Goal: Task Accomplishment & Management: Use online tool/utility

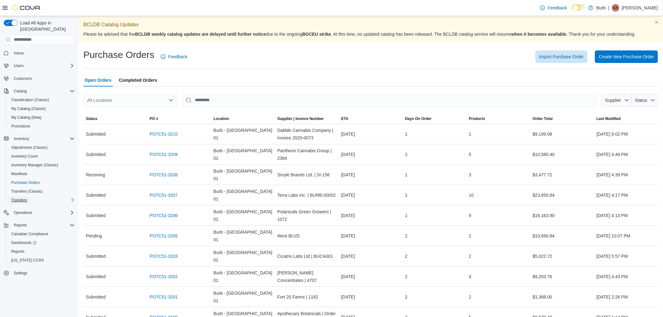
click at [24, 198] on span "Transfers" at bounding box center [19, 200] width 16 height 5
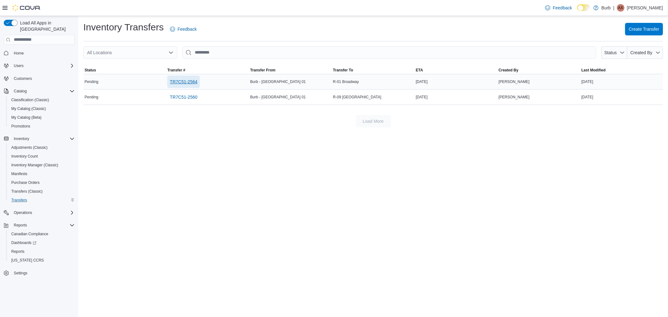
click at [178, 79] on span "TR7C51-2564" at bounding box center [184, 82] width 28 height 6
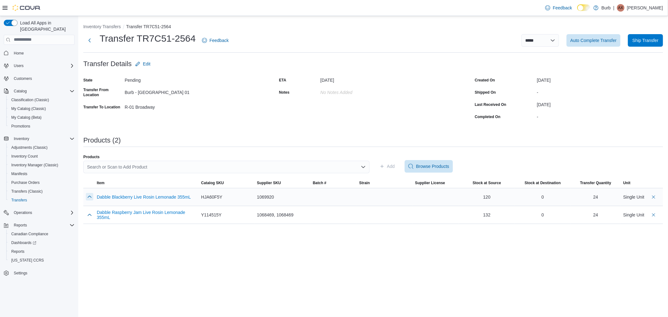
click at [88, 195] on button "button" at bounding box center [90, 197] width 8 height 8
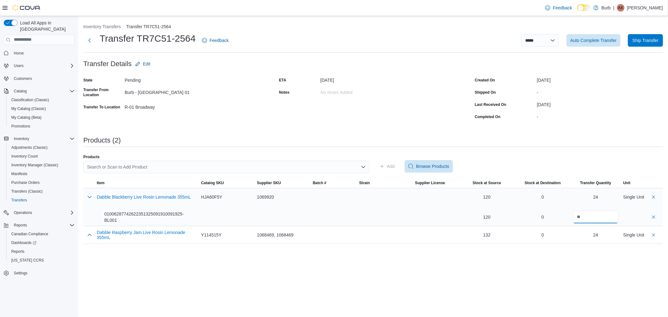
drag, startPoint x: 589, startPoint y: 216, endPoint x: 562, endPoint y: 216, distance: 26.9
click at [562, 216] on tr "Dabble Blackberry Live Rosin Lemonade 355mL 01006287742622351325091910091925-BL…" at bounding box center [373, 207] width 580 height 38
type input "**"
drag, startPoint x: 88, startPoint y: 234, endPoint x: 102, endPoint y: 236, distance: 14.5
click at [88, 234] on button "button" at bounding box center [90, 235] width 8 height 8
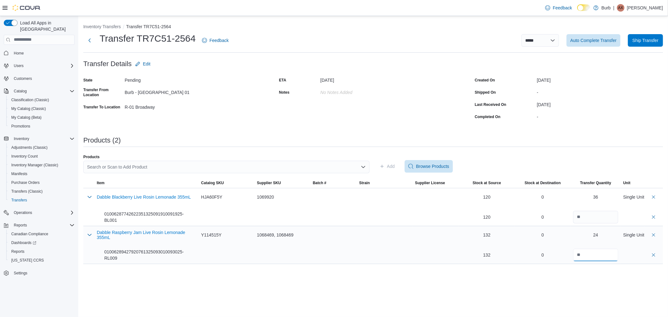
drag, startPoint x: 578, startPoint y: 255, endPoint x: 530, endPoint y: 252, distance: 48.0
click at [529, 252] on tr "Dabble Raspberry Jam Live Rosin Lemonade 355mL 01006289427920761325093010093025…" at bounding box center [373, 245] width 580 height 38
type input "**"
click at [536, 285] on div "**********" at bounding box center [373, 166] width 590 height 301
click at [590, 39] on span "Auto Complete Transfer" at bounding box center [593, 40] width 46 height 6
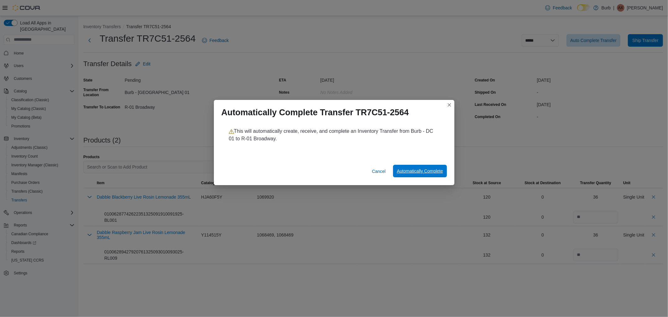
click at [418, 171] on span "Automatically Complete" at bounding box center [420, 171] width 46 height 6
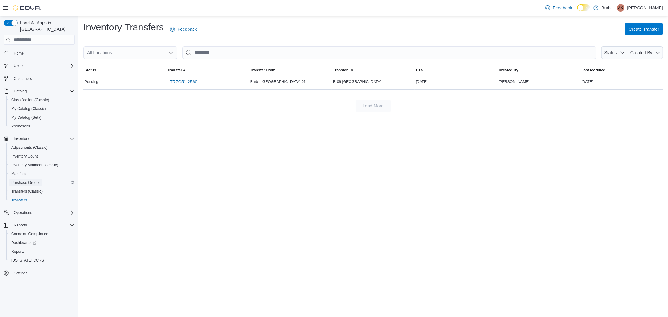
click at [29, 179] on span "Purchase Orders" at bounding box center [25, 183] width 29 height 8
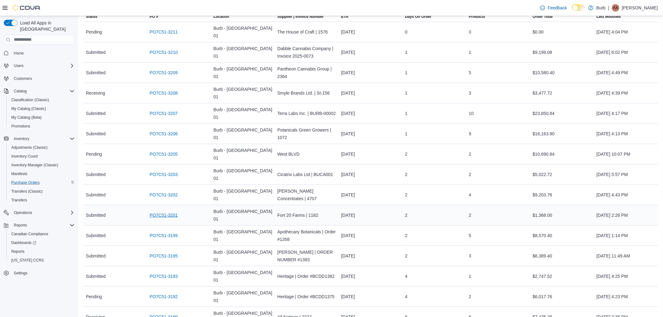
scroll to position [104, 0]
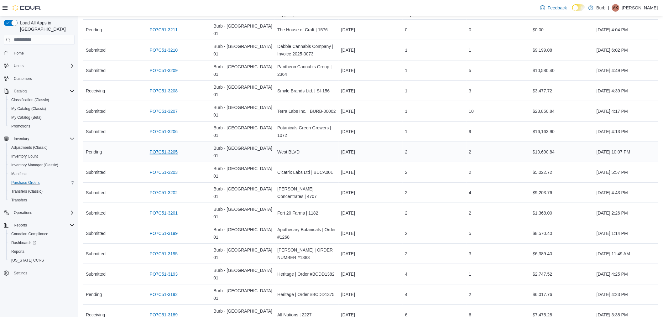
click at [166, 148] on link "PO7C51-3205" at bounding box center [164, 152] width 28 height 8
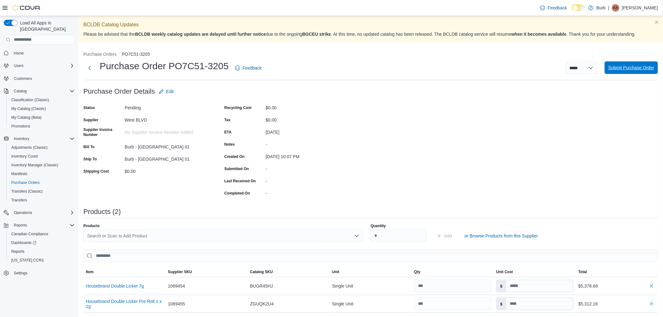
click at [619, 68] on span "Submit Purchase Order" at bounding box center [631, 68] width 46 height 6
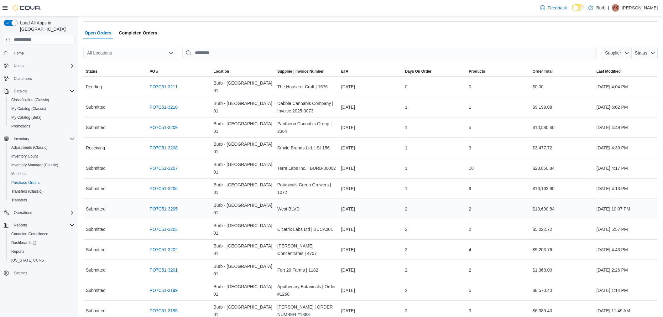
scroll to position [35, 0]
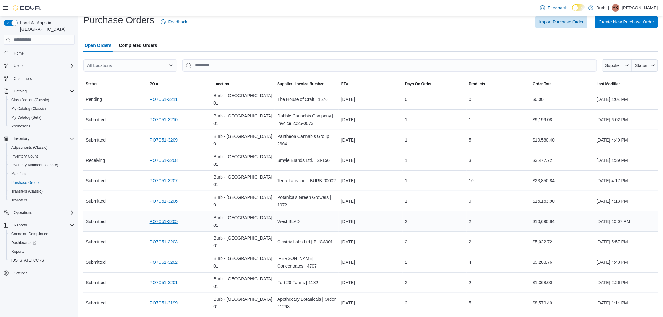
click at [169, 218] on link "PO7C51-3205" at bounding box center [164, 222] width 28 height 8
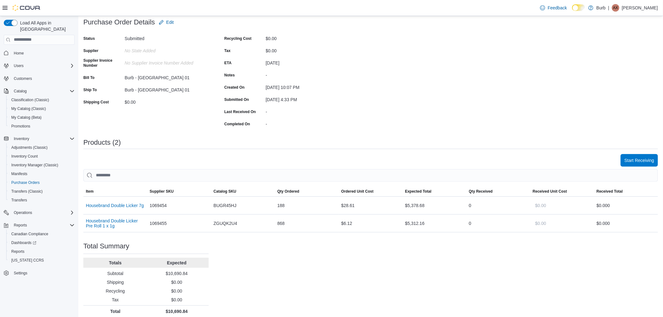
scroll to position [70, 0]
click at [653, 155] on span "Start Receiving" at bounding box center [639, 159] width 30 height 13
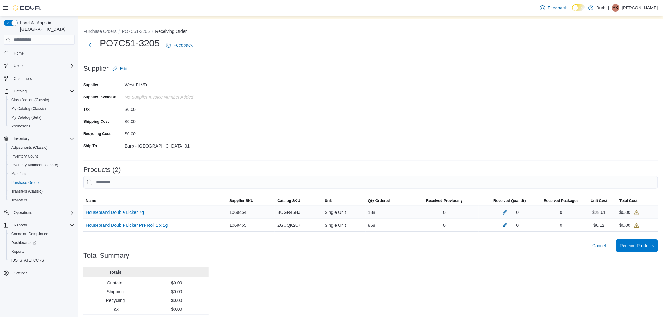
scroll to position [37, 0]
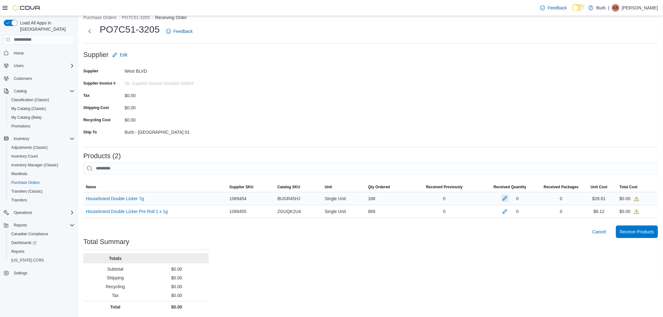
click at [509, 198] on button "button" at bounding box center [505, 199] width 8 height 8
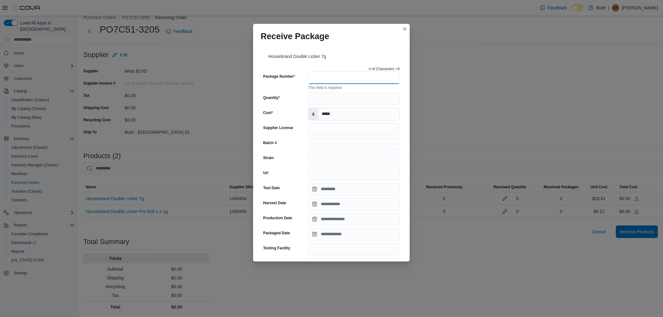
click at [334, 77] on input "Package Number" at bounding box center [353, 77] width 91 height 13
type input "**********"
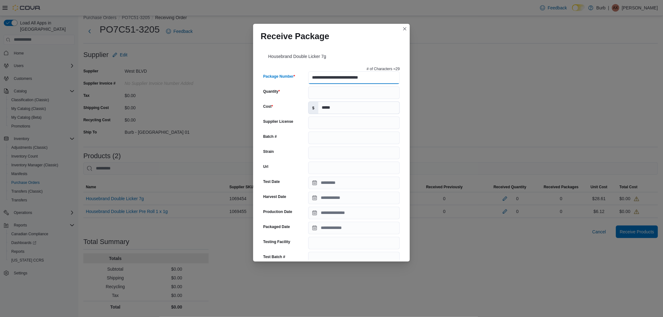
type input "********"
type input "**********"
click at [315, 92] on input "Quantity" at bounding box center [353, 92] width 91 height 13
type input "***"
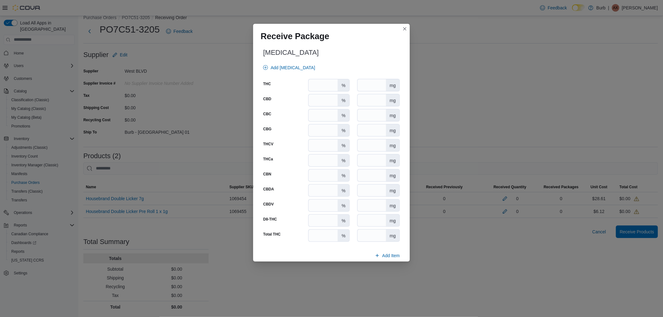
scroll to position [288, 0]
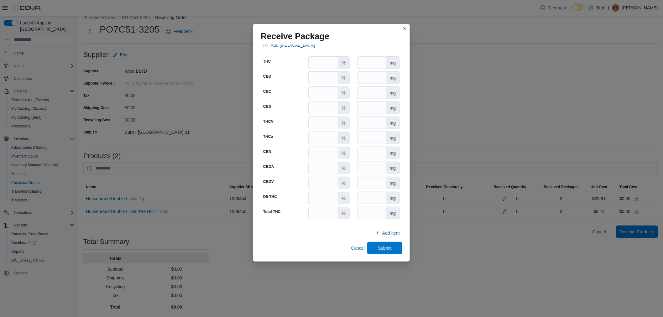
click at [380, 249] on span "Submit" at bounding box center [385, 248] width 14 height 6
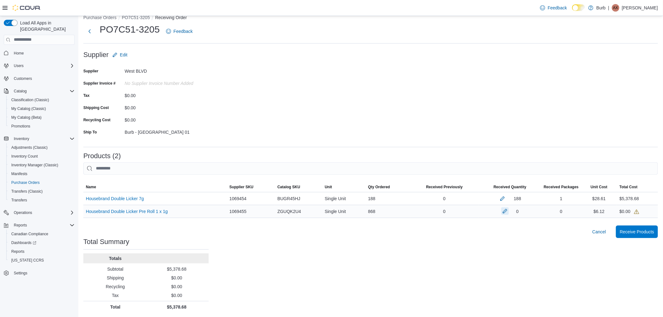
click at [508, 211] on button "button" at bounding box center [505, 211] width 8 height 8
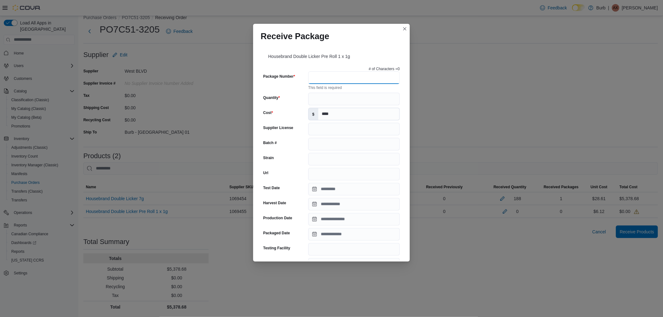
click at [331, 74] on input "Package Number" at bounding box center [353, 77] width 91 height 13
type input "**********"
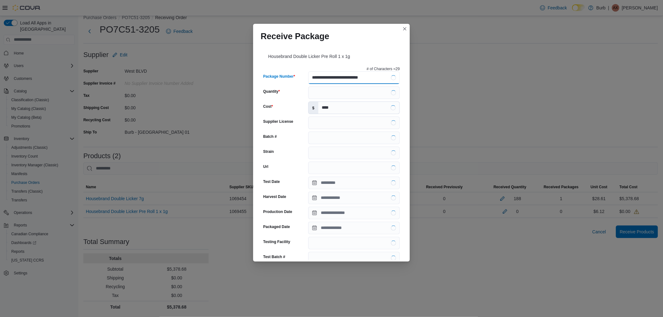
type input "********"
type input "**********"
click at [323, 91] on input "Quantity" at bounding box center [353, 92] width 91 height 13
type input "***"
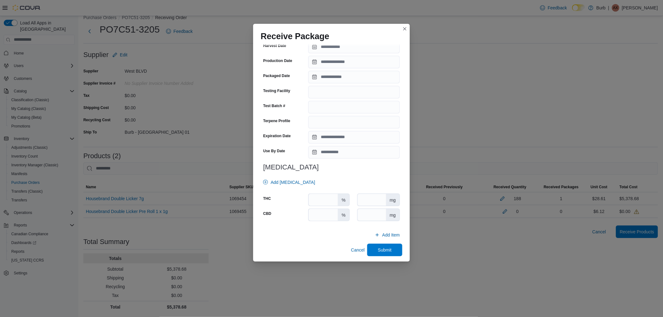
scroll to position [153, 0]
click at [386, 248] on span "Submit" at bounding box center [385, 248] width 14 height 6
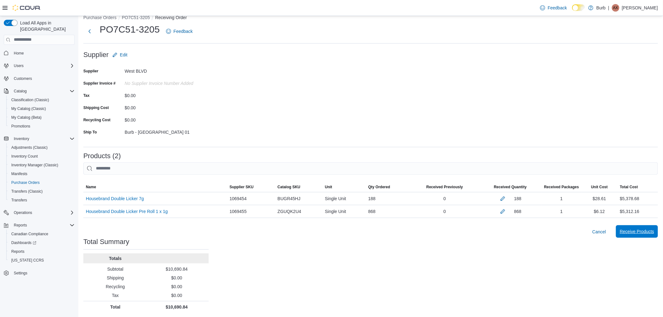
click at [639, 230] on span "Receive Products" at bounding box center [637, 231] width 34 height 6
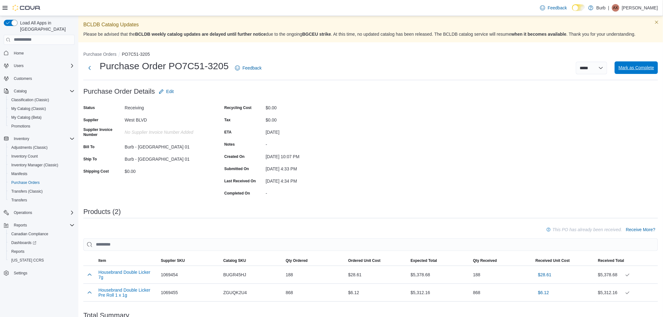
click at [637, 66] on span "Mark as Complete" at bounding box center [636, 68] width 36 height 6
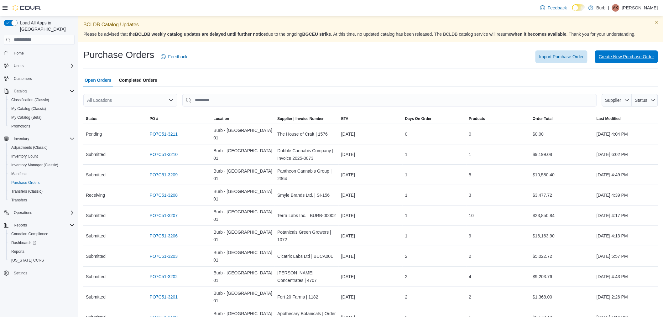
drag, startPoint x: 611, startPoint y: 54, endPoint x: 600, endPoint y: 59, distance: 12.1
click at [611, 54] on span "Create New Purchase Order" at bounding box center [626, 57] width 55 height 6
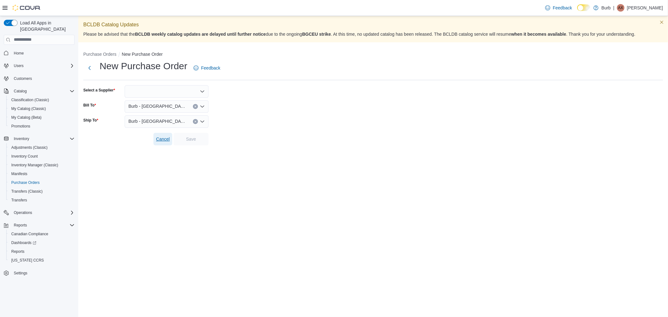
click at [166, 141] on span "Cancel" at bounding box center [163, 139] width 14 height 6
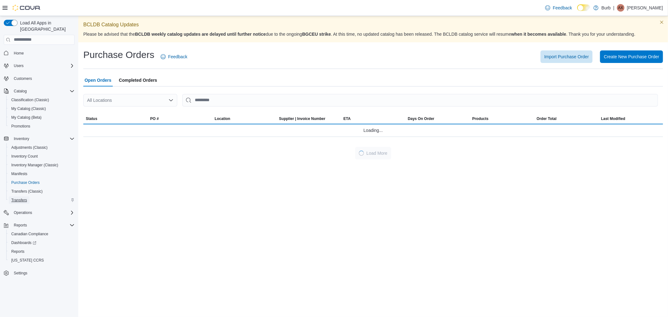
click at [13, 198] on span "Transfers" at bounding box center [19, 200] width 16 height 5
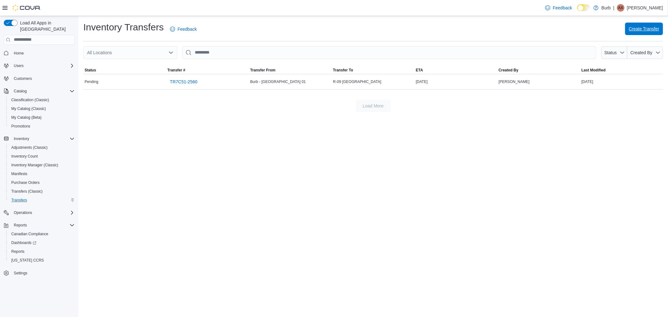
click at [633, 29] on span "Create Transfer" at bounding box center [644, 29] width 30 height 6
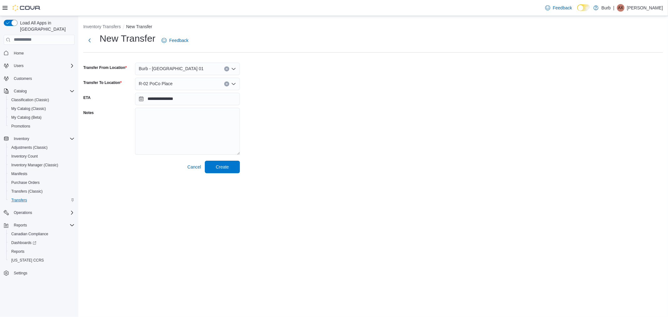
click at [185, 85] on div "R-02 PoCo Place" at bounding box center [187, 84] width 105 height 13
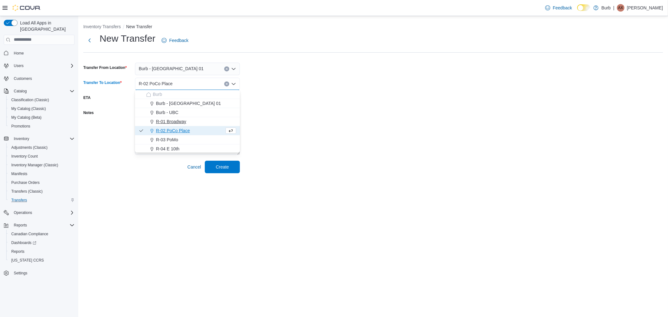
click at [174, 121] on span "R-01 Broadway" at bounding box center [171, 121] width 30 height 6
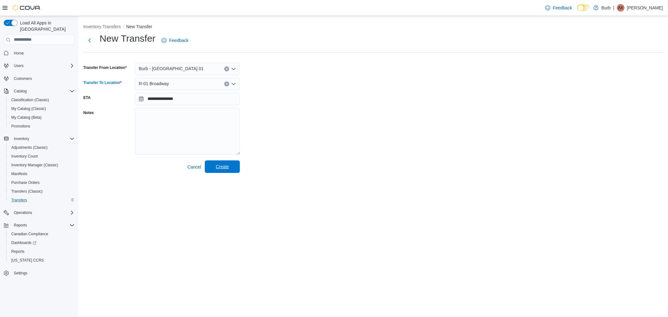
click at [231, 164] on span "Create" at bounding box center [223, 166] width 28 height 13
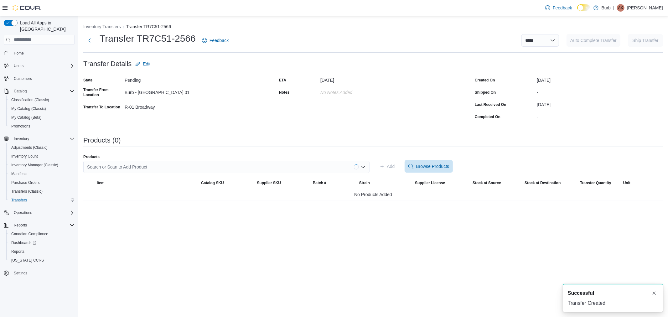
click at [163, 168] on div "Search or Scan to Add Product" at bounding box center [226, 167] width 286 height 13
type input "*"
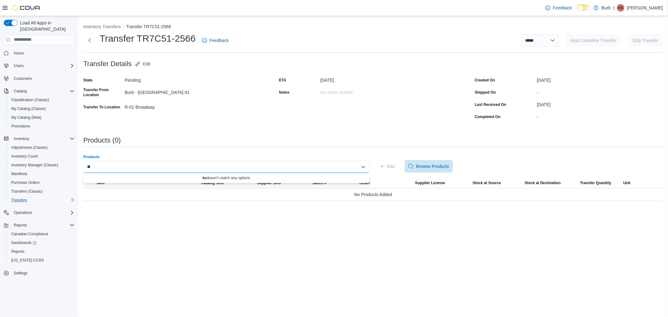
type input "*"
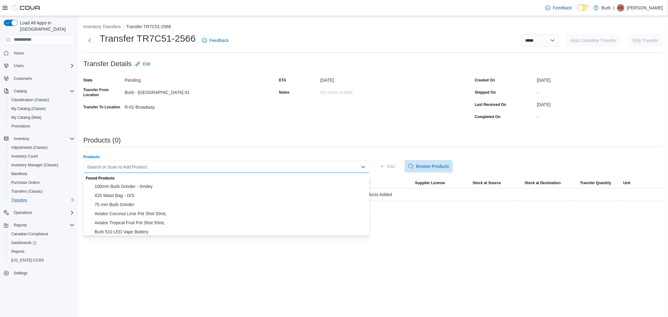
drag, startPoint x: 184, startPoint y: 155, endPoint x: 145, endPoint y: 159, distance: 39.3
click at [184, 154] on div "Products" at bounding box center [226, 156] width 286 height 5
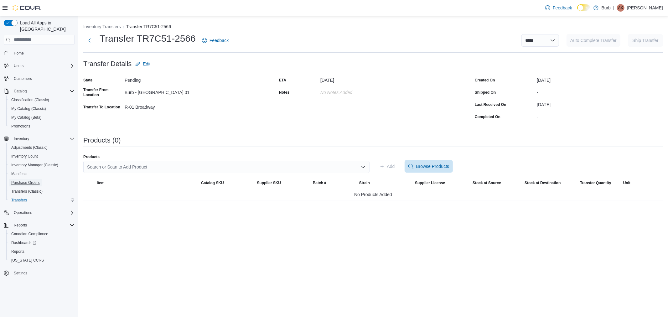
drag, startPoint x: 29, startPoint y: 173, endPoint x: 274, endPoint y: 259, distance: 259.7
click at [29, 180] on span "Purchase Orders" at bounding box center [25, 182] width 29 height 5
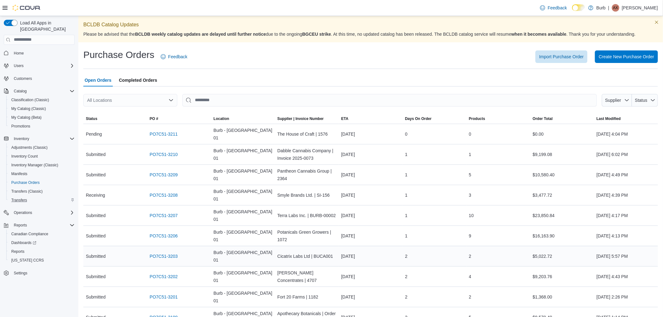
scroll to position [70, 0]
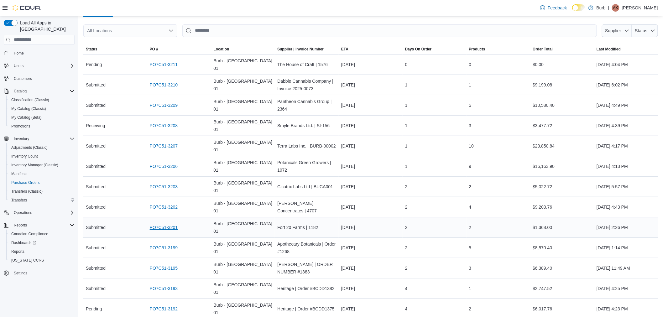
click at [169, 224] on link "PO7C51-3201" at bounding box center [164, 228] width 28 height 8
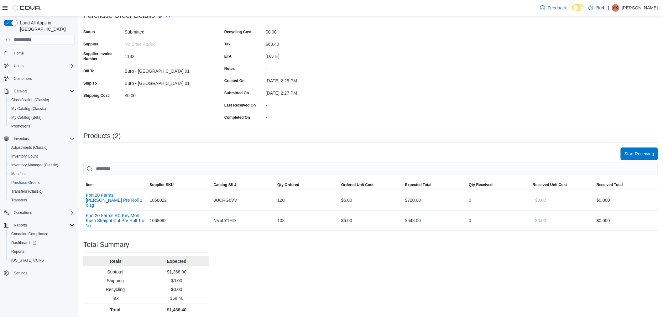
scroll to position [76, 0]
click at [646, 154] on span "Start Receiving" at bounding box center [639, 153] width 30 height 6
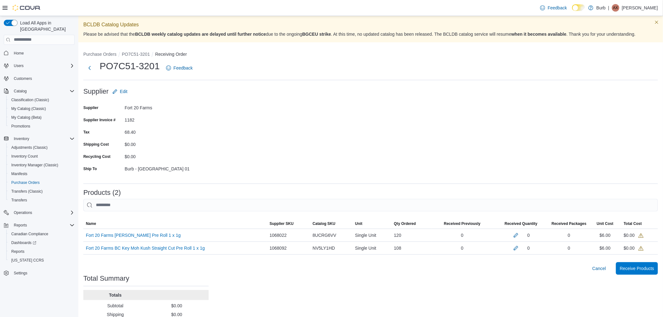
scroll to position [35, 0]
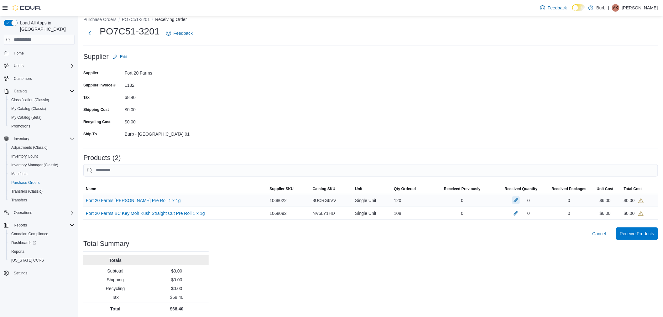
click at [520, 200] on button "button" at bounding box center [516, 200] width 8 height 8
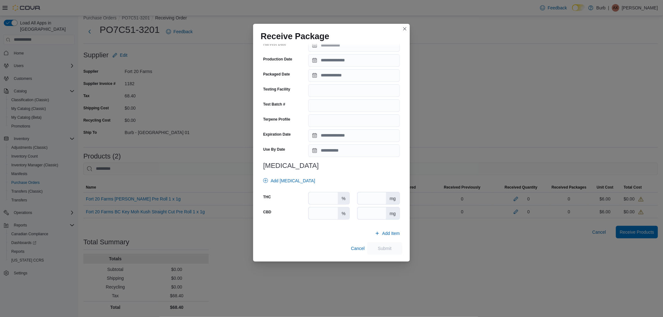
scroll to position [37, 0]
click at [352, 253] on span "Cancel" at bounding box center [358, 248] width 14 height 13
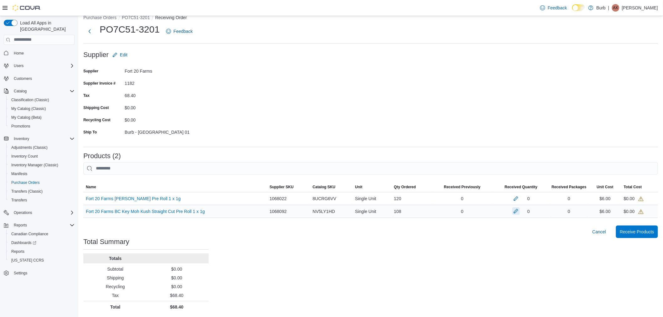
click at [519, 212] on button "button" at bounding box center [516, 211] width 8 height 8
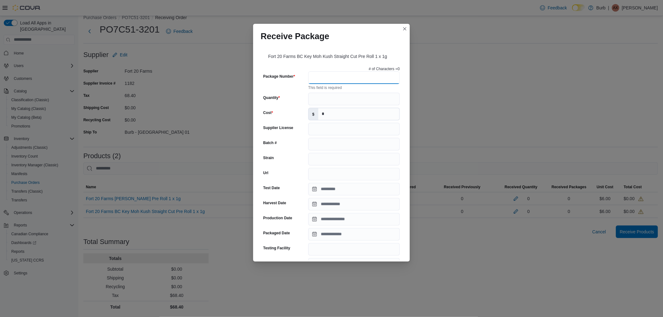
click at [340, 80] on input "Package Number" at bounding box center [353, 77] width 91 height 13
type input "**********"
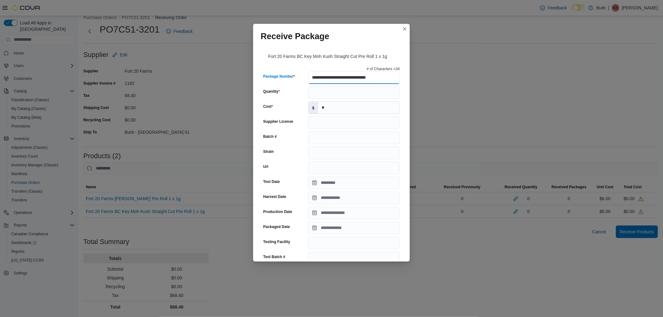
type input "********"
type input "**********"
click at [324, 97] on input "Quantity" at bounding box center [353, 92] width 91 height 13
type input "**"
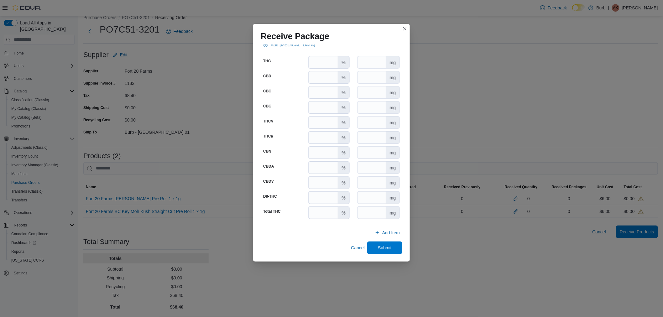
scroll to position [293, 0]
click at [384, 249] on span "Submit" at bounding box center [385, 248] width 14 height 6
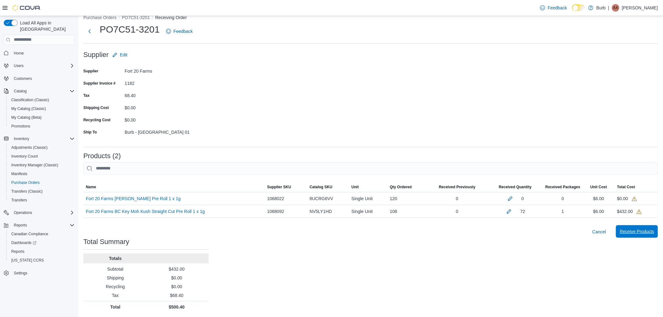
click at [650, 231] on span "Receive Products" at bounding box center [637, 231] width 34 height 6
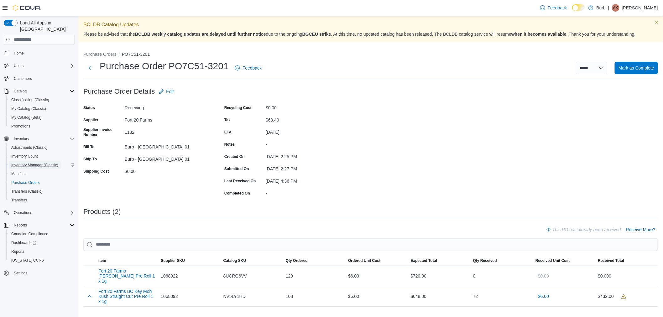
click at [28, 163] on span "Inventory Manager (Classic)" at bounding box center [34, 165] width 47 height 5
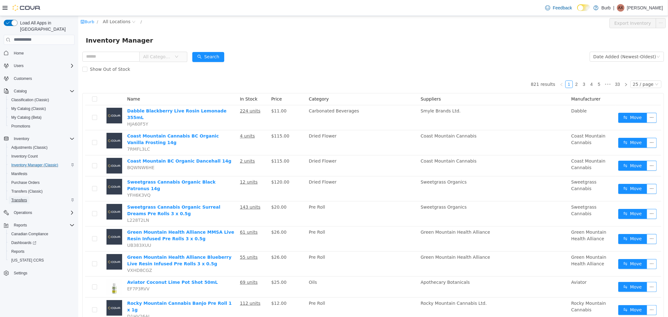
click at [22, 198] on span "Transfers" at bounding box center [19, 200] width 16 height 5
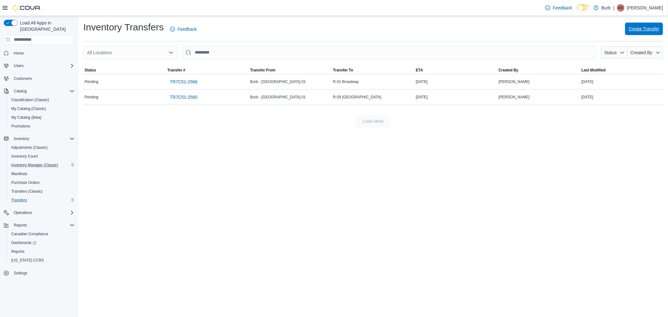
click at [641, 31] on span "Create Transfer" at bounding box center [644, 29] width 30 height 6
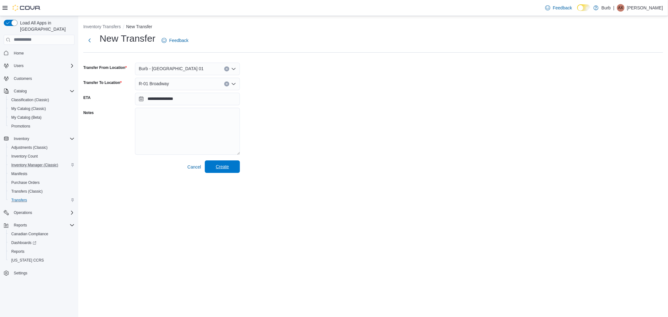
click at [225, 168] on span "Create" at bounding box center [222, 167] width 13 height 6
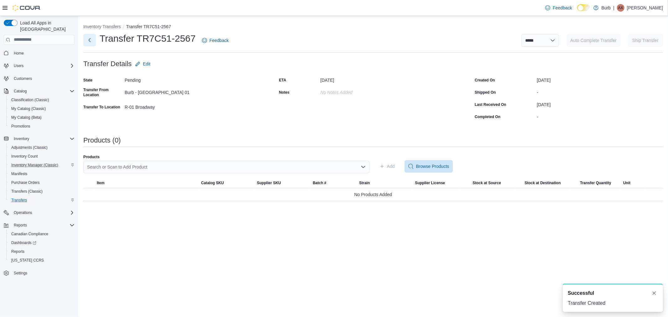
click at [90, 40] on button "Next" at bounding box center [89, 40] width 13 height 13
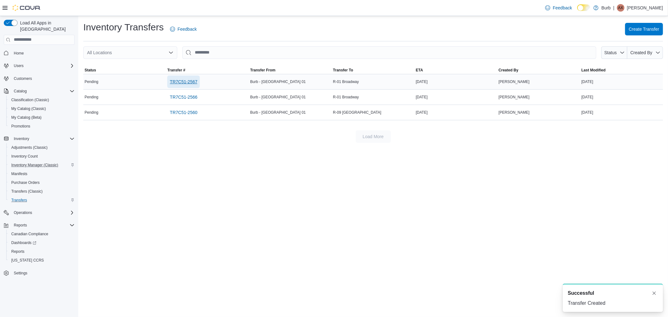
click at [187, 79] on span "TR7C51-2567" at bounding box center [184, 82] width 28 height 6
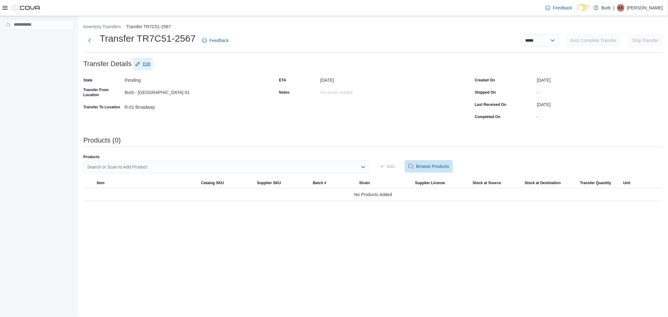
click at [148, 63] on span "Edit" at bounding box center [147, 64] width 8 height 6
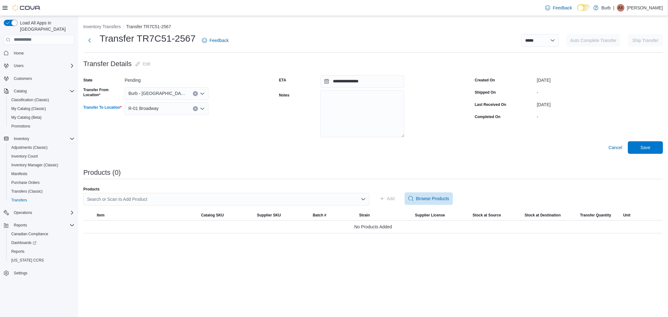
click at [154, 112] on span "R-01 Broadway" at bounding box center [143, 109] width 30 height 8
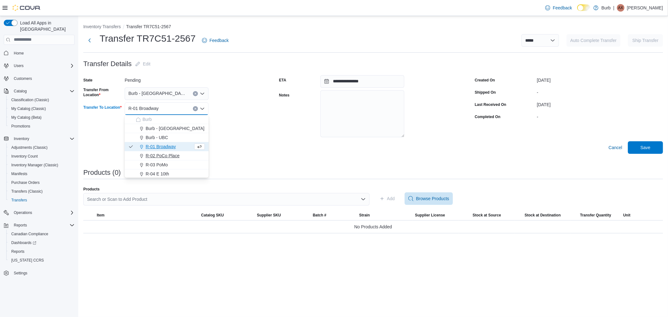
click at [164, 154] on span "R-02 PoCo Place" at bounding box center [163, 156] width 34 height 6
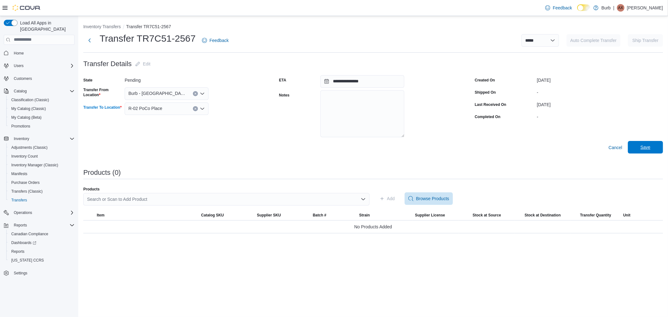
click at [641, 151] on span "Save" at bounding box center [646, 147] width 28 height 13
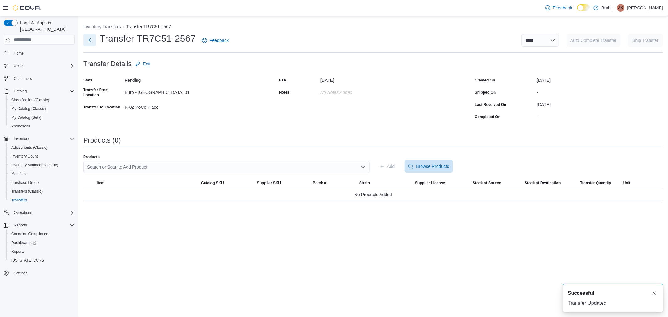
click at [90, 39] on button "Next" at bounding box center [89, 40] width 13 height 13
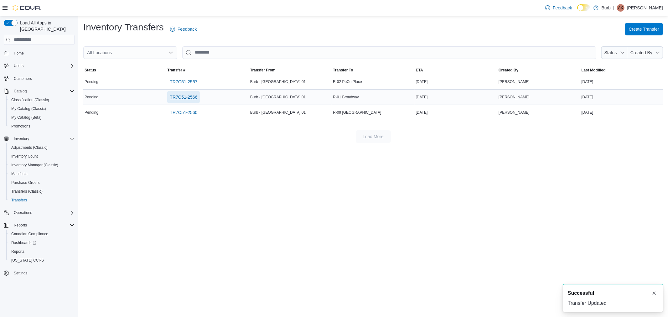
click at [182, 100] on span "TR7C51-2566" at bounding box center [184, 97] width 28 height 6
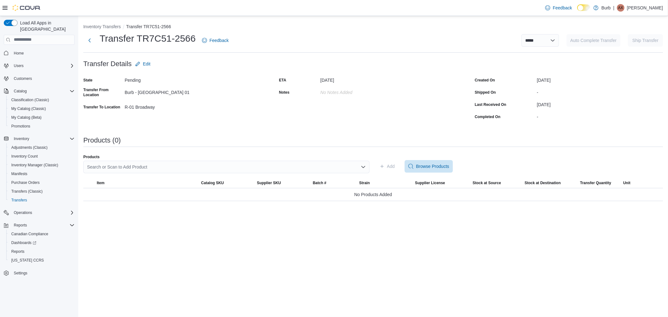
click at [154, 167] on div "Search or Scan to Add Product" at bounding box center [226, 167] width 286 height 13
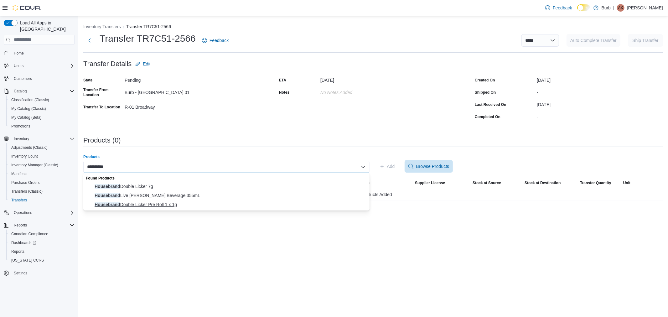
type input "**********"
click at [134, 205] on span "Housebrand Double Licker Pre Roll 1 x 1g" at bounding box center [230, 204] width 271 height 6
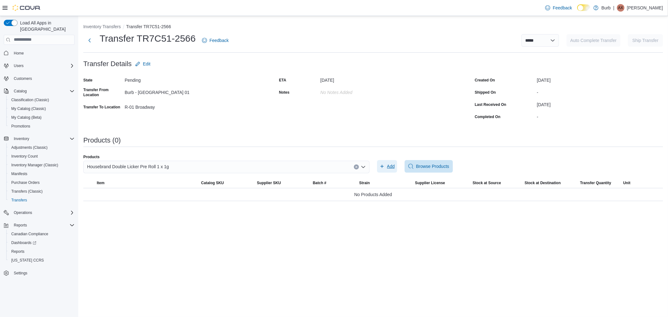
click at [392, 163] on span "Add" at bounding box center [391, 166] width 8 height 6
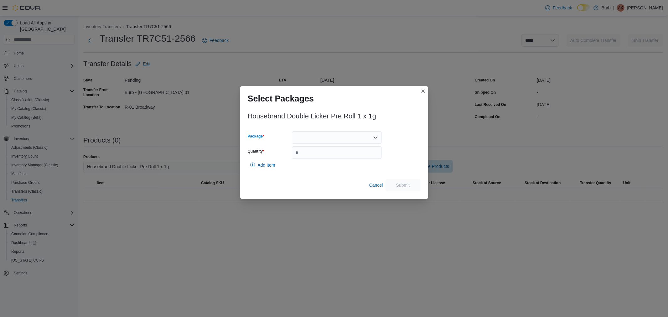
click at [327, 139] on div at bounding box center [337, 137] width 90 height 13
click at [328, 160] on span "01006286935408341325100710546" at bounding box center [340, 157] width 75 height 6
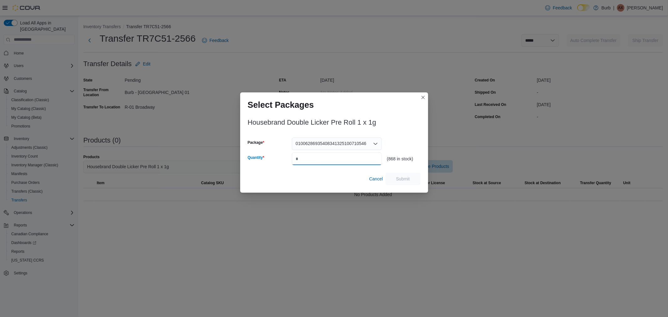
click at [328, 161] on input "Quantity" at bounding box center [337, 159] width 90 height 13
type input "**"
click at [422, 182] on div "Housebrand Double Licker Pre Roll 1 x 1g Package 01006286935408341325100710546 …" at bounding box center [334, 152] width 188 height 80
click at [416, 179] on span "Submit" at bounding box center [403, 178] width 28 height 13
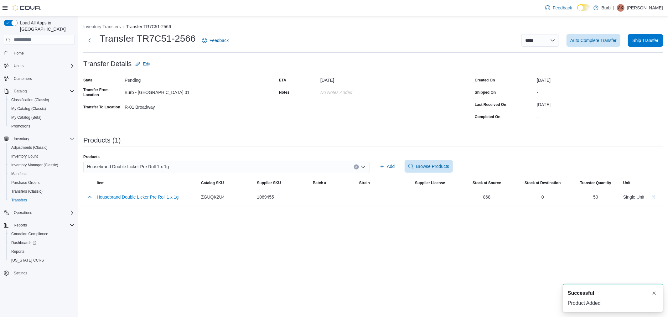
click at [152, 167] on span "Housebrand Double Licker Pre Roll 1 x 1g" at bounding box center [128, 167] width 82 height 8
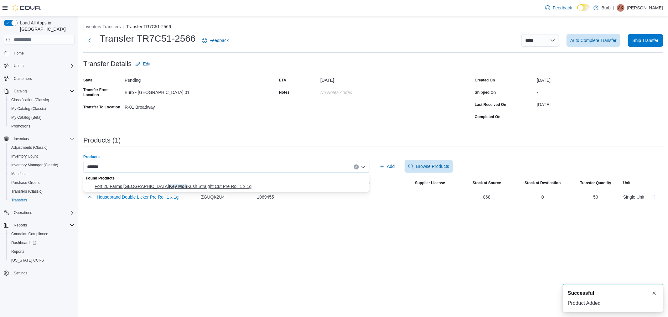
type input "*******"
click at [162, 185] on span "Fort 20 Farms BC Key Moh Kush Straight Cut Pre Roll 1 x 1g" at bounding box center [230, 186] width 271 height 6
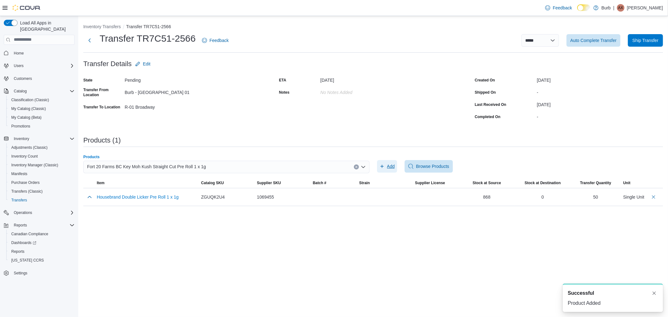
click at [392, 166] on span "Add" at bounding box center [391, 166] width 8 height 6
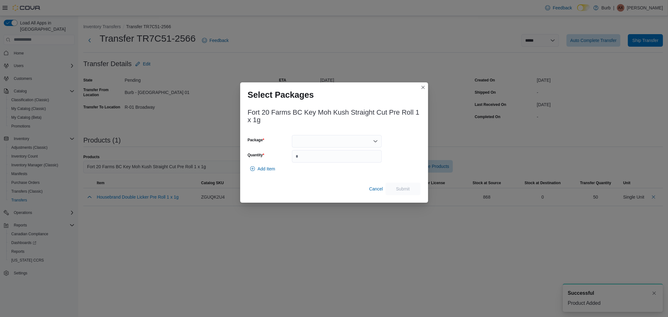
click at [342, 139] on div at bounding box center [337, 141] width 90 height 13
click at [339, 157] on button "0100628719729779132509171024CHE316" at bounding box center [337, 161] width 90 height 9
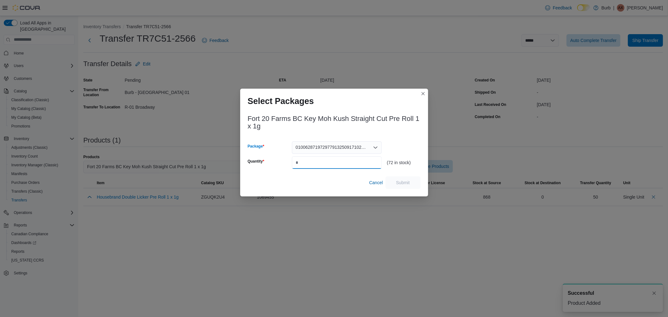
click at [337, 161] on input "Quantity" at bounding box center [337, 162] width 90 height 13
type input "**"
click at [399, 181] on span "Submit" at bounding box center [403, 182] width 14 height 6
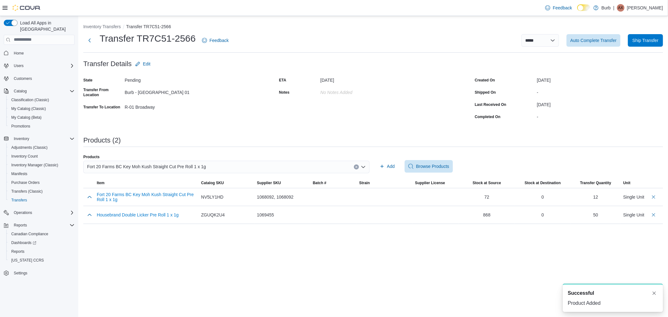
click at [183, 171] on div "Fort 20 Farms BC Key Moh Kush Straight Cut Pre Roll 1 x 1g" at bounding box center [226, 167] width 286 height 13
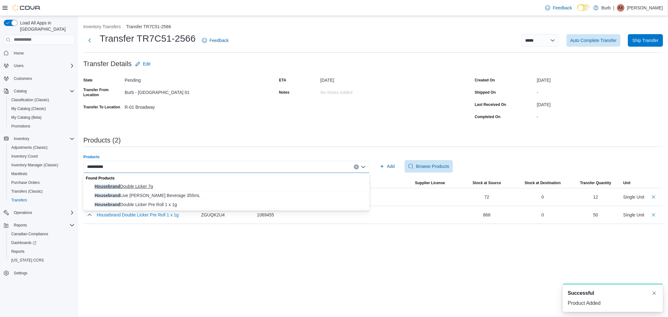
type input "**********"
click at [120, 186] on span "Housebrand Double Licker 7g" at bounding box center [230, 186] width 271 height 6
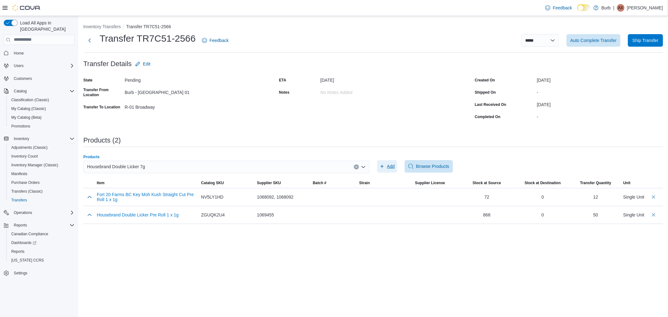
click at [383, 165] on icon "button" at bounding box center [382, 166] width 5 height 5
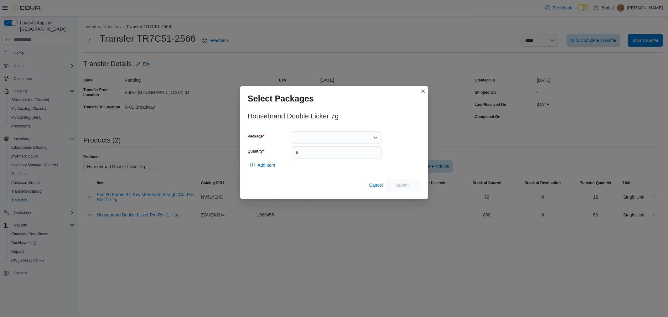
click at [321, 142] on div at bounding box center [337, 137] width 90 height 13
click at [321, 155] on span "01006286935408271325100210537" at bounding box center [340, 157] width 75 height 6
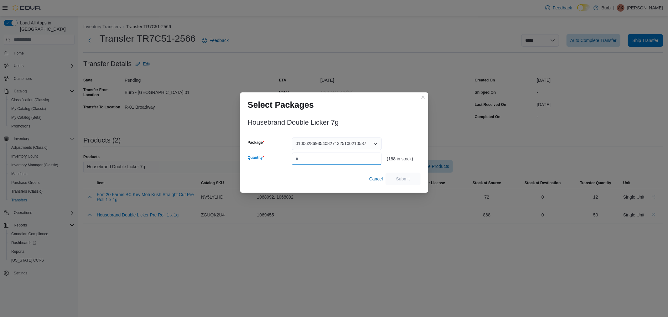
click at [318, 159] on input "Quantity" at bounding box center [337, 159] width 90 height 13
type input "**"
click at [408, 176] on span "Submit" at bounding box center [403, 178] width 28 height 13
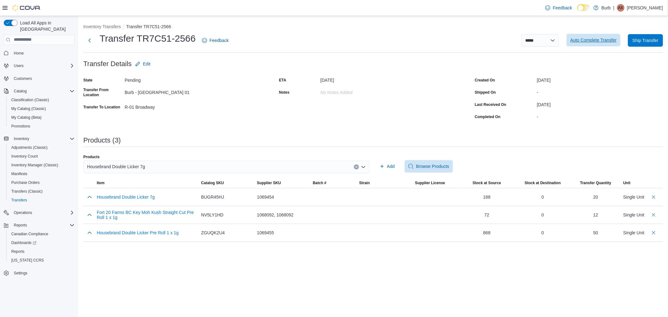
click at [607, 41] on span "Auto Complete Transfer" at bounding box center [593, 40] width 46 height 6
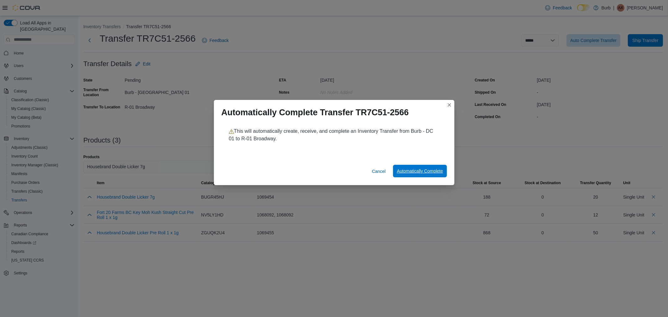
click at [428, 176] on span "Automatically Complete" at bounding box center [420, 171] width 46 height 13
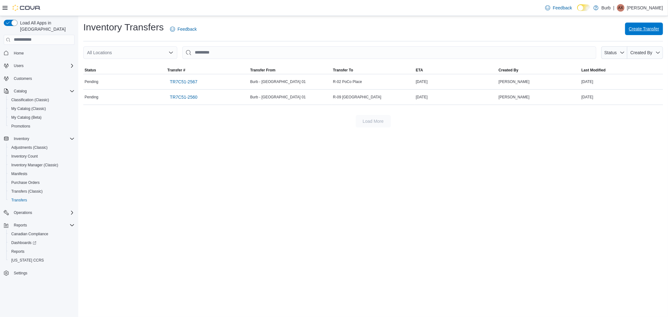
click at [637, 28] on span "Create Transfer" at bounding box center [644, 29] width 30 height 6
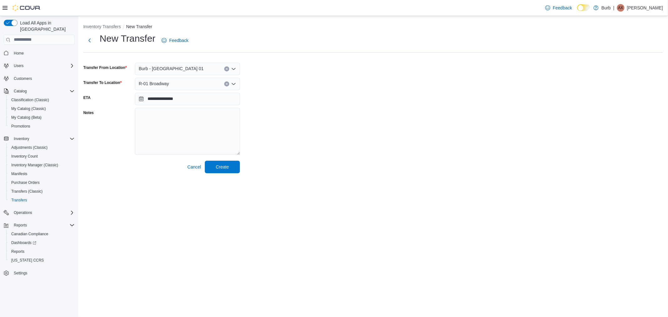
click at [165, 84] on span "R-01 Broadway" at bounding box center [154, 84] width 30 height 8
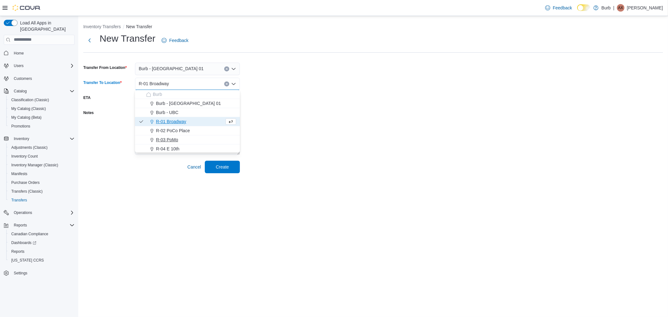
click at [170, 136] on button "R-03 PoMo" at bounding box center [187, 139] width 105 height 9
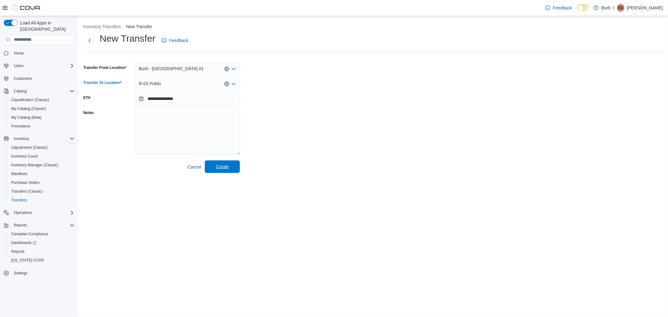
click at [217, 168] on span "Create" at bounding box center [222, 167] width 13 height 6
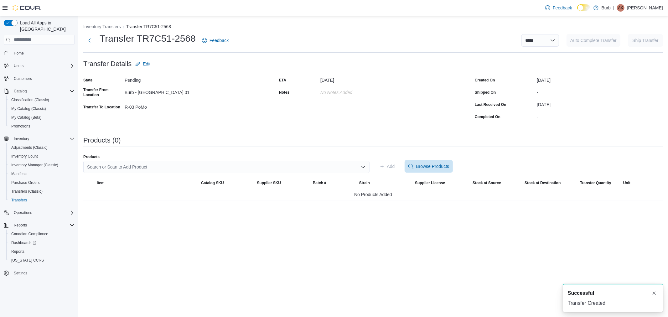
click at [128, 168] on div "Search or Scan to Add Product" at bounding box center [226, 167] width 286 height 13
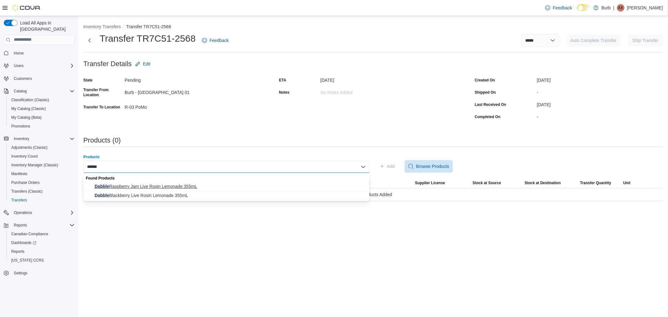
type input "******"
click at [184, 187] on span "Dabble Raspberry Jam Live Rosin Lemonade 355mL" at bounding box center [230, 186] width 271 height 6
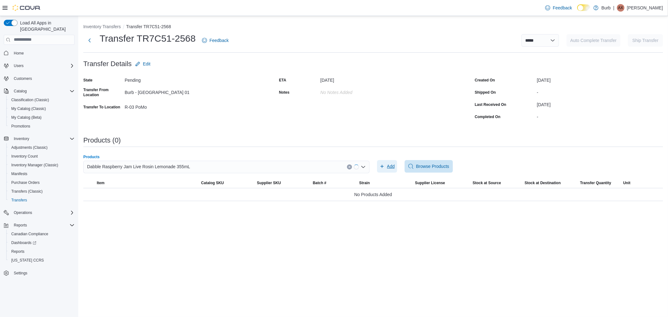
click at [390, 162] on span "Add" at bounding box center [387, 166] width 15 height 13
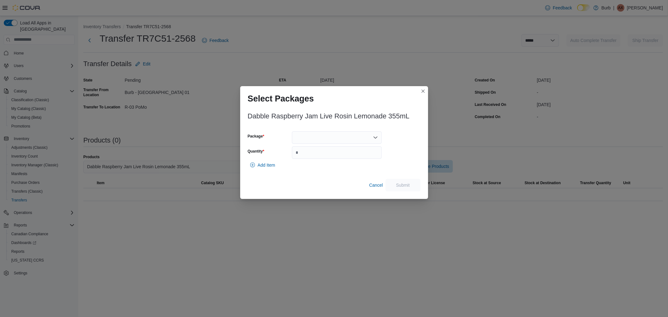
click at [338, 143] on div at bounding box center [337, 137] width 90 height 13
click at [332, 155] on span "01006289427920761325093010093025-RL009" at bounding box center [340, 157] width 75 height 6
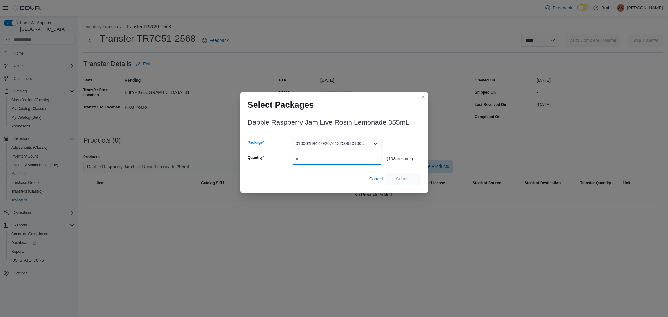
click at [331, 157] on input "Quantity" at bounding box center [337, 159] width 90 height 13
type input "**"
click at [412, 179] on span "Submit" at bounding box center [403, 178] width 28 height 13
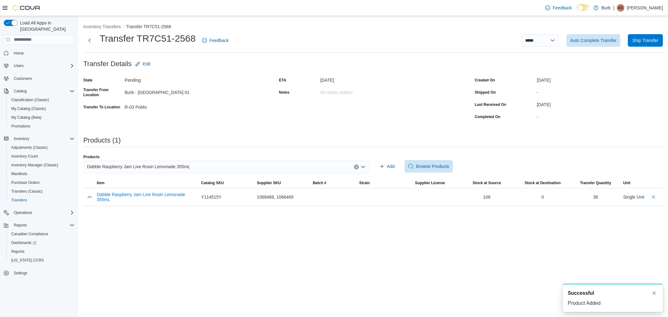
click at [142, 167] on span "Dabble Raspberry Jam Live Rosin Lemonade 355mL" at bounding box center [138, 167] width 103 height 8
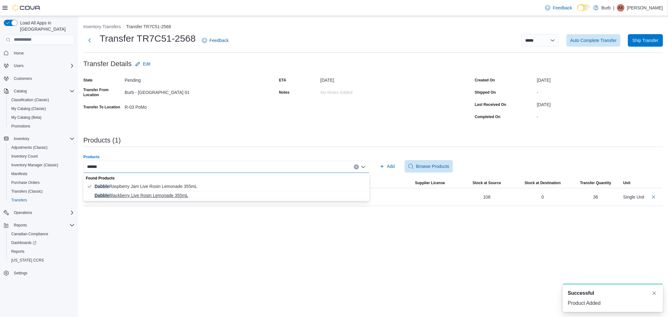
type input "******"
click at [131, 196] on span "Dabble Blackberry Live Rosin Lemonade 355mL" at bounding box center [230, 195] width 271 height 6
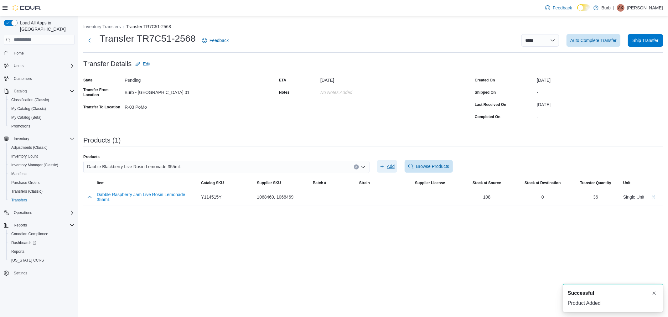
click at [387, 166] on span "Add" at bounding box center [387, 166] width 15 height 13
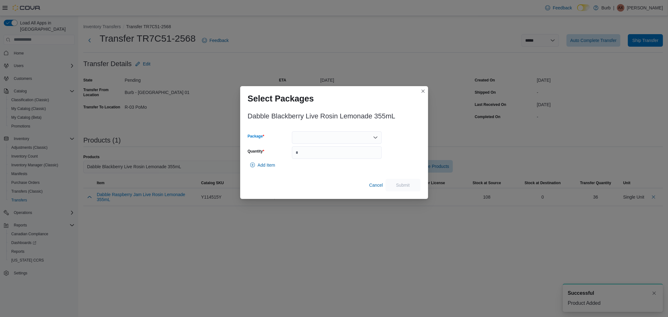
click at [323, 142] on div at bounding box center [337, 137] width 90 height 13
click at [314, 160] on span "01006287742622351325091910091925-BL001" at bounding box center [340, 157] width 75 height 6
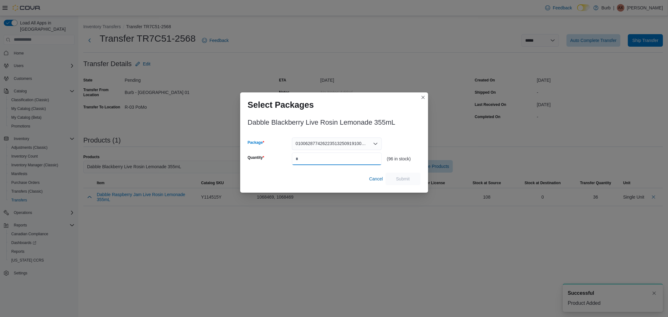
click at [314, 160] on input "Quantity" at bounding box center [337, 159] width 90 height 13
type input "**"
click at [396, 177] on span "Submit" at bounding box center [403, 178] width 14 height 6
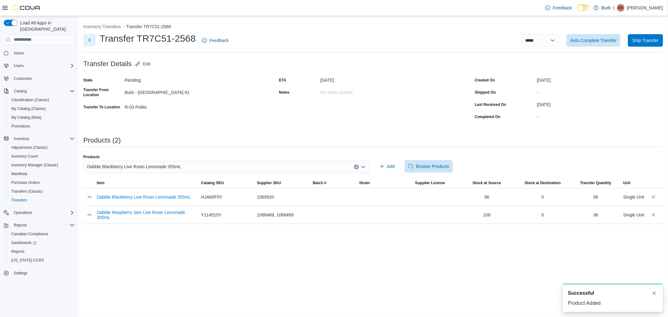
click at [92, 40] on button "Next" at bounding box center [89, 40] width 13 height 13
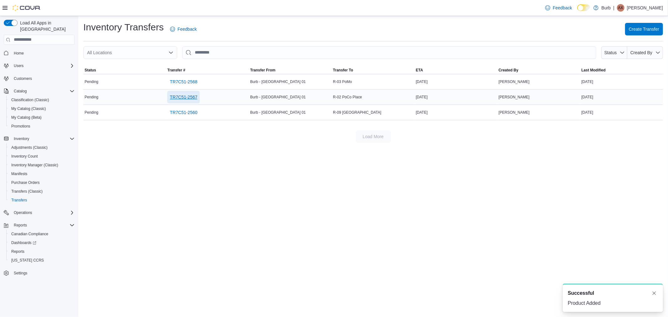
click at [184, 99] on span "TR7C51-2567" at bounding box center [184, 97] width 28 height 6
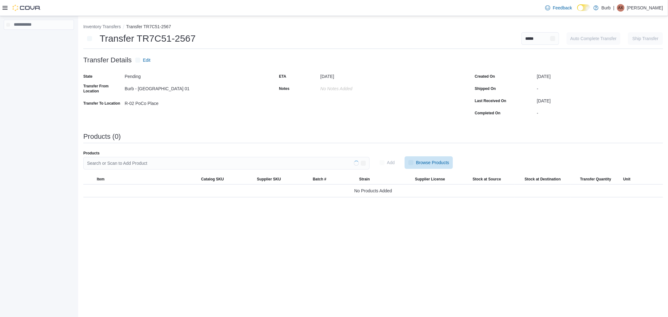
click at [202, 159] on div "Products Search or Scan to Add Product" at bounding box center [226, 163] width 286 height 24
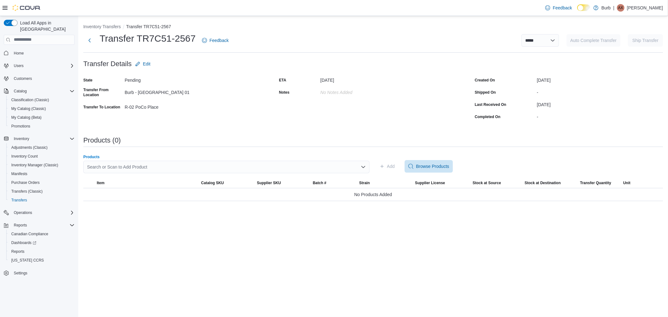
click at [216, 171] on div "Search or Scan to Add Product" at bounding box center [226, 167] width 286 height 13
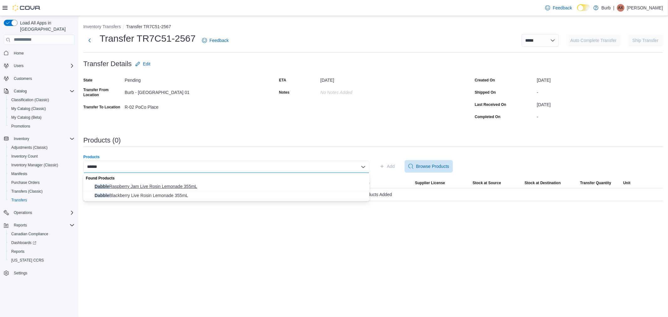
type input "******"
click at [190, 185] on span "Dabble Raspberry Jam Live Rosin Lemonade 355mL" at bounding box center [230, 186] width 271 height 6
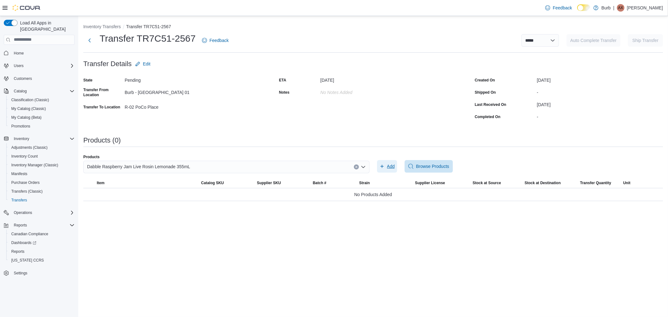
click at [385, 168] on span "Add" at bounding box center [387, 166] width 15 height 13
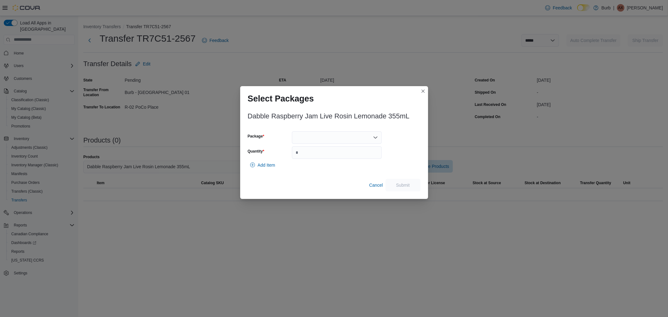
click at [334, 136] on div at bounding box center [337, 137] width 90 height 13
click at [331, 155] on span "01006289427920761325093010093025-RL009" at bounding box center [340, 157] width 75 height 6
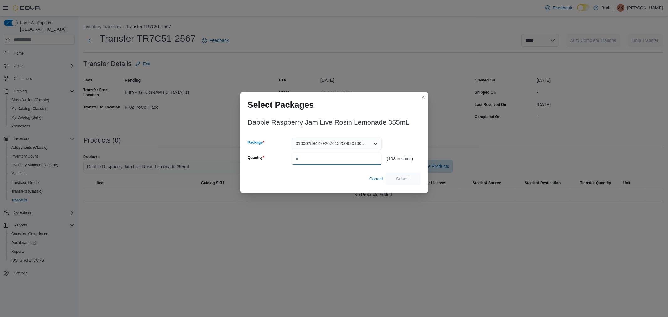
click at [332, 157] on input "Quantity" at bounding box center [337, 159] width 90 height 13
type input "**"
click at [408, 176] on span "Submit" at bounding box center [403, 178] width 14 height 6
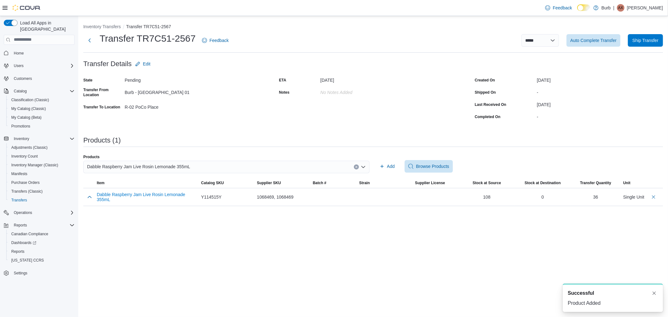
click at [155, 171] on div "Dabble Raspberry Jam Live Rosin Lemonade 355mL" at bounding box center [226, 167] width 286 height 13
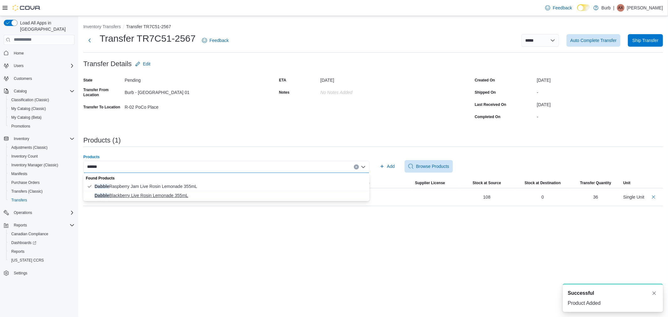
type input "******"
click at [140, 196] on span "Dabble Blackberry Live Rosin Lemonade 355mL" at bounding box center [230, 195] width 271 height 6
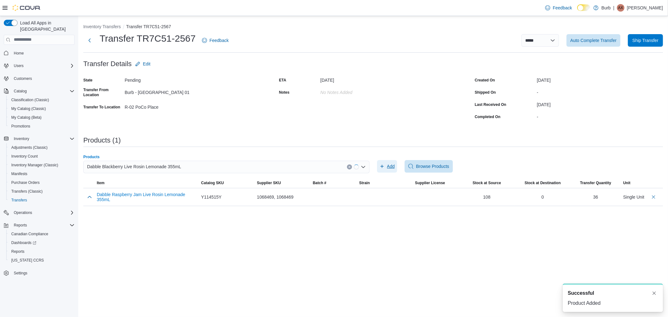
click at [392, 163] on span "Add" at bounding box center [391, 166] width 8 height 6
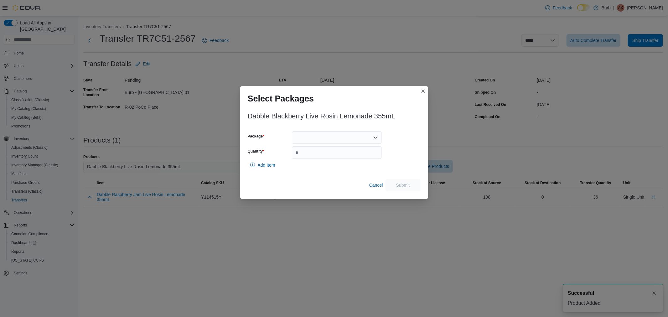
click at [311, 142] on div at bounding box center [337, 137] width 90 height 13
click at [311, 160] on span "01006287742622351325091910091925-BL001" at bounding box center [340, 157] width 75 height 6
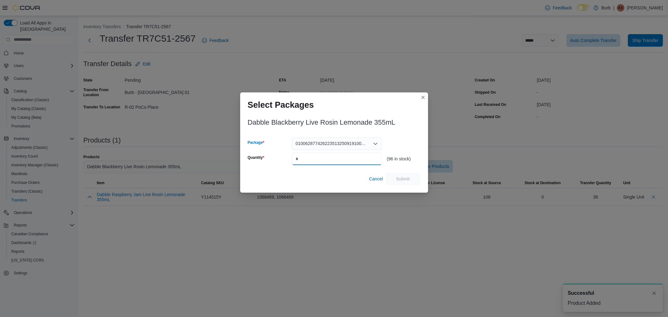
click at [311, 160] on input "Quantity" at bounding box center [337, 159] width 90 height 13
type input "**"
click at [396, 178] on span "Submit" at bounding box center [403, 178] width 14 height 6
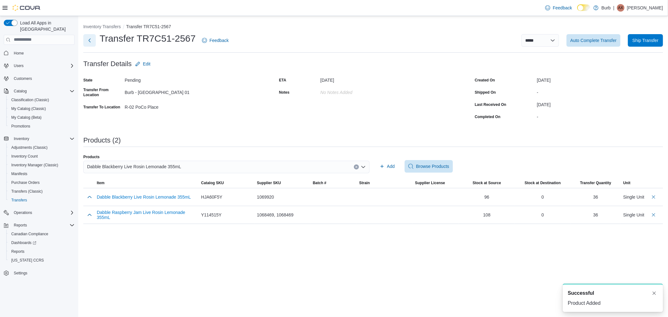
click at [89, 37] on button "Next" at bounding box center [89, 40] width 13 height 13
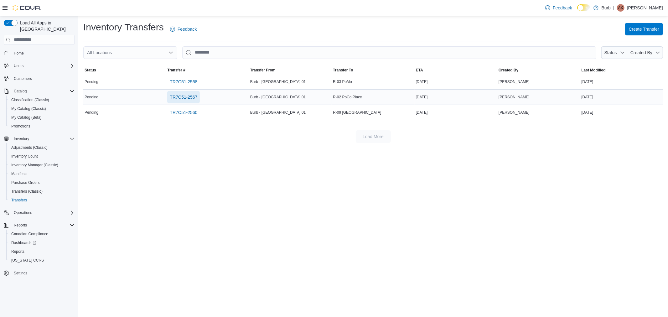
click at [182, 96] on span "TR7C51-2567" at bounding box center [184, 97] width 28 height 6
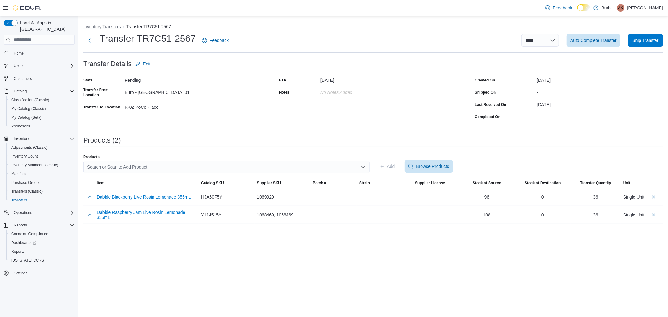
click at [109, 24] on button "Inventory Transfers" at bounding box center [102, 26] width 38 height 5
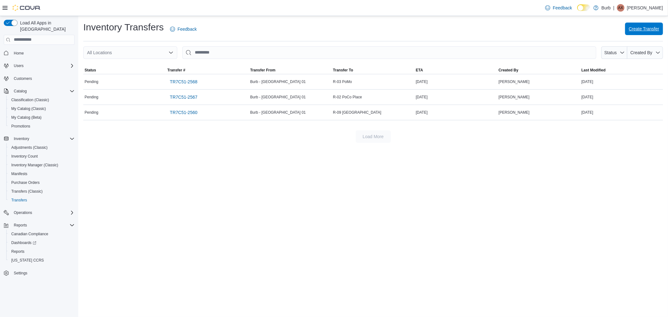
click at [640, 29] on span "Create Transfer" at bounding box center [644, 29] width 30 height 6
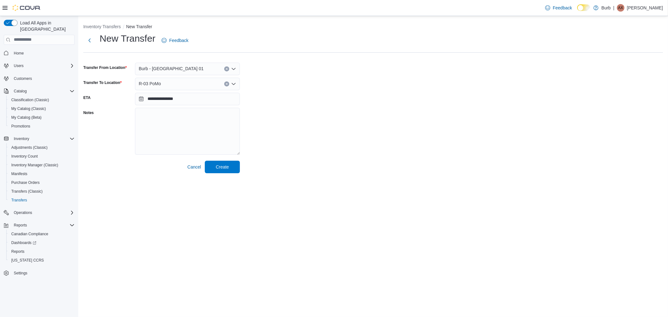
click at [190, 85] on div "R-03 PoMo" at bounding box center [187, 84] width 105 height 13
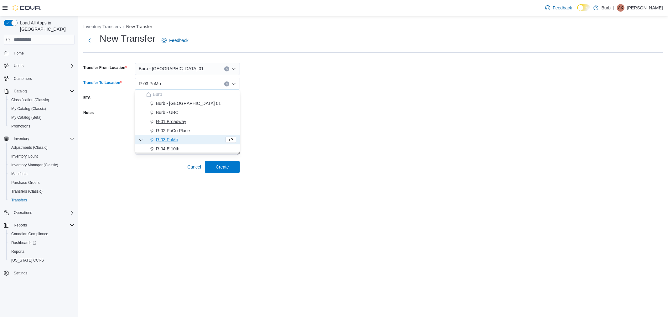
click at [178, 120] on span "R-01 Broadway" at bounding box center [171, 121] width 30 height 6
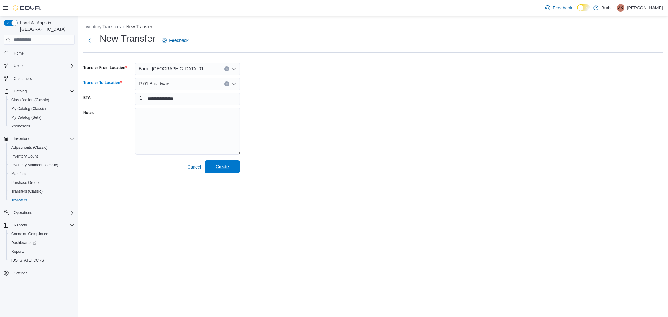
click at [227, 165] on span "Create" at bounding box center [222, 167] width 13 height 6
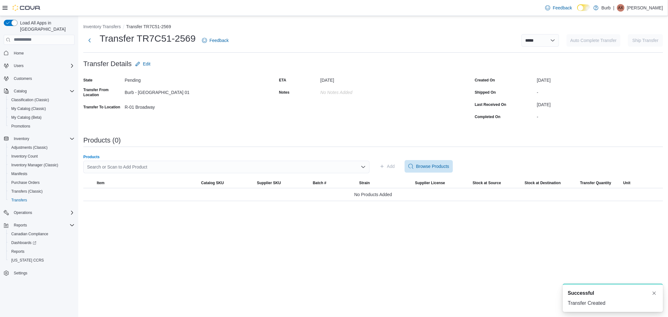
click at [151, 163] on div "Search or Scan to Add Product" at bounding box center [226, 167] width 286 height 13
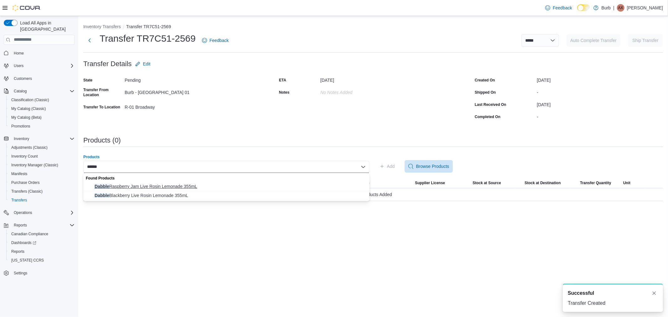
type input "******"
click at [149, 185] on span "Dabble Raspberry Jam Live Rosin Lemonade 355mL" at bounding box center [230, 186] width 271 height 6
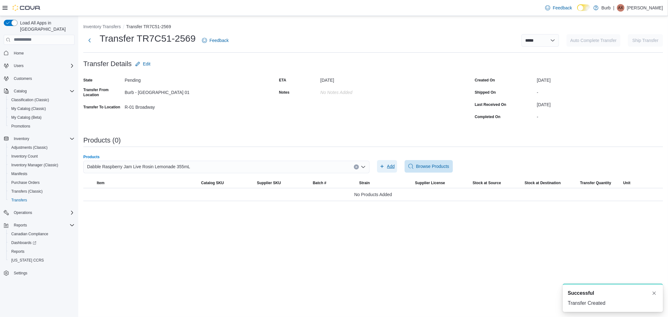
click at [381, 162] on span "Add" at bounding box center [387, 166] width 15 height 13
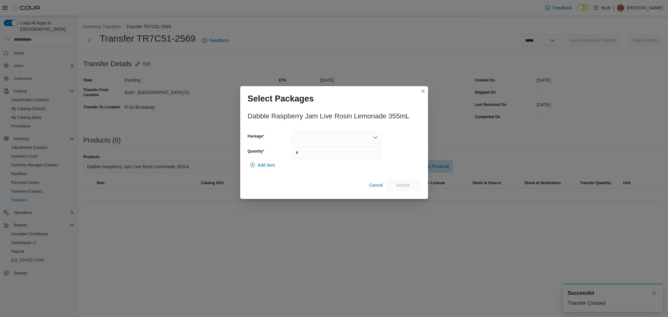
click at [348, 142] on div at bounding box center [337, 137] width 90 height 13
click at [341, 159] on span "01006289427920761325093010093025-RL009" at bounding box center [340, 157] width 75 height 6
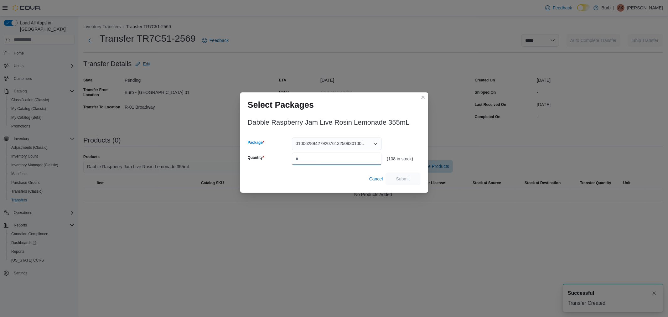
click at [341, 159] on input "Quantity" at bounding box center [337, 159] width 90 height 13
type input "**"
click at [398, 179] on span "Submit" at bounding box center [403, 178] width 14 height 6
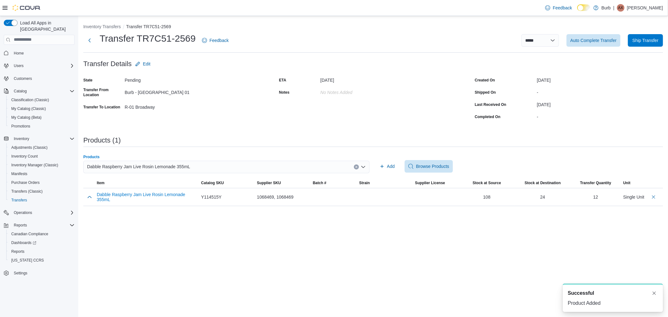
click at [249, 170] on div "Dabble Raspberry Jam Live Rosin Lemonade 355mL" at bounding box center [226, 167] width 286 height 13
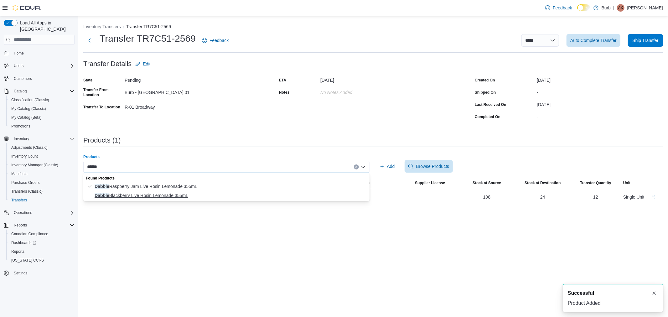
type input "******"
click at [164, 195] on span "Dabble Blackberry Live Rosin Lemonade 355mL" at bounding box center [230, 195] width 271 height 6
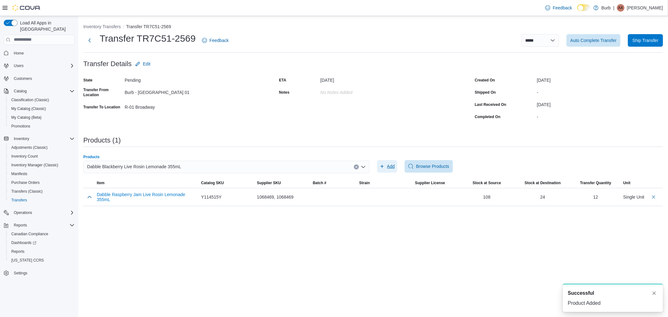
click at [391, 164] on span "Add" at bounding box center [391, 166] width 8 height 6
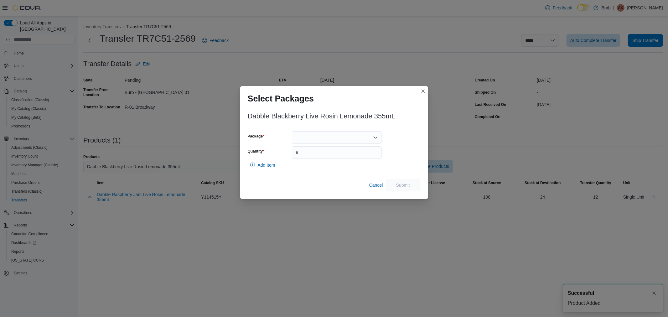
click at [333, 136] on div at bounding box center [337, 137] width 90 height 13
click at [328, 153] on button "01006287742622351325091910091925-BL001" at bounding box center [337, 157] width 90 height 9
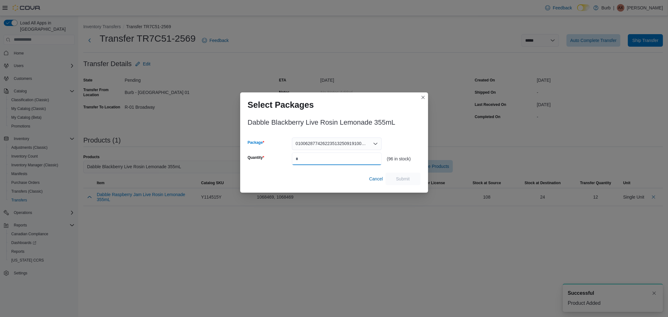
click at [327, 160] on input "Quantity" at bounding box center [337, 159] width 90 height 13
type input "**"
click at [405, 180] on span "Submit" at bounding box center [403, 178] width 14 height 6
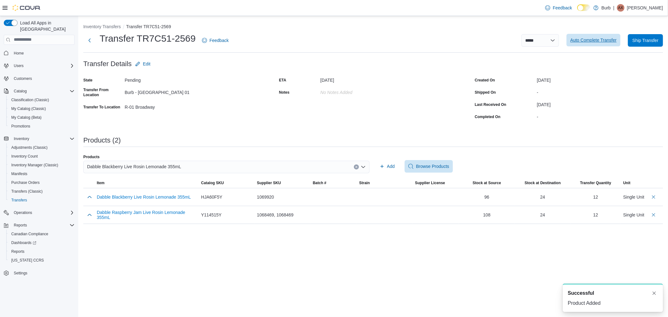
click at [605, 38] on span "Auto Complete Transfer" at bounding box center [593, 40] width 46 height 6
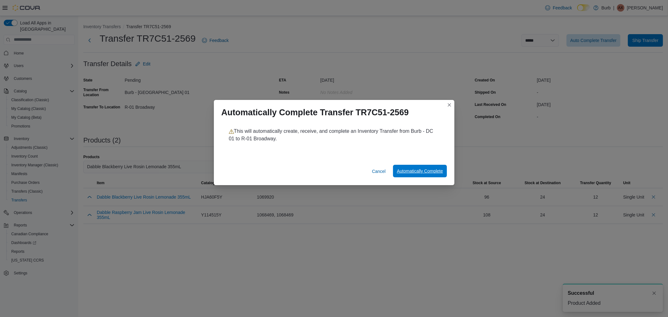
click at [408, 172] on span "Automatically Complete" at bounding box center [420, 171] width 46 height 6
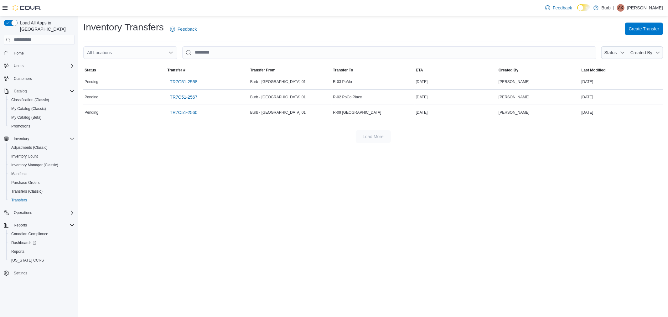
click at [640, 25] on span "Create Transfer" at bounding box center [644, 29] width 30 height 13
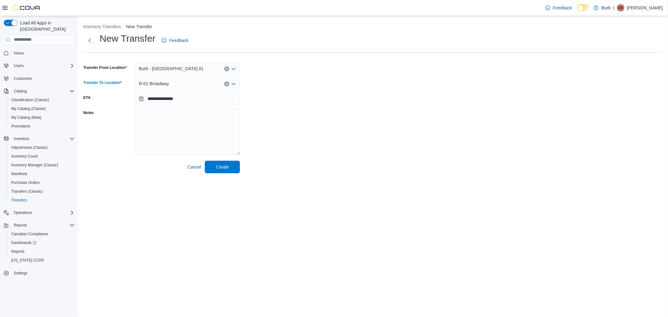
click at [189, 82] on div "R-01 Broadway" at bounding box center [187, 84] width 105 height 13
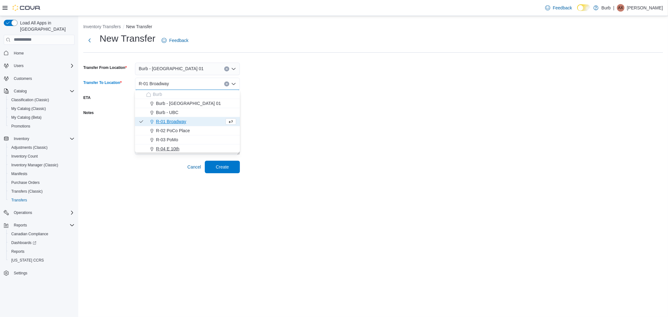
click at [175, 146] on span "R-04 E 10th" at bounding box center [167, 149] width 23 height 6
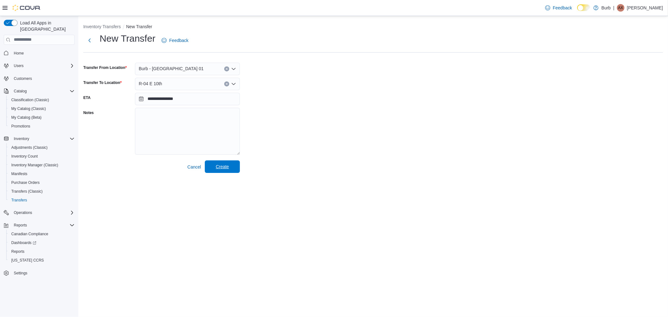
drag, startPoint x: 224, startPoint y: 174, endPoint x: 224, endPoint y: 170, distance: 3.8
click at [224, 173] on div "**********" at bounding box center [373, 97] width 590 height 162
click at [225, 168] on span "Create" at bounding box center [222, 167] width 13 height 6
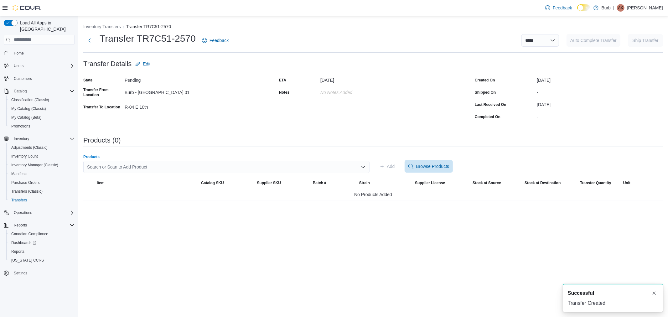
click at [174, 169] on div "Search or Scan to Add Product" at bounding box center [226, 167] width 286 height 13
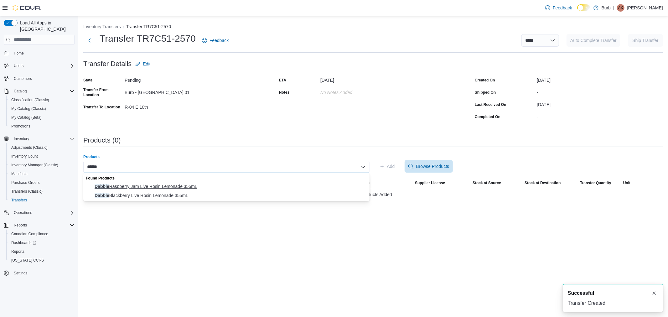
type input "******"
click at [163, 186] on span "Dabble Raspberry Jam Live Rosin Lemonade 355mL" at bounding box center [230, 186] width 271 height 6
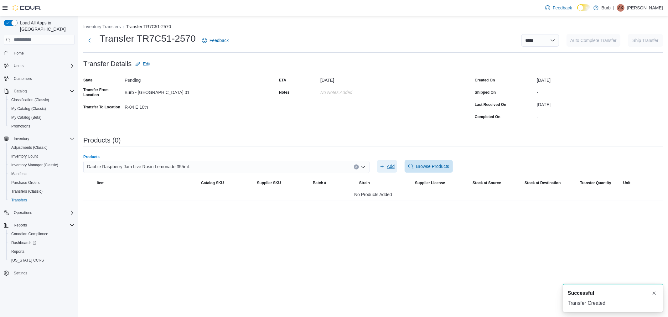
click at [393, 162] on span "Add" at bounding box center [387, 166] width 15 height 13
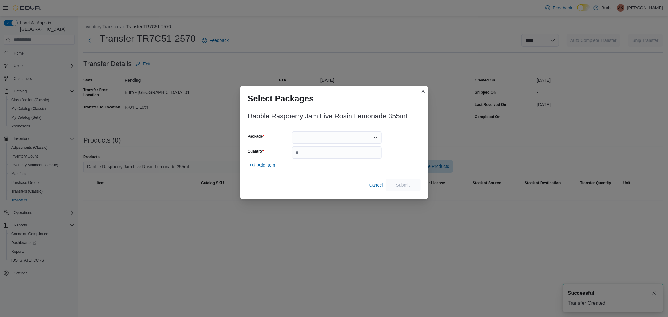
click at [355, 138] on div at bounding box center [337, 137] width 90 height 13
click at [343, 158] on span "01006289427920761325093010093025-RL009" at bounding box center [340, 157] width 75 height 6
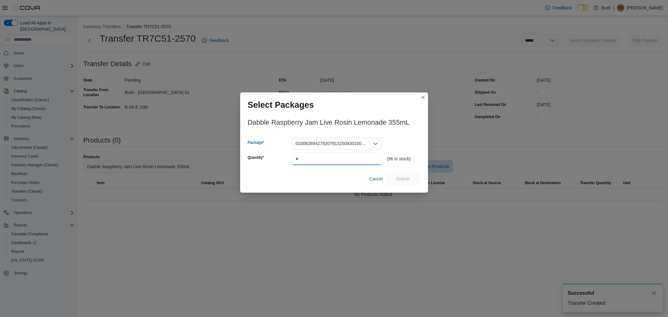
click at [343, 161] on input "Quantity" at bounding box center [337, 159] width 90 height 13
type input "**"
click at [398, 177] on span "Submit" at bounding box center [403, 178] width 14 height 6
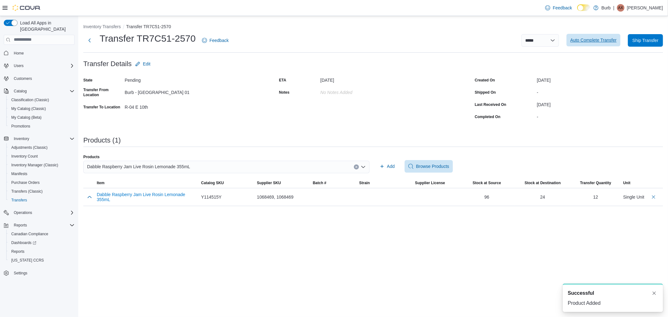
click at [598, 43] on span "Auto Complete Transfer" at bounding box center [593, 40] width 46 height 6
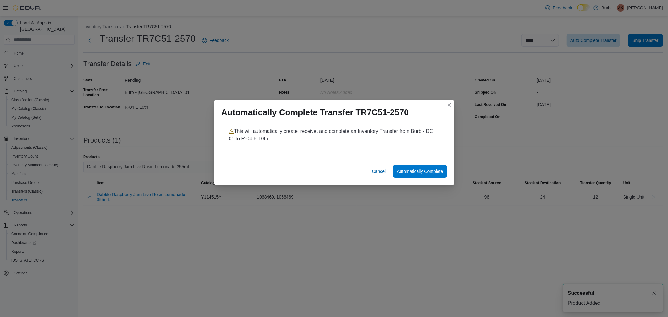
click at [418, 178] on div "Cancel Automatically Complete" at bounding box center [334, 172] width 241 height 25
click at [419, 175] on span "Automatically Complete" at bounding box center [420, 171] width 46 height 13
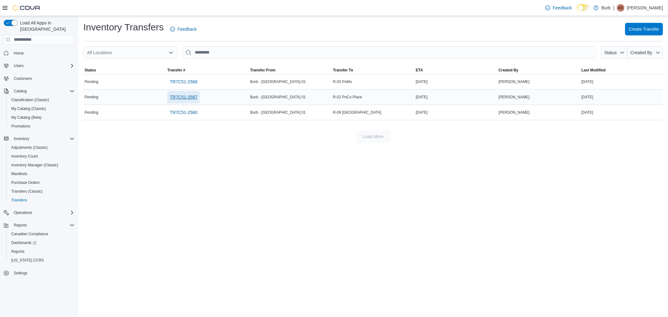
click at [193, 93] on span "TR7C51-2567" at bounding box center [184, 97] width 28 height 13
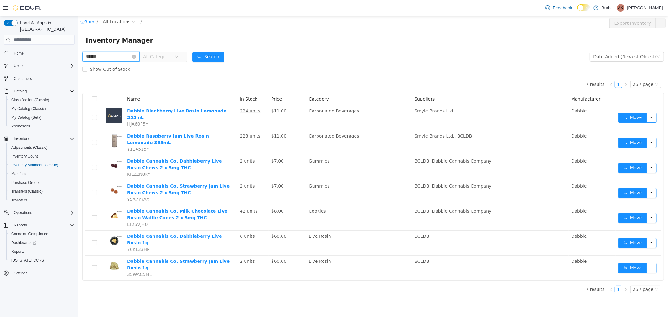
click at [112, 55] on input "******" at bounding box center [110, 56] width 57 height 10
type input "****"
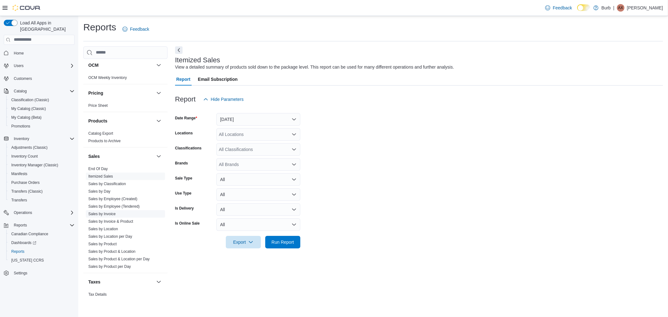
scroll to position [243, 0]
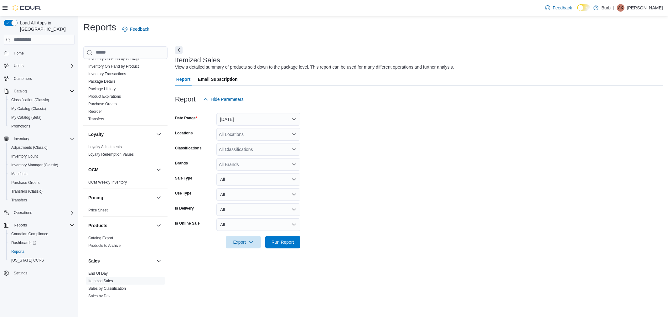
drag, startPoint x: 98, startPoint y: 120, endPoint x: 134, endPoint y: 125, distance: 36.6
click at [98, 120] on link "Transfers" at bounding box center [96, 119] width 16 height 4
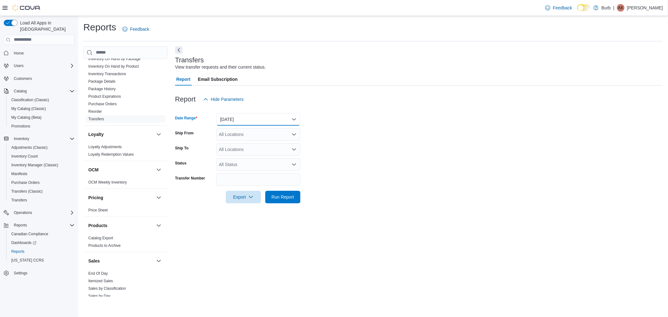
click at [242, 117] on button "[DATE]" at bounding box center [258, 119] width 84 height 13
click at [452, 154] on form "Date Range [DATE] Ship From All Locations Ship To All Locations Status All Stat…" at bounding box center [419, 155] width 488 height 98
click at [233, 135] on div "All Locations" at bounding box center [258, 134] width 84 height 13
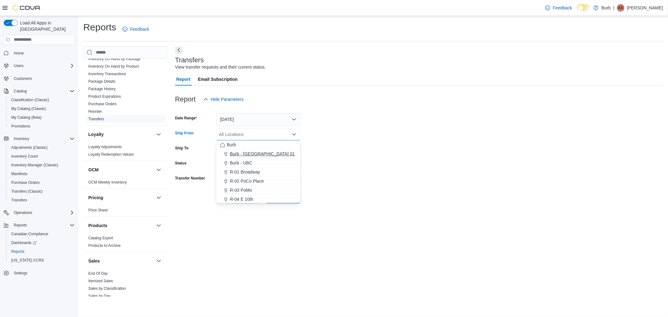
click at [247, 155] on span "Burb - [GEOGRAPHIC_DATA] 01" at bounding box center [262, 154] width 65 height 6
click at [350, 154] on form "Date Range [DATE] Ship From Burb - [GEOGRAPHIC_DATA] 01 Combo box. Selected. Bu…" at bounding box center [419, 155] width 488 height 98
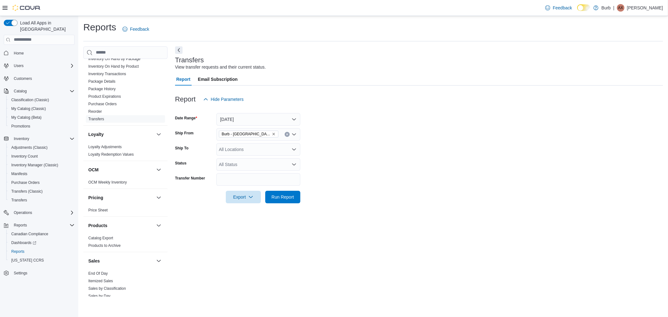
click at [233, 148] on div "All Locations" at bounding box center [258, 149] width 84 height 13
click at [243, 214] on span "R-04 E 10th" at bounding box center [241, 214] width 23 height 6
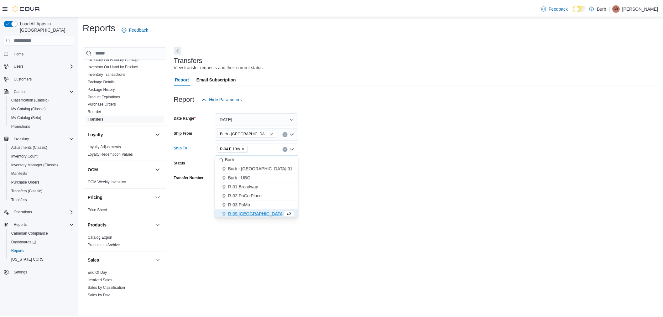
scroll to position [1, 0]
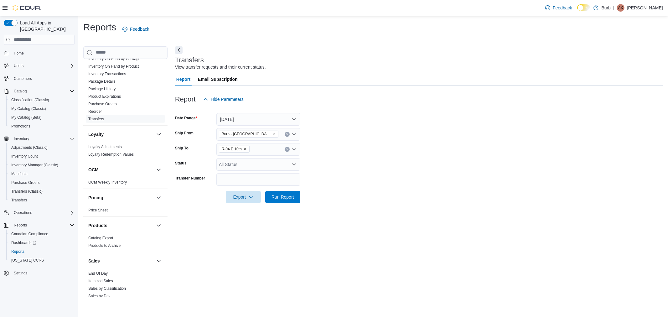
click at [392, 210] on div at bounding box center [419, 207] width 488 height 8
click at [278, 195] on span "Run Report" at bounding box center [283, 197] width 23 height 6
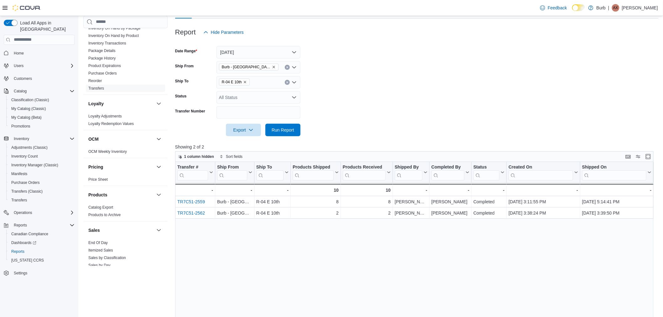
scroll to position [70, 0]
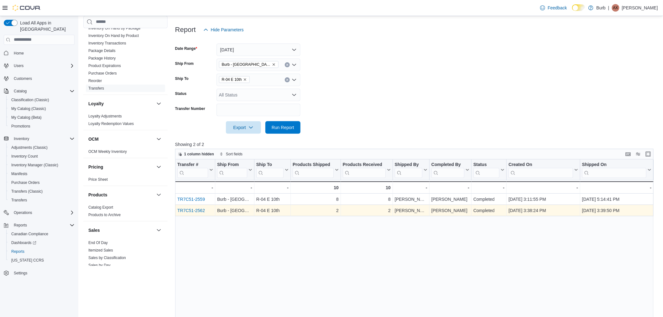
click at [197, 210] on link "TR7C51-2562" at bounding box center [191, 210] width 28 height 5
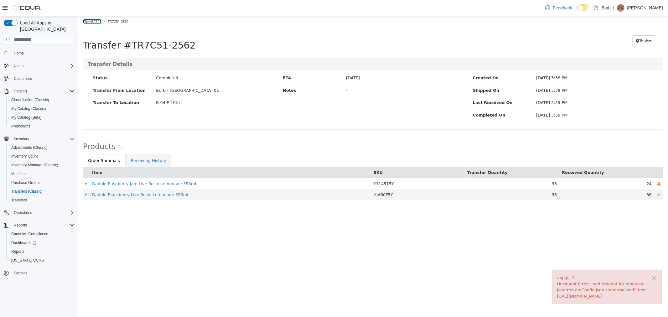
click at [88, 21] on link "Transfers" at bounding box center [92, 21] width 18 height 5
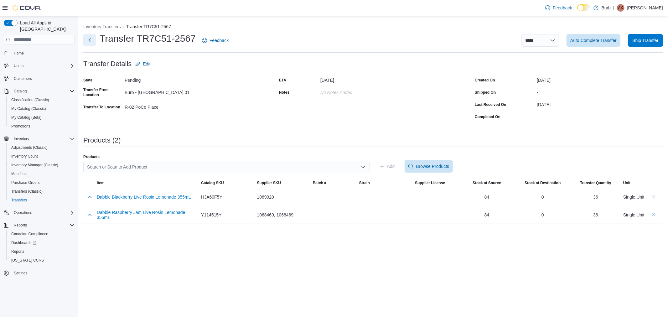
click at [92, 38] on button "Next" at bounding box center [89, 40] width 13 height 13
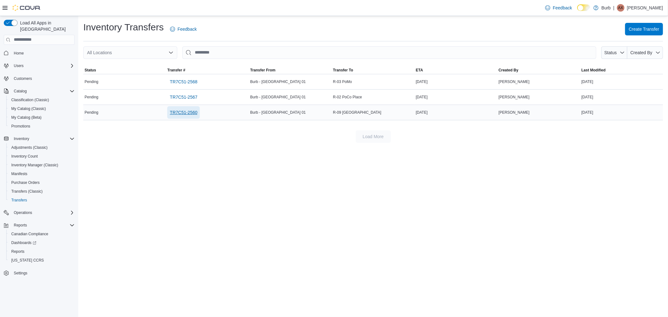
click at [193, 111] on span "TR7C51-2560" at bounding box center [184, 112] width 28 height 6
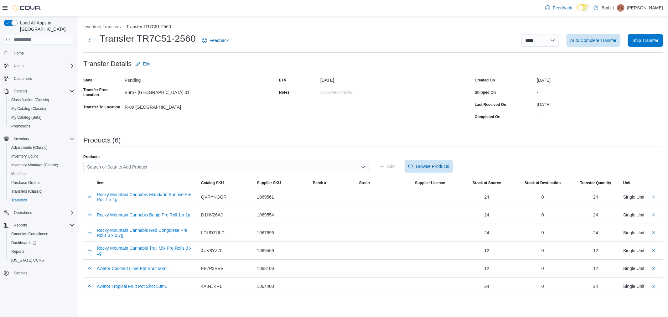
click at [202, 170] on div "Search or Scan to Add Product" at bounding box center [226, 167] width 286 height 13
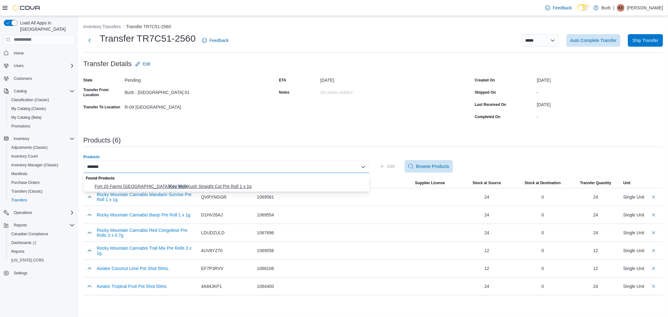
type input "*******"
drag, startPoint x: 200, startPoint y: 183, endPoint x: 252, endPoint y: 183, distance: 51.7
click at [200, 183] on button "Fort 20 Farms BC Key Moh Kush Straight Cut Pre Roll 1 x 1g" at bounding box center [226, 186] width 286 height 9
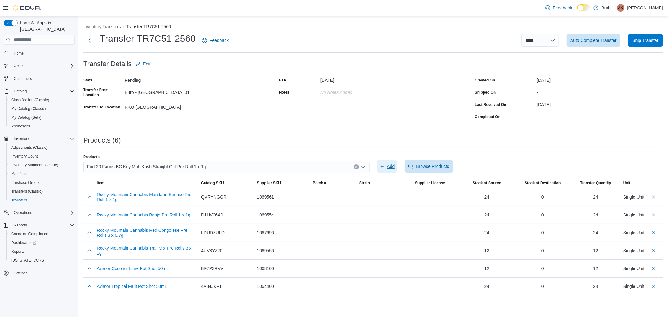
click at [381, 171] on span "Add" at bounding box center [387, 166] width 15 height 13
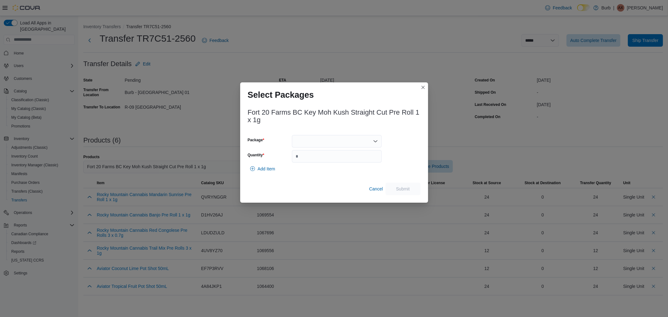
click at [338, 145] on div at bounding box center [337, 141] width 90 height 13
click at [320, 161] on span "0100628719729779132509171024CHE316" at bounding box center [340, 161] width 75 height 6
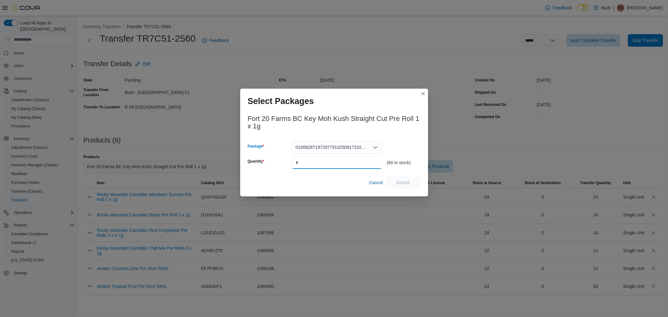
click at [321, 164] on input "Quantity" at bounding box center [337, 162] width 90 height 13
type input "**"
click at [399, 183] on span "Submit" at bounding box center [403, 182] width 14 height 6
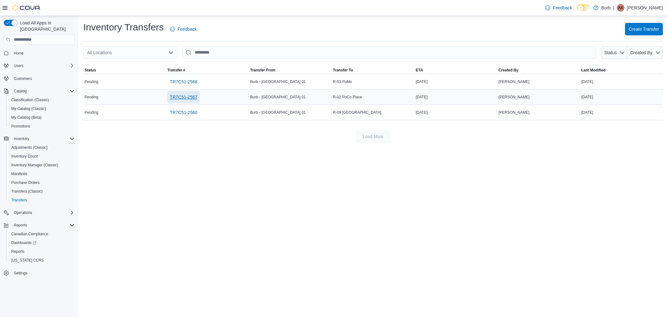
click at [182, 99] on span "TR7C51-2567" at bounding box center [184, 97] width 28 height 6
click at [186, 79] on span "TR7C51-2568" at bounding box center [184, 82] width 28 height 6
click at [633, 27] on span "Create Transfer" at bounding box center [644, 29] width 30 height 6
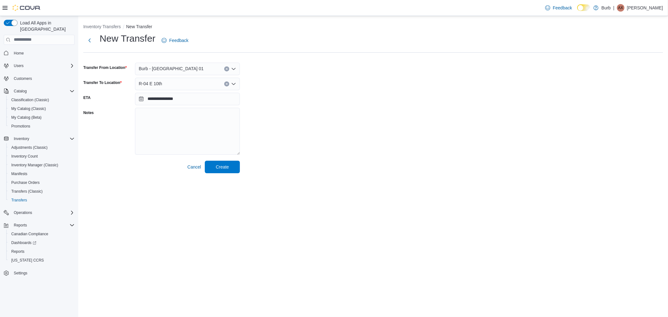
click at [169, 86] on div "R-04 E 10th" at bounding box center [187, 84] width 105 height 13
click at [380, 151] on div "**********" at bounding box center [373, 102] width 580 height 141
click at [227, 173] on div "**********" at bounding box center [373, 97] width 590 height 162
click at [224, 167] on span "Create" at bounding box center [222, 167] width 13 height 6
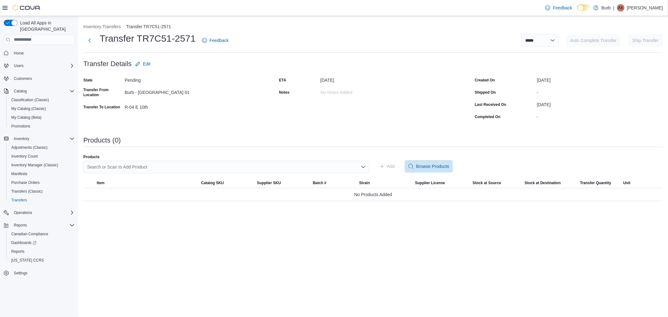
click at [219, 168] on div "Search or Scan to Add Product" at bounding box center [226, 167] width 286 height 13
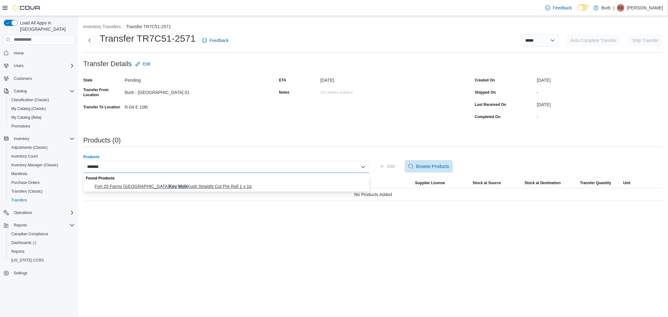
type input "*******"
drag, startPoint x: 208, startPoint y: 184, endPoint x: 230, endPoint y: 183, distance: 22.3
click at [208, 184] on span "Fort 20 Farms BC Key Moh Kush Straight Cut Pre Roll 1 x 1g" at bounding box center [230, 186] width 271 height 6
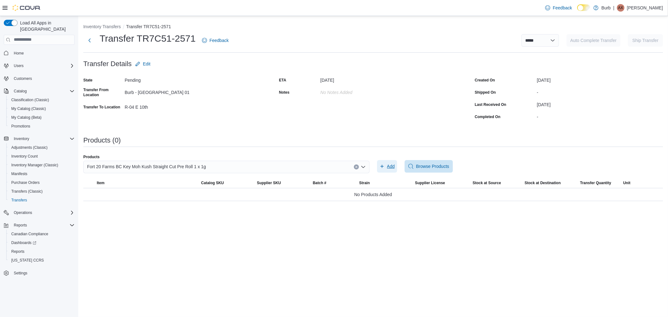
click at [389, 166] on span "Add" at bounding box center [391, 166] width 8 height 6
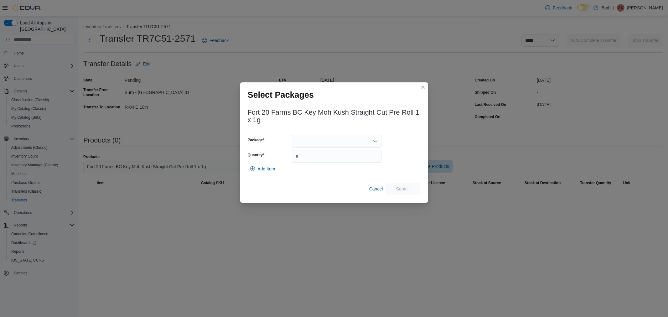
click at [308, 143] on div at bounding box center [337, 141] width 90 height 13
click at [311, 162] on span "0100628719729779132509171024CHE316" at bounding box center [340, 161] width 75 height 6
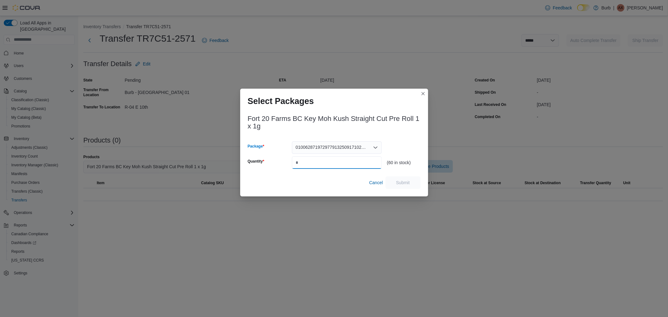
click at [313, 161] on input "Quantity" at bounding box center [337, 162] width 90 height 13
type input "**"
click at [408, 180] on span "Submit" at bounding box center [403, 182] width 14 height 6
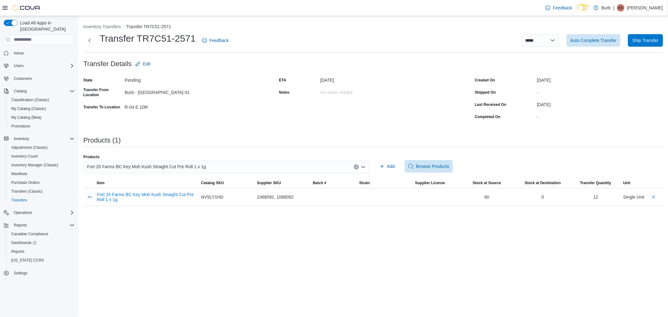
click at [205, 171] on div "Fort 20 Farms BC Key Moh Kush Straight Cut Pre Roll 1 x 1g" at bounding box center [226, 167] width 286 height 13
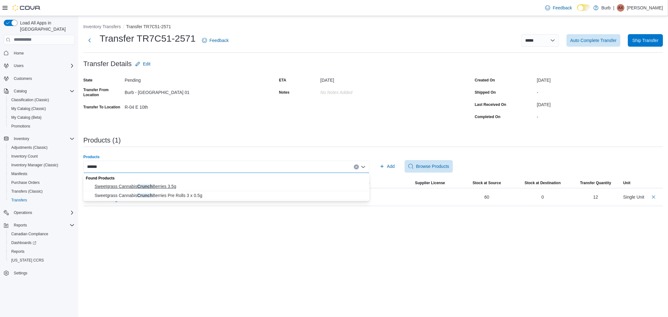
type input "******"
click at [179, 183] on span "Sweetgrass Cannabis Crunch Berries 3.5g" at bounding box center [230, 186] width 271 height 6
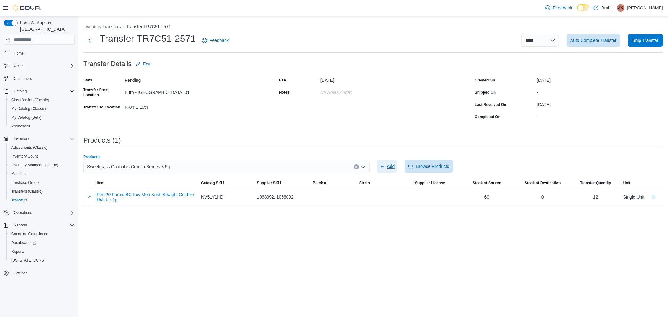
click at [393, 167] on span "Add" at bounding box center [391, 166] width 8 height 6
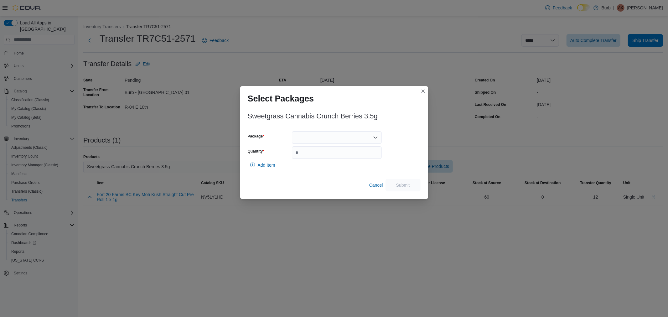
click at [317, 140] on div at bounding box center [337, 137] width 90 height 13
click at [312, 155] on span "01006279875444281325100110250164" at bounding box center [340, 157] width 75 height 6
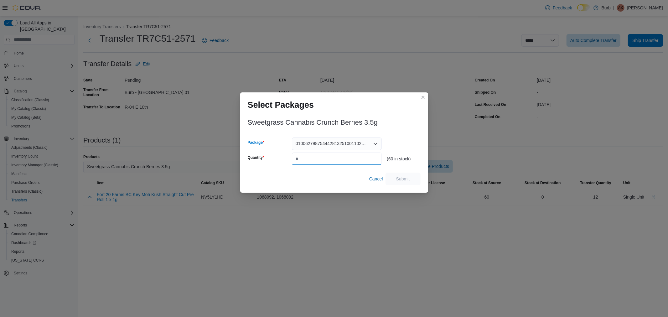
click at [314, 155] on input "Quantity" at bounding box center [337, 159] width 90 height 13
type input "**"
click at [399, 178] on span "Submit" at bounding box center [403, 178] width 14 height 6
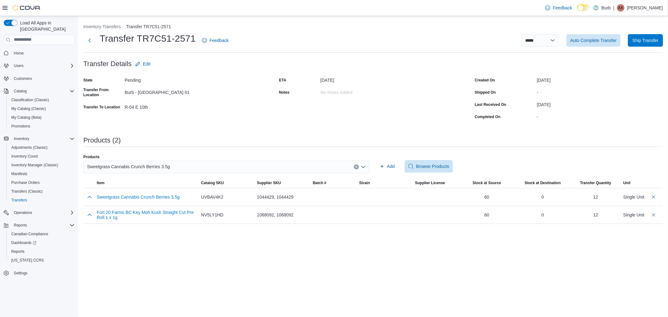
click at [133, 167] on span "Sweetgrass Cannabis Crunch Berries 3.5g" at bounding box center [128, 167] width 83 height 8
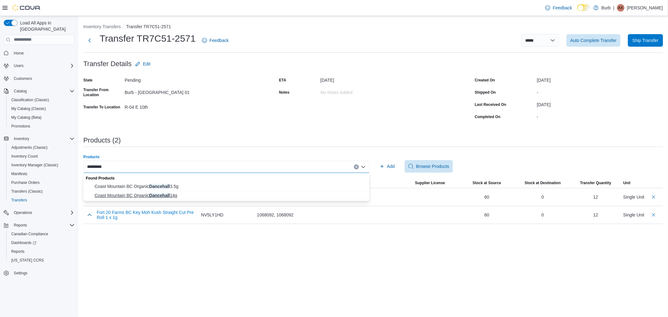
type input "*********"
click at [142, 193] on span "Coast Mountain BC Organic Dancehall 14g" at bounding box center [230, 195] width 271 height 6
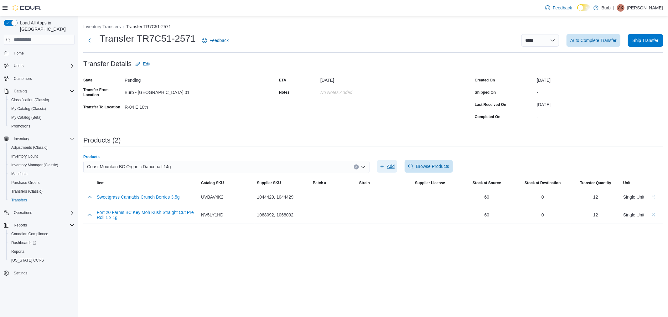
click at [392, 165] on span "Add" at bounding box center [391, 166] width 8 height 6
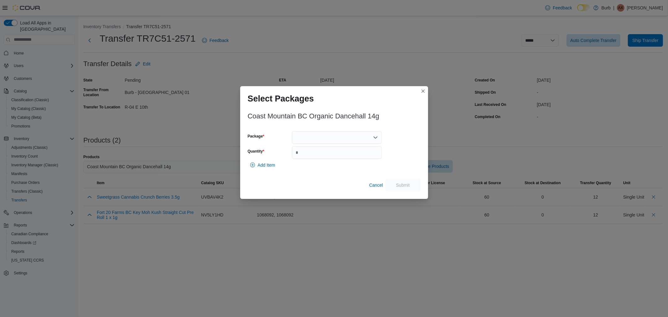
click at [309, 139] on div at bounding box center [337, 137] width 90 height 13
click at [311, 153] on div "Packages In Stock" at bounding box center [337, 148] width 90 height 9
click at [323, 158] on span "01008723870006341325091710LOTTAYNMR5VH43" at bounding box center [340, 157] width 75 height 6
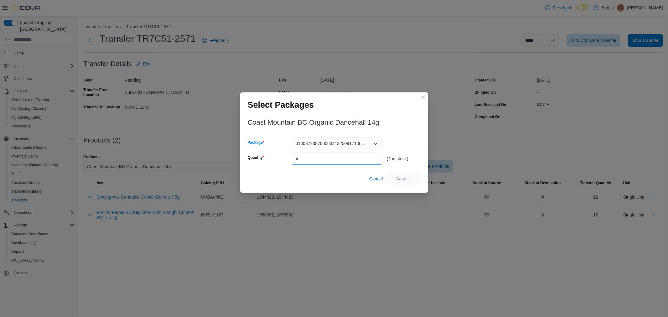
click at [320, 161] on input "Quantity" at bounding box center [337, 159] width 90 height 13
type input "*"
click at [408, 180] on span "Submit" at bounding box center [403, 178] width 14 height 6
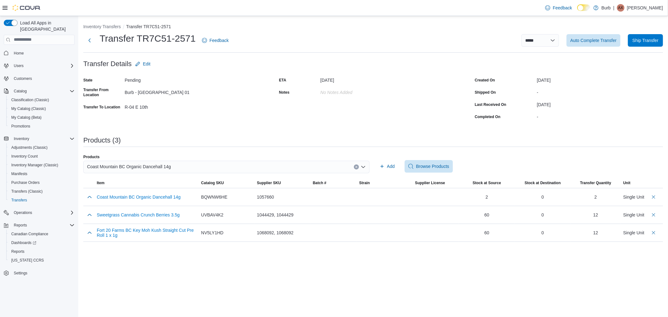
click at [192, 167] on div "Coast Mountain BC Organic Dancehall 14g" at bounding box center [226, 167] width 286 height 13
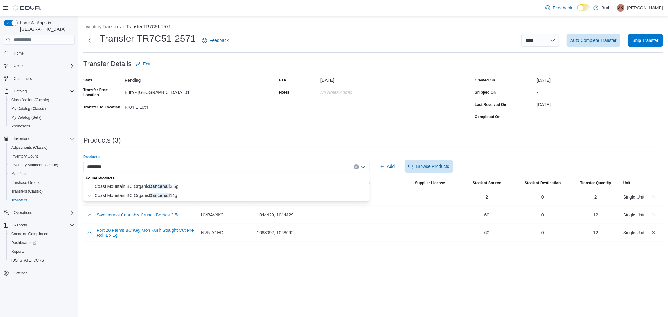
click at [220, 155] on div "Products" at bounding box center [226, 156] width 286 height 5
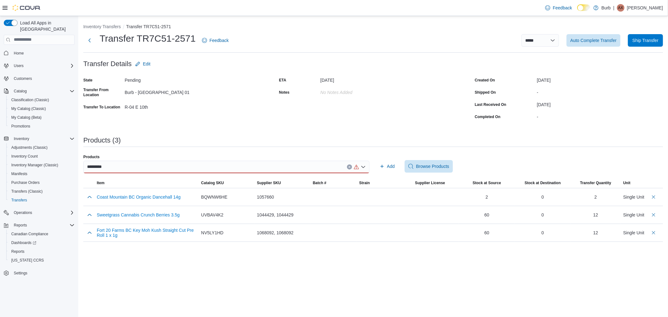
click at [349, 166] on icon "Clear input" at bounding box center [349, 167] width 3 height 3
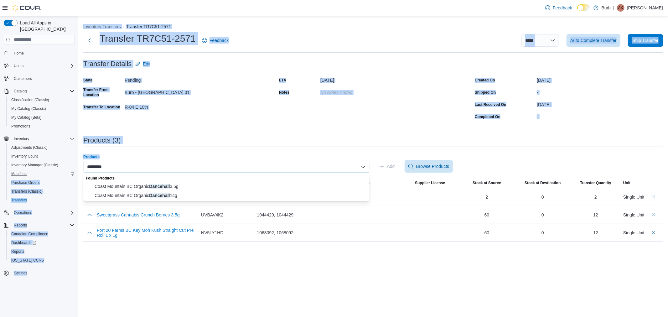
drag, startPoint x: 154, startPoint y: 169, endPoint x: 99, endPoint y: 156, distance: 56.2
click at [47, 169] on div "**********" at bounding box center [334, 166] width 668 height 301
click at [170, 170] on div "*********" at bounding box center [226, 167] width 286 height 13
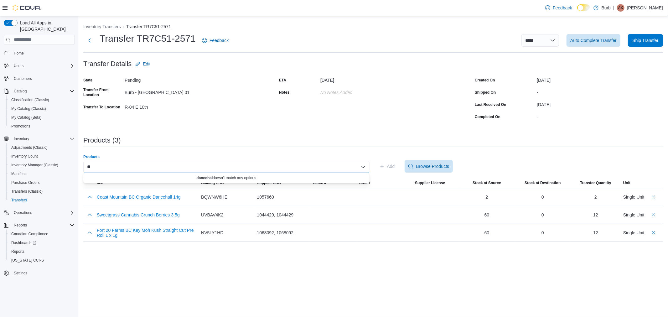
type input "*"
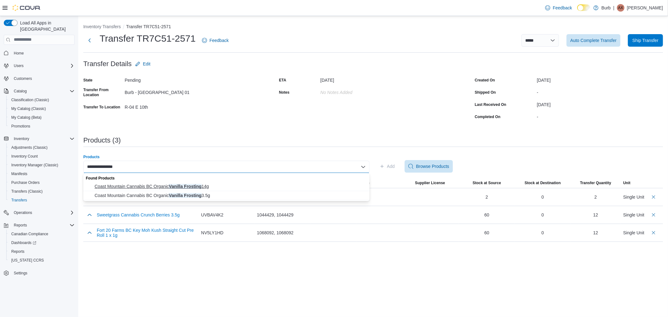
type input "**********"
click at [168, 183] on button "Coast Mountain Cannabis BC Organic Vanilla Frosting 14g" at bounding box center [226, 186] width 286 height 9
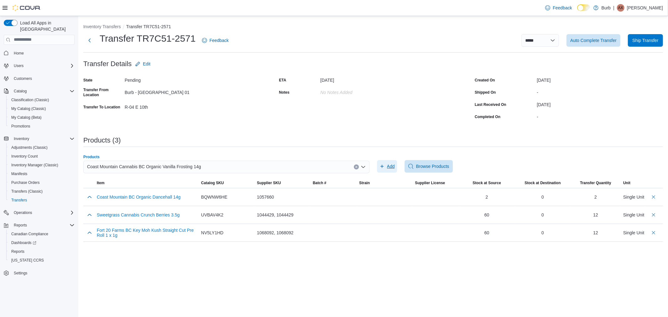
click at [381, 168] on icon "button" at bounding box center [382, 166] width 5 height 5
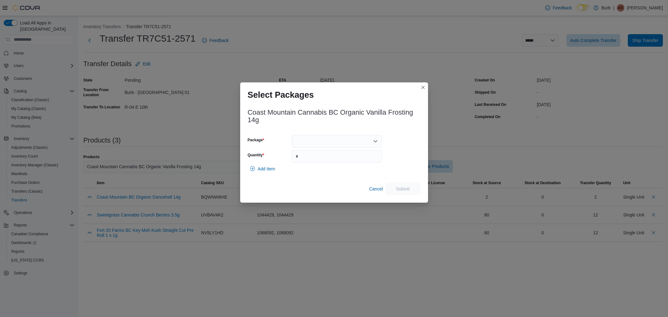
click at [337, 143] on div at bounding box center [337, 141] width 90 height 13
click at [315, 158] on span "01008723870011051325082710LOTUELOSOMQLFC" at bounding box center [340, 161] width 75 height 6
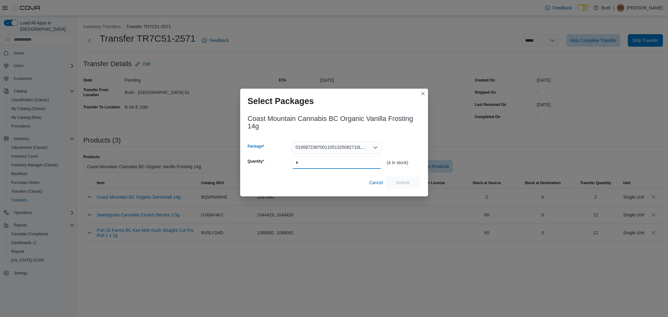
click at [318, 162] on input "Quantity" at bounding box center [337, 162] width 90 height 13
type input "*"
click at [402, 183] on span "Submit" at bounding box center [403, 182] width 14 height 6
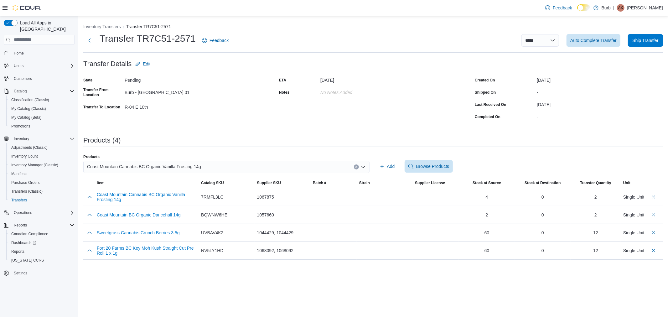
click at [233, 167] on div "Coast Mountain Cannabis BC Organic Vanilla Frosting 14g" at bounding box center [226, 167] width 286 height 13
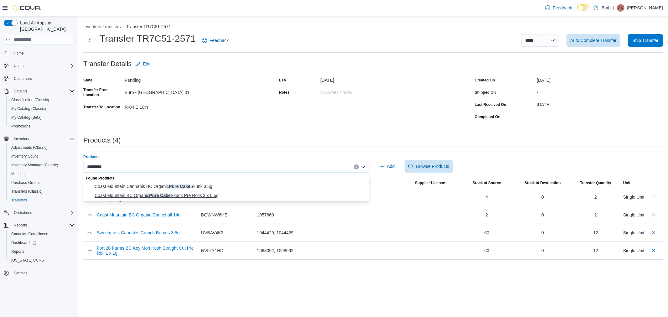
type input "*********"
click at [196, 195] on span "Coast Mountain BC Organic Pure Cake Skunk Pre Rolls 3 x 0.5g" at bounding box center [230, 195] width 271 height 6
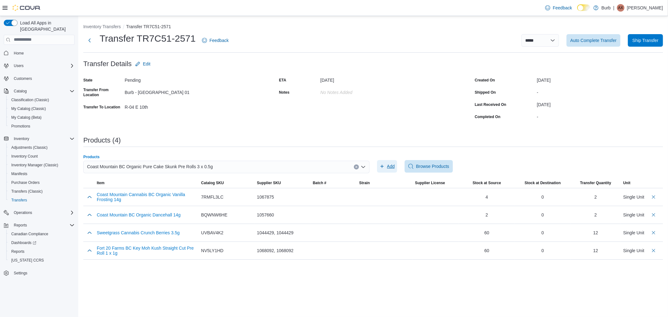
click at [390, 162] on span "Add" at bounding box center [387, 166] width 15 height 13
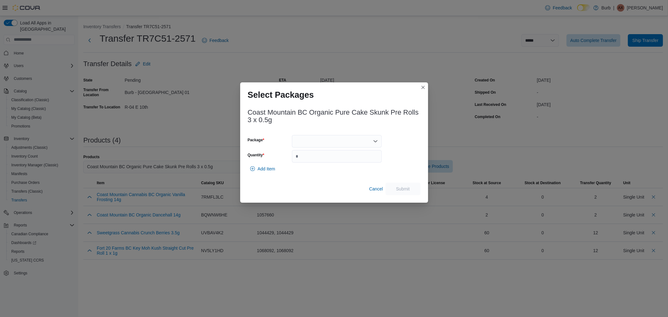
click at [323, 141] on div at bounding box center [337, 141] width 90 height 13
click at [321, 158] on span "01008723870000541325100210LOTXR2QBD2PMFX" at bounding box center [340, 161] width 75 height 6
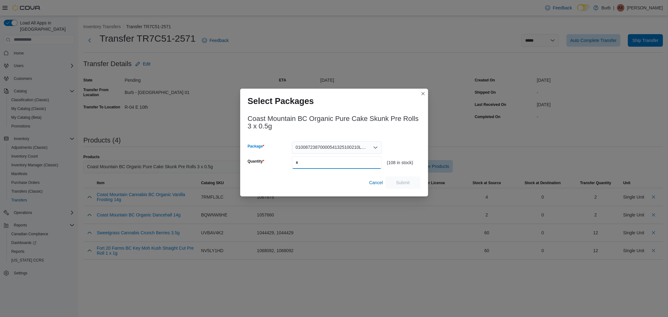
click at [312, 164] on input "Quantity" at bounding box center [337, 162] width 90 height 13
type input "**"
click at [402, 179] on span "Submit" at bounding box center [403, 182] width 28 height 13
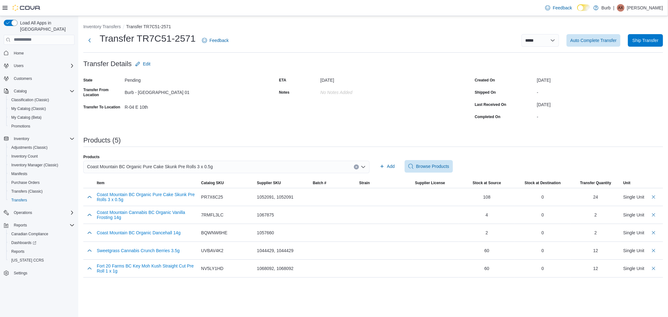
click at [227, 167] on div "Coast Mountain BC Organic Pure Cake Skunk Pre Rolls 3 x 0.5g" at bounding box center [226, 167] width 286 height 13
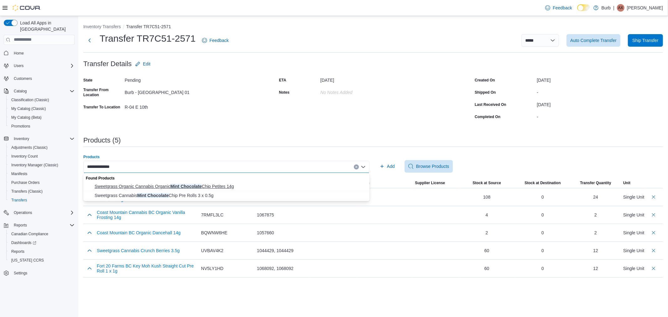
type input "**********"
click at [209, 184] on span "Sweetgrass Organic Cannabis Organic Mint Chocolate Chip Petites 14g" at bounding box center [230, 186] width 271 height 6
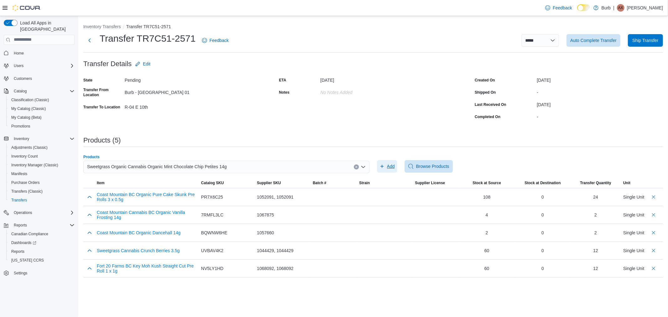
click at [386, 164] on span "Add" at bounding box center [387, 166] width 15 height 13
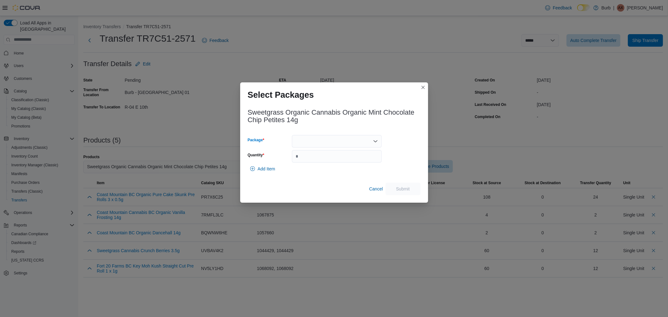
click at [336, 138] on div at bounding box center [337, 141] width 90 height 13
click at [335, 155] on div "Packages In Stock" at bounding box center [337, 152] width 90 height 9
click at [335, 159] on span "01006282515001401325100210250147" at bounding box center [340, 161] width 75 height 6
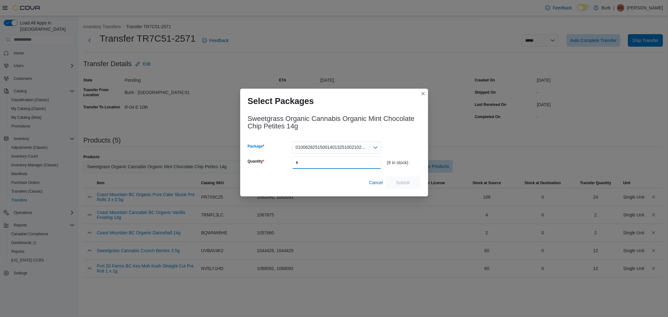
click at [335, 159] on input "Quantity" at bounding box center [337, 162] width 90 height 13
type input "*"
click at [410, 184] on span "Submit" at bounding box center [403, 182] width 28 height 13
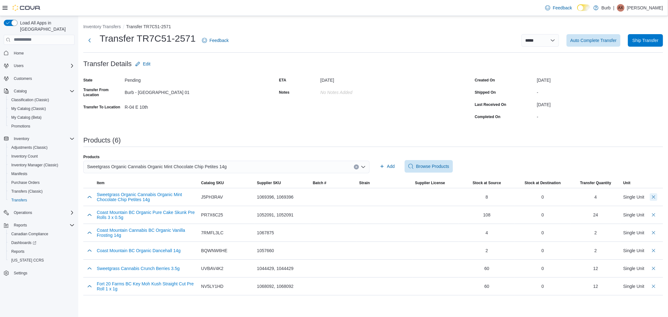
drag, startPoint x: 655, startPoint y: 195, endPoint x: 587, endPoint y: 119, distance: 101.8
click at [655, 195] on button "Delete count" at bounding box center [654, 197] width 8 height 8
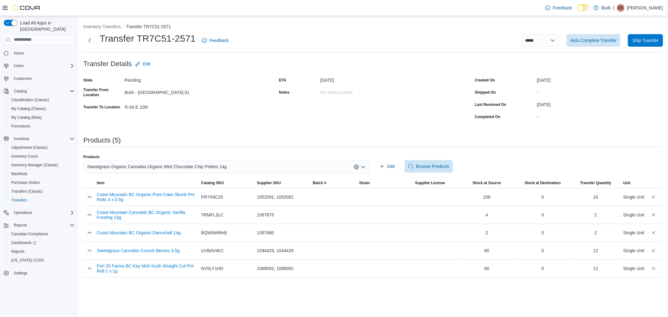
click at [162, 168] on span "Sweetgrass Organic Cannabis Organic Mint Chocolate Chip Petites 14g" at bounding box center [157, 167] width 140 height 8
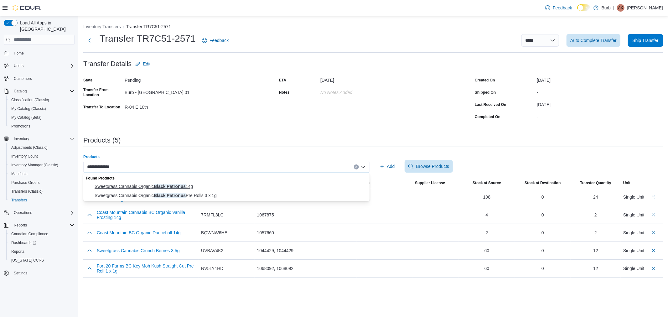
type input "**********"
click at [185, 185] on span "Sweetgrass Cannabis Organic Black Patronus 14g" at bounding box center [230, 186] width 271 height 6
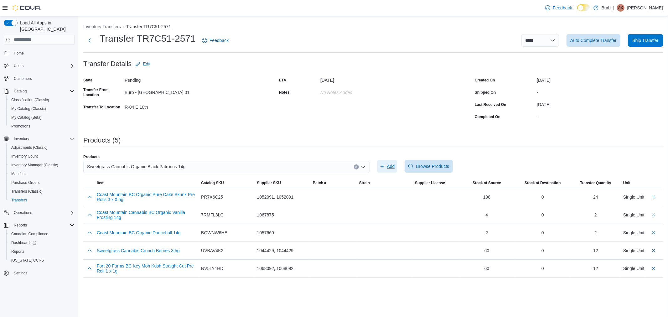
click at [394, 164] on span "Add" at bounding box center [391, 166] width 8 height 6
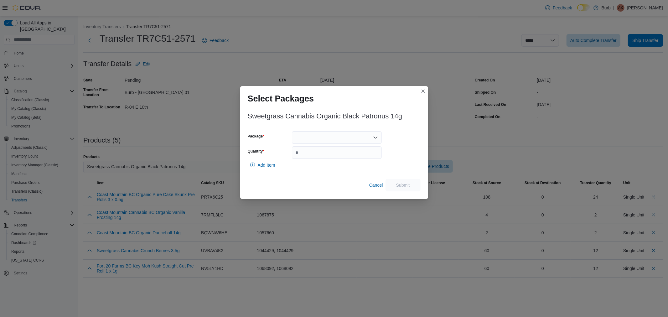
click at [339, 138] on div at bounding box center [337, 137] width 90 height 13
click at [312, 155] on span "01006289429969001325100310250166" at bounding box center [340, 157] width 75 height 6
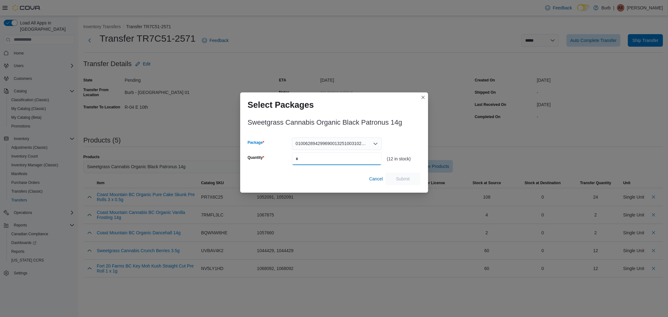
click at [314, 157] on input "Quantity" at bounding box center [337, 159] width 90 height 13
type input "*"
click at [403, 178] on span "Submit" at bounding box center [403, 178] width 14 height 6
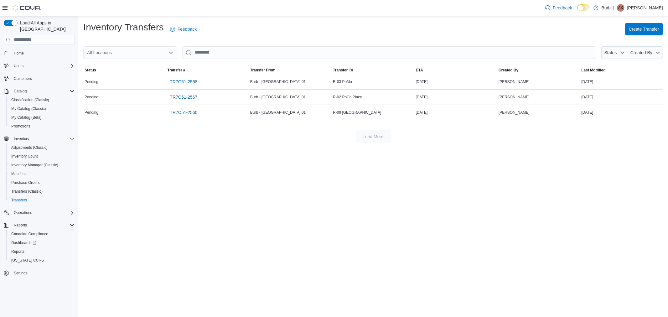
drag, startPoint x: 635, startPoint y: 21, endPoint x: 631, endPoint y: 37, distance: 16.9
click at [635, 22] on div "Inventory Transfers Feedback Create Transfer" at bounding box center [373, 29] width 580 height 16
click at [633, 31] on span "Create Transfer" at bounding box center [644, 29] width 30 height 6
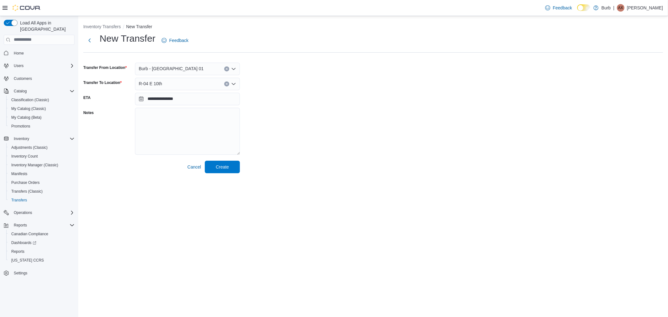
click at [173, 88] on div "R-04 E 10th" at bounding box center [187, 84] width 105 height 13
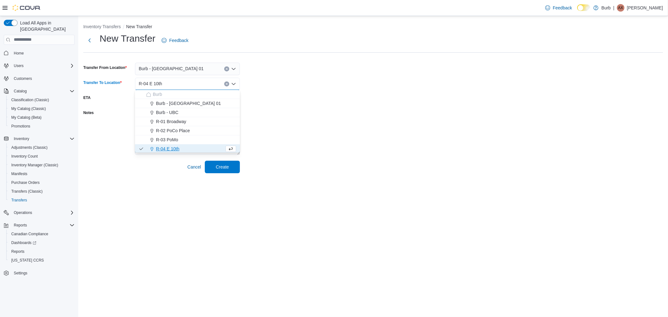
drag, startPoint x: 165, startPoint y: 114, endPoint x: 211, endPoint y: 140, distance: 53.2
click at [165, 114] on span "Burb - UBC" at bounding box center [167, 112] width 23 height 6
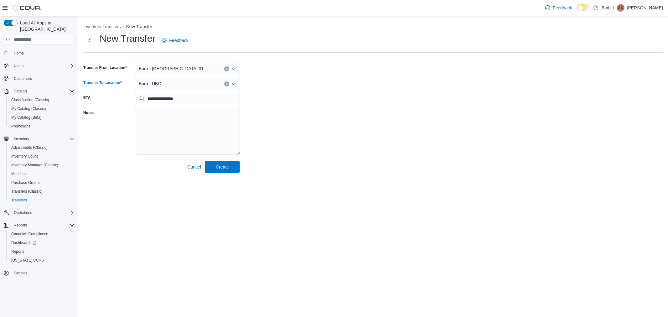
click at [221, 174] on div "**********" at bounding box center [373, 97] width 590 height 162
click at [221, 168] on span "Create" at bounding box center [222, 167] width 13 height 6
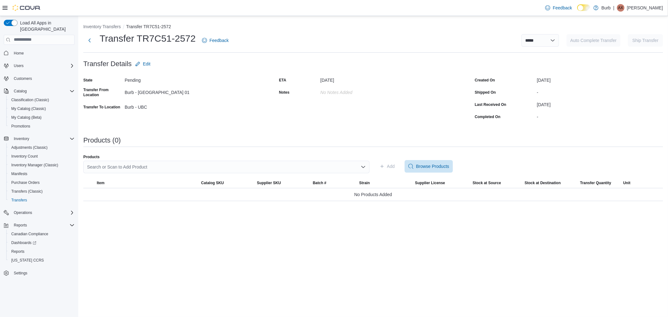
drag, startPoint x: 167, startPoint y: 167, endPoint x: 170, endPoint y: 165, distance: 3.5
click at [168, 166] on div "Search or Scan to Add Product" at bounding box center [226, 167] width 286 height 13
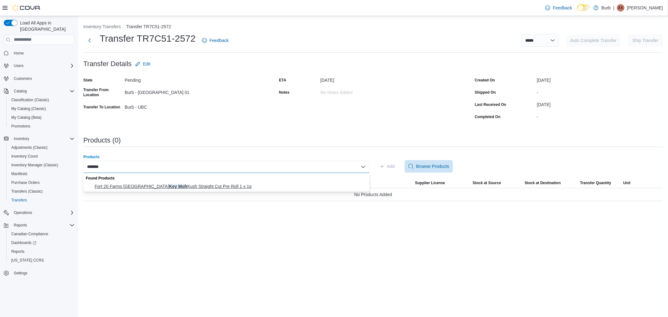
type input "*******"
click at [172, 186] on span "Fort 20 Farms BC Key Moh Kush Straight Cut Pre Roll 1 x 1g" at bounding box center [230, 186] width 271 height 6
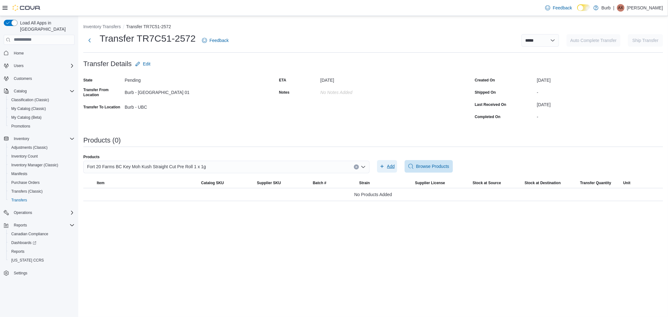
click at [387, 167] on span "Add" at bounding box center [391, 166] width 8 height 6
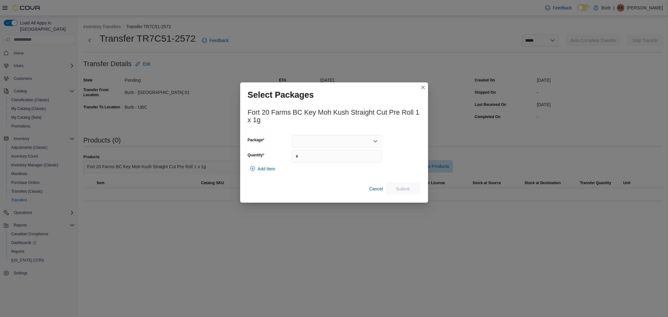
click at [328, 143] on div at bounding box center [337, 141] width 90 height 13
click at [325, 157] on button "0100628719729779132509171024CHE316" at bounding box center [337, 161] width 90 height 9
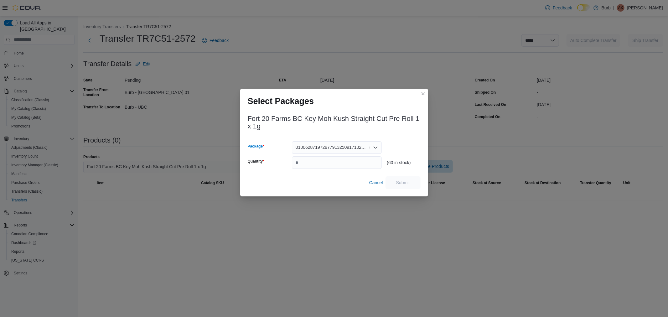
type input "*"
click at [328, 149] on div "*" at bounding box center [337, 147] width 90 height 13
click at [316, 178] on div "Cancel Submit" at bounding box center [334, 182] width 173 height 13
click at [315, 170] on div "Fort 20 Farms BC Key Moh Kush Straight Cut Pre Roll 1 x 1g Package 010062871972…" at bounding box center [334, 150] width 173 height 78
click at [315, 161] on input "Quantity" at bounding box center [337, 162] width 90 height 13
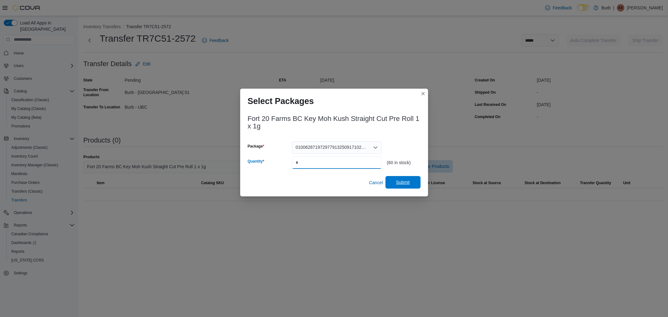
type input "**"
click at [401, 183] on span "Submit" at bounding box center [403, 182] width 14 height 6
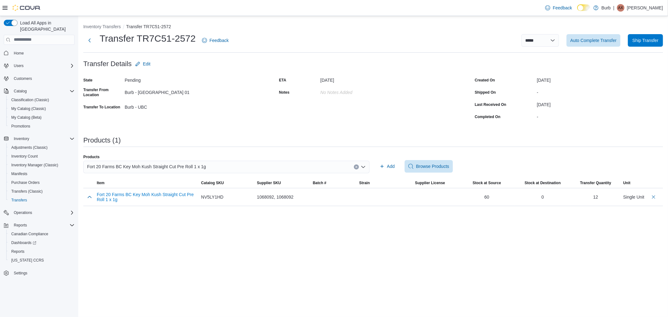
click at [228, 167] on div "Fort 20 Farms BC Key Moh Kush Straight Cut Pre Roll 1 x 1g" at bounding box center [226, 167] width 286 height 13
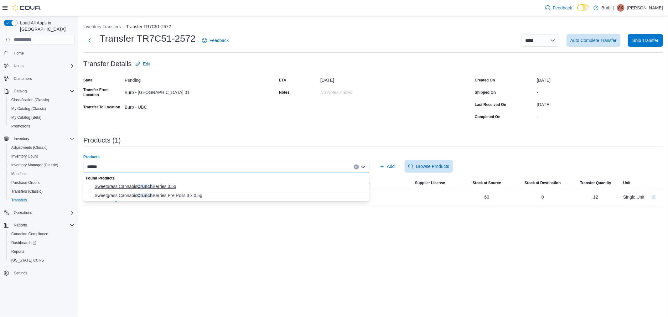
type input "******"
click at [168, 185] on span "Sweetgrass Cannabis Crunch Berries 3.5g" at bounding box center [230, 186] width 271 height 6
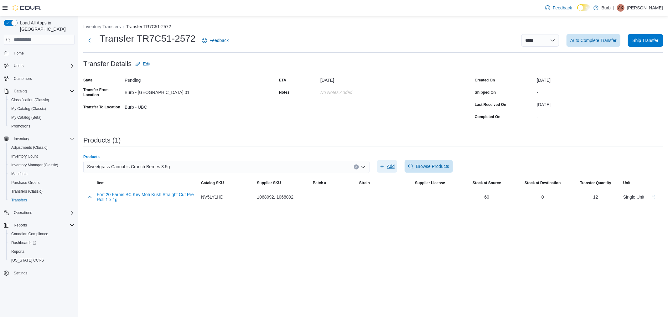
click at [389, 164] on span "Add" at bounding box center [391, 166] width 8 height 6
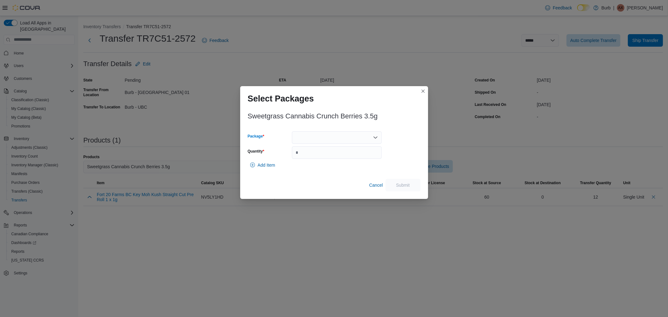
drag, startPoint x: 323, startPoint y: 138, endPoint x: 322, endPoint y: 142, distance: 4.3
click at [323, 138] on div at bounding box center [337, 137] width 90 height 13
click at [314, 156] on span "01006279875444281325100110250164" at bounding box center [340, 157] width 75 height 6
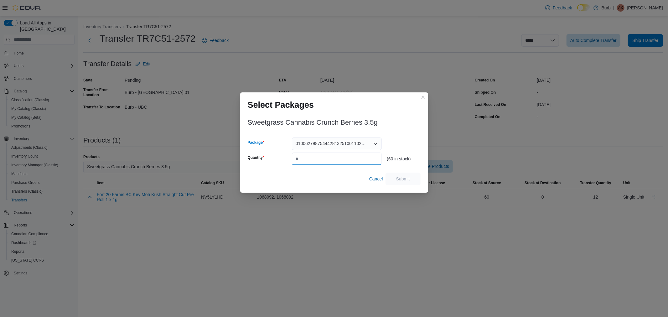
click at [314, 158] on input "Quantity" at bounding box center [337, 159] width 90 height 13
type input "**"
click at [402, 182] on span "Submit" at bounding box center [403, 178] width 28 height 13
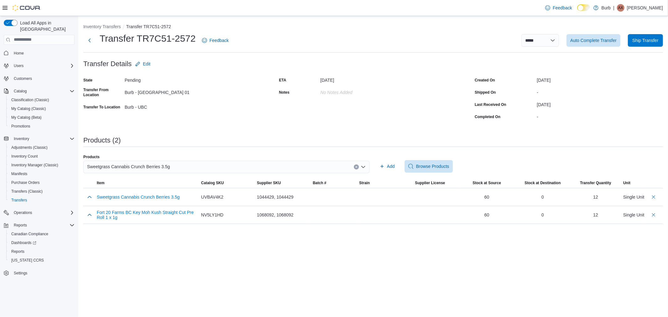
drag, startPoint x: 188, startPoint y: 160, endPoint x: 191, endPoint y: 160, distance: 3.1
click at [190, 159] on div "Products Sweetgrass Cannabis Crunch Berries 3.5g" at bounding box center [226, 166] width 286 height 24
click at [210, 170] on div "Sweetgrass Cannabis Crunch Berries 3.5g" at bounding box center [226, 167] width 286 height 13
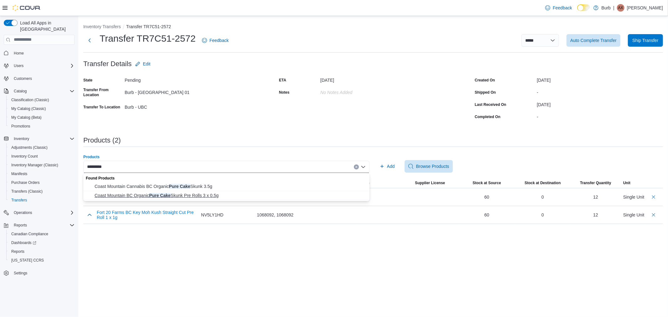
type input "*********"
click at [195, 197] on span "Coast Mountain BC Organic Pure Cake Skunk Pre Rolls 3 x 0.5g" at bounding box center [230, 195] width 271 height 6
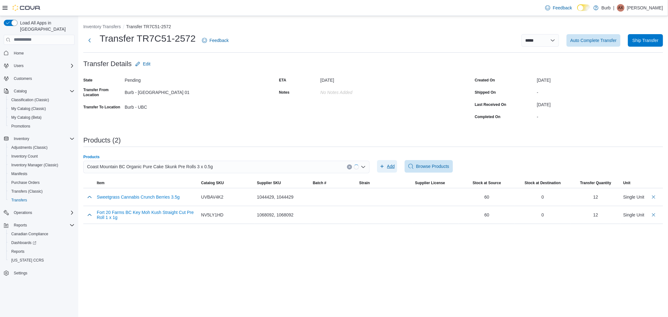
click at [389, 163] on span "Add" at bounding box center [391, 166] width 8 height 6
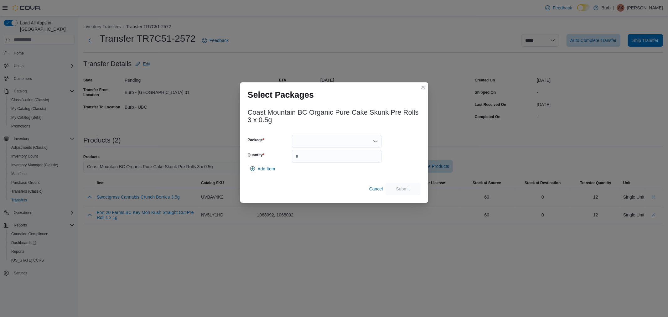
click at [314, 138] on div at bounding box center [337, 141] width 90 height 13
click at [320, 160] on span "01008723870000541325100210LOTXR2QBD2PMFX" at bounding box center [340, 161] width 75 height 6
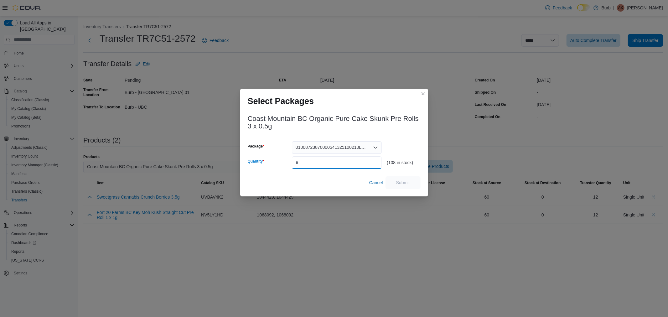
click at [320, 160] on input "Quantity" at bounding box center [337, 162] width 90 height 13
type input "**"
click at [397, 178] on span "Submit" at bounding box center [403, 182] width 28 height 13
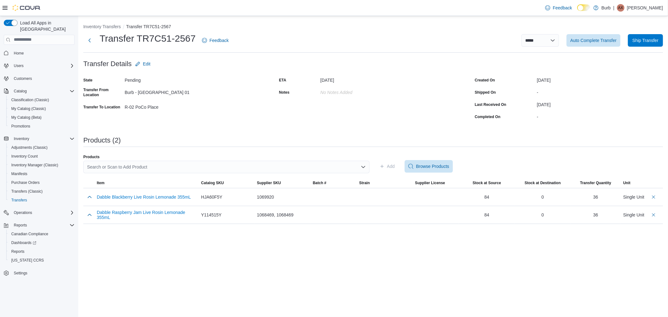
click at [165, 168] on div "Search or Scan to Add Product" at bounding box center [226, 167] width 286 height 13
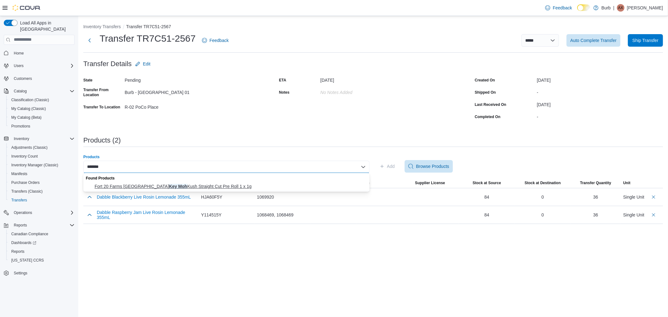
type input "*******"
click at [167, 186] on span "Fort 20 Farms BC Key Moh Kush Straight Cut Pre Roll 1 x 1g" at bounding box center [230, 186] width 271 height 6
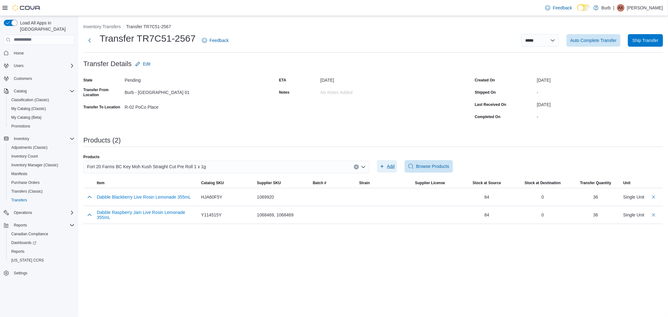
click at [377, 162] on button "Add" at bounding box center [387, 166] width 20 height 13
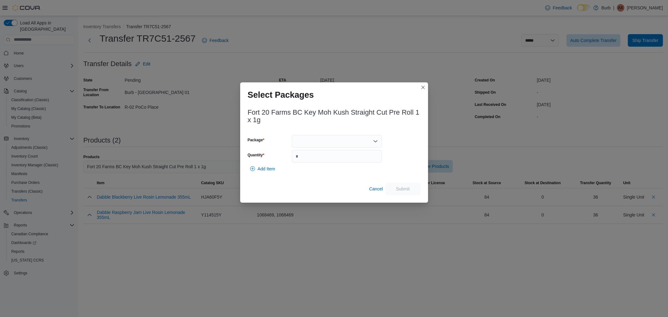
click at [327, 140] on div at bounding box center [337, 141] width 90 height 13
click at [331, 160] on span "0100628719729779132509171024CHE316" at bounding box center [340, 161] width 75 height 6
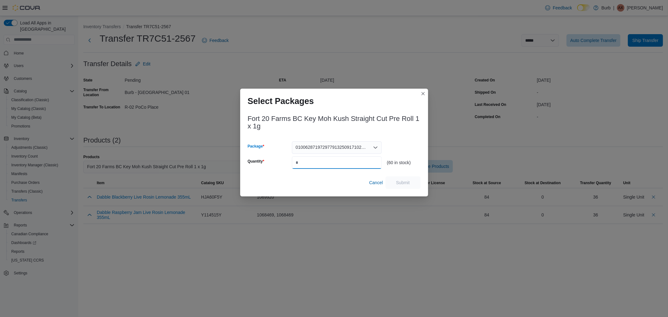
click at [330, 161] on input "Quantity" at bounding box center [337, 162] width 90 height 13
type input "**"
click at [406, 180] on span "Submit" at bounding box center [403, 182] width 14 height 6
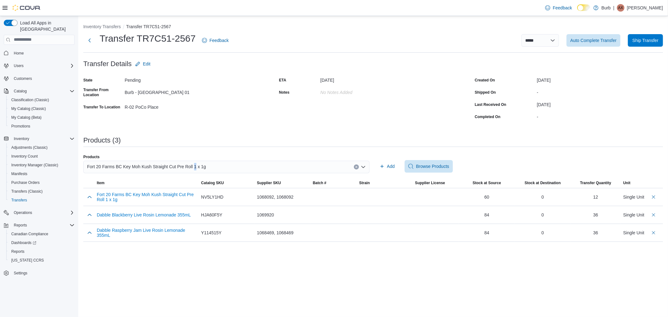
click at [192, 164] on span "Fort 20 Farms BC Key Moh Kush Straight Cut Pre Roll 1 x 1g" at bounding box center [146, 167] width 119 height 8
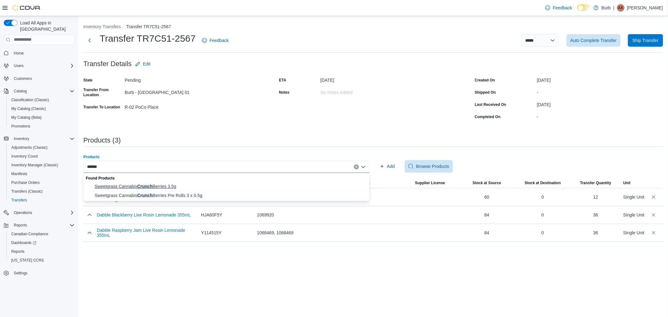
type input "******"
click at [168, 185] on span "Sweetgrass Cannabis Crunch Berries 3.5g" at bounding box center [230, 186] width 271 height 6
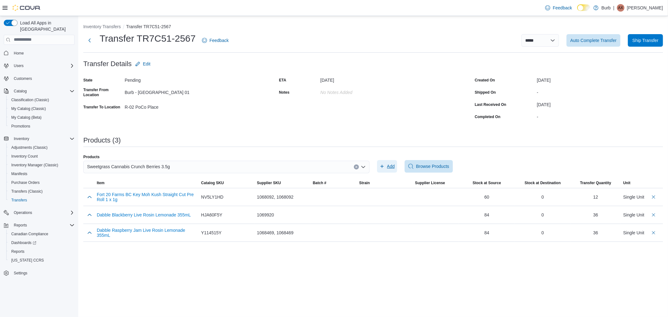
click at [384, 165] on icon "button" at bounding box center [382, 166] width 5 height 5
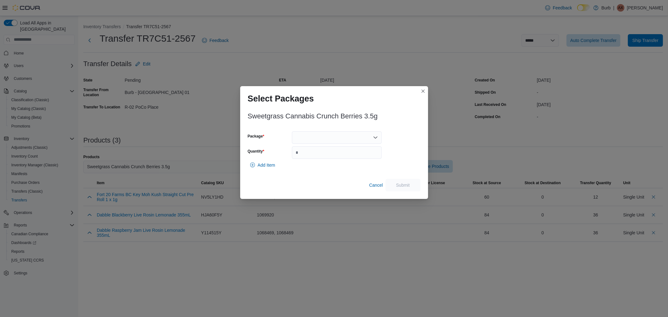
click at [311, 138] on div at bounding box center [337, 137] width 90 height 13
click at [317, 155] on span "01006279875444281325100110250164" at bounding box center [340, 157] width 75 height 6
click at [318, 156] on input "Quantity" at bounding box center [337, 152] width 90 height 13
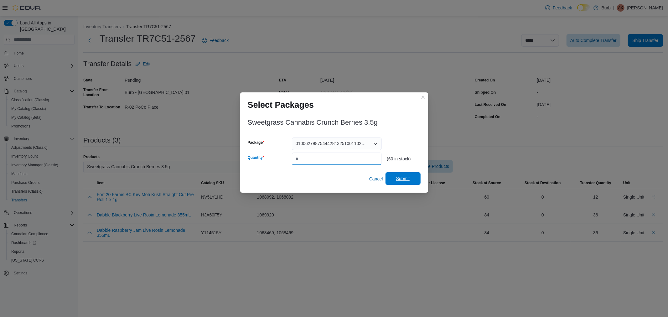
type input "**"
click at [400, 173] on span "Submit" at bounding box center [403, 178] width 28 height 13
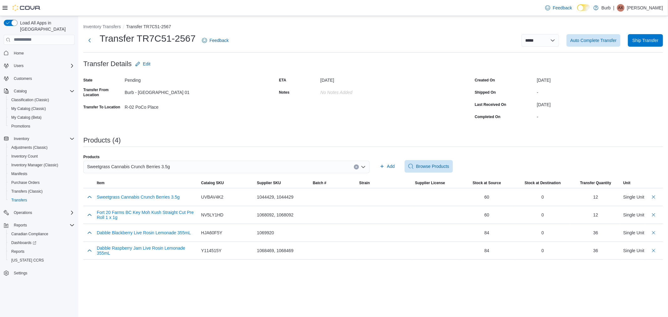
click at [204, 168] on div "Sweetgrass Cannabis Crunch Berries 3.5g" at bounding box center [226, 167] width 286 height 13
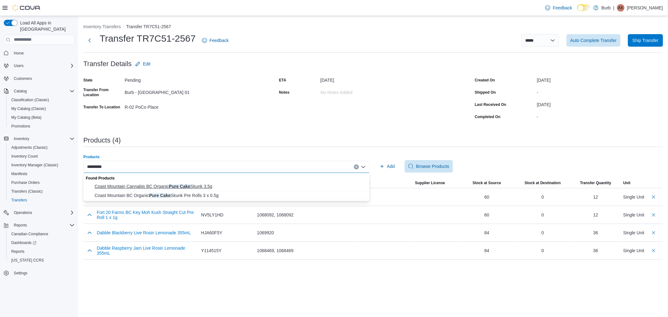
type input "*********"
click at [200, 186] on span "Coast Mountain Cannabis BC Organic Pure Cake Skunk 3.5g" at bounding box center [230, 186] width 271 height 6
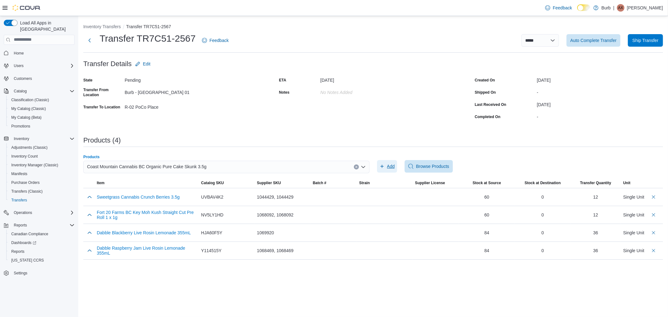
click at [382, 161] on span "Add" at bounding box center [387, 166] width 15 height 13
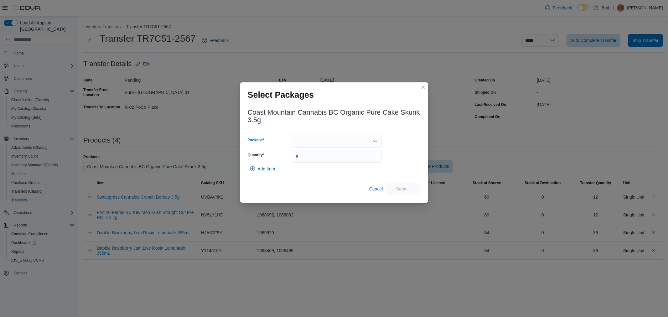
click at [325, 139] on div at bounding box center [337, 141] width 90 height 13
click at [315, 159] on span "01008723870000091325100310LOTZYBIG2VBUNB" at bounding box center [340, 161] width 75 height 6
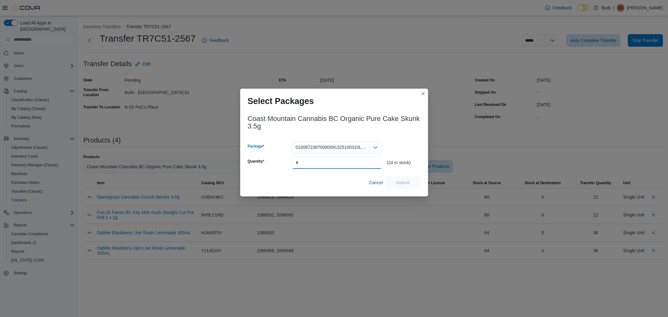
click at [315, 159] on input "Quantity" at bounding box center [337, 162] width 90 height 13
type input "**"
click at [399, 182] on span "Submit" at bounding box center [403, 182] width 14 height 6
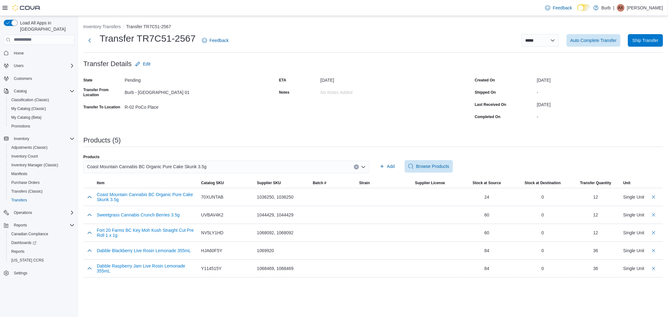
click at [176, 168] on span "Coast Mountain Cannabis BC Organic Pure Cake Skunk 3.5g" at bounding box center [146, 167] width 119 height 8
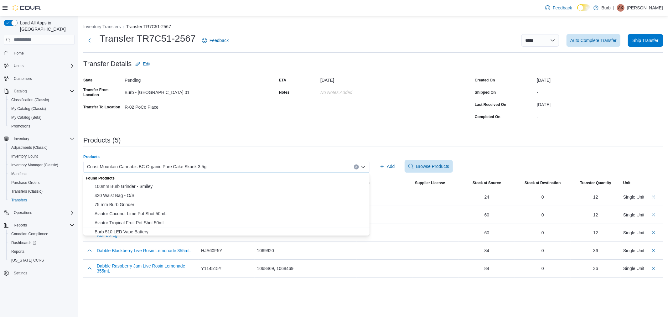
click at [355, 167] on icon "Clear input" at bounding box center [356, 167] width 3 height 3
click at [238, 161] on div "Search or Scan to Add Product Combo box. Selected. Combo box input. Search or S…" at bounding box center [226, 167] width 286 height 13
click at [235, 168] on div "Search or Scan to Add Product Combo box. Selected. Combo box input. Search or S…" at bounding box center [226, 167] width 286 height 13
click at [195, 150] on div "**********" at bounding box center [373, 150] width 580 height 254
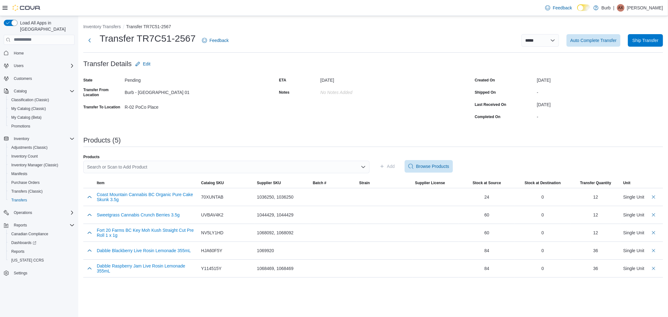
click at [193, 167] on div "Search or Scan to Add Product" at bounding box center [226, 167] width 286 height 13
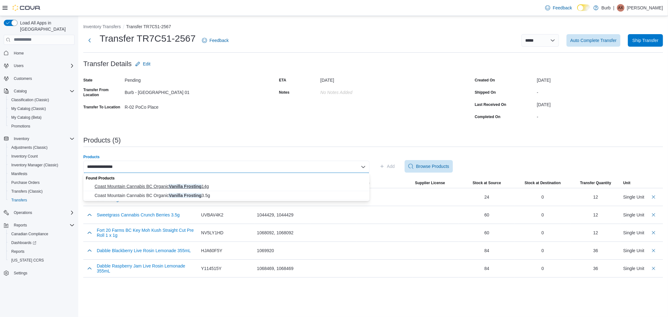
type input "**********"
click at [201, 183] on span "Coast Mountain Cannabis BC Organic Vanilla Frosting 14g" at bounding box center [230, 186] width 271 height 6
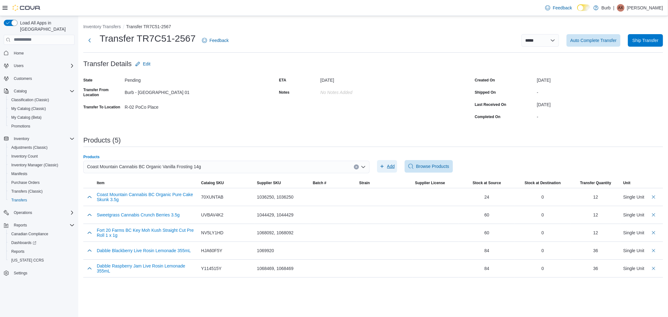
click at [385, 164] on span "Add" at bounding box center [387, 166] width 15 height 13
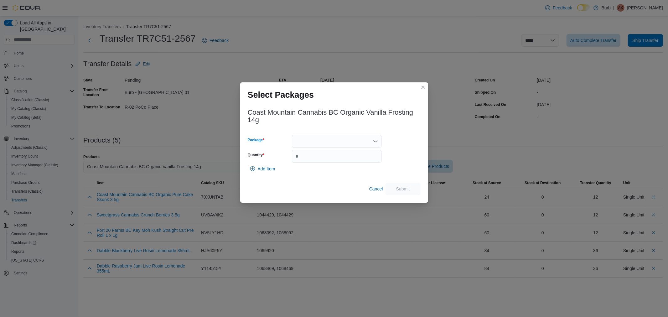
click at [325, 146] on div at bounding box center [337, 141] width 90 height 13
click at [318, 161] on span "01008723870011051325082710LOTUELOSOMQLFC" at bounding box center [340, 161] width 75 height 6
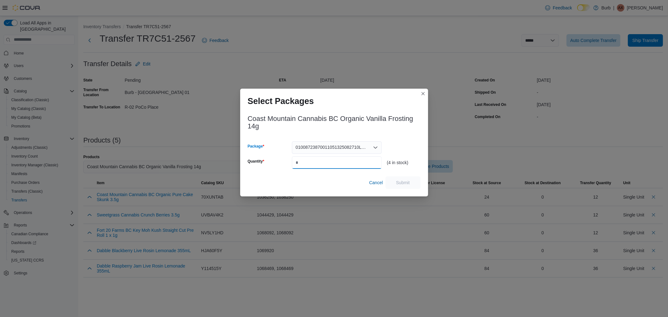
click at [318, 164] on input "Quantity" at bounding box center [337, 162] width 90 height 13
type input "*"
click at [413, 182] on span "Submit" at bounding box center [403, 182] width 28 height 13
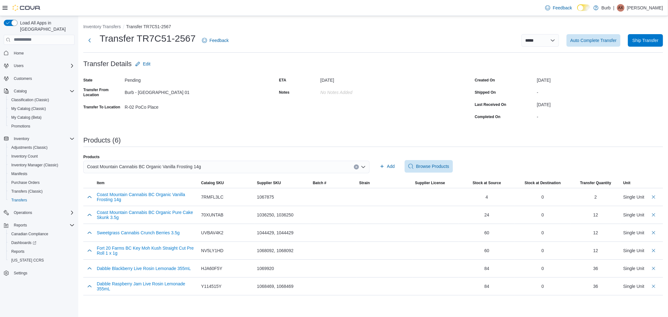
click at [175, 163] on span "Coast Mountain Cannabis BC Organic Vanilla Frosting 14g" at bounding box center [144, 167] width 114 height 8
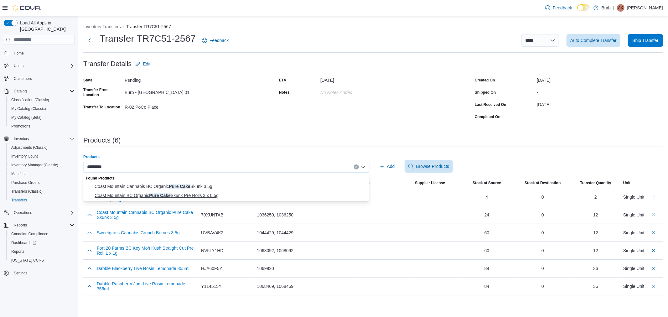
type input "*********"
click at [179, 193] on span "Coast Mountain BC Organic Pure Cake Skunk Pre Rolls 3 x 0.5g" at bounding box center [230, 195] width 271 height 6
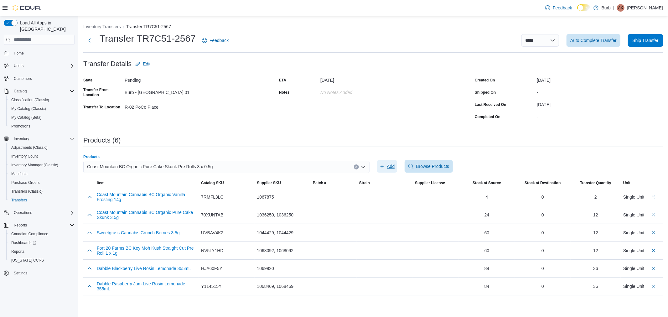
click at [386, 166] on span "Add" at bounding box center [387, 166] width 15 height 13
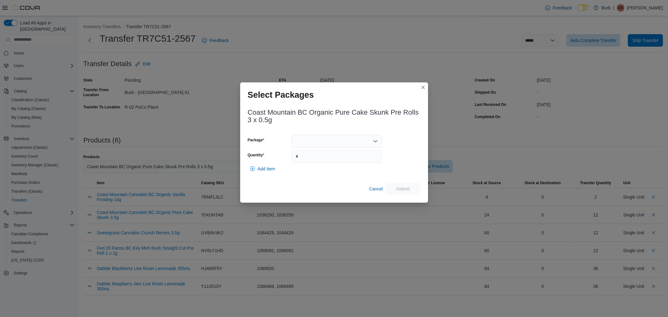
click at [347, 145] on div at bounding box center [337, 141] width 90 height 13
click at [336, 158] on span "01008723870000541325100210LOTXR2QBD2PMFX" at bounding box center [340, 161] width 75 height 6
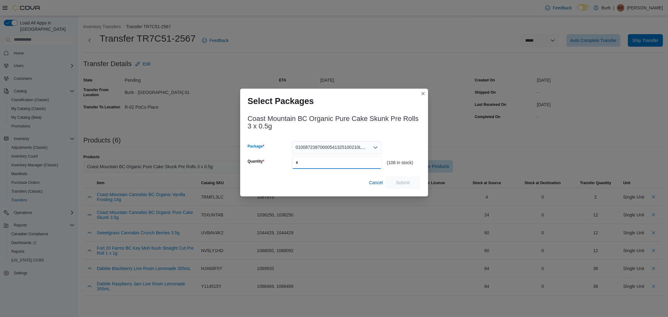
click at [336, 160] on input "Quantity" at bounding box center [337, 162] width 90 height 13
type input "**"
click at [401, 179] on span "Submit" at bounding box center [403, 182] width 28 height 13
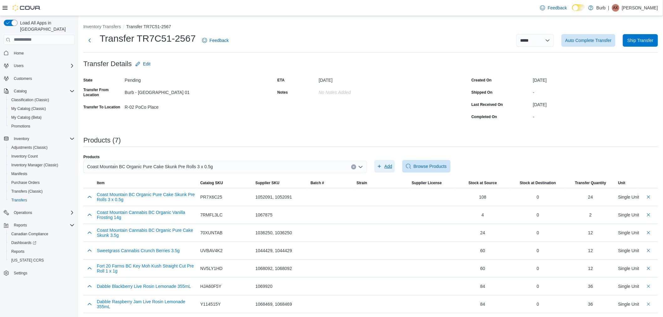
scroll to position [1, 0]
click at [237, 162] on div "Coast Mountain BC Organic Pure Cake Skunk Pre Rolls 3 x 0.5g" at bounding box center [224, 166] width 283 height 13
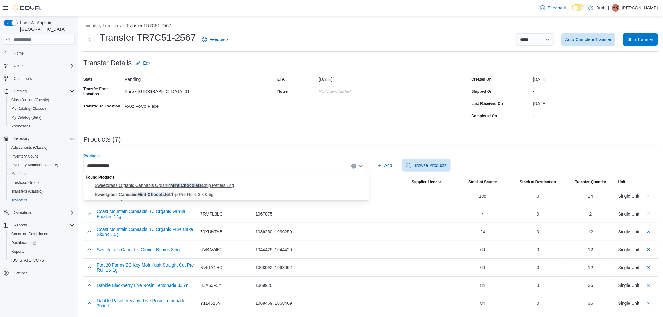
type input "**********"
click at [187, 187] on span "Sweetgrass Organic Cannabis Organic Mint Chocolate Chip Petites 14g" at bounding box center [230, 185] width 271 height 6
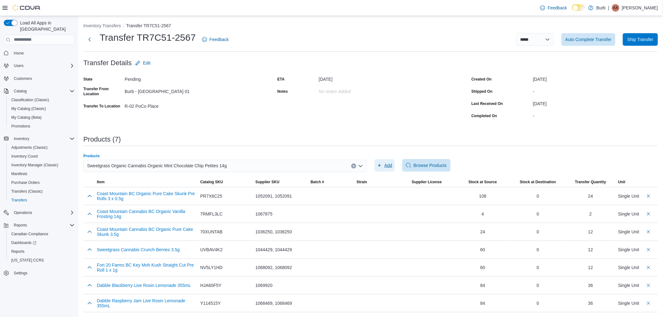
click at [392, 164] on span "Add" at bounding box center [388, 165] width 8 height 6
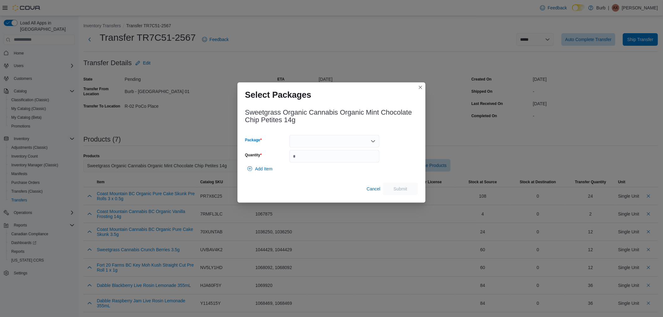
click at [323, 144] on div at bounding box center [334, 141] width 90 height 13
click at [325, 163] on span "01006282515001401325100210250147" at bounding box center [338, 161] width 75 height 6
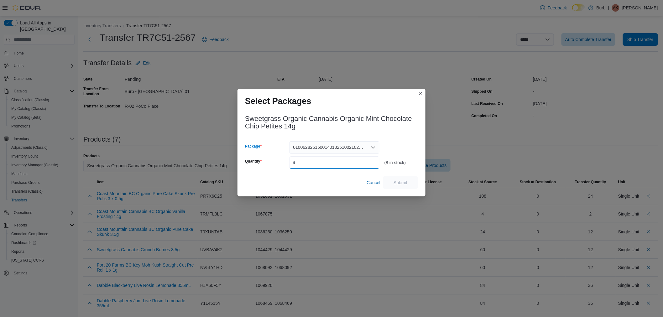
click at [325, 163] on input "Quantity" at bounding box center [334, 162] width 90 height 13
type input "*"
click at [410, 179] on span "Submit" at bounding box center [401, 182] width 28 height 13
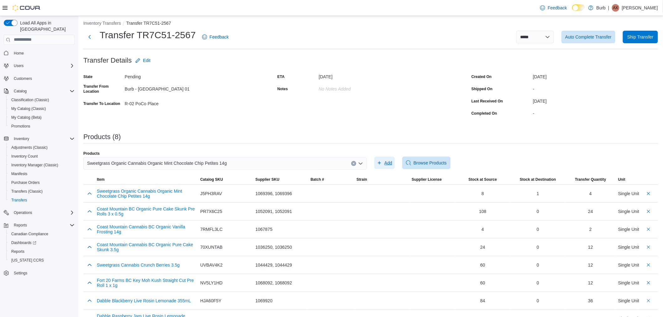
scroll to position [19, 0]
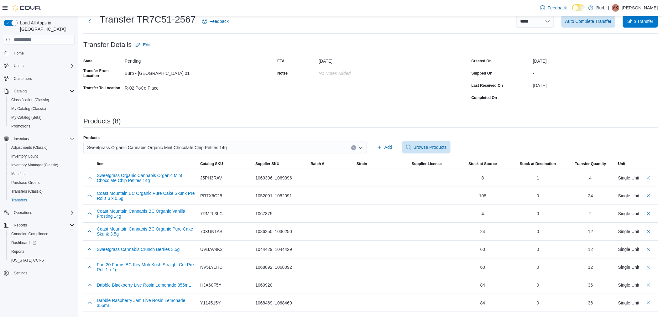
click at [220, 149] on span "Sweetgrass Organic Cannabis Organic Mint Chocolate Chip Petites 14g" at bounding box center [157, 148] width 140 height 8
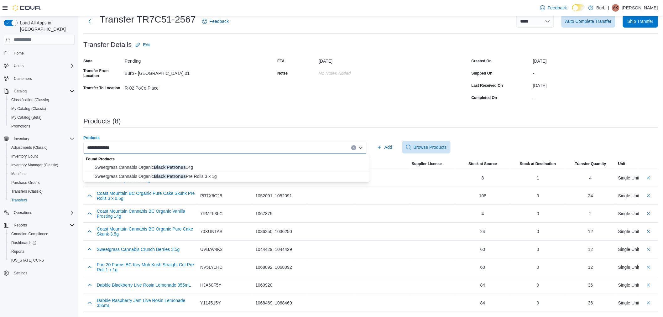
type input "**********"
click at [188, 167] on span "Sweetgrass Cannabis Organic Black Patronus 14g" at bounding box center [230, 167] width 271 height 6
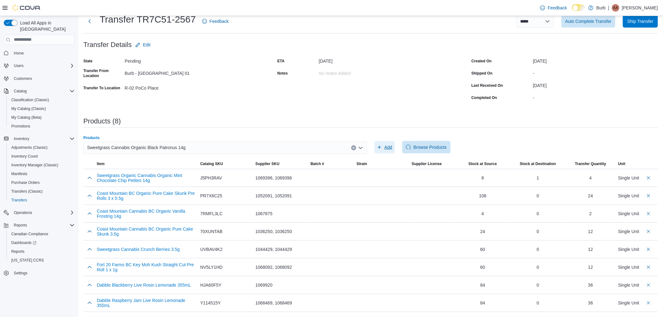
click at [392, 146] on span "Add" at bounding box center [388, 147] width 8 height 6
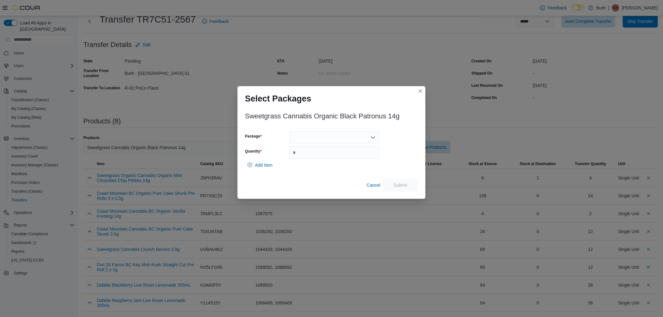
click at [320, 140] on div at bounding box center [334, 137] width 90 height 13
click at [318, 157] on span "01006289429969001325100310250166" at bounding box center [338, 157] width 75 height 6
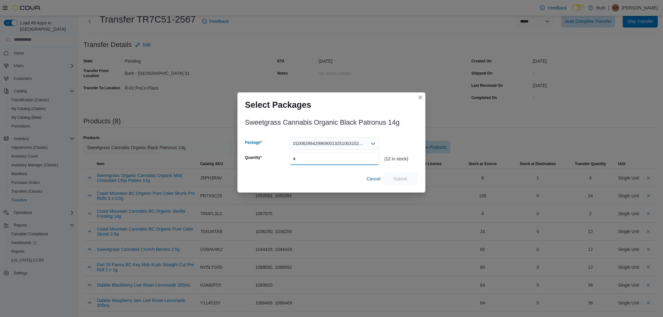
click at [319, 159] on input "Quantity" at bounding box center [334, 159] width 90 height 13
type input "*"
click at [387, 170] on div "Sweetgrass Cannabis Organic Black Patronus 14g Package 010062894299690013251003…" at bounding box center [331, 150] width 173 height 70
click at [394, 174] on span "Submit" at bounding box center [401, 178] width 28 height 13
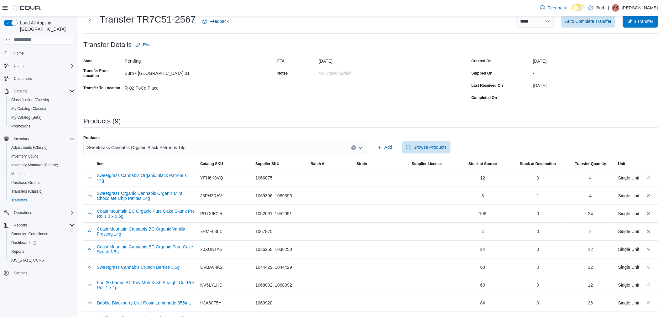
click at [181, 148] on span "Sweetgrass Cannabis Organic Black Patronus 14g" at bounding box center [136, 148] width 98 height 8
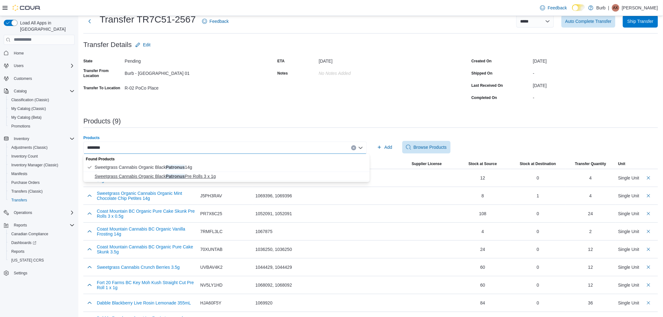
type input "********"
click at [178, 174] on span "Sweetgrass Cannabis Organic Black Patronus Pre Rolls 3 x 1g" at bounding box center [230, 176] width 271 height 6
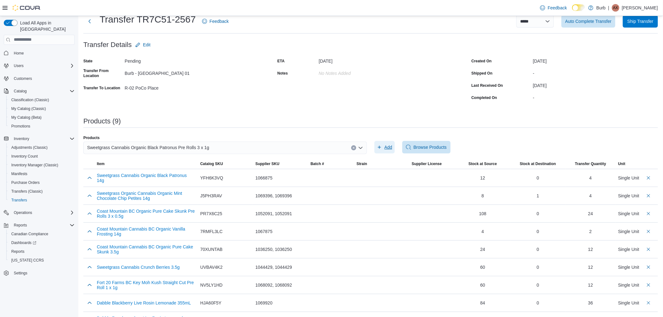
click at [390, 144] on span "Add" at bounding box center [388, 147] width 8 height 6
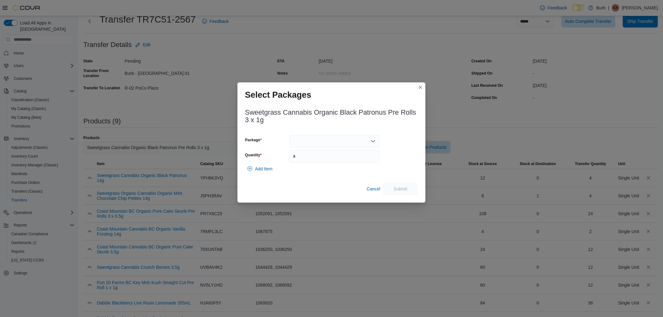
click at [327, 147] on div at bounding box center [334, 141] width 90 height 13
click at [323, 161] on span "01006282515001641325092410250153" at bounding box center [338, 161] width 75 height 6
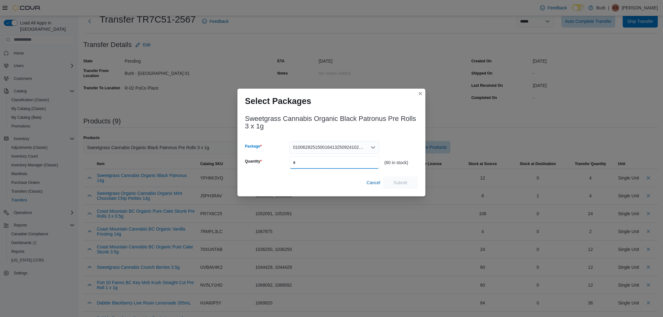
drag, startPoint x: 323, startPoint y: 161, endPoint x: 381, endPoint y: 171, distance: 58.8
click at [323, 161] on input "Quantity" at bounding box center [334, 162] width 90 height 13
type input "**"
click at [401, 183] on span "Submit" at bounding box center [400, 182] width 14 height 6
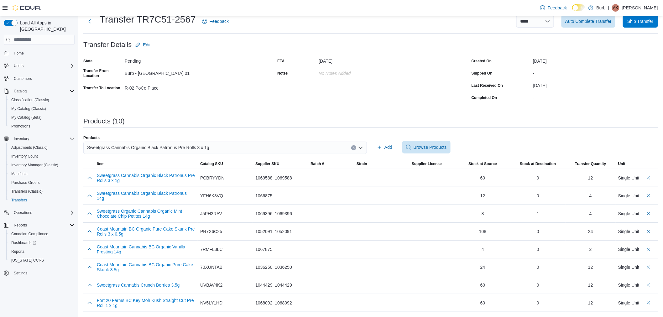
click at [209, 147] on div "Sweetgrass Cannabis Organic Black Patronus Pre Rolls 3 x 1g" at bounding box center [224, 148] width 283 height 13
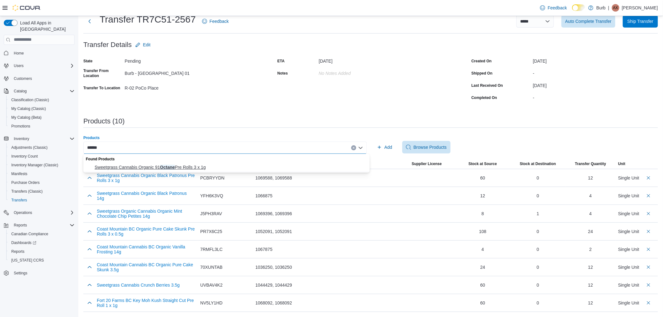
type input "******"
click at [190, 167] on span "Sweetgrass Cannabis Organic 91 Octane Pre Rolls 3 x 1g" at bounding box center [230, 167] width 271 height 6
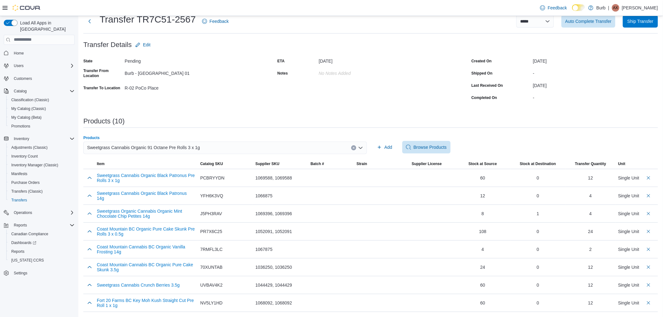
click at [398, 148] on div "Add Browse Products" at bounding box center [515, 147] width 283 height 13
click at [392, 146] on span "Add" at bounding box center [388, 147] width 8 height 6
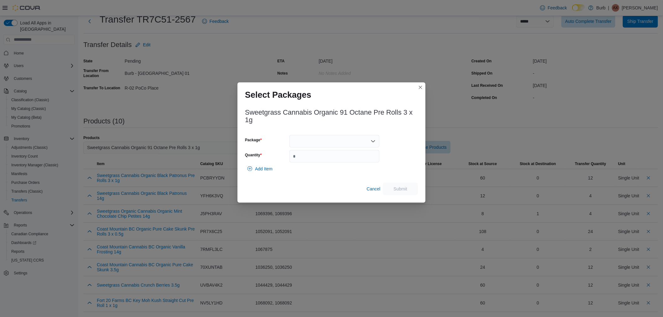
click at [349, 143] on div at bounding box center [334, 141] width 90 height 13
click at [336, 164] on button "01006282515002011325092410250156" at bounding box center [334, 161] width 90 height 9
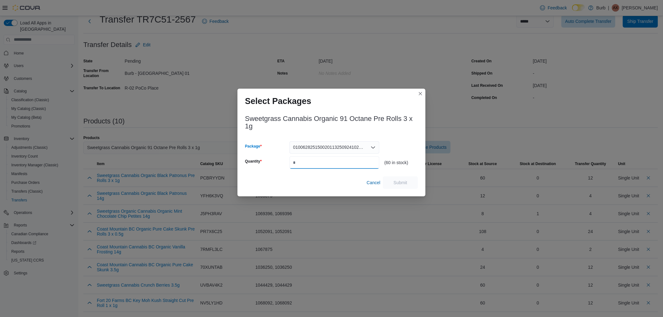
click at [335, 163] on input "Quantity" at bounding box center [334, 162] width 90 height 13
type input "**"
click at [393, 179] on span "Submit" at bounding box center [401, 182] width 28 height 13
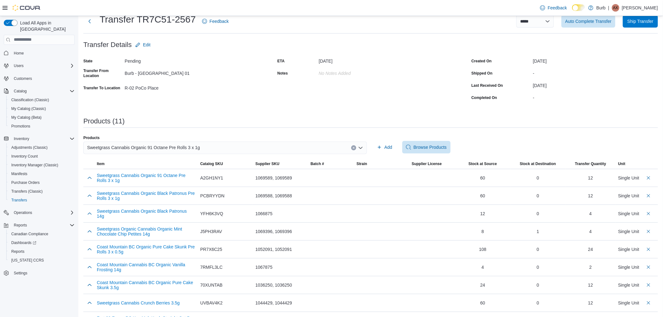
click at [217, 147] on div "Sweetgrass Cannabis Organic 91 Octane Pre Rolls 3 x 1g" at bounding box center [224, 148] width 283 height 13
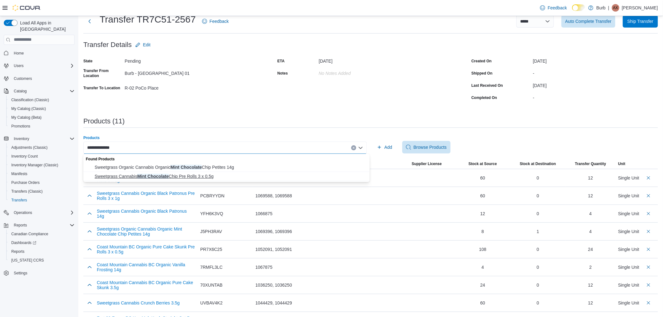
type input "**********"
click at [198, 180] on button "Sweetgrass Cannabis Mint Chocolate Chip Pre Rolls 3 x 0.5g" at bounding box center [226, 176] width 286 height 9
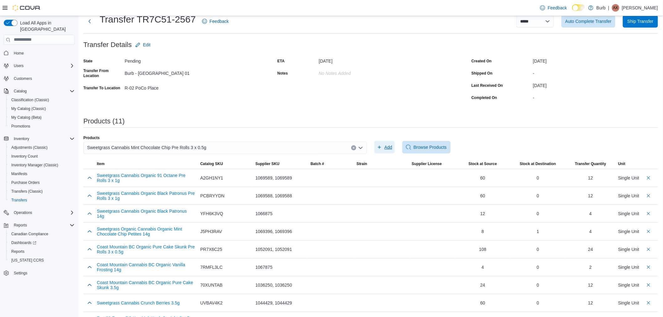
click at [381, 145] on icon "button" at bounding box center [379, 147] width 5 height 5
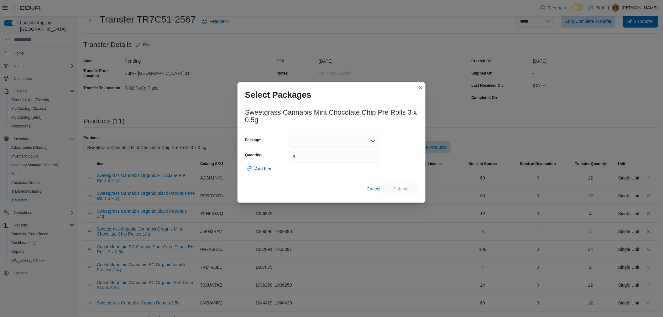
click at [333, 142] on div at bounding box center [334, 141] width 90 height 13
click at [330, 159] on span "01006279875444351325092210250149" at bounding box center [338, 161] width 75 height 6
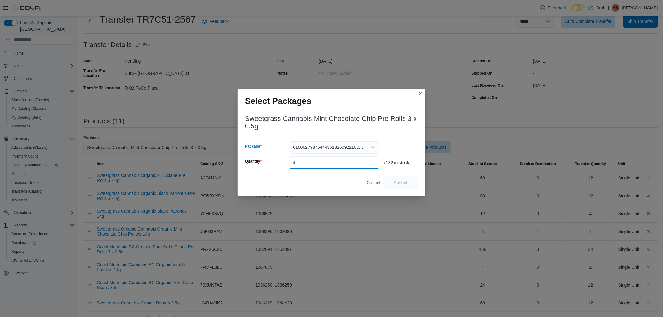
click at [330, 161] on input "Quantity" at bounding box center [334, 162] width 90 height 13
type input "**"
click at [394, 181] on span "Submit" at bounding box center [400, 182] width 14 height 6
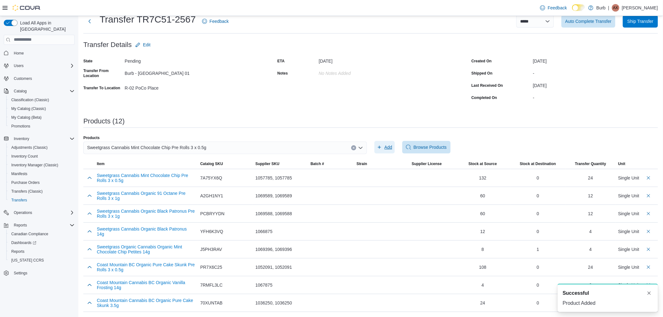
scroll to position [0, 0]
click at [201, 148] on span "Sweetgrass Cannabis Mint Chocolate Chip Pre Rolls 3 x 0.5g" at bounding box center [146, 148] width 119 height 8
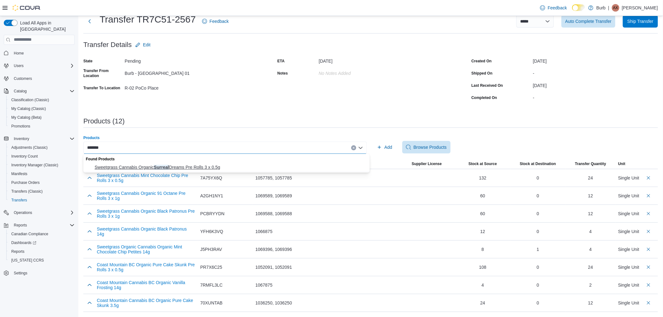
type input "*******"
click at [204, 167] on span "Sweetgrass Cannabis Organic Surreal Dreams Pre Rolls 3 x 0.5g" at bounding box center [230, 167] width 271 height 6
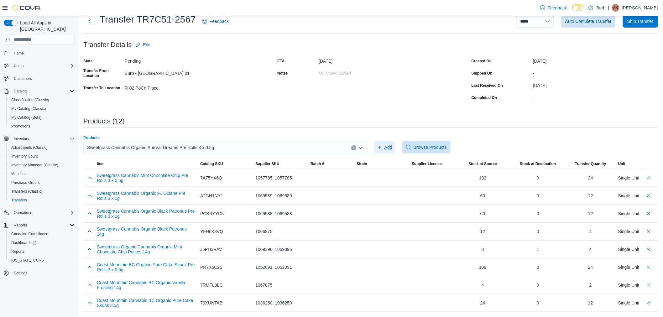
click at [382, 146] on icon "button" at bounding box center [379, 147] width 5 height 5
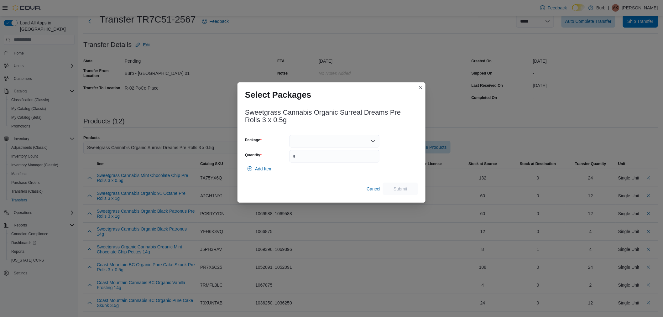
click at [331, 140] on div at bounding box center [334, 141] width 90 height 13
click at [320, 162] on span "01006282515001881325091710250144" at bounding box center [338, 161] width 75 height 6
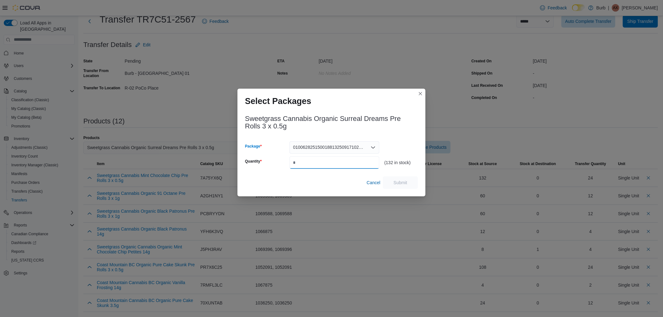
click at [320, 161] on input "Quantity" at bounding box center [334, 162] width 90 height 13
type input "**"
click at [397, 181] on span "Submit" at bounding box center [400, 182] width 14 height 6
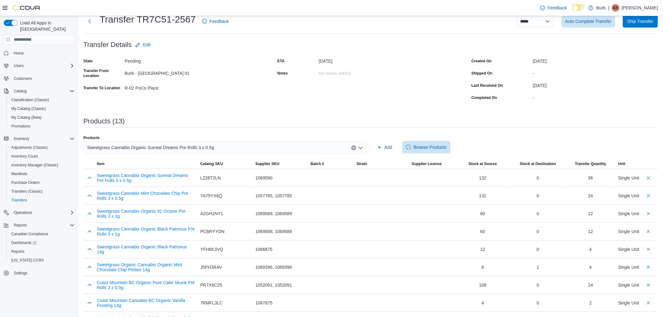
click at [164, 147] on span "Sweetgrass Cannabis Organic Surreal Dreams Pre Rolls 3 x 0.5g" at bounding box center [150, 148] width 127 height 8
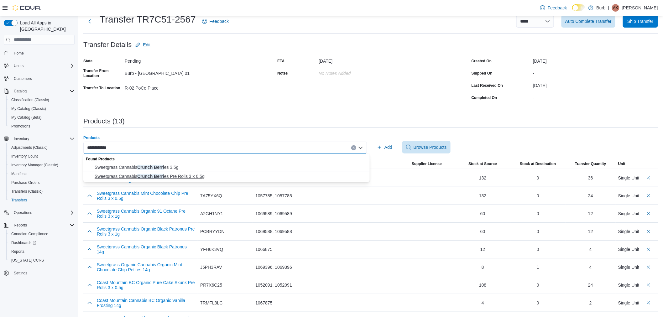
type input "**********"
click at [174, 175] on span "Sweetgrass Cannabis Crunch Berri es Pre Rolls 3 x 0.5g" at bounding box center [230, 176] width 271 height 6
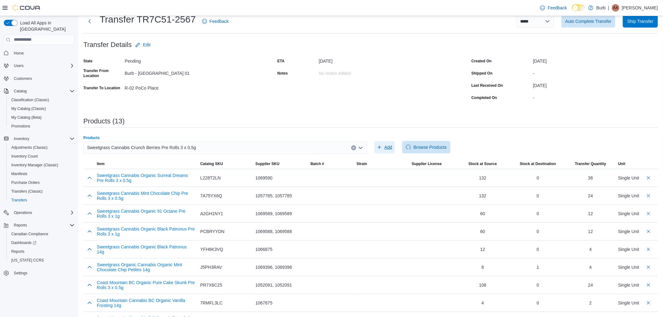
click at [395, 144] on button "Add" at bounding box center [384, 147] width 20 height 13
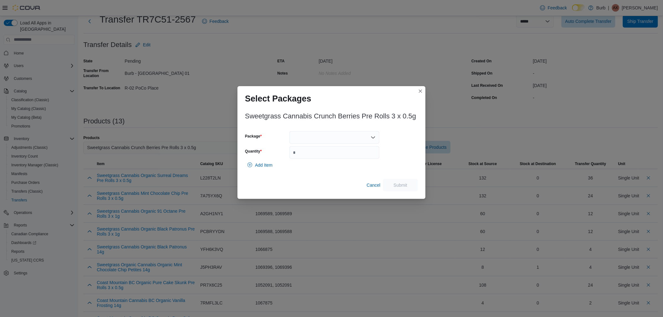
click at [309, 137] on div at bounding box center [334, 137] width 90 height 13
click at [308, 151] on div "Packages In Stock" at bounding box center [334, 148] width 90 height 9
click at [309, 157] on span "01006279875444421325090910250141" at bounding box center [338, 157] width 75 height 6
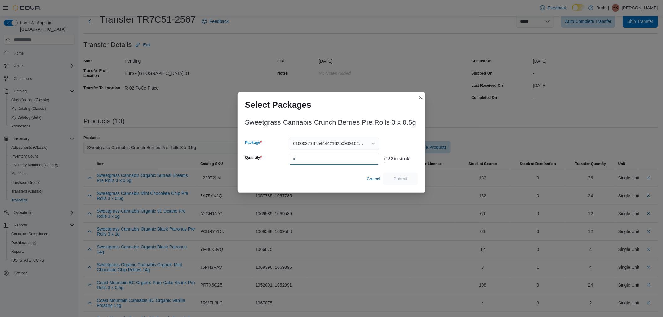
click at [309, 157] on input "Quantity" at bounding box center [334, 159] width 90 height 13
type input "**"
click at [409, 178] on span "Submit" at bounding box center [401, 178] width 28 height 13
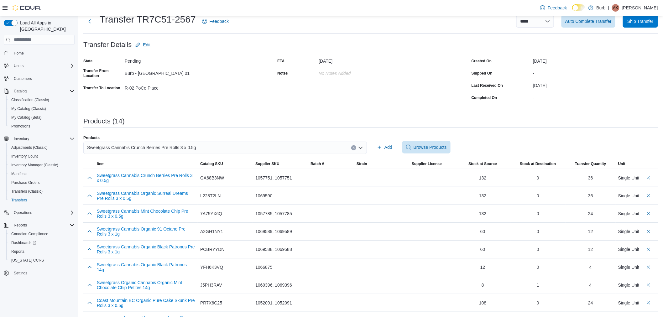
click at [198, 149] on div "Sweetgrass Cannabis Crunch Berries Pre Rolls 3 x 0.5g" at bounding box center [224, 148] width 283 height 13
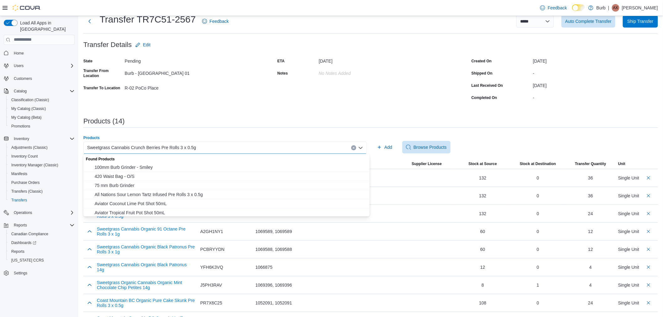
click at [257, 132] on div "**********" at bounding box center [370, 211] width 574 height 415
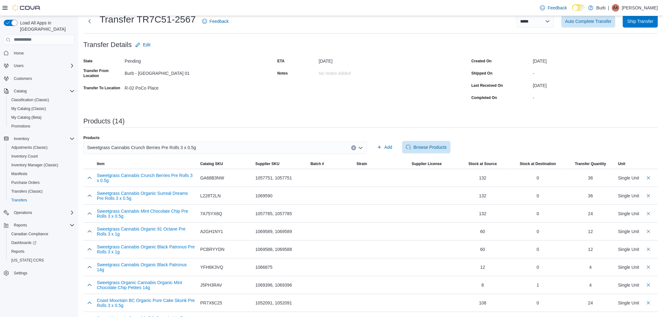
click at [355, 148] on icon "Clear input" at bounding box center [353, 148] width 3 height 3
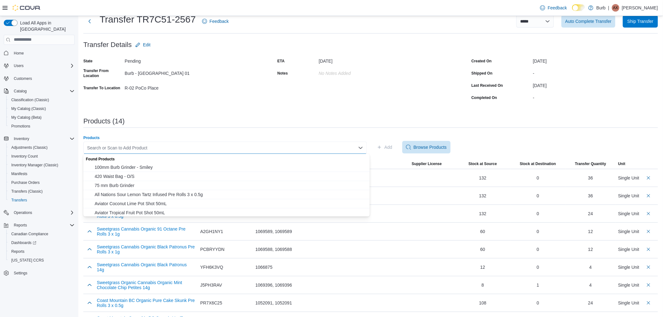
click at [196, 132] on div "**********" at bounding box center [370, 211] width 574 height 415
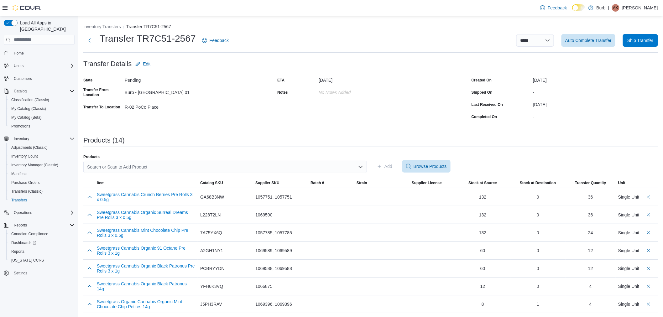
click at [180, 168] on div "Search or Scan to Add Product" at bounding box center [224, 167] width 283 height 13
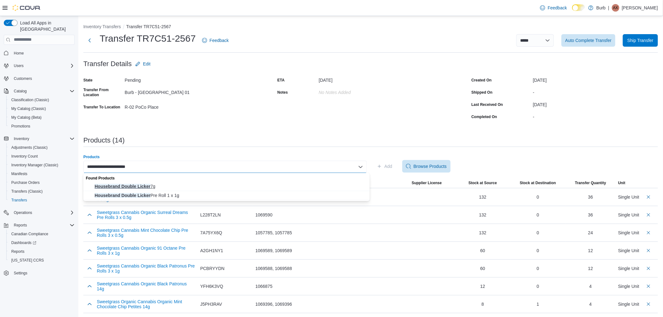
type input "**********"
click at [145, 185] on span "Housebrand Double Licker 7g" at bounding box center [230, 186] width 271 height 6
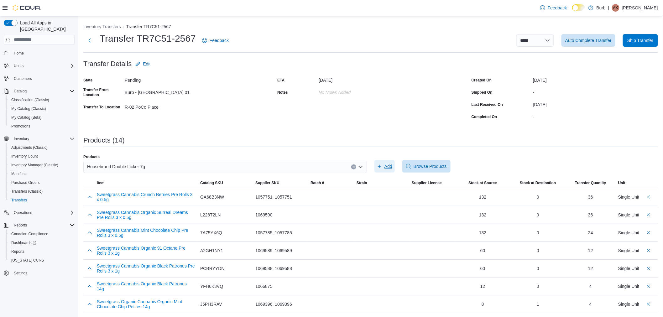
click at [385, 164] on span "Add" at bounding box center [384, 166] width 15 height 13
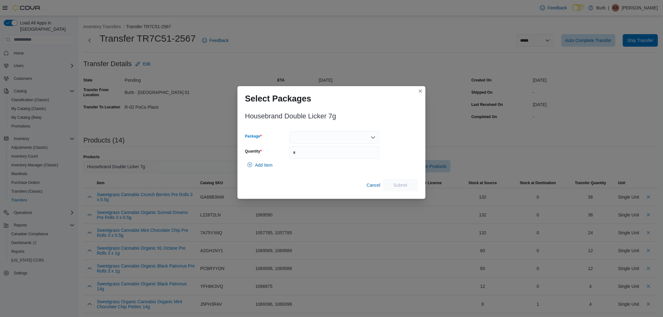
click at [306, 141] on div at bounding box center [334, 137] width 90 height 13
click at [309, 157] on span "01006286935408271325100210537" at bounding box center [338, 157] width 75 height 6
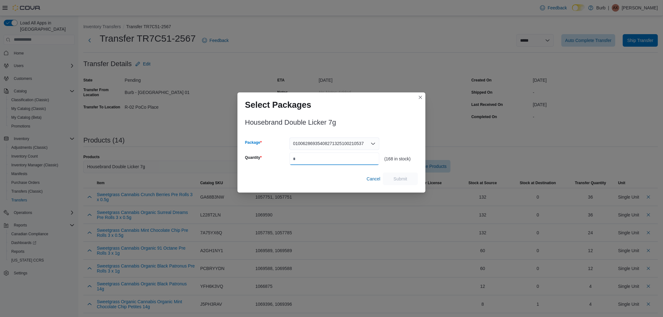
click at [309, 161] on input "Quantity" at bounding box center [334, 159] width 90 height 13
type input "**"
click at [410, 181] on span "Submit" at bounding box center [401, 178] width 28 height 13
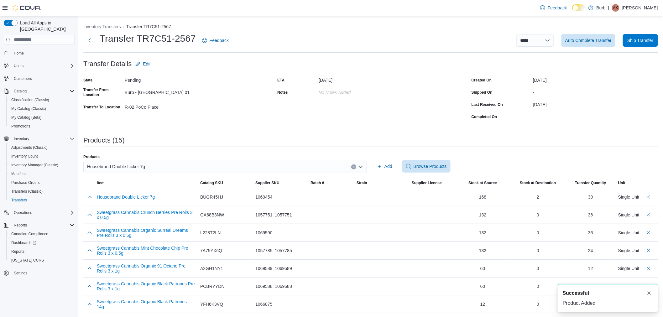
click at [146, 167] on div "Housebrand Double Licker 7g" at bounding box center [224, 167] width 283 height 13
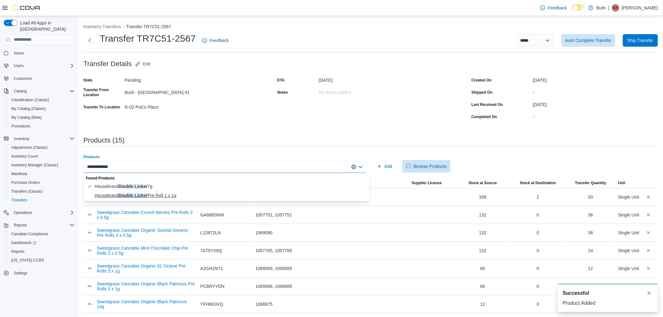
type input "**********"
drag, startPoint x: 166, startPoint y: 193, endPoint x: 291, endPoint y: 198, distance: 124.8
click at [166, 192] on span "Housebrand Double Licker Pre Roll 1 x 1g" at bounding box center [230, 195] width 271 height 6
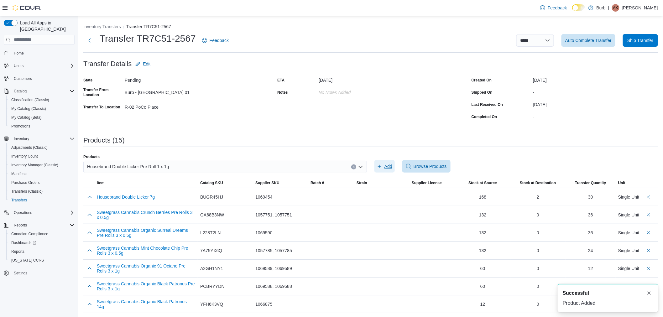
click at [388, 167] on span "Add" at bounding box center [388, 166] width 8 height 6
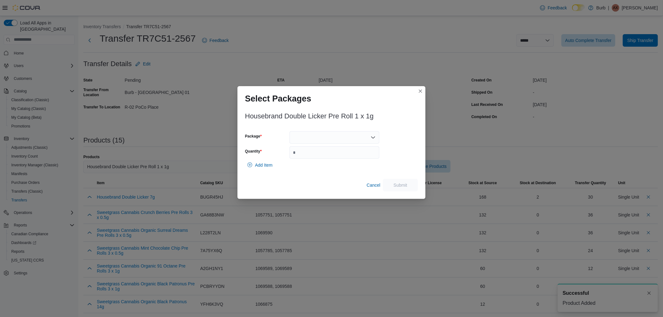
click at [346, 139] on div at bounding box center [334, 137] width 90 height 13
click at [341, 152] on div "Packages In Stock" at bounding box center [334, 148] width 90 height 9
click at [337, 156] on span "01006286935408341325100710546" at bounding box center [338, 157] width 75 height 6
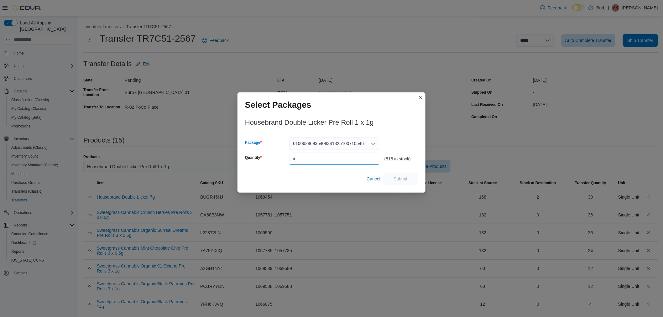
click at [335, 162] on input "Quantity" at bounding box center [334, 159] width 90 height 13
type input "**"
click at [399, 176] on span "Submit" at bounding box center [400, 178] width 14 height 6
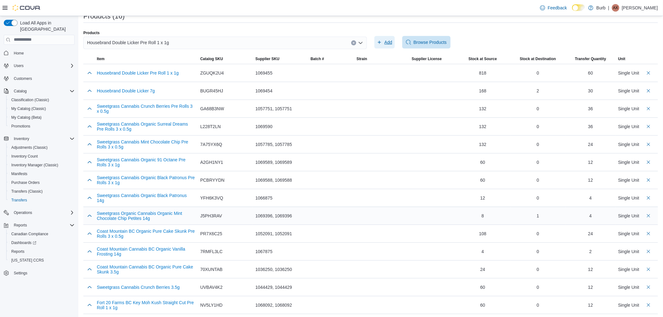
scroll to position [162, 0]
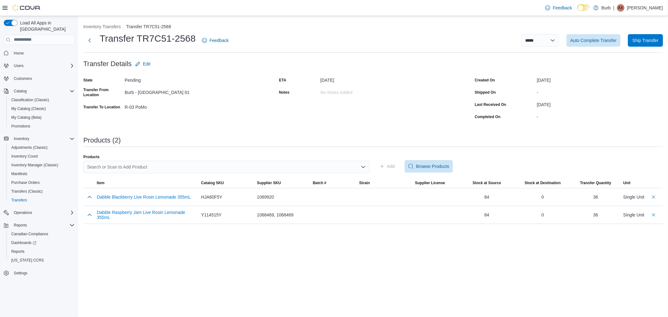
click at [193, 168] on div "Search or Scan to Add Product" at bounding box center [226, 167] width 286 height 13
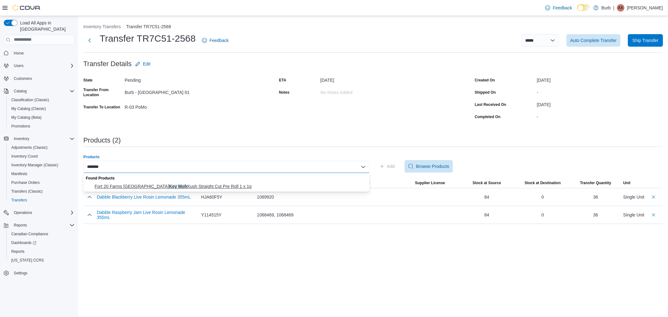
type input "*******"
click at [185, 184] on span "Fort 20 Farms BC Key Moh Kush Straight Cut Pre Roll 1 x 1g" at bounding box center [230, 186] width 271 height 6
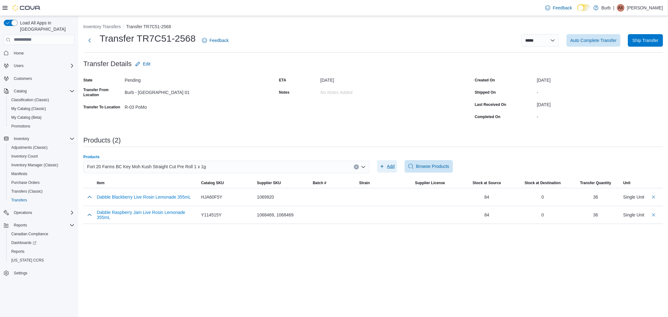
click at [393, 164] on span "Add" at bounding box center [391, 166] width 8 height 6
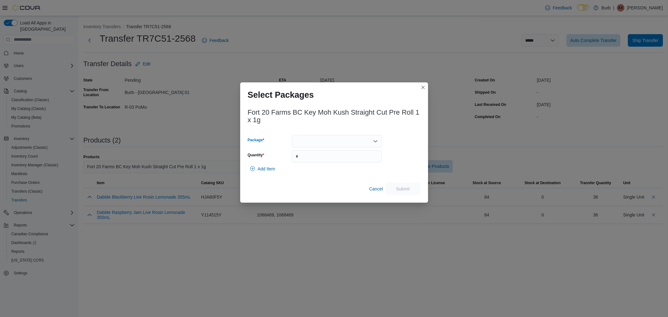
click at [337, 136] on div at bounding box center [337, 141] width 90 height 13
click at [325, 160] on span "0100628719729779132509171024CHE316" at bounding box center [340, 161] width 75 height 6
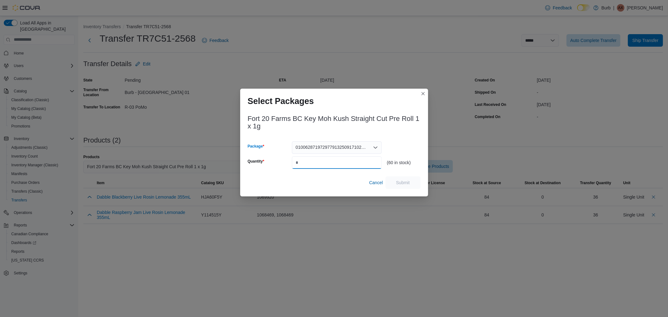
click at [327, 161] on input "Quantity" at bounding box center [337, 162] width 90 height 13
type input "**"
click at [407, 183] on span "Submit" at bounding box center [403, 182] width 14 height 6
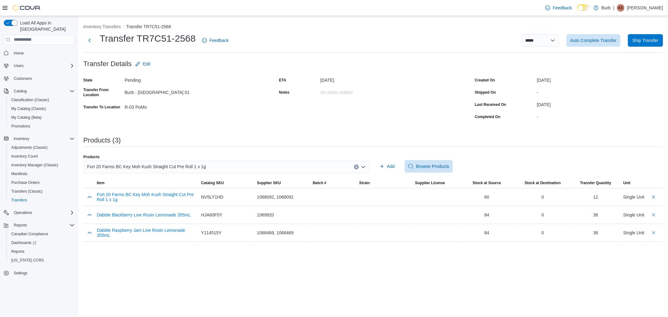
click at [232, 167] on div "Fort 20 Farms BC Key Moh Kush Straight Cut Pre Roll 1 x 1g" at bounding box center [226, 167] width 286 height 13
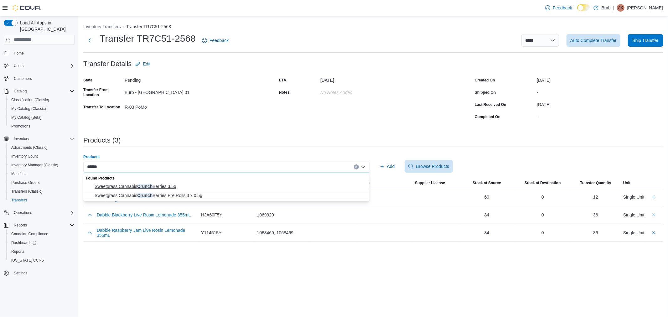
type input "******"
click at [167, 187] on span "Sweetgrass Cannabis Crunch Berries 3.5g" at bounding box center [230, 186] width 271 height 6
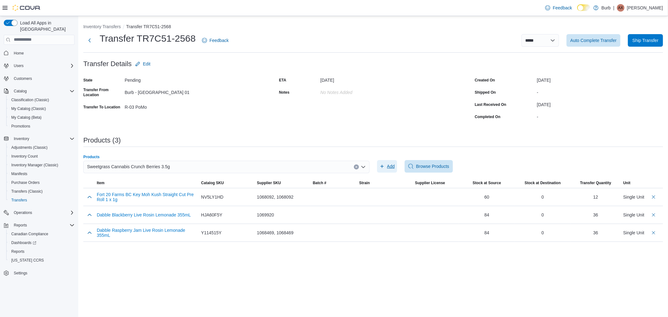
click at [383, 164] on icon "button" at bounding box center [382, 166] width 5 height 5
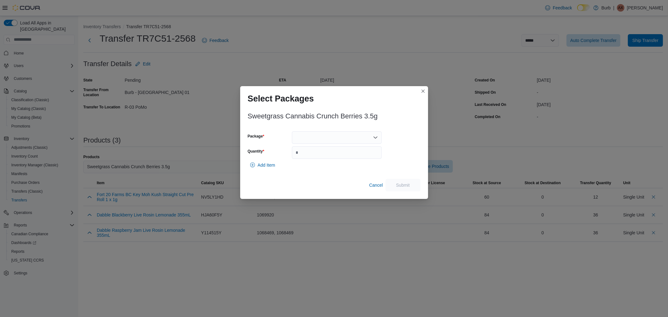
click at [321, 137] on div at bounding box center [337, 137] width 90 height 13
click at [315, 157] on span "01006279875444281325100110250164" at bounding box center [340, 157] width 75 height 6
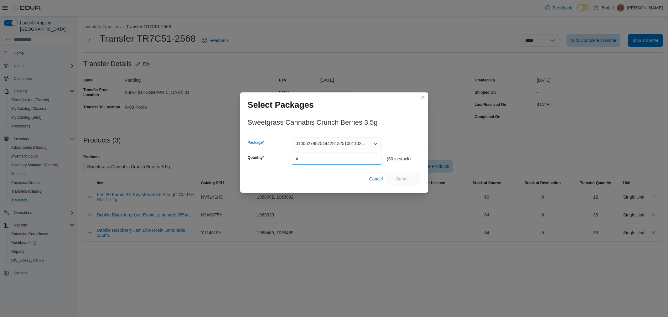
click at [316, 157] on input "Quantity" at bounding box center [337, 159] width 90 height 13
type input "**"
click at [399, 174] on span "Submit" at bounding box center [403, 178] width 28 height 13
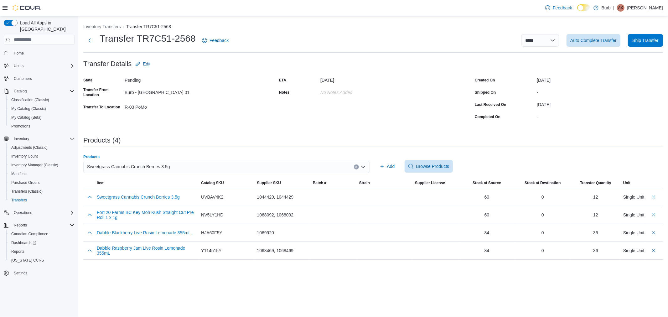
click at [174, 166] on div "Sweetgrass Cannabis Crunch Berries 3.5g" at bounding box center [226, 167] width 286 height 13
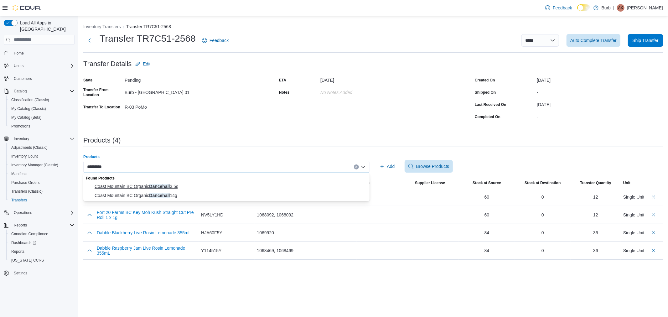
type input "*********"
click at [173, 184] on span "Coast Mountain BC Organic Dancehall 3.5g" at bounding box center [230, 186] width 271 height 6
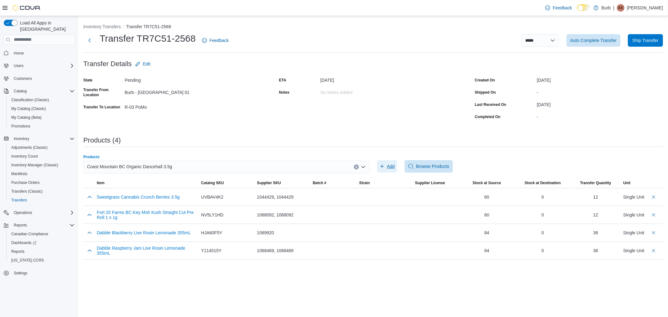
click at [392, 163] on span "Add" at bounding box center [391, 166] width 8 height 6
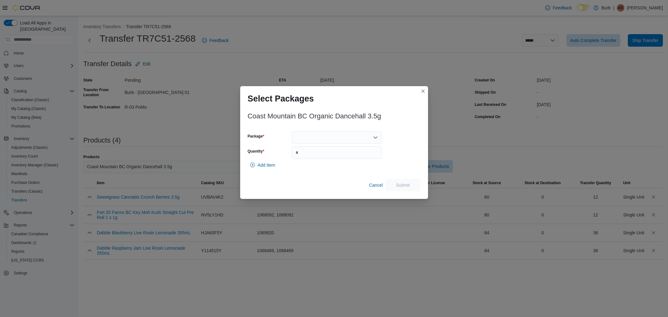
click at [339, 138] on div at bounding box center [337, 137] width 90 height 13
click at [330, 159] on span "01008723870005801325100310LOTTAYNMR5VH43" at bounding box center [340, 157] width 75 height 6
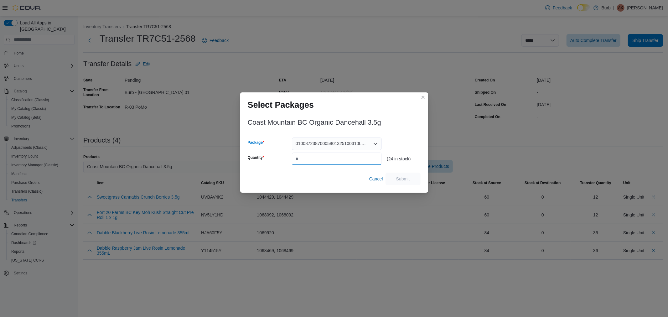
click at [324, 162] on input "Quantity" at bounding box center [337, 159] width 90 height 13
type input "**"
click at [398, 183] on span "Submit" at bounding box center [403, 178] width 28 height 13
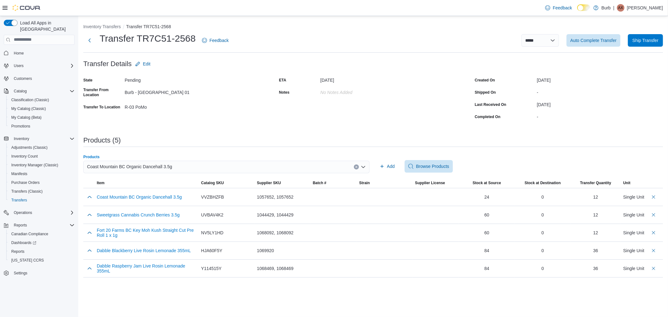
click at [227, 164] on div "Coast Mountain BC Organic Dancehall 3.5g" at bounding box center [226, 167] width 286 height 13
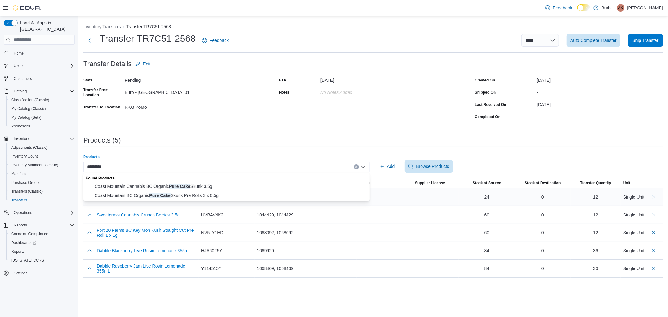
type input "*********"
click at [213, 195] on span "Coast Mountain BC Organic Pure Cake Skunk Pre Rolls 3 x 0.5g" at bounding box center [230, 195] width 271 height 6
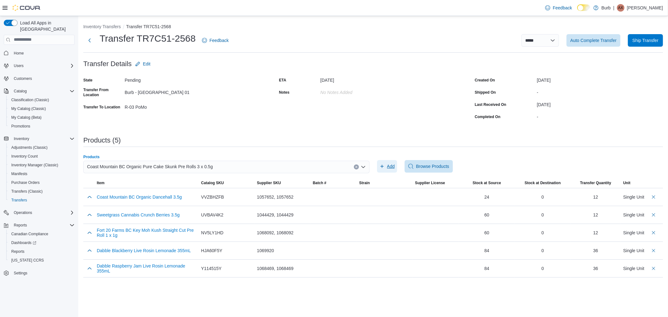
click at [390, 169] on span "Add" at bounding box center [391, 166] width 8 height 6
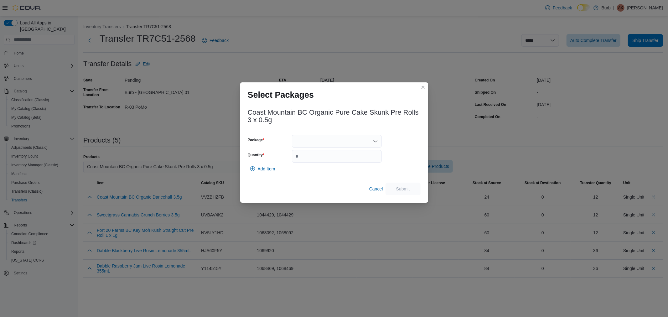
click at [312, 149] on div "Package Quantity" at bounding box center [315, 149] width 134 height 28
click at [315, 141] on div at bounding box center [337, 141] width 90 height 13
click at [315, 160] on span "01008723870000541325100210LOTXR2QBD2PMFX" at bounding box center [340, 161] width 75 height 6
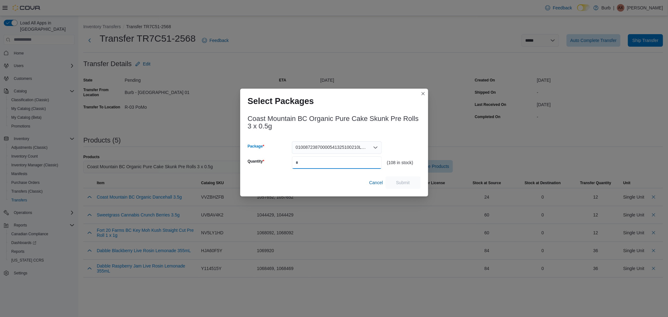
click at [315, 160] on input "Quantity" at bounding box center [337, 162] width 90 height 13
type input "**"
click at [395, 182] on span "Submit" at bounding box center [403, 182] width 28 height 13
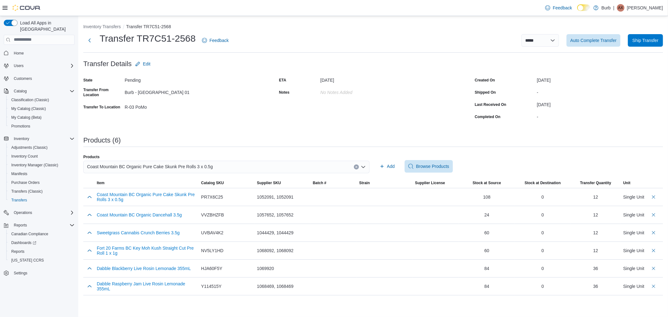
click at [218, 170] on div "Coast Mountain BC Organic Pure Cake Skunk Pre Rolls 3 x 0.5g" at bounding box center [226, 167] width 286 height 13
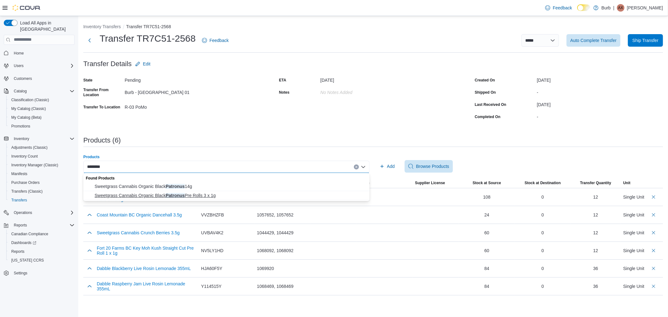
type input "********"
drag, startPoint x: 199, startPoint y: 196, endPoint x: 208, endPoint y: 195, distance: 8.8
click at [200, 196] on span "Sweetgrass Cannabis Organic Black Patronus Pre Rolls 3 x 1g" at bounding box center [230, 195] width 271 height 6
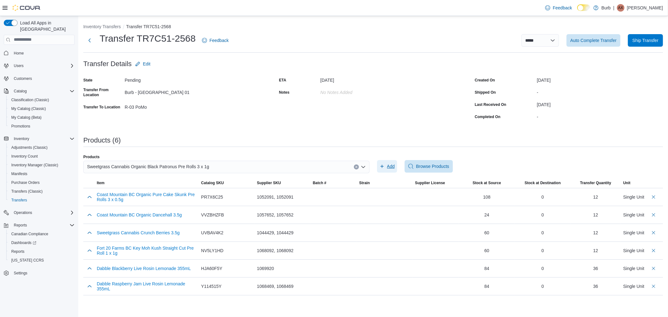
click at [386, 164] on span "Add" at bounding box center [387, 166] width 15 height 13
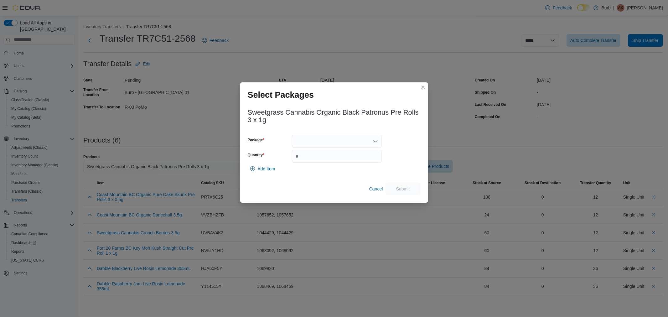
click at [326, 142] on div at bounding box center [337, 141] width 90 height 13
click at [317, 162] on span "01006282515001641325092410250153" at bounding box center [340, 161] width 75 height 6
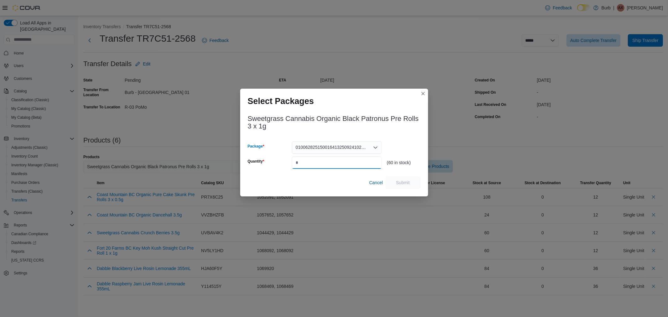
click at [320, 164] on input "Quantity" at bounding box center [337, 162] width 90 height 13
type input "**"
click at [403, 183] on span "Submit" at bounding box center [403, 182] width 14 height 6
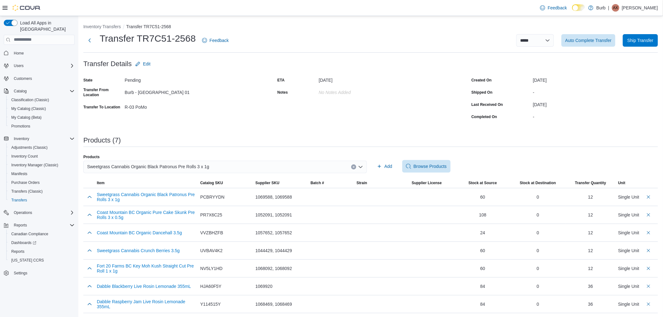
click at [189, 168] on span "Sweetgrass Cannabis Organic Black Patronus Pre Rolls 3 x 1g" at bounding box center [148, 167] width 122 height 8
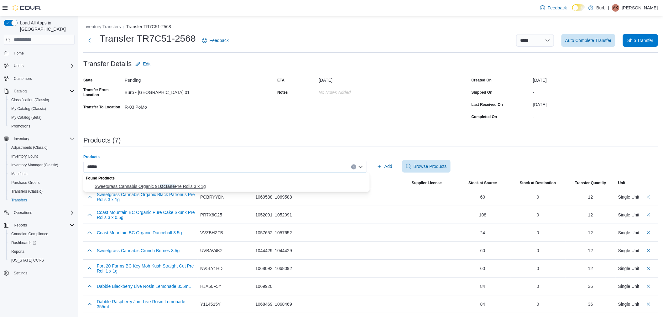
type input "******"
click at [177, 186] on span "Sweetgrass Cannabis Organic 91 Octane Pre Rolls 3 x 1g" at bounding box center [230, 186] width 271 height 6
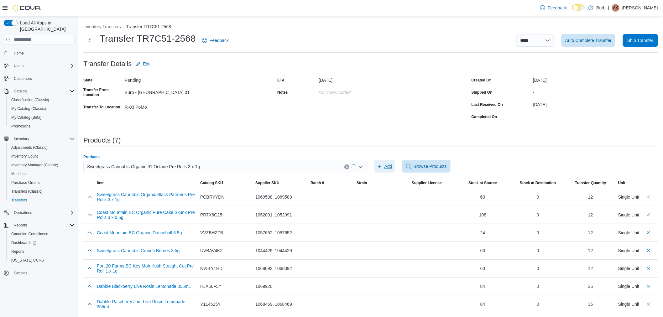
click at [385, 163] on span "Add" at bounding box center [384, 166] width 15 height 13
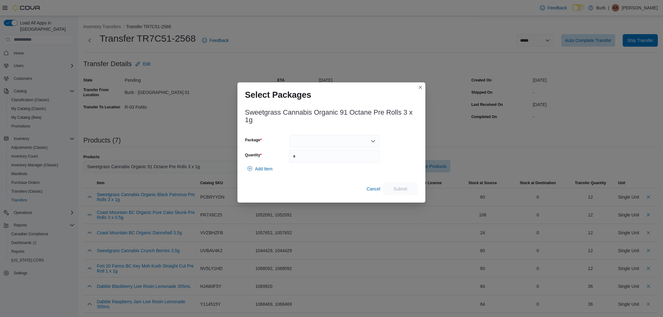
click at [321, 141] on div at bounding box center [334, 141] width 90 height 13
click at [326, 157] on button "01006282515002011325092410250156" at bounding box center [334, 161] width 90 height 9
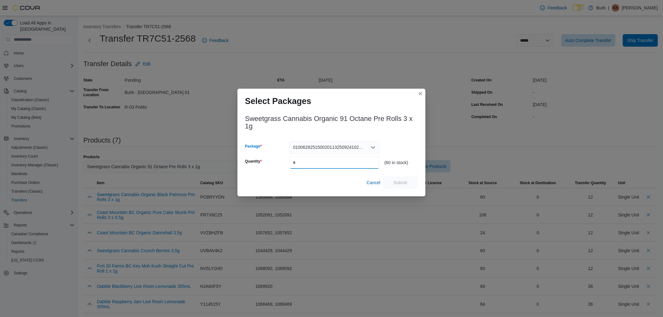
click at [331, 163] on input "Quantity" at bounding box center [334, 162] width 90 height 13
type input "**"
click at [403, 181] on span "Submit" at bounding box center [400, 182] width 14 height 6
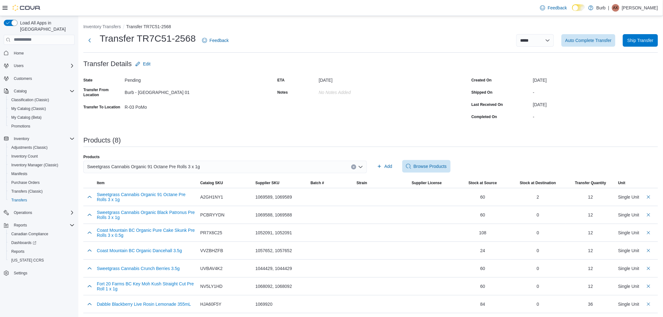
click at [190, 168] on span "Sweetgrass Cannabis Organic 91 Octane Pre Rolls 3 x 1g" at bounding box center [143, 167] width 113 height 8
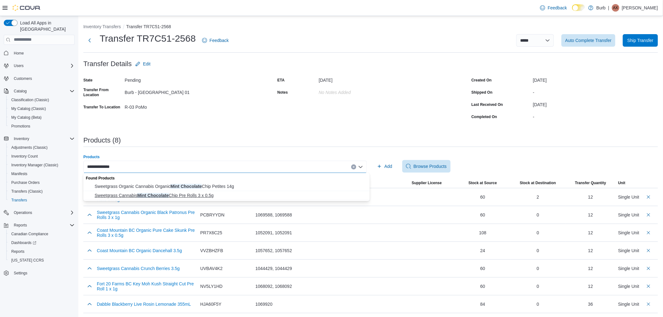
type input "**********"
click at [190, 196] on span "Sweetgrass Cannabis Mint Chocolate Chip Pre Rolls 3 x 0.5g" at bounding box center [230, 195] width 271 height 6
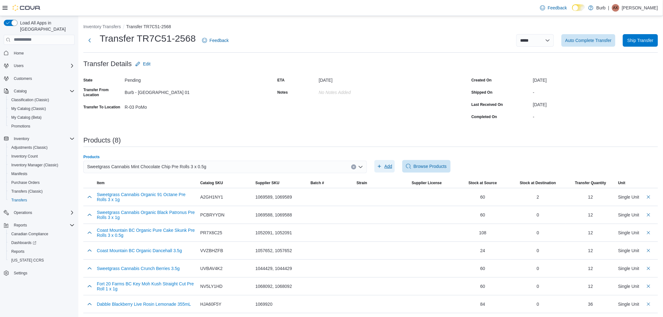
click at [382, 164] on icon "button" at bounding box center [379, 166] width 5 height 5
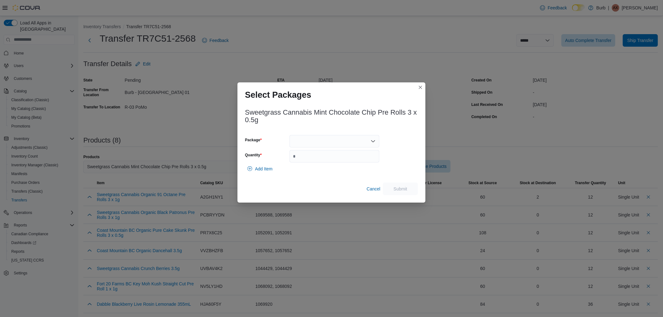
click at [328, 141] on div at bounding box center [334, 141] width 90 height 13
click at [320, 158] on span "01006279875444351325092210250149" at bounding box center [338, 161] width 75 height 6
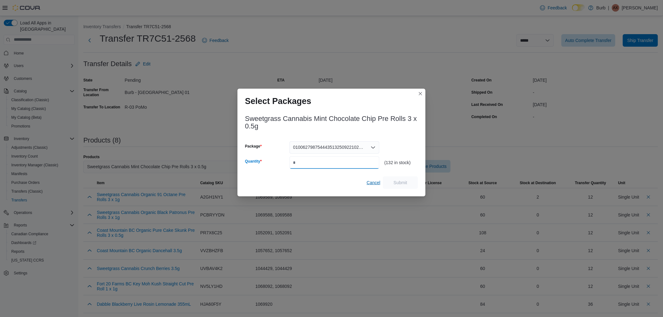
drag, startPoint x: 320, startPoint y: 161, endPoint x: 364, endPoint y: 177, distance: 46.6
click at [320, 161] on input "Quantity" at bounding box center [334, 162] width 90 height 13
type input "**"
click at [400, 183] on span "Submit" at bounding box center [400, 182] width 14 height 6
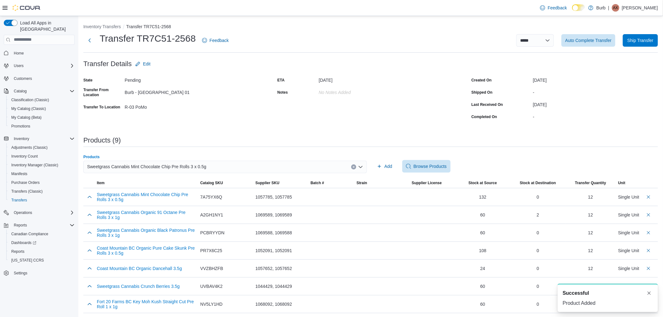
click at [198, 169] on span "Sweetgrass Cannabis Mint Chocolate Chip Pre Rolls 3 x 0.5g" at bounding box center [146, 167] width 119 height 8
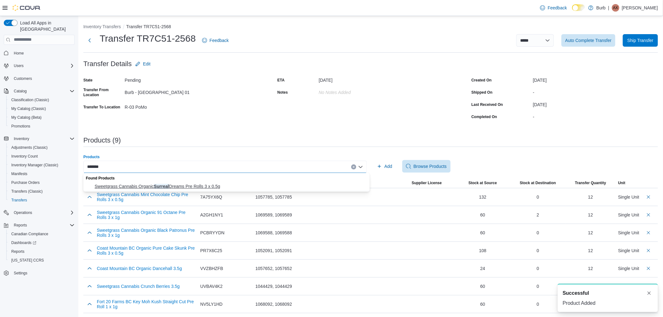
type input "*******"
drag, startPoint x: 197, startPoint y: 187, endPoint x: 306, endPoint y: 174, distance: 109.1
click at [198, 187] on span "Sweetgrass Cannabis Organic Surreal Dreams Pre Rolls 3 x 0.5g" at bounding box center [230, 186] width 271 height 6
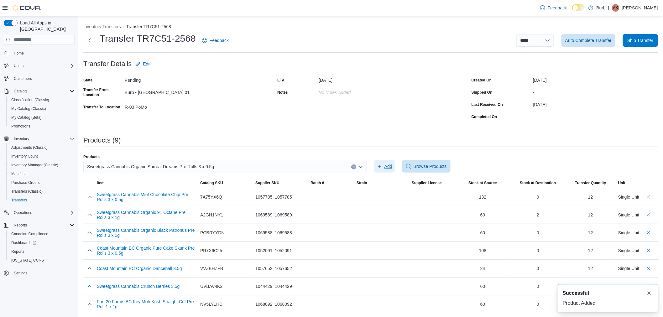
click at [389, 167] on span "Add" at bounding box center [388, 166] width 8 height 6
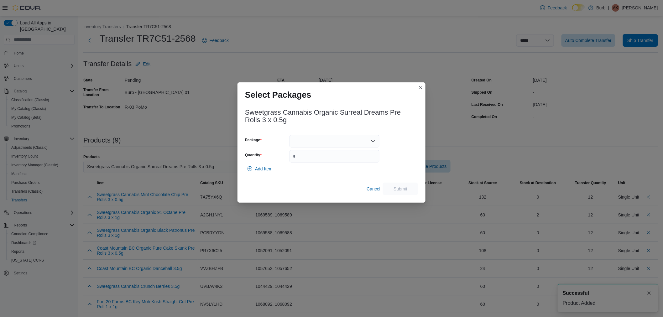
click at [326, 142] on div at bounding box center [334, 141] width 90 height 13
click at [321, 155] on div "Packages In Stock" at bounding box center [334, 152] width 90 height 9
click at [321, 161] on span "01006282515001881325091710250144" at bounding box center [338, 161] width 75 height 6
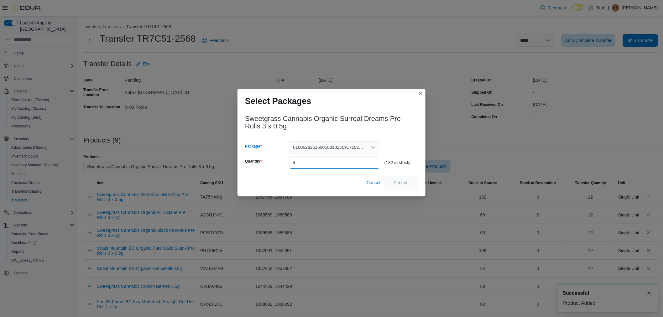
click at [321, 162] on input "Quantity" at bounding box center [334, 162] width 90 height 13
type input "**"
click at [400, 183] on span "Submit" at bounding box center [400, 182] width 14 height 6
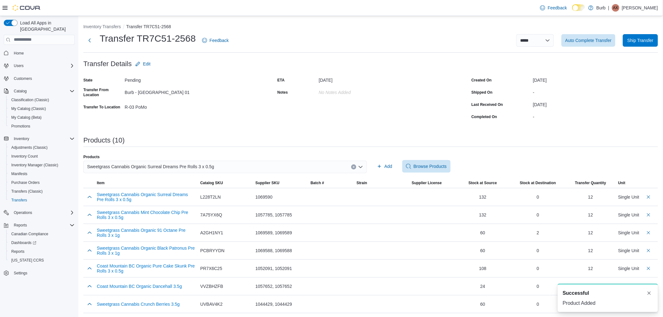
click at [226, 167] on div "Sweetgrass Cannabis Organic Surreal Dreams Pre Rolls 3 x 0.5g" at bounding box center [224, 167] width 283 height 13
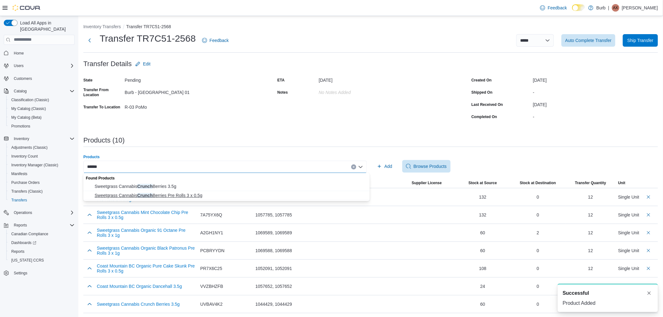
type input "******"
click at [183, 192] on button "Sweetgrass Cannabis Crunch Berries Pre Rolls 3 x 0.5g" at bounding box center [226, 195] width 286 height 9
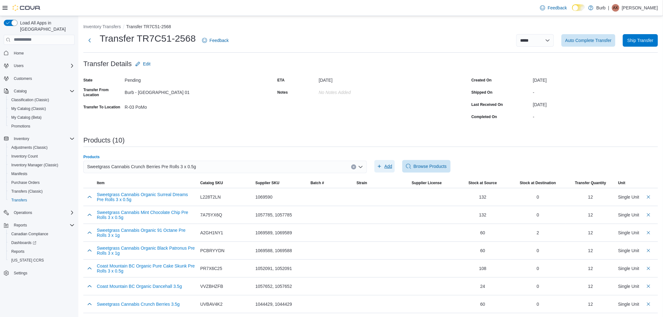
click at [392, 165] on span "Add" at bounding box center [388, 166] width 8 height 6
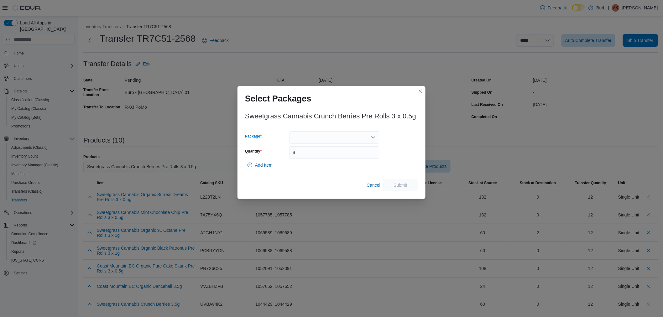
click at [339, 138] on div at bounding box center [334, 137] width 90 height 13
click at [330, 154] on span "01006279875444421325090910250141" at bounding box center [338, 157] width 75 height 6
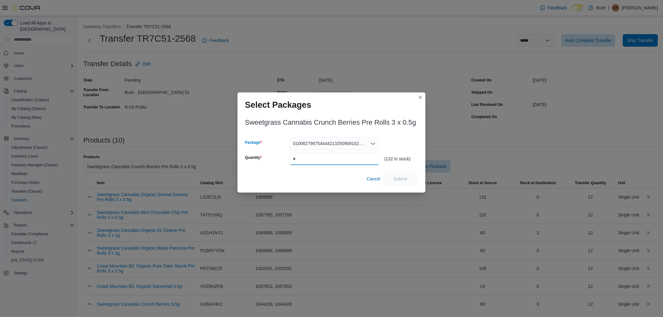
click at [330, 156] on input "Quantity" at bounding box center [334, 159] width 90 height 13
type input "**"
click at [403, 178] on span "Submit" at bounding box center [400, 178] width 14 height 6
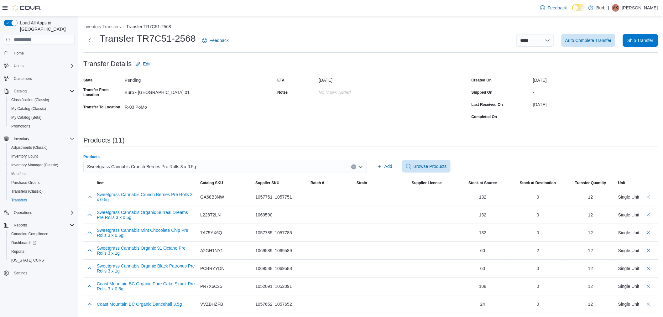
click at [186, 171] on div "Sweetgrass Cannabis Crunch Berries Pre Rolls 3 x 0.5g" at bounding box center [224, 167] width 283 height 13
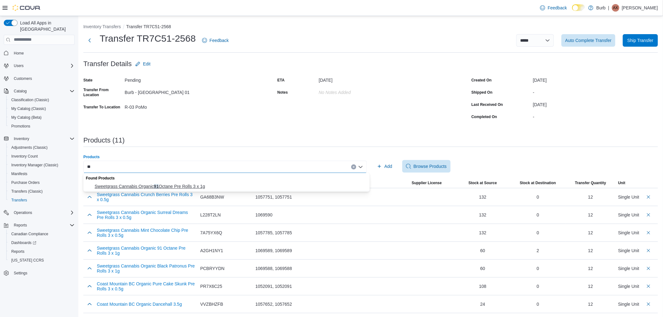
type input "**"
click at [192, 183] on button "Sweetgrass Cannabis Organic 91 Octane Pre Rolls 3 x 1g" at bounding box center [226, 186] width 286 height 9
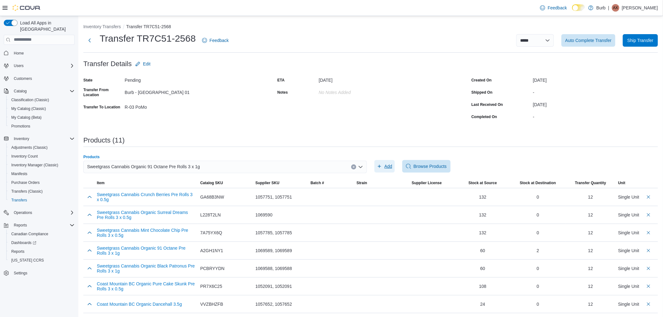
click at [390, 167] on span "Add" at bounding box center [388, 166] width 8 height 6
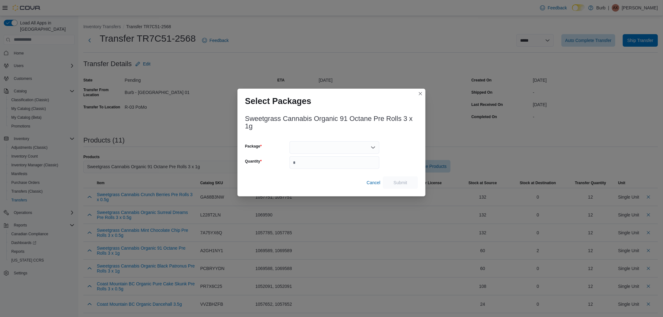
click at [314, 148] on div at bounding box center [334, 147] width 90 height 13
drag, startPoint x: 311, startPoint y: 165, endPoint x: 311, endPoint y: 160, distance: 5.0
click at [310, 164] on input "Quantity" at bounding box center [334, 162] width 90 height 13
type input "*"
click at [312, 149] on div at bounding box center [334, 147] width 90 height 13
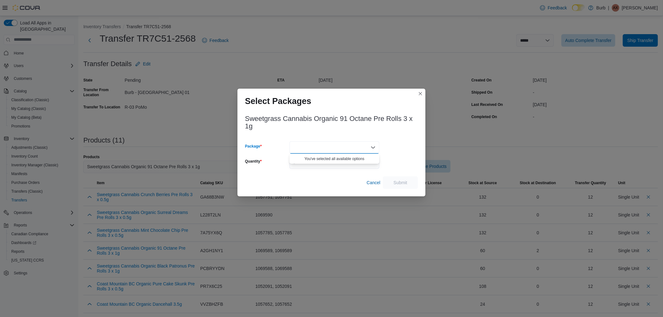
click at [421, 148] on div "Sweetgrass Cannabis Organic 91 Octane Pre Rolls 3 x 1g Package Combo box. Selec…" at bounding box center [331, 153] width 188 height 88
click at [421, 94] on button "Closes this modal window" at bounding box center [421, 94] width 8 height 8
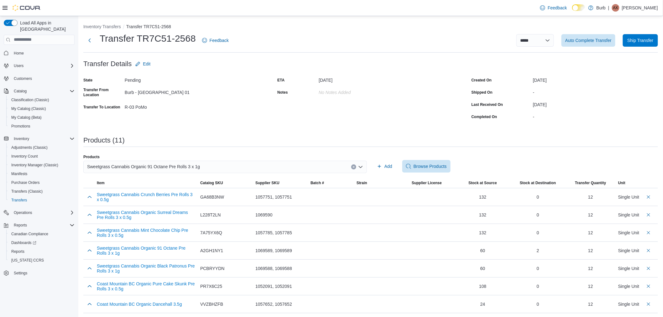
click at [271, 144] on div "Products (11)" at bounding box center [370, 142] width 574 height 10
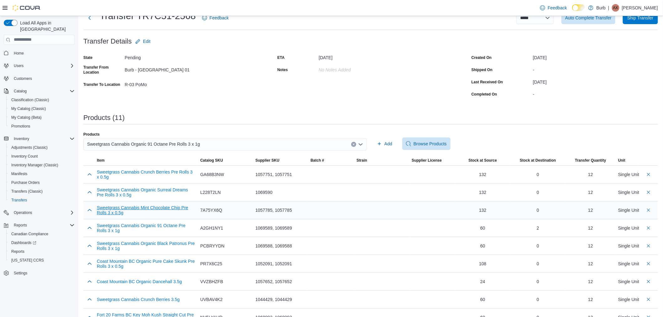
scroll to position [35, 0]
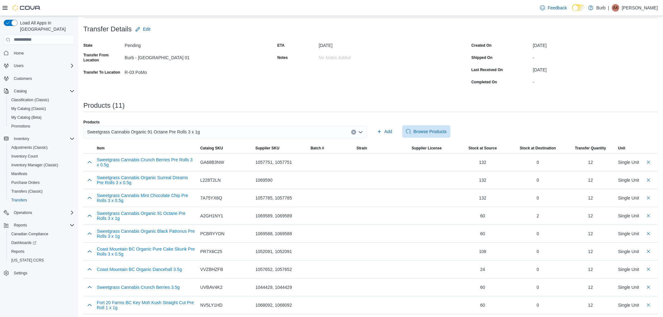
click at [303, 118] on div "**********" at bounding box center [370, 169] width 574 height 361
click at [227, 131] on div "Sweetgrass Cannabis Organic 91 Octane Pre Rolls 3 x 1g" at bounding box center [224, 132] width 283 height 13
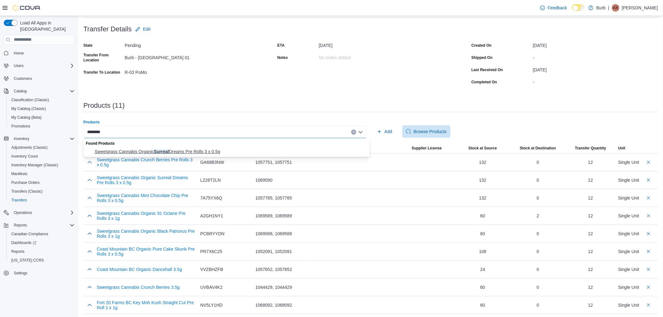
type input "*******"
click at [205, 155] on button "Sweetgrass Cannabis Organic Surreal Dreams Pre Rolls 3 x 0.5g" at bounding box center [226, 151] width 286 height 9
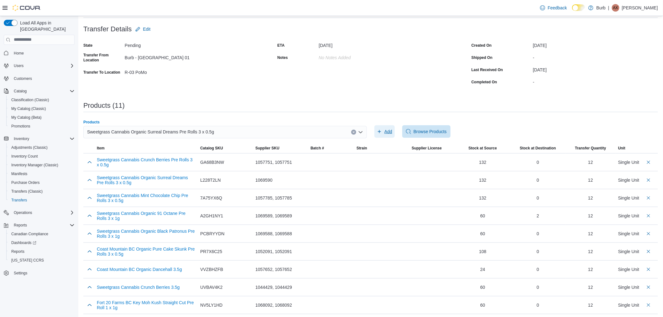
click at [384, 132] on span "Add" at bounding box center [384, 131] width 15 height 13
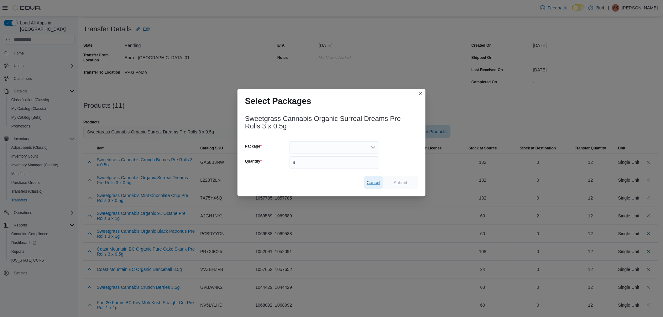
click at [374, 185] on span "Cancel" at bounding box center [374, 182] width 14 height 6
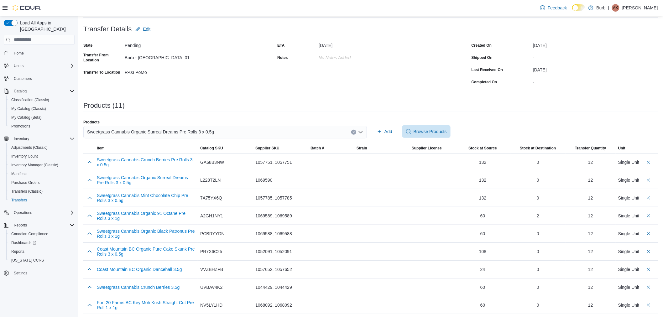
click at [355, 133] on button "Clear input" at bounding box center [353, 132] width 5 height 5
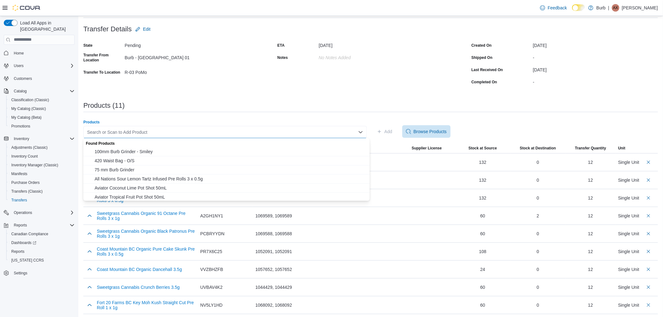
click at [293, 115] on div "**********" at bounding box center [370, 169] width 574 height 361
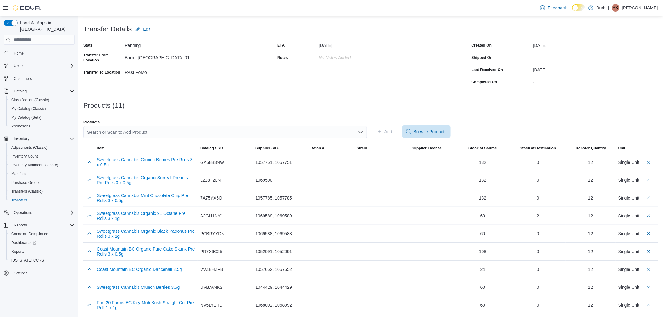
click at [162, 133] on div "Search or Scan to Add Product" at bounding box center [224, 132] width 283 height 13
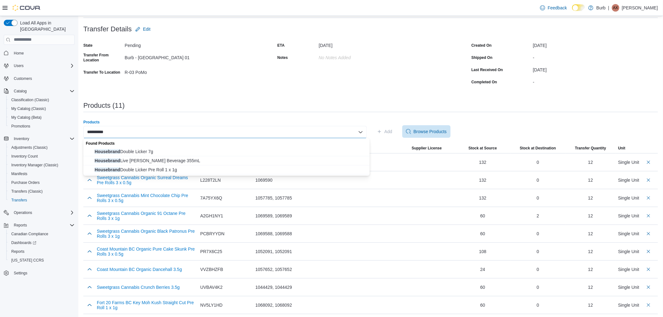
type input "**********"
click at [127, 153] on span "Housebrand Double Licker 7g" at bounding box center [230, 151] width 271 height 6
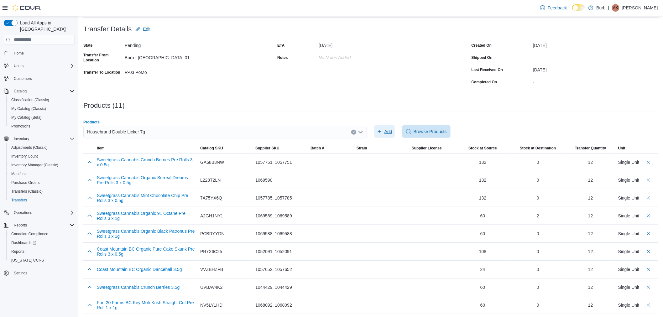
click at [392, 128] on span "Add" at bounding box center [388, 131] width 8 height 6
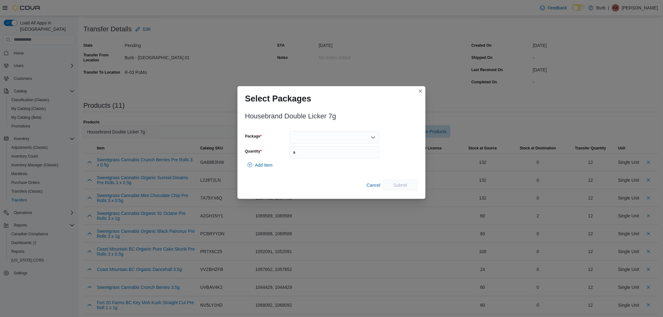
click at [336, 136] on div at bounding box center [334, 137] width 90 height 13
click at [331, 152] on div "Packages In Stock" at bounding box center [334, 148] width 90 height 9
click at [331, 157] on span "01006286935408271325100210537" at bounding box center [338, 157] width 75 height 6
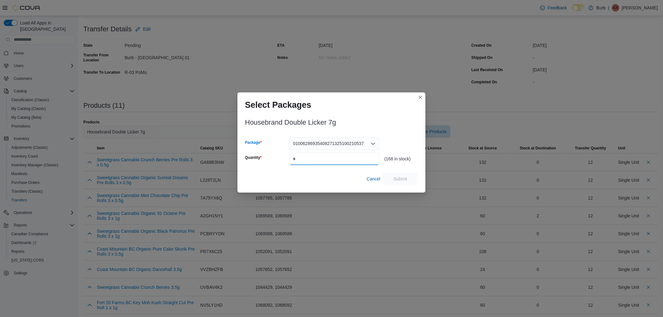
click at [331, 157] on input "Quantity" at bounding box center [334, 159] width 90 height 13
type input "**"
click at [416, 175] on button "Submit" at bounding box center [400, 178] width 35 height 13
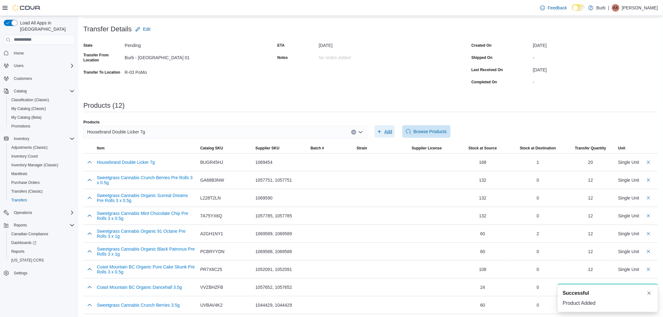
scroll to position [0, 0]
click at [143, 132] on span "Housebrand Double Licker 7g" at bounding box center [116, 132] width 58 height 8
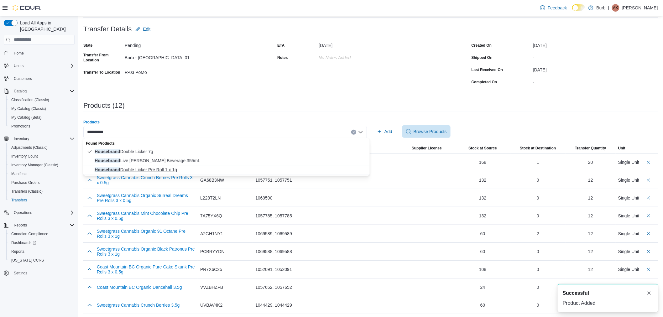
type input "**********"
click at [151, 173] on button "Housebrand Double Licker Pre Roll 1 x 1g" at bounding box center [226, 169] width 286 height 9
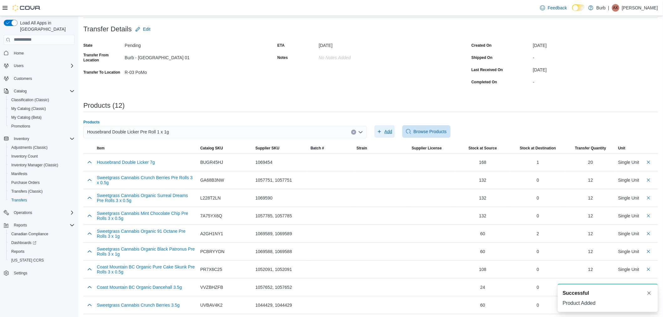
click at [392, 127] on span "Add" at bounding box center [384, 131] width 15 height 13
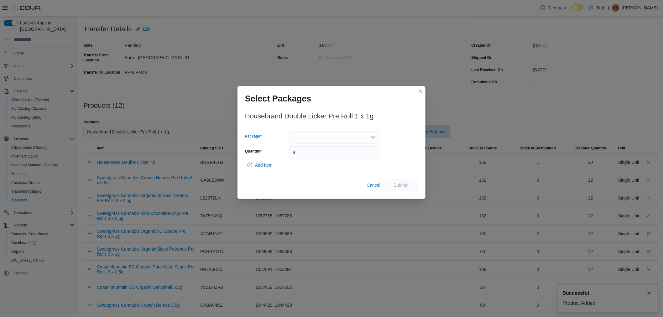
click at [323, 137] on div at bounding box center [334, 137] width 90 height 13
click at [317, 157] on span "01006286935408341325100710546" at bounding box center [338, 157] width 75 height 6
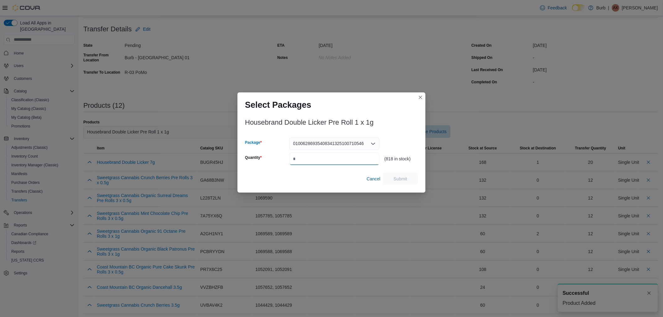
click at [316, 157] on input "Quantity" at bounding box center [334, 159] width 90 height 13
type input "**"
click at [404, 176] on span "Submit" at bounding box center [400, 178] width 14 height 6
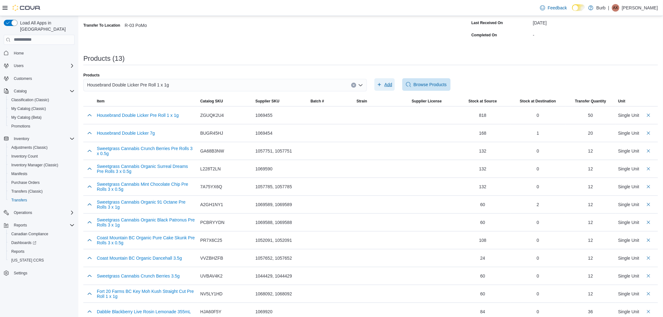
scroll to position [108, 0]
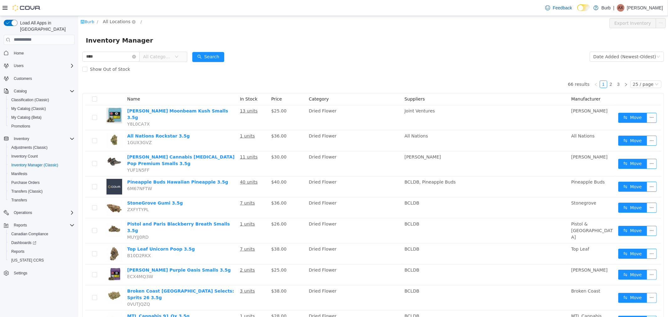
click at [118, 21] on span "All Locations" at bounding box center [116, 21] width 28 height 7
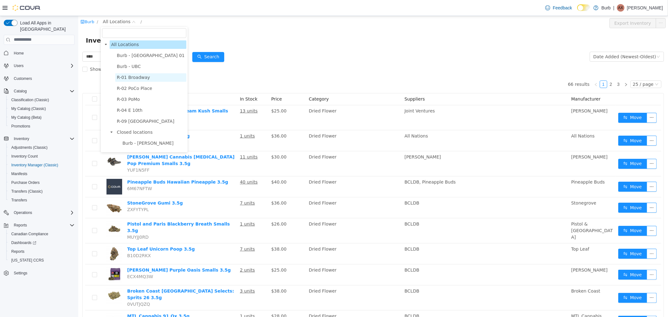
click at [134, 78] on span "R-01 Broadway" at bounding box center [133, 77] width 33 height 5
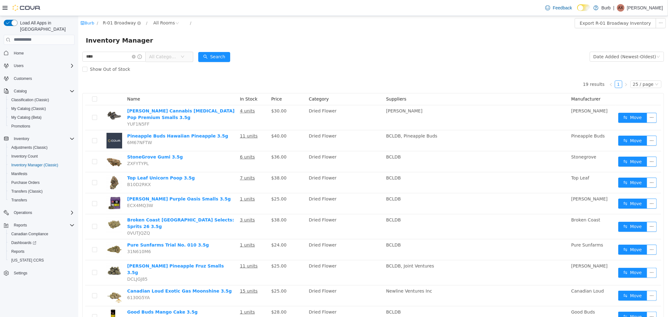
click at [119, 23] on span "R-01 Broadway" at bounding box center [118, 22] width 33 height 7
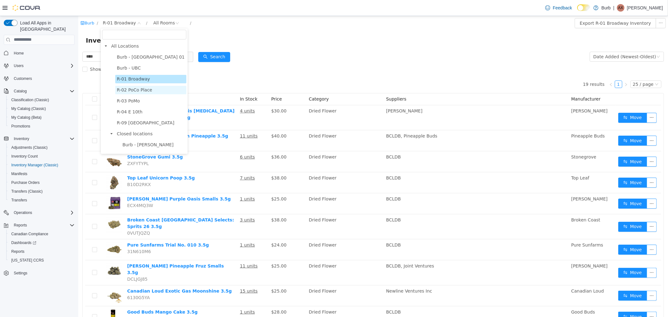
click at [128, 89] on span "R-02 PoCo Place" at bounding box center [134, 89] width 35 height 5
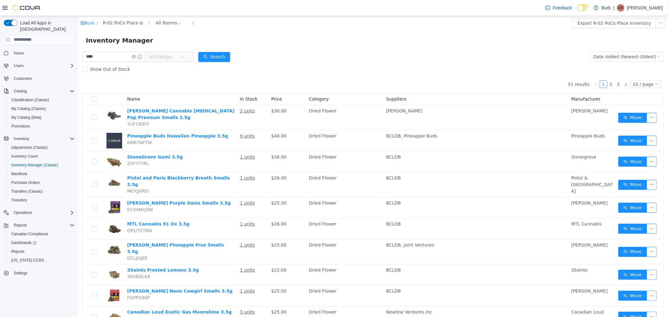
click at [117, 24] on span "R-02 PoCo Place" at bounding box center [119, 22] width 35 height 7
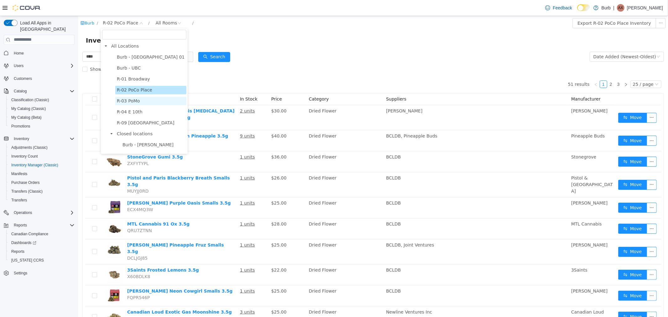
click at [127, 100] on span "R-03 PoMo" at bounding box center [128, 100] width 23 height 5
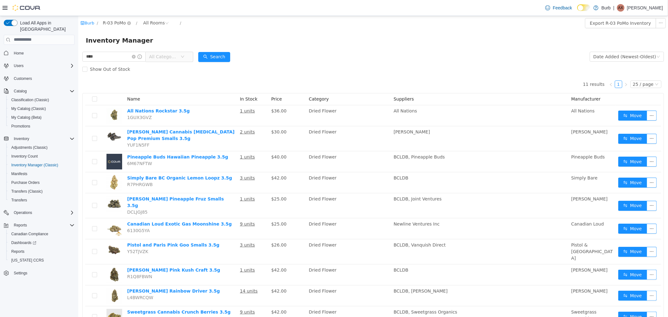
click at [114, 23] on span "R-03 PoMo" at bounding box center [113, 22] width 23 height 7
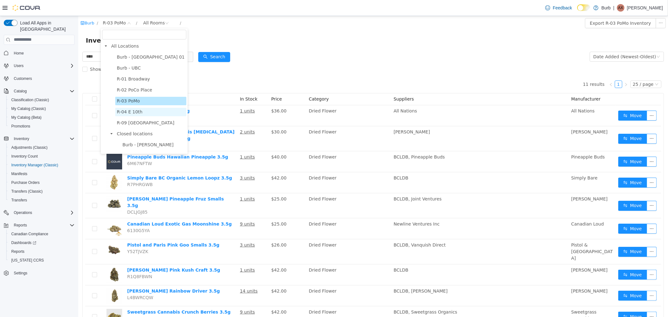
click at [128, 112] on span "R-04 E 10th" at bounding box center [130, 111] width 26 height 5
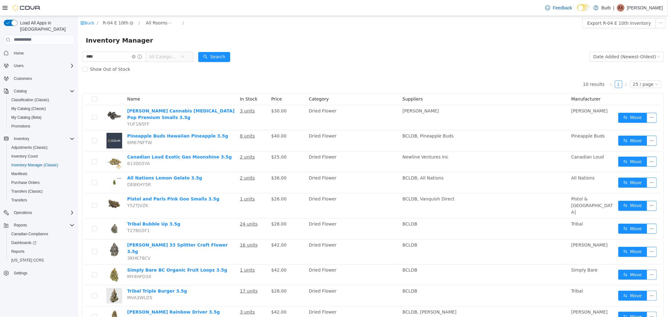
click at [107, 21] on span "R-04 E 10th" at bounding box center [115, 22] width 26 height 7
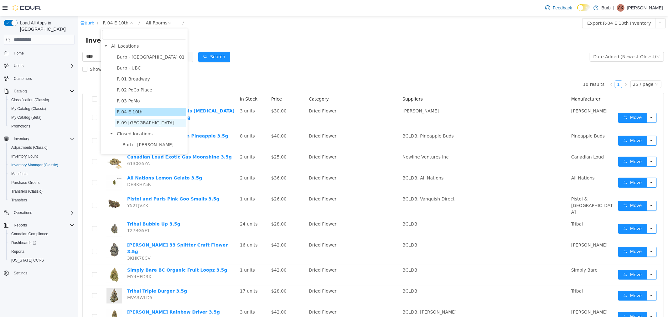
click at [139, 120] on span "R-09 [GEOGRAPHIC_DATA]" at bounding box center [146, 122] width 58 height 5
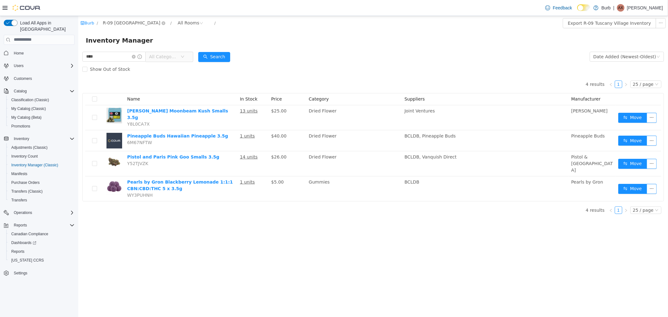
click at [119, 22] on span "R-09 [GEOGRAPHIC_DATA]" at bounding box center [131, 22] width 58 height 7
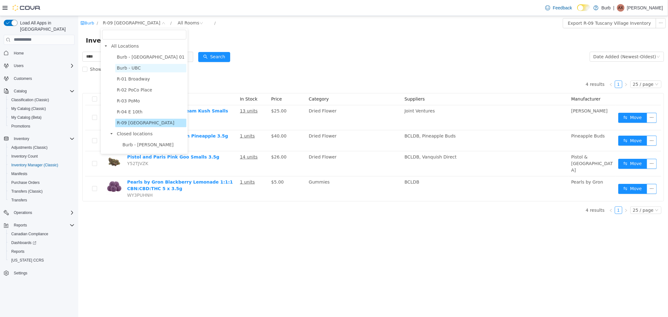
click at [126, 70] on span "Burb - UBC" at bounding box center [129, 67] width 24 height 5
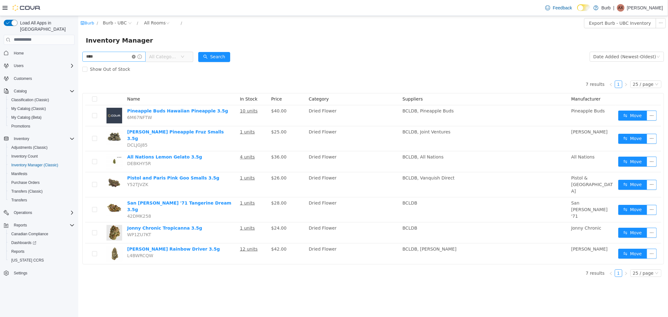
click at [135, 56] on icon "icon: close-circle" at bounding box center [134, 57] width 4 height 4
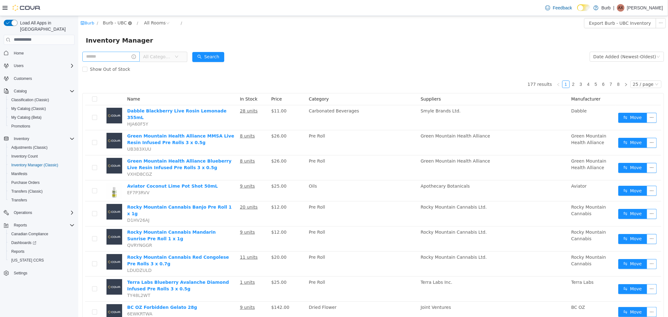
click at [128, 23] on icon "icon: close-circle" at bounding box center [130, 23] width 4 height 4
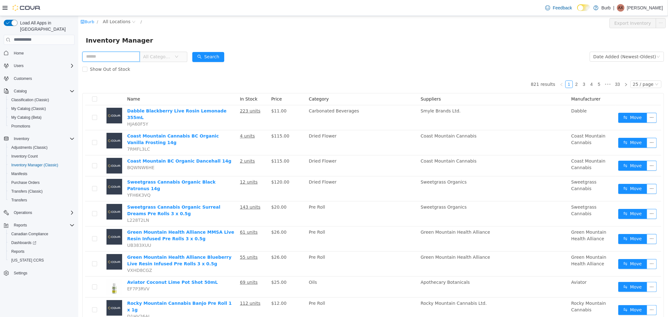
click at [103, 56] on input "text" at bounding box center [110, 56] width 57 height 10
click at [31, 180] on span "Purchase Orders" at bounding box center [25, 182] width 29 height 5
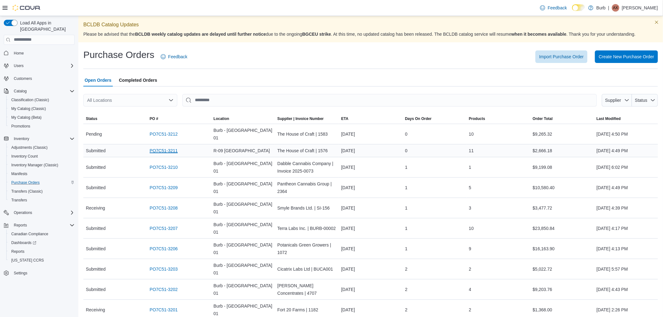
click at [166, 147] on link "PO7C51-3211" at bounding box center [164, 151] width 28 height 8
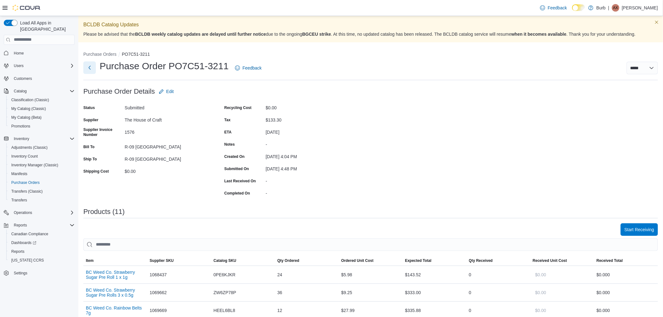
click at [90, 66] on button "Next" at bounding box center [89, 67] width 13 height 13
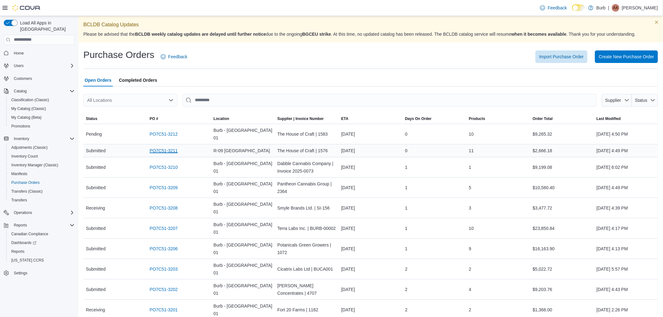
click at [160, 147] on link "PO7C51-3211" at bounding box center [164, 151] width 28 height 8
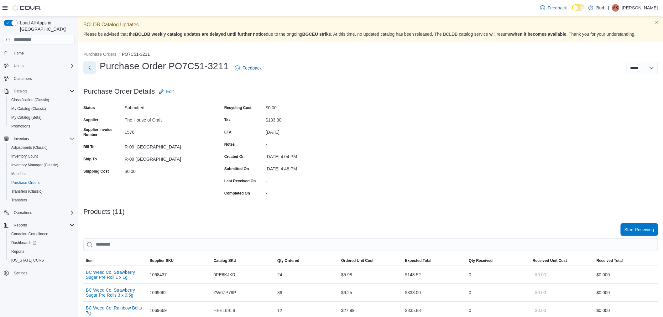
click at [92, 69] on button "Next" at bounding box center [89, 67] width 13 height 13
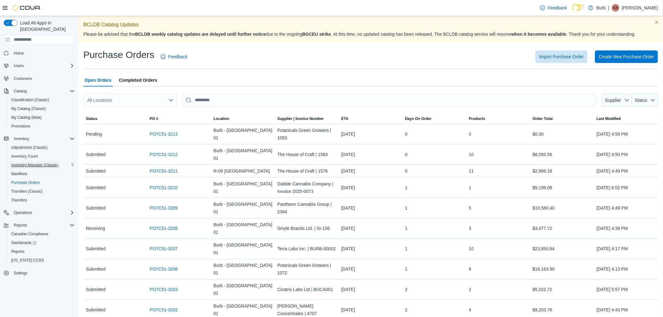
click at [51, 163] on span "Inventory Manager (Classic)" at bounding box center [34, 165] width 47 height 5
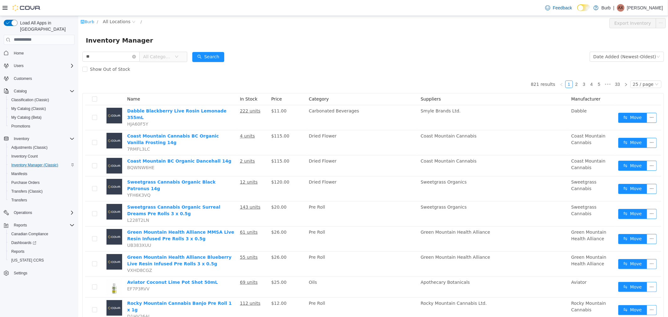
type input "*"
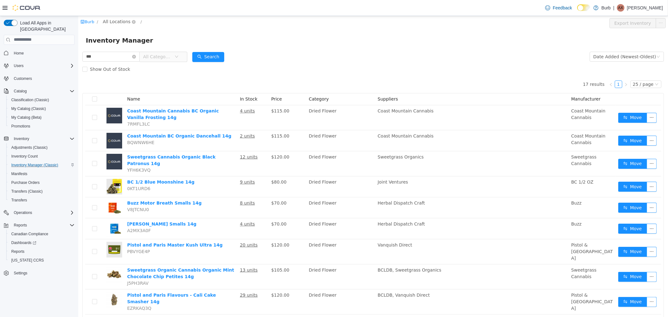
click at [124, 23] on span "All Locations" at bounding box center [116, 21] width 28 height 7
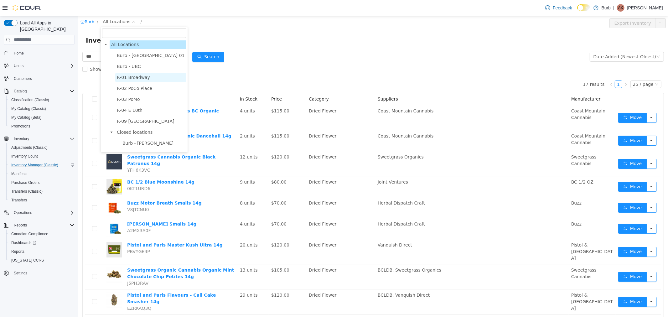
click at [124, 79] on span "R-01 Broadway" at bounding box center [133, 77] width 33 height 5
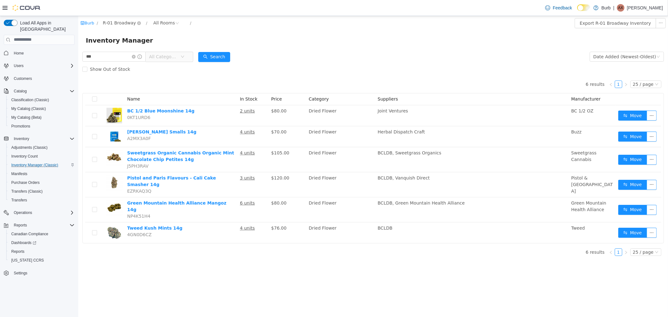
click at [108, 22] on span "R-01 Broadway" at bounding box center [118, 22] width 33 height 7
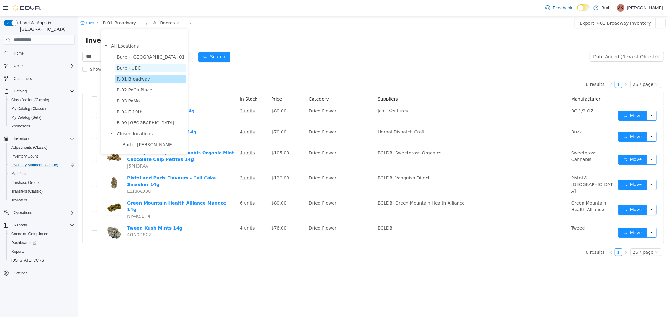
click at [119, 67] on span "Burb - UBC" at bounding box center [129, 67] width 24 height 5
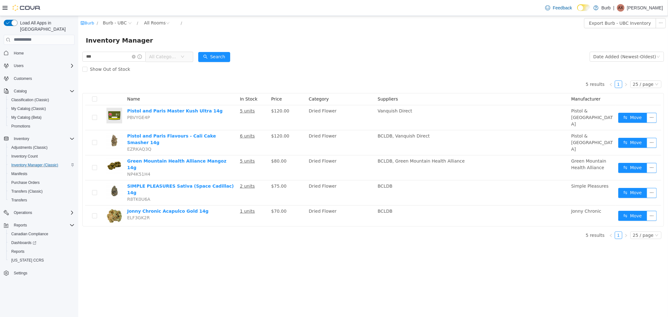
drag, startPoint x: 114, startPoint y: 22, endPoint x: 113, endPoint y: 27, distance: 5.4
click at [113, 22] on span "Burb - UBC" at bounding box center [114, 22] width 24 height 7
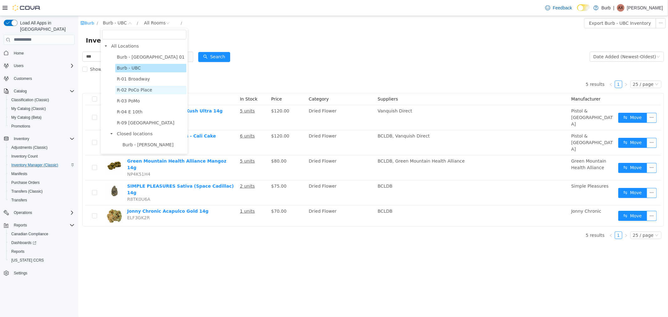
click at [121, 88] on span "R-02 PoCo Place" at bounding box center [134, 89] width 35 height 5
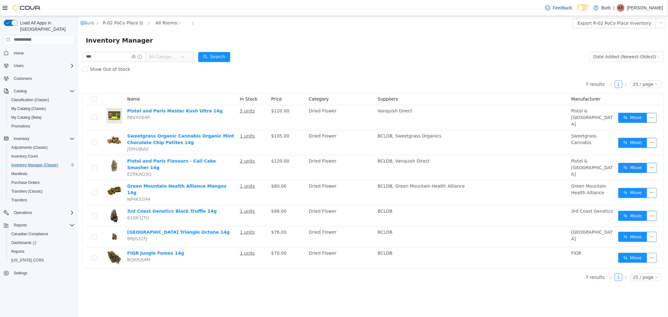
click at [112, 24] on span "R-02 PoCo Place" at bounding box center [119, 22] width 35 height 7
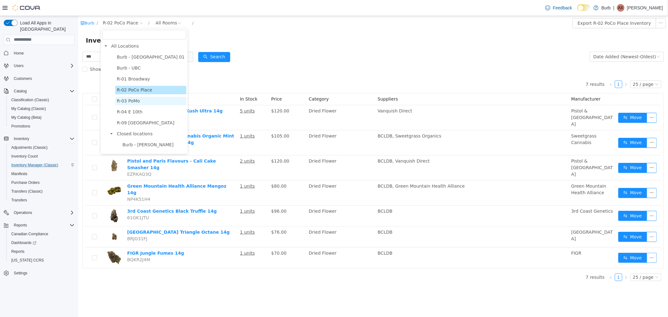
click at [127, 103] on span "R-03 PoMo" at bounding box center [128, 100] width 23 height 5
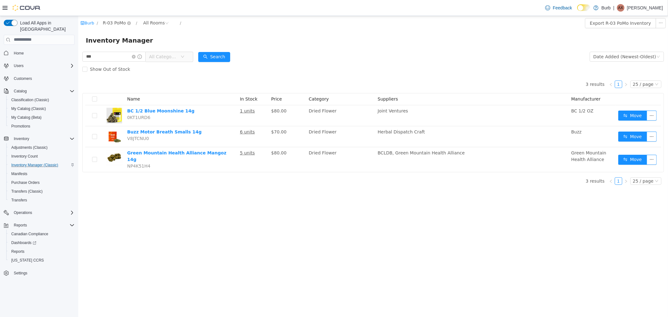
click at [117, 24] on span "R-03 PoMo" at bounding box center [113, 22] width 23 height 7
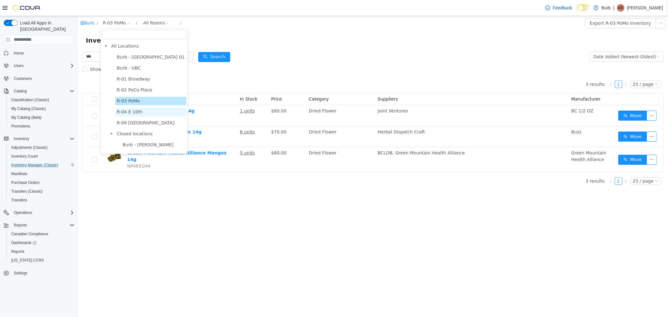
click at [128, 112] on span "R-04 E 10th" at bounding box center [130, 111] width 26 height 5
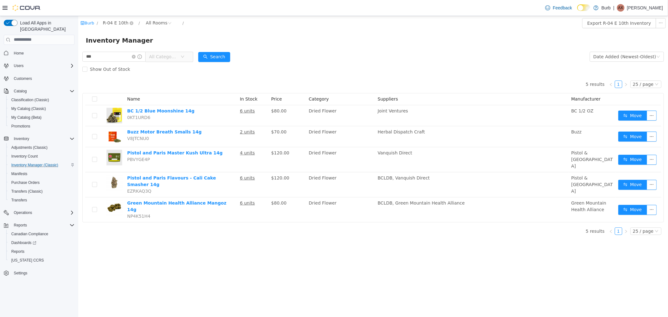
click at [113, 23] on span "R-04 E 10th" at bounding box center [115, 22] width 26 height 7
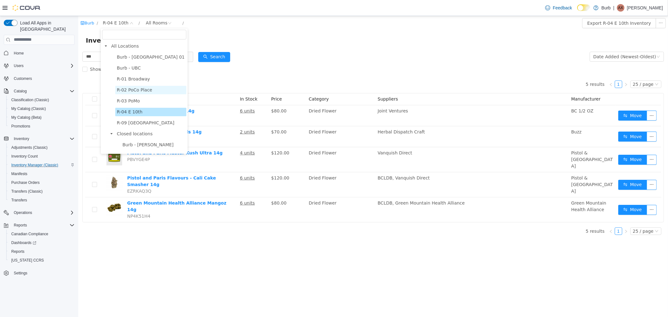
click at [133, 90] on span "R-02 PoCo Place" at bounding box center [134, 89] width 35 height 5
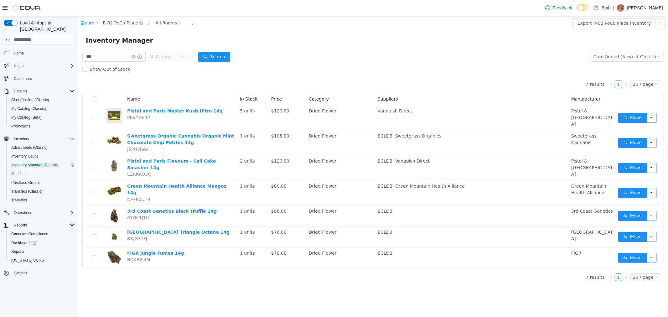
click at [117, 26] on span "R-02 PoCo Place" at bounding box center [119, 22] width 35 height 7
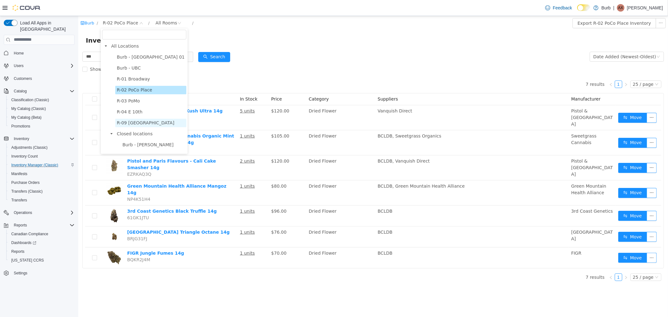
click at [143, 123] on span "R-09 [GEOGRAPHIC_DATA]" at bounding box center [146, 122] width 58 height 5
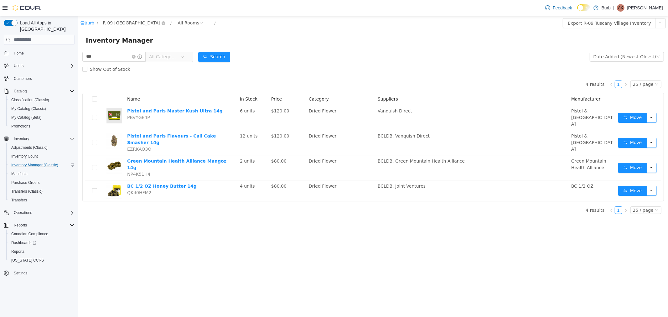
click at [126, 22] on span "R-09 [GEOGRAPHIC_DATA]" at bounding box center [131, 22] width 58 height 7
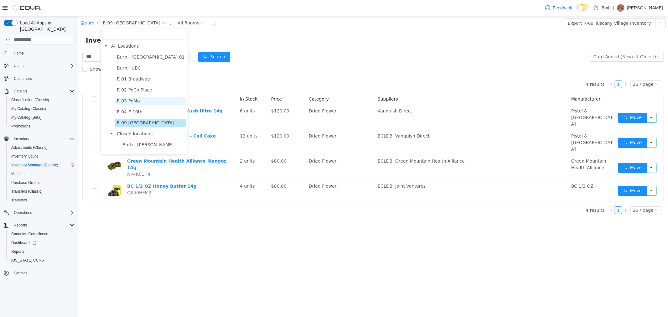
click at [141, 102] on span "R-03 PoMo" at bounding box center [150, 100] width 71 height 8
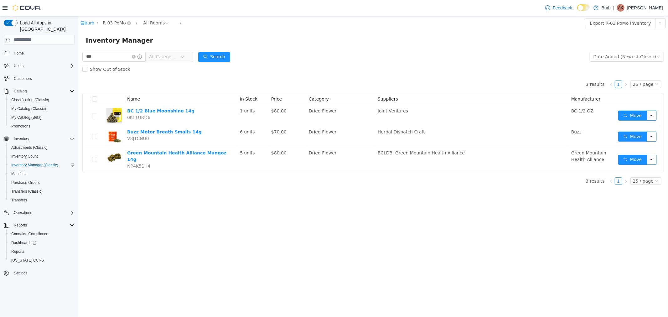
click at [117, 23] on span "R-03 PoMo" at bounding box center [113, 22] width 23 height 7
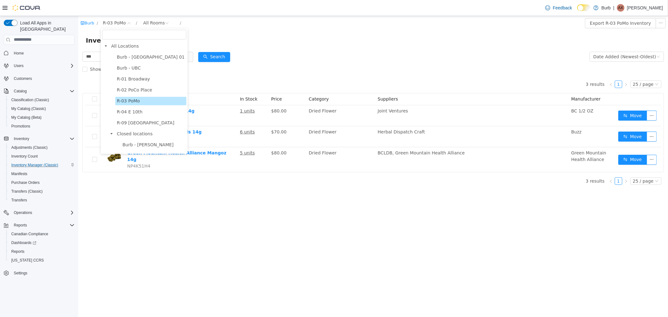
click at [276, 56] on form "*** All Categories Date Added (Newest-Oldest) Search Show Out of Stock" at bounding box center [373, 62] width 582 height 25
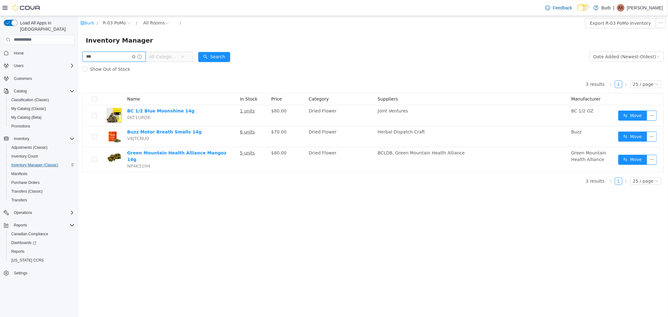
drag, startPoint x: 98, startPoint y: 55, endPoint x: 82, endPoint y: 50, distance: 16.1
click at [82, 50] on div "*** All Categories" at bounding box center [137, 56] width 111 height 13
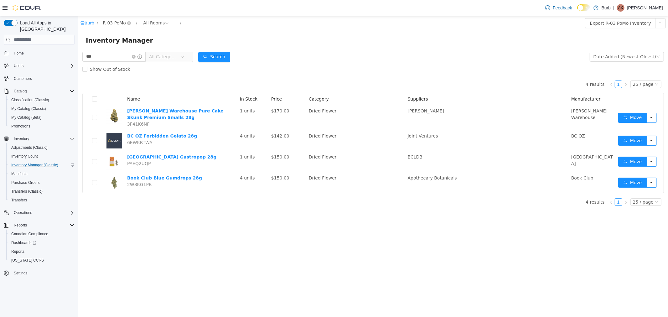
click at [114, 21] on span "R-03 PoMo" at bounding box center [113, 22] width 23 height 7
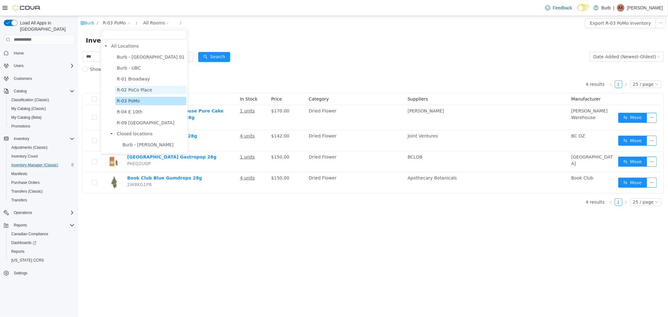
click at [131, 89] on span "R-02 PoCo Place" at bounding box center [134, 89] width 35 height 5
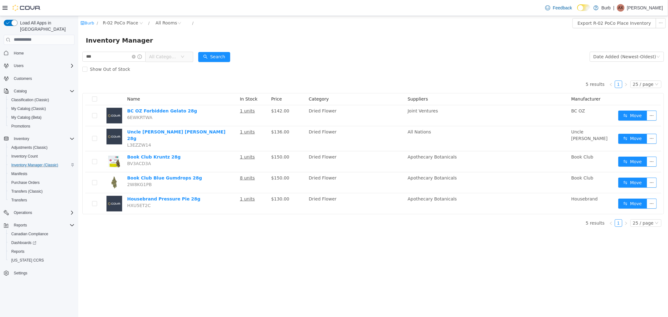
click at [117, 18] on div "Burb / R-02 PoCo Place / All Rooms /" at bounding box center [324, 23] width 488 height 10
click at [118, 20] on span "R-02 PoCo Place" at bounding box center [119, 22] width 35 height 7
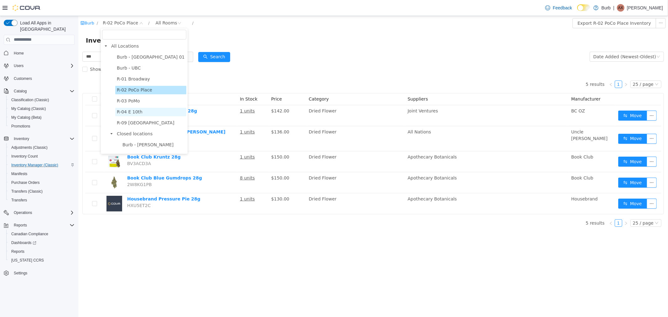
click at [134, 112] on span "R-04 E 10th" at bounding box center [130, 111] width 26 height 5
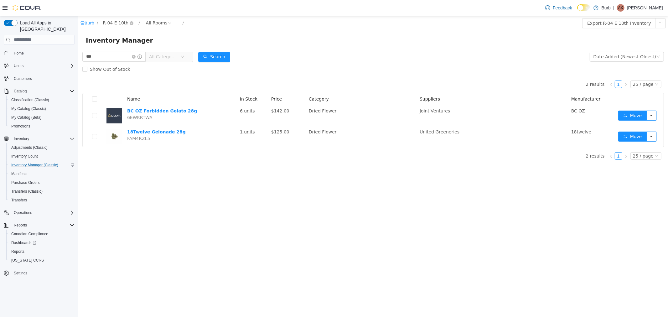
click at [113, 23] on span "R-04 E 10th" at bounding box center [115, 22] width 26 height 7
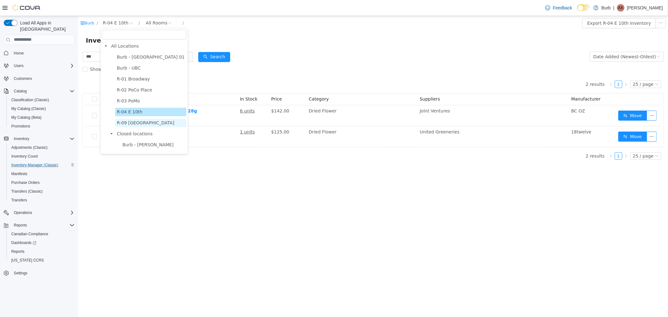
click at [136, 123] on span "R-09 [GEOGRAPHIC_DATA]" at bounding box center [146, 122] width 58 height 5
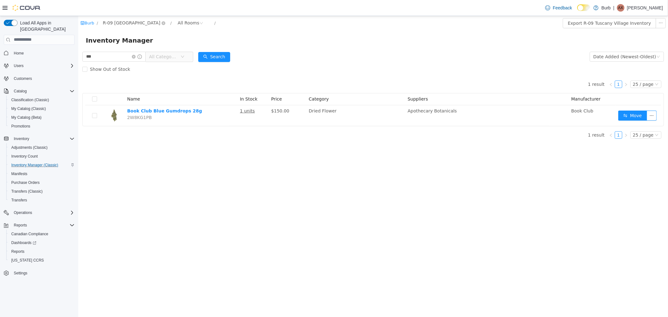
click at [121, 26] on span "R-09 [GEOGRAPHIC_DATA]" at bounding box center [133, 23] width 67 height 8
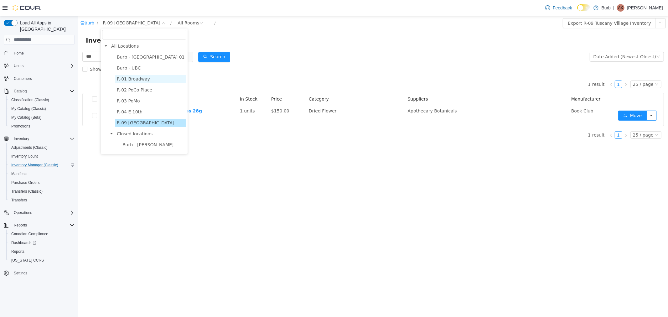
click at [144, 76] on span "R-01 Broadway" at bounding box center [133, 78] width 33 height 5
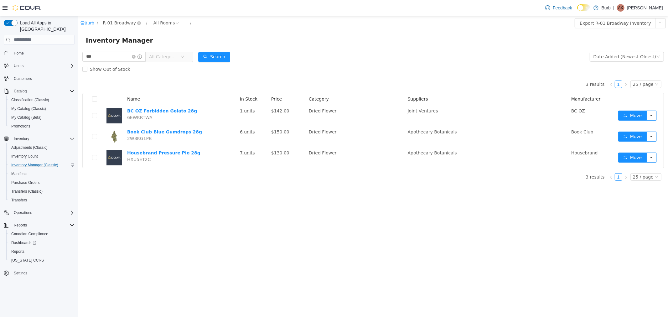
click at [122, 24] on span "R-01 Broadway" at bounding box center [118, 22] width 33 height 7
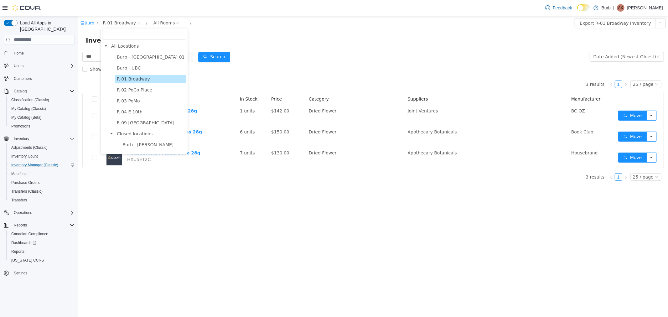
click at [338, 46] on div "Inventory Manager" at bounding box center [373, 40] width 590 height 20
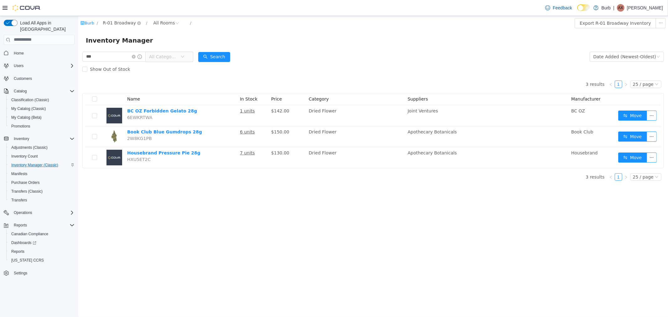
click at [120, 21] on span "R-01 Broadway" at bounding box center [118, 22] width 33 height 7
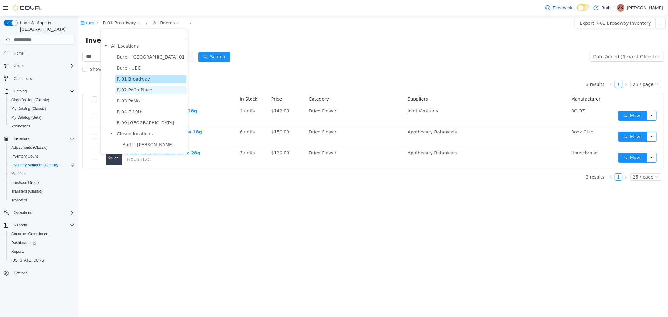
click at [129, 88] on span "R-02 PoCo Place" at bounding box center [134, 89] width 35 height 5
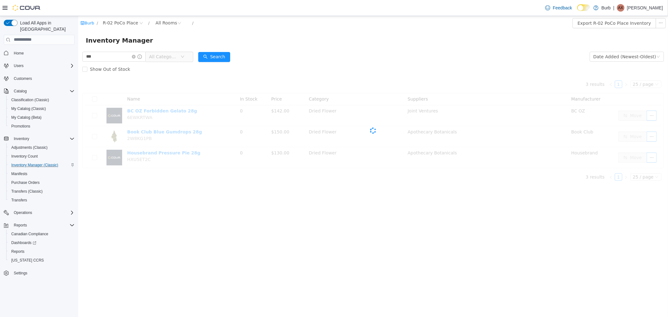
drag, startPoint x: 369, startPoint y: 74, endPoint x: 314, endPoint y: 46, distance: 61.4
click at [369, 73] on div "Show Out of Stock" at bounding box center [373, 69] width 582 height 13
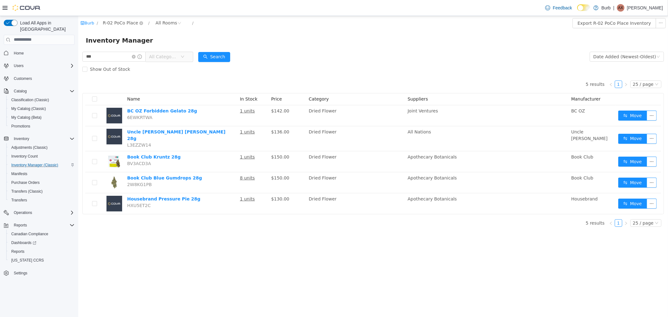
click at [114, 22] on span "R-02 PoCo Place" at bounding box center [119, 22] width 35 height 7
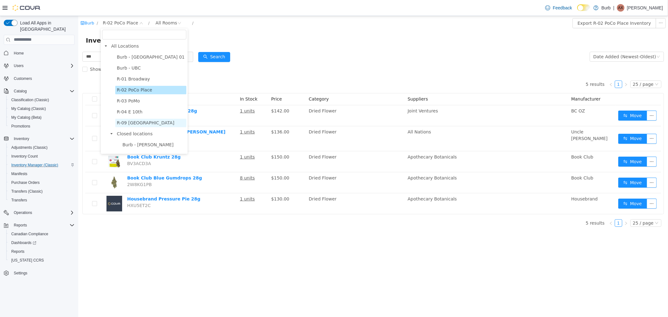
click at [134, 124] on span "R-09 [GEOGRAPHIC_DATA]" at bounding box center [146, 122] width 58 height 5
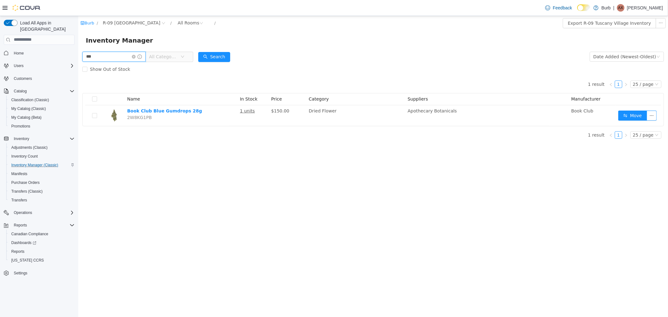
drag, startPoint x: 116, startPoint y: 62, endPoint x: 82, endPoint y: 57, distance: 34.2
click at [82, 57] on span "*** All Categories" at bounding box center [137, 56] width 111 height 10
type input "***"
click at [214, 60] on button "Search" at bounding box center [214, 57] width 32 height 10
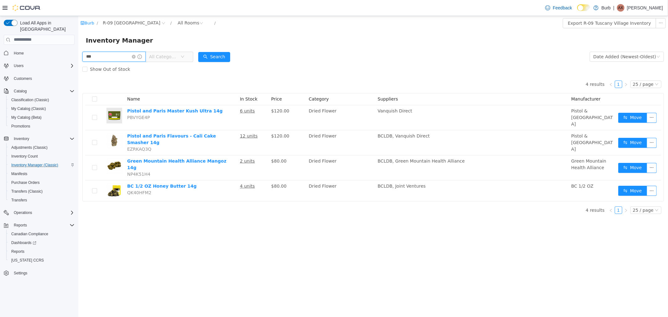
click at [126, 55] on input "***" at bounding box center [113, 56] width 63 height 10
click at [122, 21] on span "R-09 [GEOGRAPHIC_DATA]" at bounding box center [131, 22] width 58 height 7
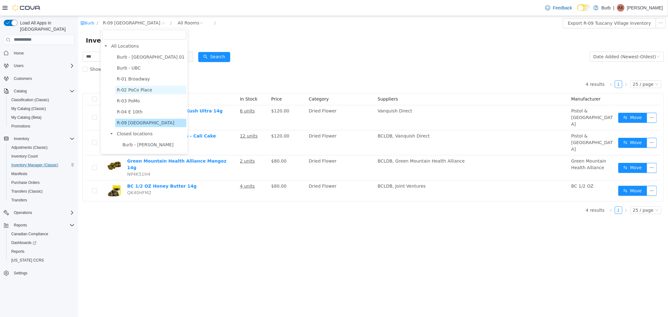
click at [139, 90] on span "R-02 PoCo Place" at bounding box center [134, 89] width 35 height 5
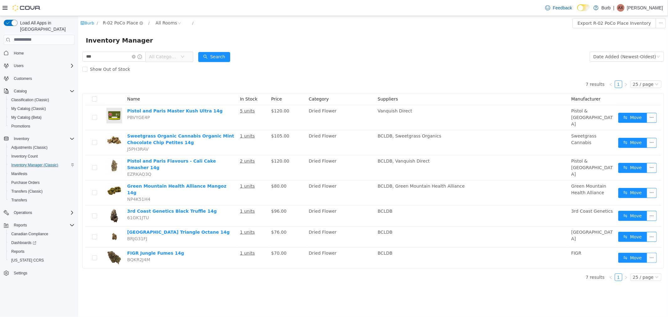
click at [116, 26] on span "R-02 PoCo Place" at bounding box center [119, 22] width 35 height 7
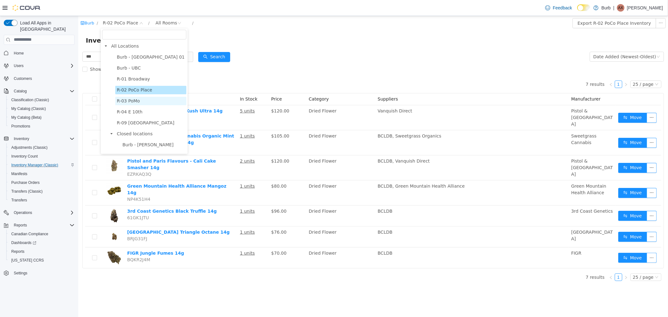
click at [125, 100] on span "R-03 PoMo" at bounding box center [128, 100] width 23 height 5
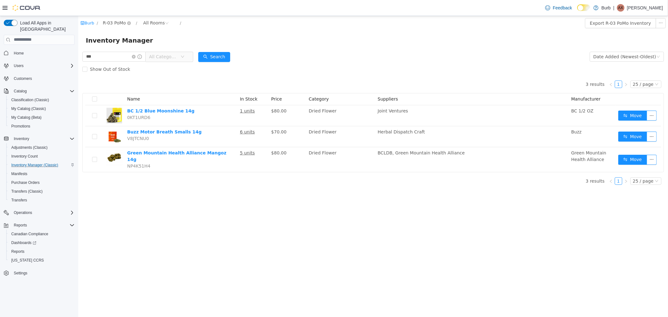
click at [117, 25] on span "R-03 PoMo" at bounding box center [113, 22] width 23 height 7
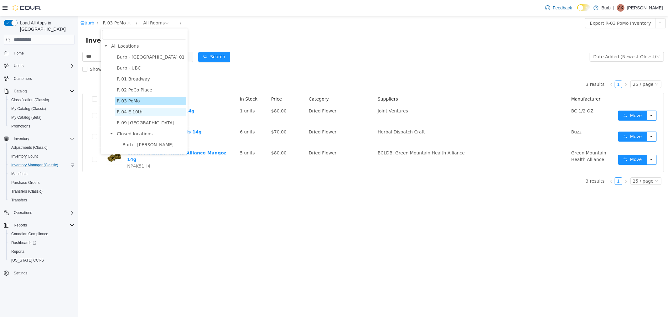
click at [133, 109] on span "R-04 E 10th" at bounding box center [130, 111] width 26 height 5
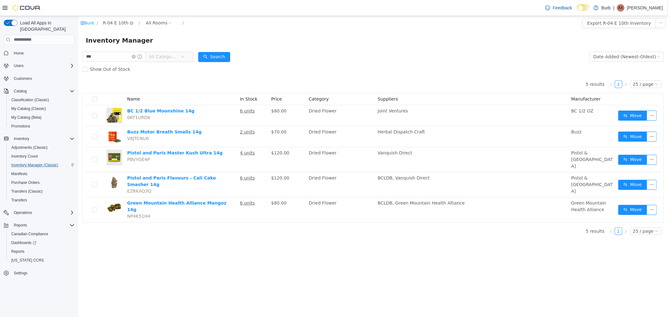
click at [113, 22] on span "R-04 E 10th" at bounding box center [115, 22] width 26 height 7
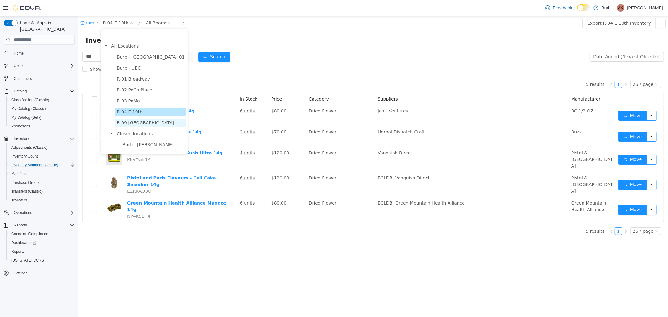
click at [144, 122] on span "R-09 [GEOGRAPHIC_DATA]" at bounding box center [146, 122] width 58 height 5
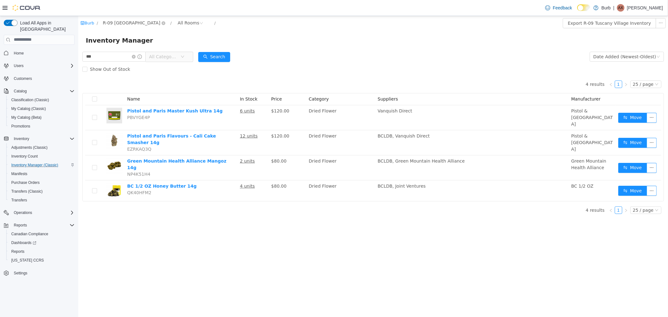
click at [119, 25] on span "R-09 [GEOGRAPHIC_DATA]" at bounding box center [131, 22] width 58 height 7
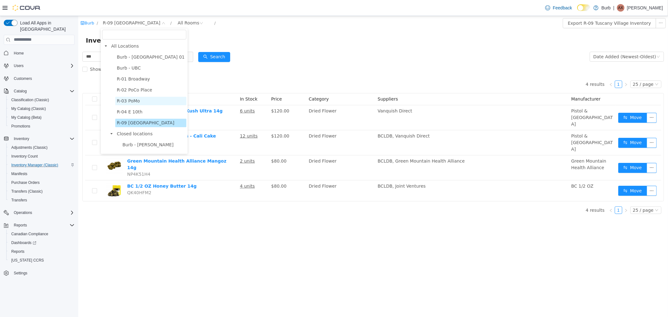
click at [136, 102] on span "R-03 PoMo" at bounding box center [128, 100] width 23 height 5
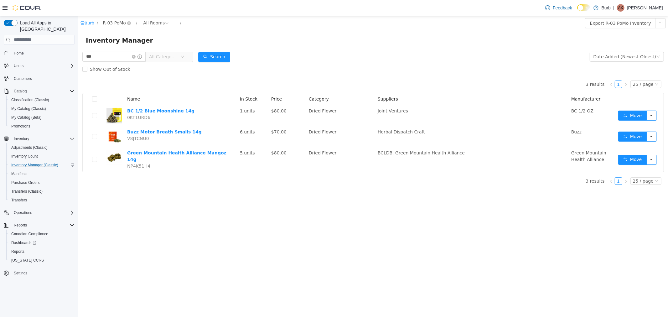
click at [117, 22] on span "R-03 PoMo" at bounding box center [113, 22] width 23 height 7
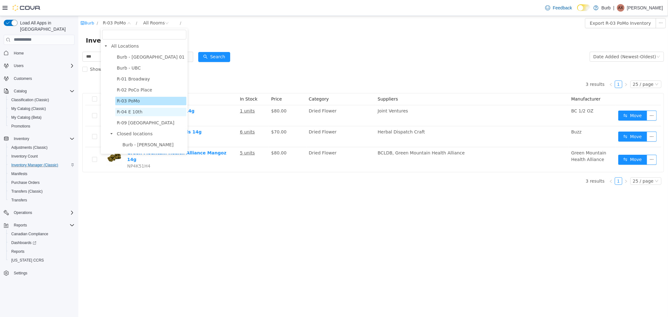
click at [135, 109] on span "R-04 E 10th" at bounding box center [130, 111] width 26 height 5
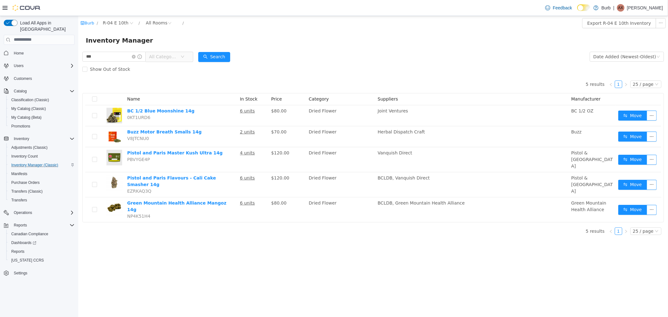
click at [113, 24] on span "R-04 E 10th" at bounding box center [115, 22] width 26 height 7
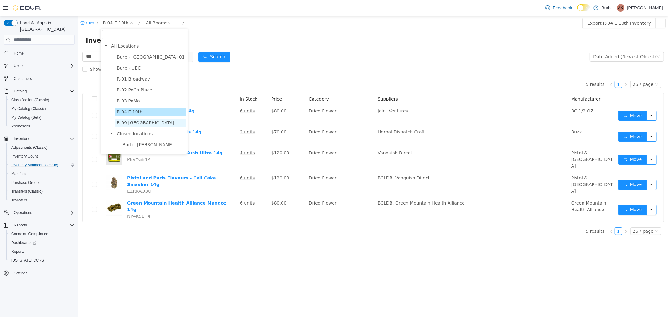
click at [124, 122] on span "R-09 [GEOGRAPHIC_DATA]" at bounding box center [146, 122] width 58 height 5
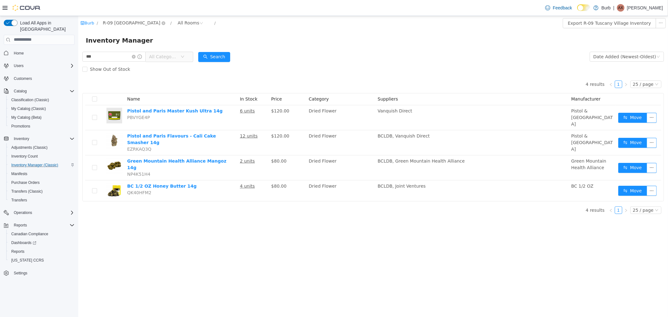
click at [117, 22] on span "R-09 [GEOGRAPHIC_DATA]" at bounding box center [131, 22] width 58 height 7
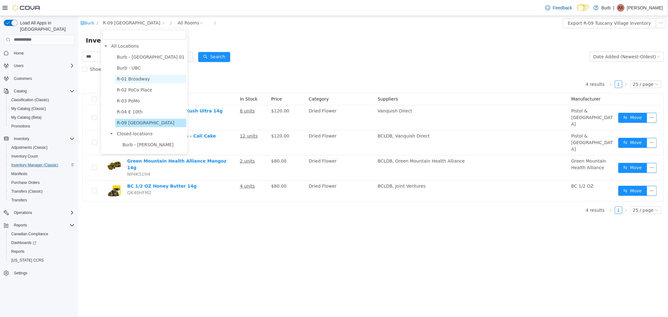
click at [127, 79] on span "R-01 Broadway" at bounding box center [133, 78] width 33 height 5
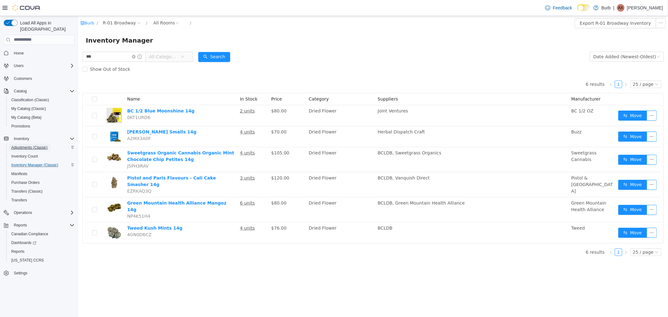
click at [25, 145] on span "Adjustments (Classic)" at bounding box center [29, 147] width 36 height 5
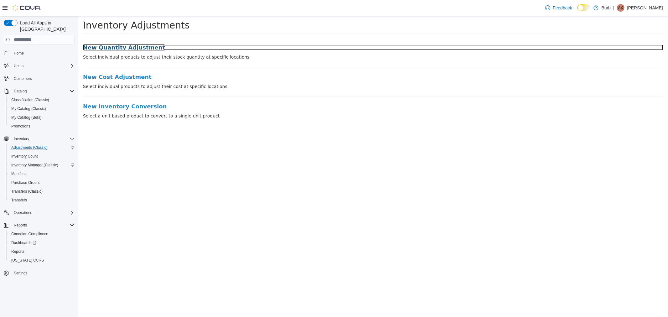
click at [138, 49] on h3 "New Quantity Adjustment" at bounding box center [373, 47] width 580 height 6
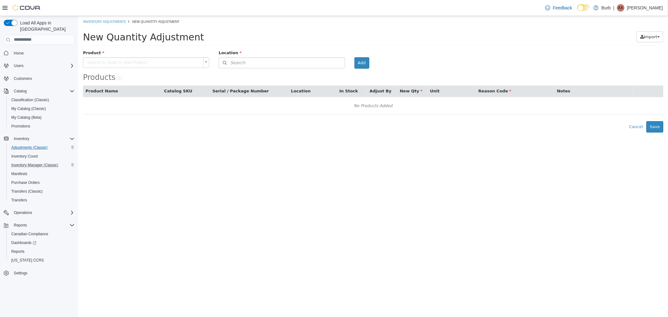
click at [175, 62] on body "× Inventory Adjustments New Quantity Adjustment New Quantity Adjustment Import …" at bounding box center [373, 74] width 590 height 117
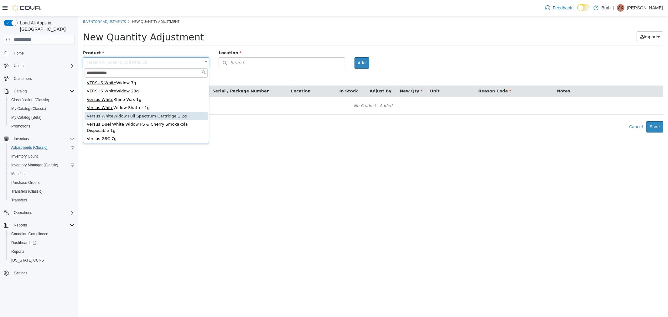
type input "**********"
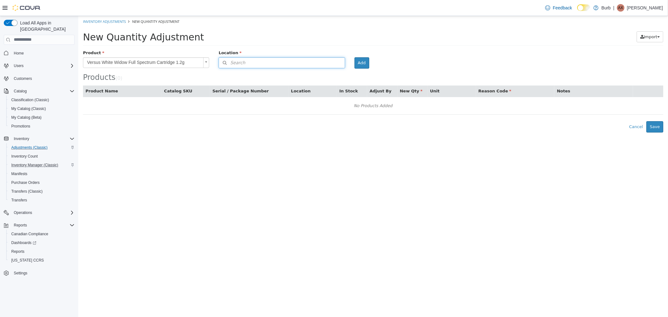
click at [247, 62] on button "Search" at bounding box center [281, 62] width 126 height 11
click at [330, 75] on span "or browse" at bounding box center [329, 73] width 31 height 11
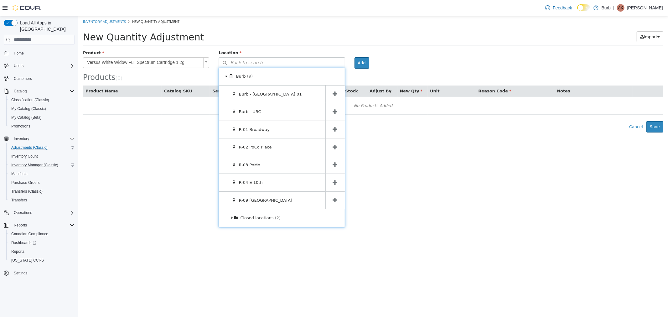
click at [333, 146] on icon at bounding box center [335, 147] width 5 height 6
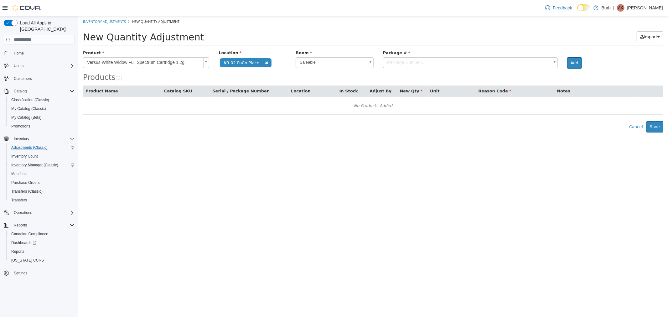
click at [393, 68] on div at bounding box center [470, 68] width 184 height 0
click at [395, 66] on body "**********" at bounding box center [373, 74] width 590 height 117
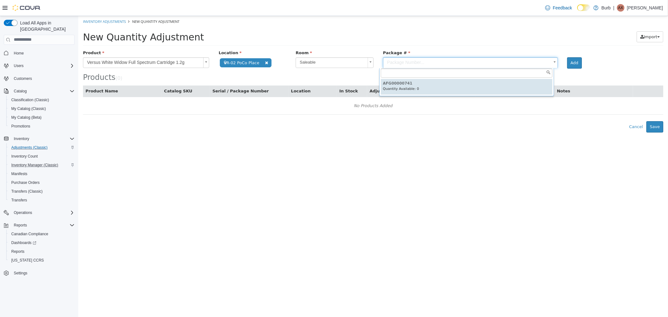
type input "**********"
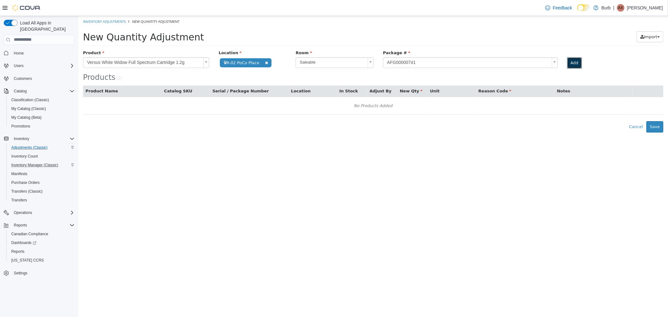
click at [571, 62] on button "Add" at bounding box center [574, 62] width 15 height 11
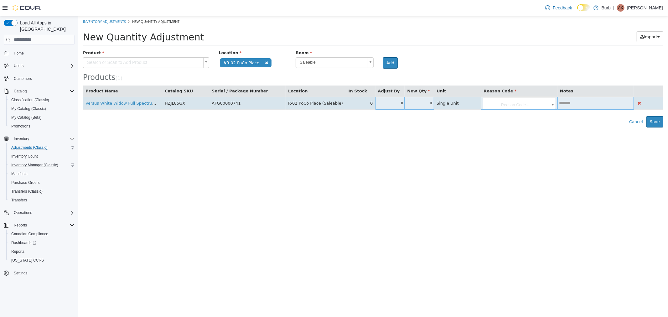
click at [375, 104] on input "*" at bounding box center [389, 103] width 29 height 5
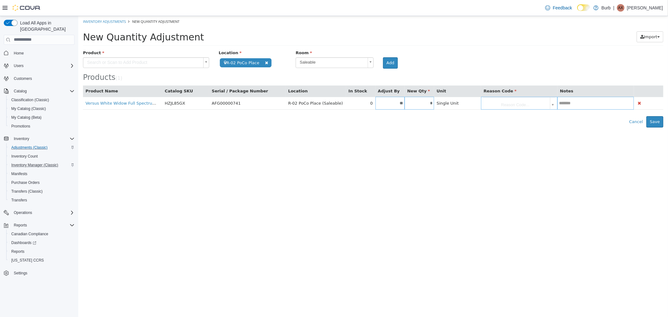
type input "**"
click at [525, 103] on body "**********" at bounding box center [373, 72] width 590 height 112
type input "*****"
drag, startPoint x: 529, startPoint y: 122, endPoint x: 571, endPoint y: 120, distance: 42.3
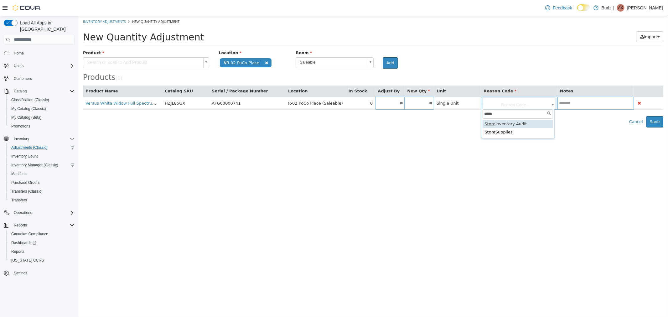
type input "**********"
click at [653, 122] on button "Save" at bounding box center [654, 121] width 17 height 11
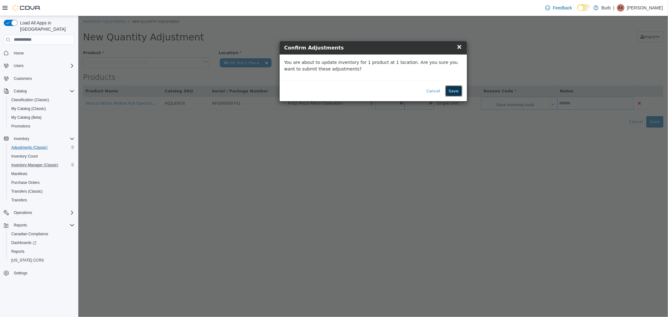
click at [460, 91] on button "Save" at bounding box center [453, 90] width 17 height 11
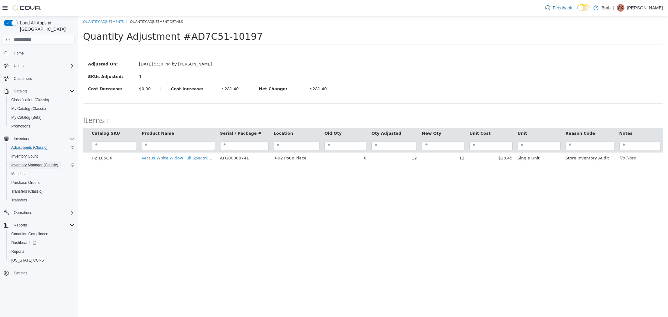
click at [42, 163] on span "Inventory Manager (Classic)" at bounding box center [34, 165] width 47 height 5
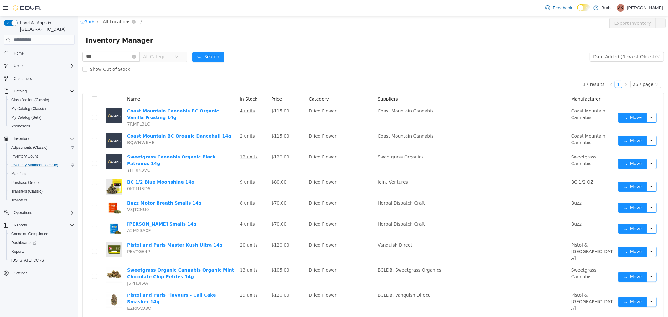
click at [117, 23] on span "All Locations" at bounding box center [116, 21] width 28 height 7
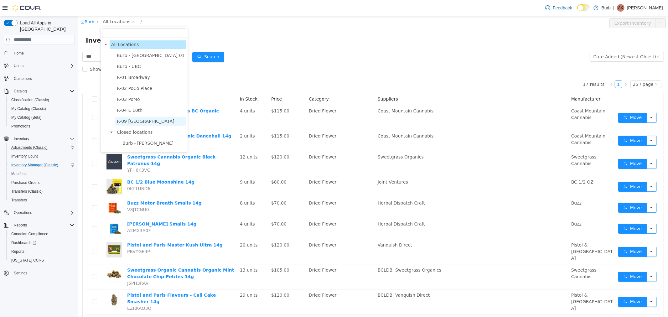
click at [138, 121] on span "R-09 [GEOGRAPHIC_DATA]" at bounding box center [146, 120] width 58 height 5
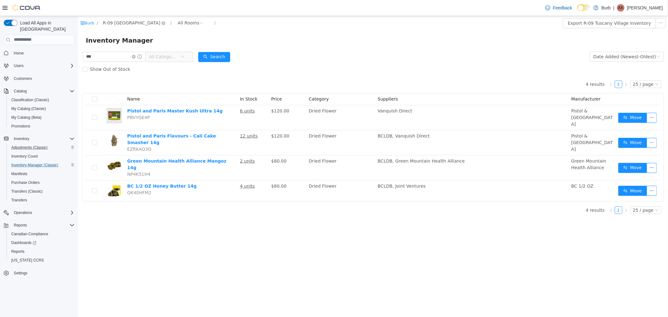
drag, startPoint x: 120, startPoint y: 21, endPoint x: 120, endPoint y: 24, distance: 3.8
click at [120, 21] on span "R-09 [GEOGRAPHIC_DATA]" at bounding box center [131, 22] width 58 height 7
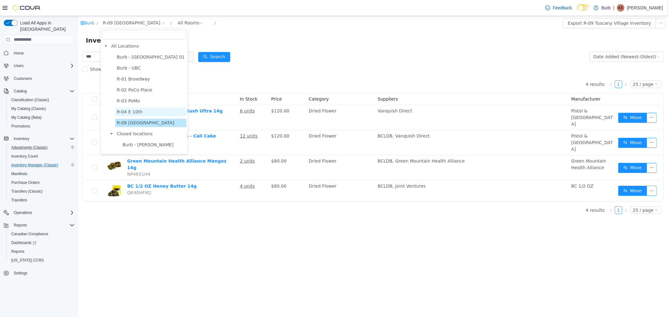
click at [132, 113] on span "R-04 E 10th" at bounding box center [130, 111] width 26 height 5
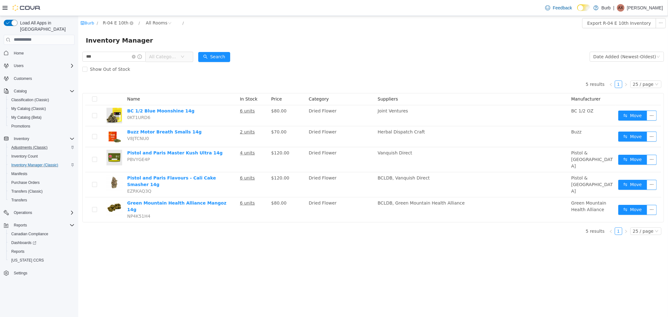
click at [117, 22] on span "R-04 E 10th" at bounding box center [115, 22] width 26 height 7
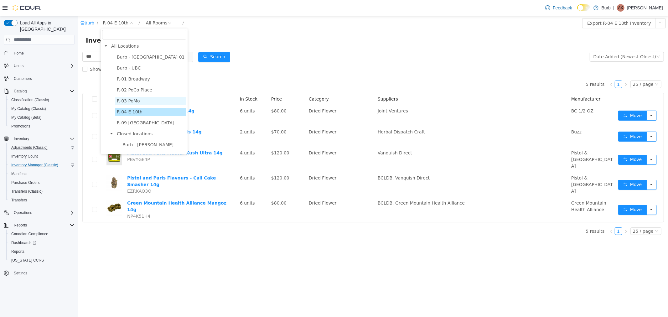
click at [131, 98] on span "R-03 PoMo" at bounding box center [128, 100] width 23 height 5
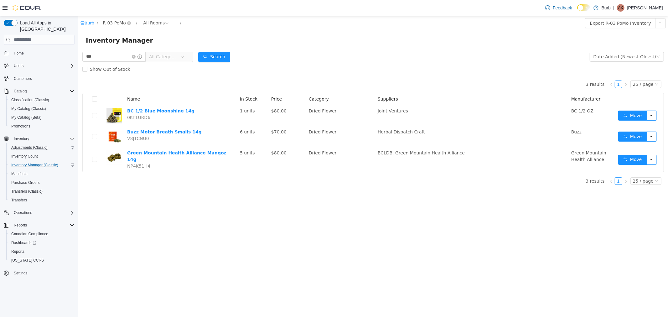
click at [107, 26] on span "R-03 PoMo" at bounding box center [113, 22] width 23 height 7
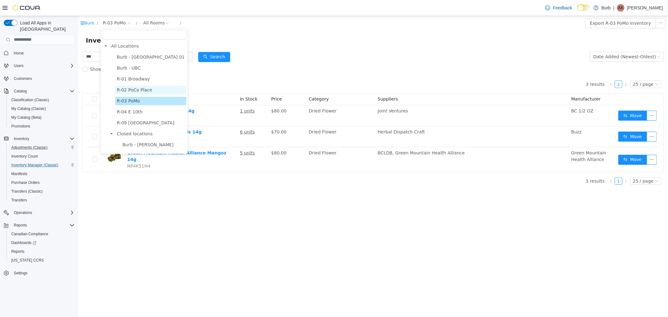
click at [128, 91] on span "R-02 PoCo Place" at bounding box center [134, 89] width 35 height 5
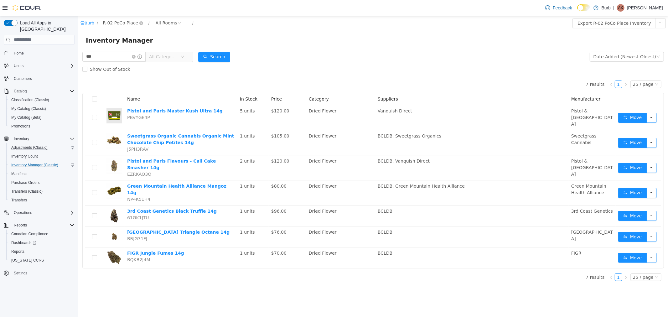
click at [123, 23] on span "R-02 PoCo Place" at bounding box center [119, 22] width 35 height 7
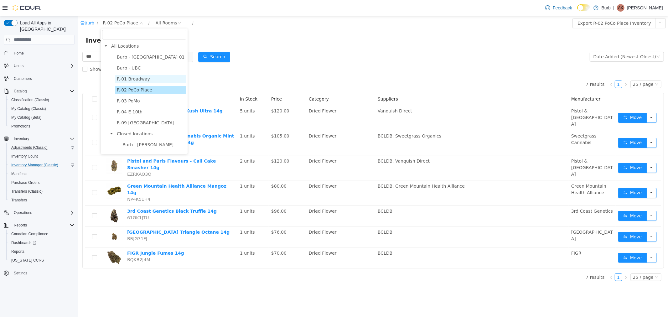
click at [124, 78] on span "R-01 Broadway" at bounding box center [133, 78] width 33 height 5
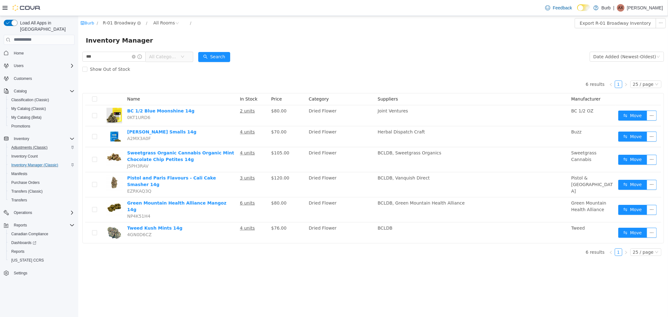
click at [116, 25] on span "R-01 Broadway" at bounding box center [118, 22] width 33 height 7
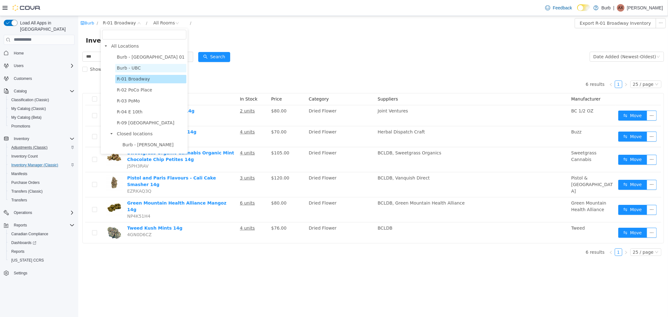
click at [130, 69] on span "Burb - UBC" at bounding box center [129, 67] width 24 height 5
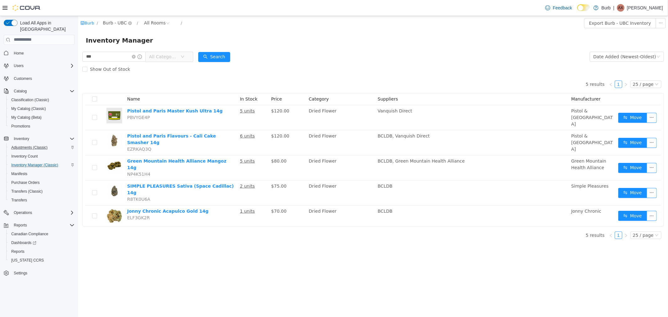
click at [111, 24] on span "Burb - UBC" at bounding box center [114, 22] width 24 height 7
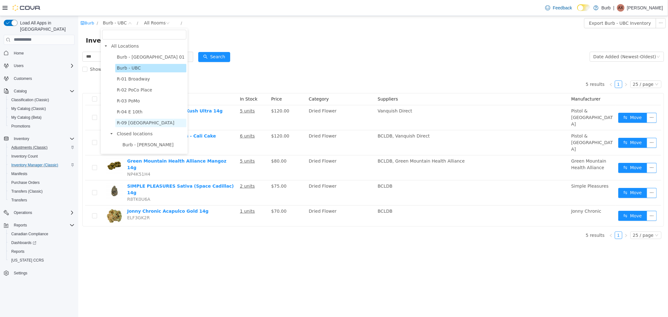
click at [131, 122] on span "R-09 [GEOGRAPHIC_DATA]" at bounding box center [146, 122] width 58 height 5
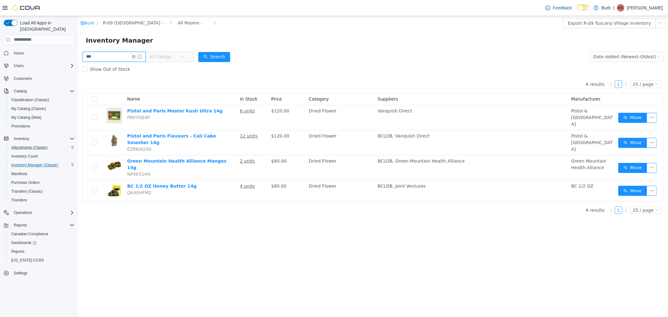
drag, startPoint x: 111, startPoint y: 55, endPoint x: 67, endPoint y: 54, distance: 44.2
click at [78, 54] on html "Burb / R-09 Tuscany Village / All Rooms / Export R-09 Tuscany Village Inventory…" at bounding box center [373, 166] width 590 height 301
type input "*"
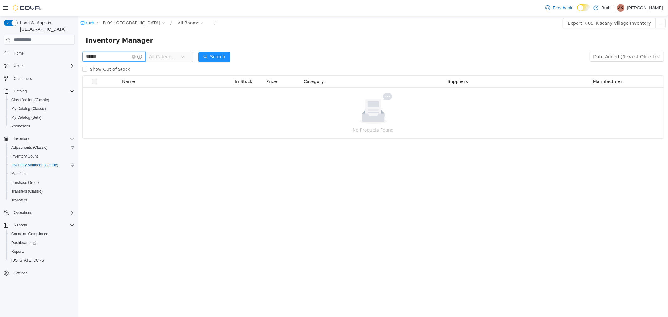
type input "******"
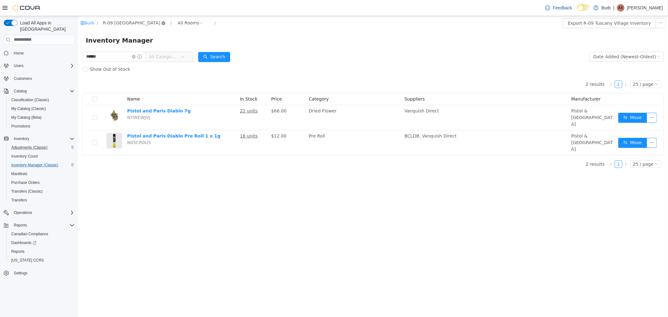
click at [161, 24] on icon "icon: close-circle" at bounding box center [163, 23] width 4 height 4
click at [136, 55] on icon "icon: close-circle" at bounding box center [134, 57] width 4 height 4
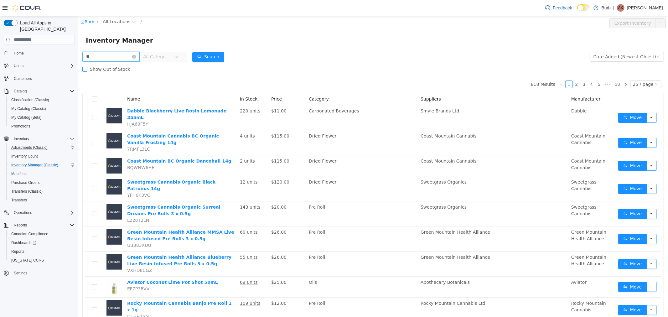
type input "**"
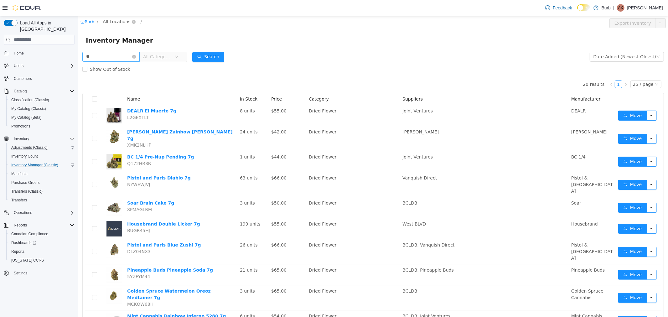
click at [121, 19] on span "All Locations" at bounding box center [116, 21] width 28 height 7
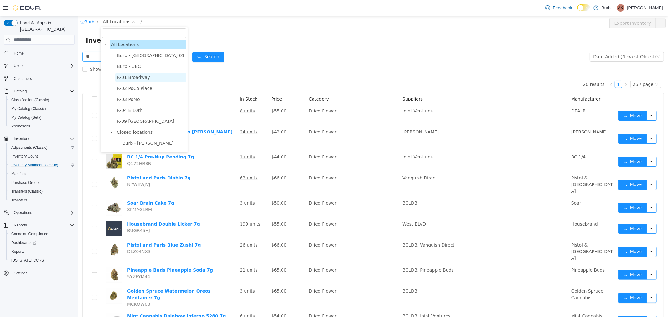
click at [138, 78] on span "R-01 Broadway" at bounding box center [133, 77] width 33 height 5
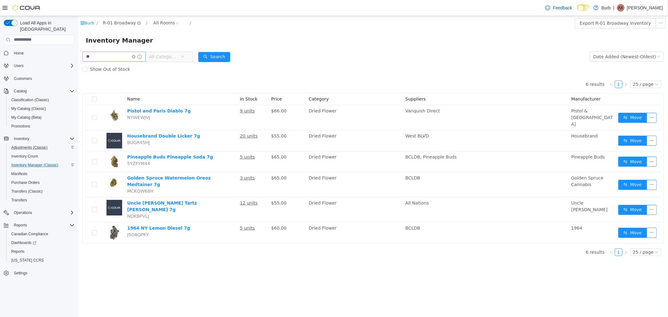
click at [122, 23] on span "R-01 Broadway" at bounding box center [118, 22] width 33 height 7
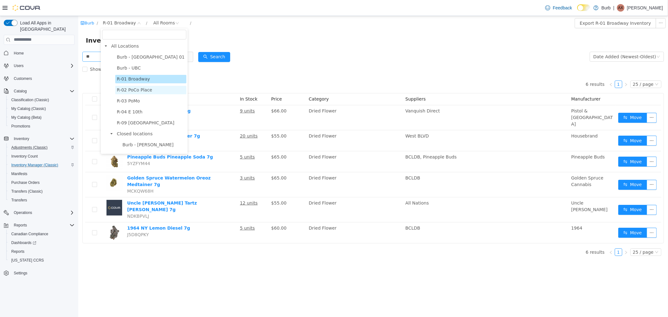
click at [135, 91] on span "R-02 PoCo Place" at bounding box center [134, 89] width 35 height 5
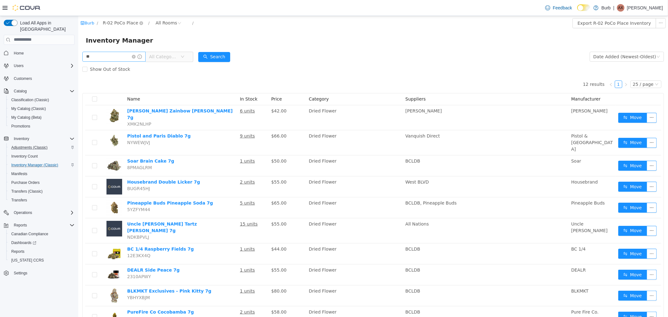
click at [118, 25] on span "R-02 PoCo Place" at bounding box center [119, 22] width 35 height 7
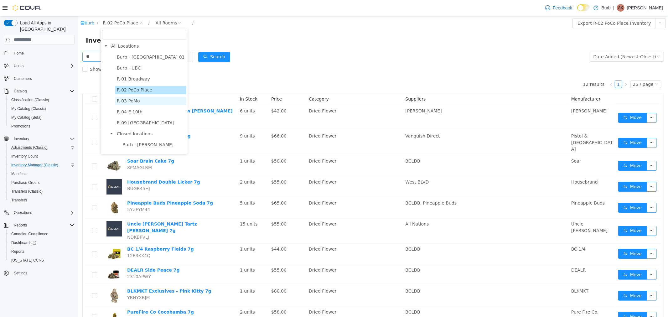
click at [133, 99] on span "R-03 PoMo" at bounding box center [128, 100] width 23 height 5
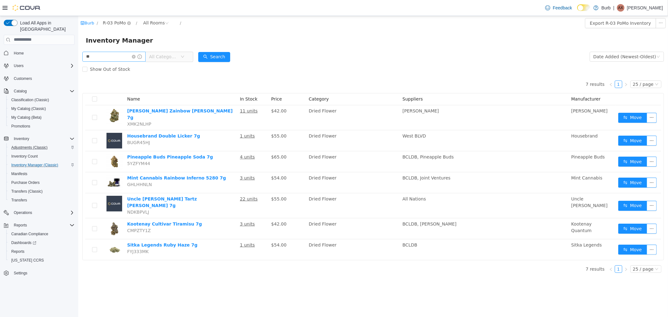
click at [114, 25] on span "R-03 PoMo" at bounding box center [113, 22] width 23 height 7
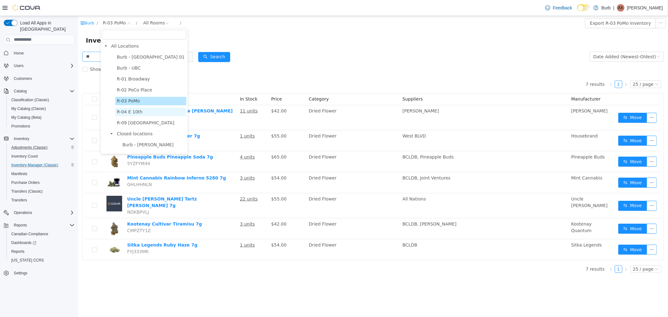
click at [132, 114] on span "R-04 E 10th" at bounding box center [130, 111] width 26 height 5
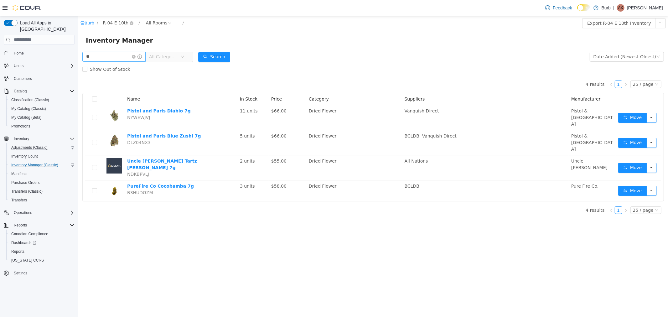
click at [110, 23] on span "R-04 E 10th" at bounding box center [115, 22] width 26 height 7
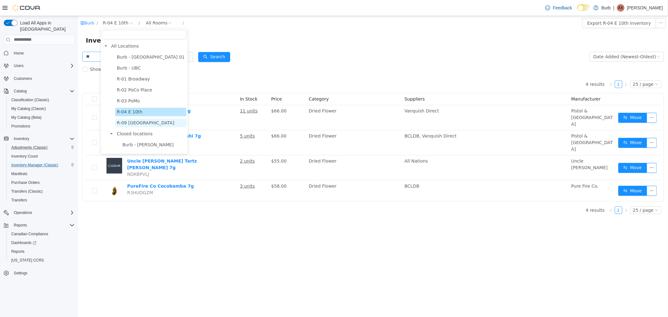
click at [133, 122] on span "R-09 [GEOGRAPHIC_DATA]" at bounding box center [146, 122] width 58 height 5
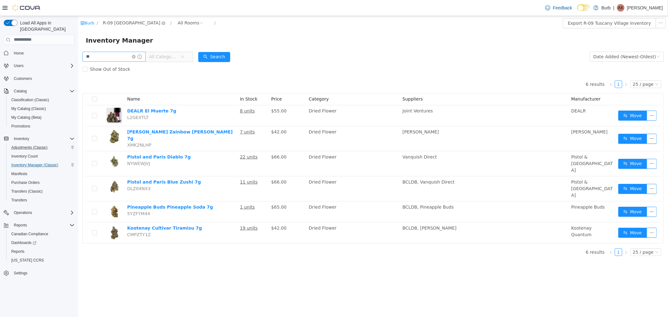
click at [127, 25] on span "R-09 [GEOGRAPHIC_DATA]" at bounding box center [131, 22] width 58 height 7
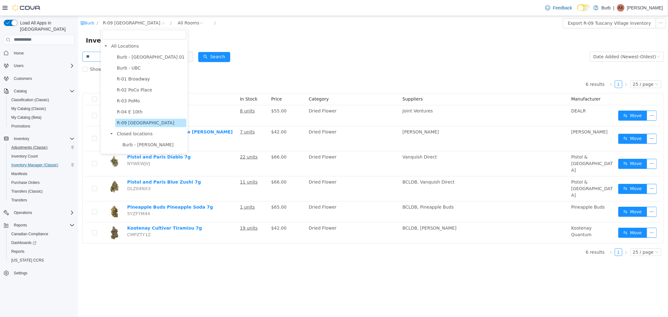
click at [128, 64] on span "Burb - UBC" at bounding box center [150, 68] width 71 height 8
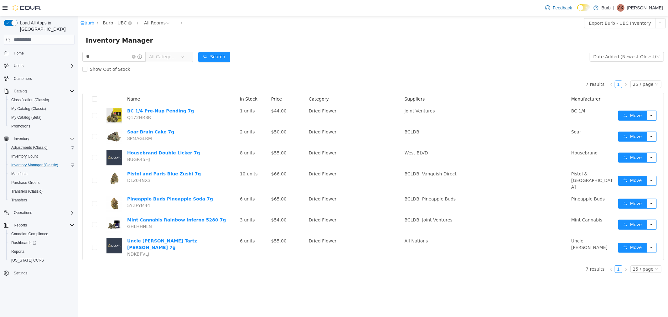
click at [110, 21] on span "Burb - UBC" at bounding box center [114, 22] width 24 height 7
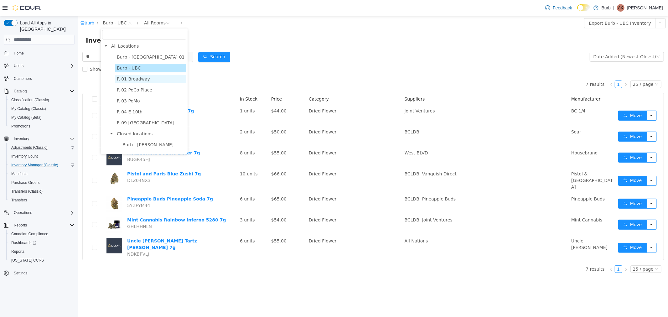
click at [124, 81] on span "R-01 Broadway" at bounding box center [133, 78] width 33 height 5
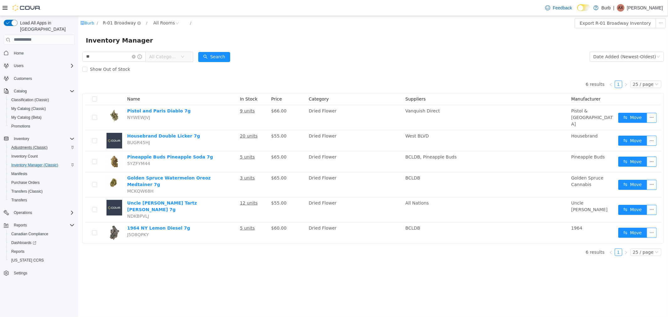
click at [120, 21] on span "R-01 Broadway" at bounding box center [118, 22] width 33 height 7
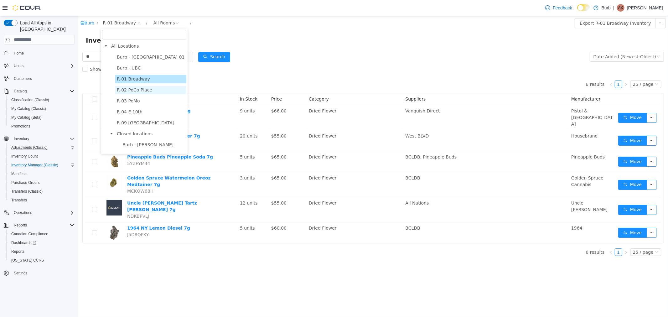
click at [129, 87] on span "R-02 PoCo Place" at bounding box center [134, 89] width 35 height 5
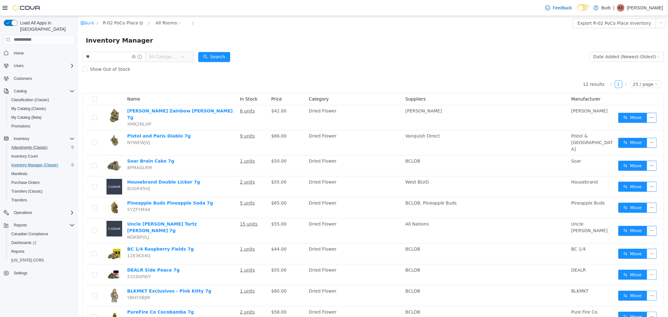
click at [112, 21] on span "R-02 PoCo Place" at bounding box center [119, 22] width 35 height 7
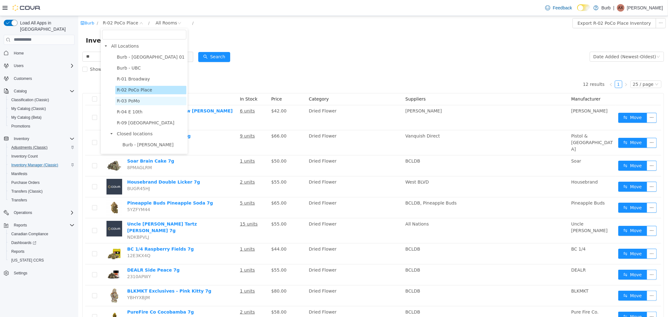
click at [132, 101] on span "R-03 PoMo" at bounding box center [128, 100] width 23 height 5
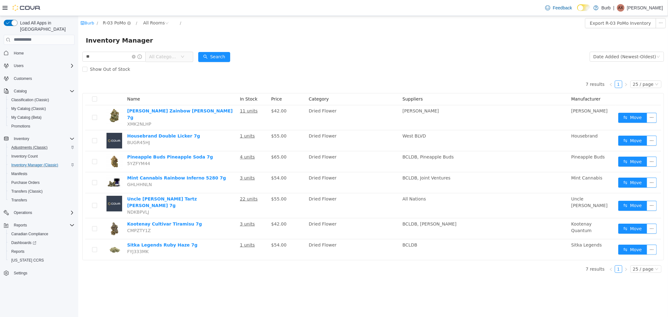
click at [113, 23] on span "R-03 PoMo" at bounding box center [113, 22] width 23 height 7
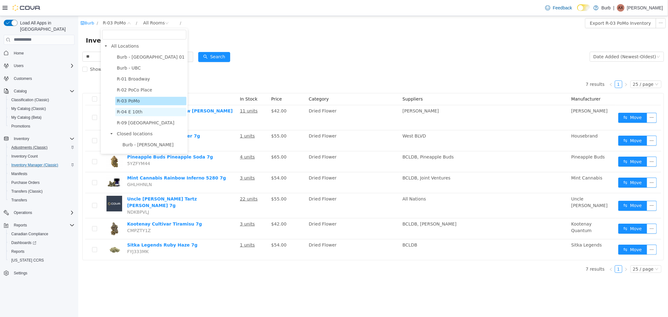
click at [127, 111] on span "R-04 E 10th" at bounding box center [130, 111] width 26 height 5
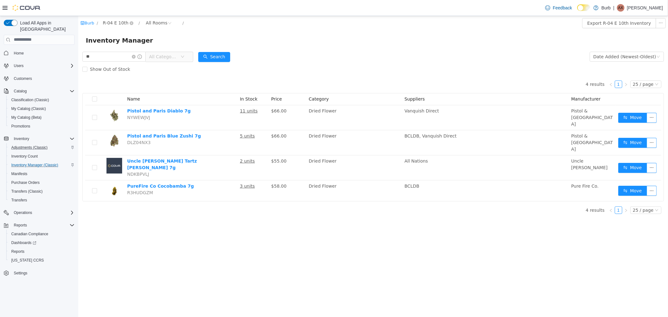
click at [115, 21] on span "R-04 E 10th" at bounding box center [115, 22] width 26 height 7
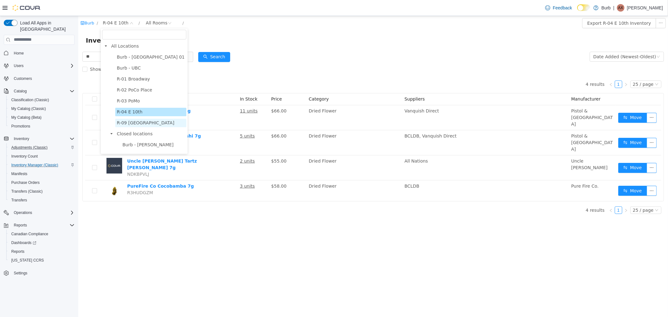
click at [123, 124] on span "R-09 [GEOGRAPHIC_DATA]" at bounding box center [146, 122] width 58 height 5
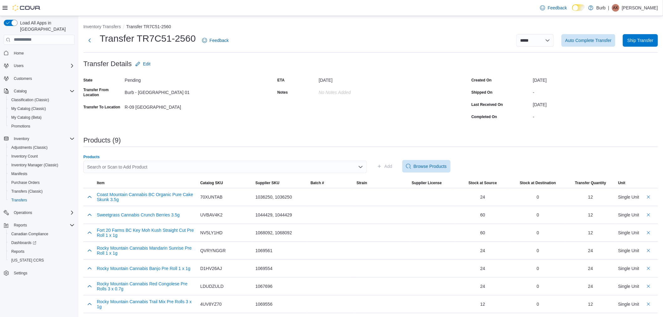
click at [169, 167] on div "Search or Scan to Add Product" at bounding box center [224, 167] width 283 height 13
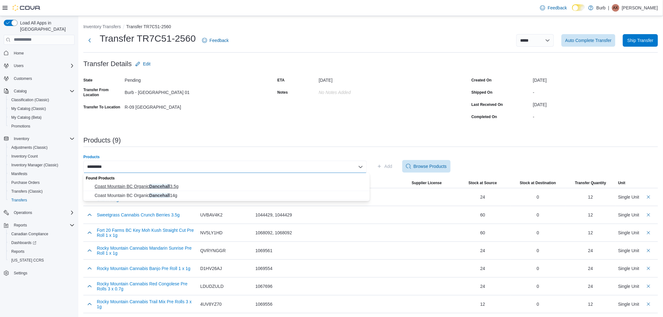
type input "*********"
click at [160, 185] on span "Coast Mountain BC Organic Dancehall 3.5g" at bounding box center [230, 186] width 271 height 6
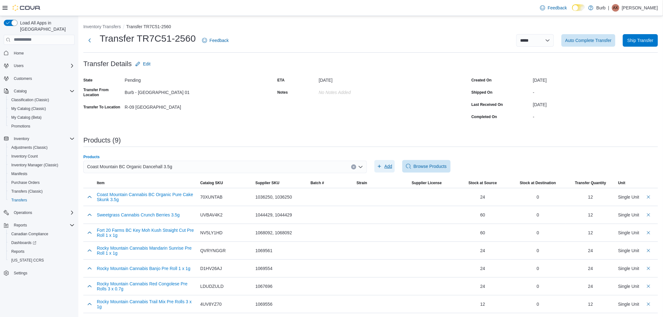
click at [392, 163] on span "Add" at bounding box center [388, 166] width 8 height 6
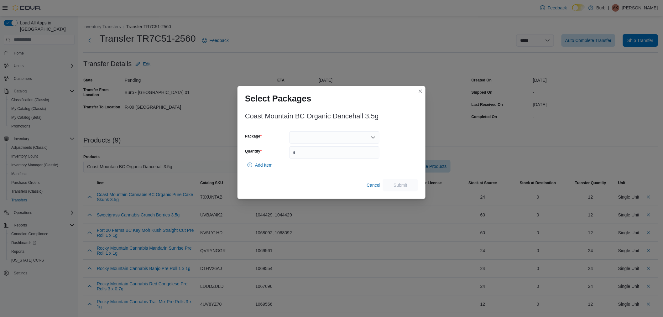
click at [321, 131] on div at bounding box center [334, 137] width 90 height 13
click at [320, 156] on span "01008723870005801325100310LOTTAYNMR5VH43" at bounding box center [338, 157] width 75 height 6
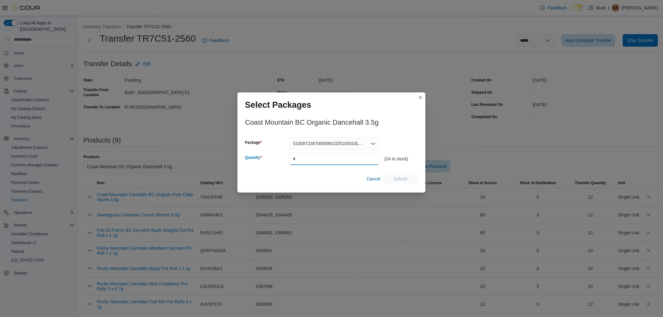
drag, startPoint x: 316, startPoint y: 159, endPoint x: 328, endPoint y: 159, distance: 11.9
click at [316, 158] on input "Quantity" at bounding box center [334, 159] width 90 height 13
type input "**"
click at [395, 173] on span "Submit" at bounding box center [401, 178] width 28 height 13
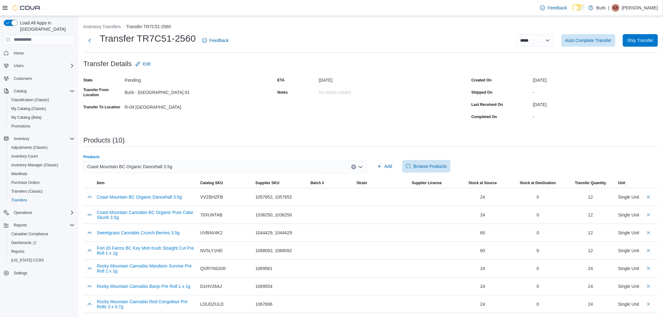
click at [159, 168] on span "Coast Mountain BC Organic Dancehall 3.5g" at bounding box center [129, 167] width 85 height 8
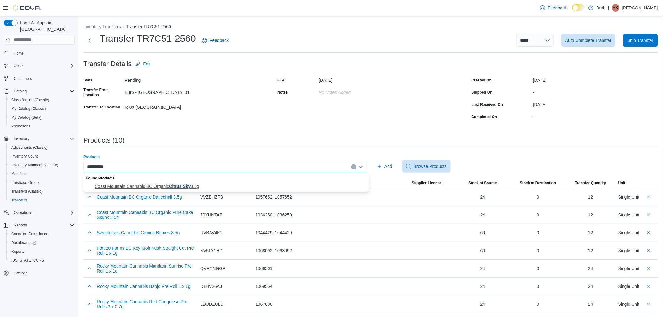
type input "**********"
click at [169, 189] on span "Coast Mountain Cannabis BC Organic Citrus Sky 3.5g" at bounding box center [230, 186] width 271 height 6
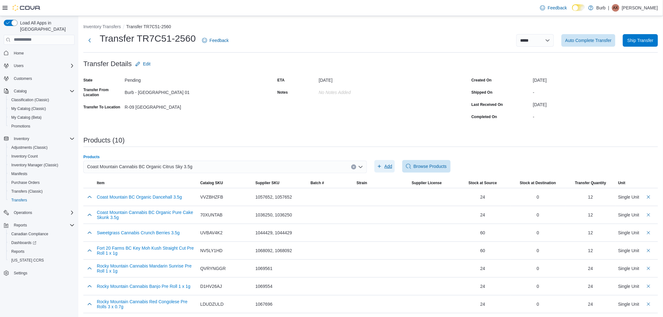
click at [382, 164] on icon "button" at bounding box center [379, 166] width 5 height 5
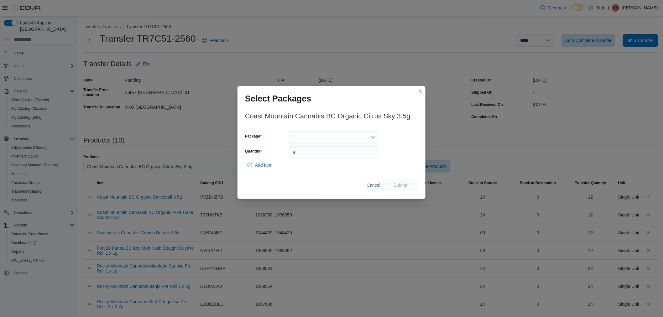
click at [352, 136] on div at bounding box center [334, 137] width 90 height 13
click at [336, 155] on span "01008723870009861325100210LOTVOQAGQQWBEM" at bounding box center [338, 157] width 75 height 6
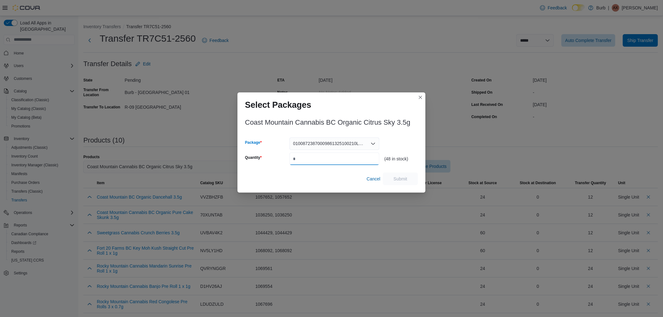
click at [329, 158] on input "Quantity" at bounding box center [334, 159] width 90 height 13
type input "**"
click at [390, 179] on span "Submit" at bounding box center [401, 178] width 28 height 13
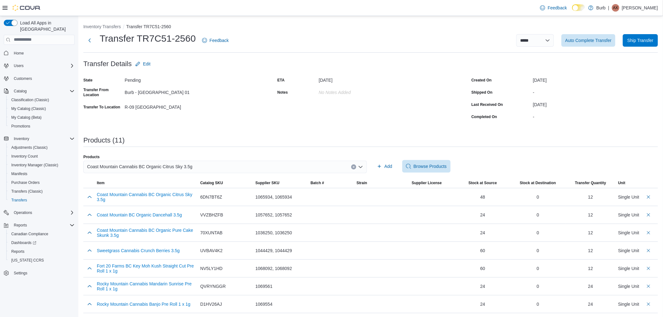
click at [157, 164] on span "Coast Mountain Cannabis BC Organic Citrus Sky 3.5g" at bounding box center [139, 167] width 105 height 8
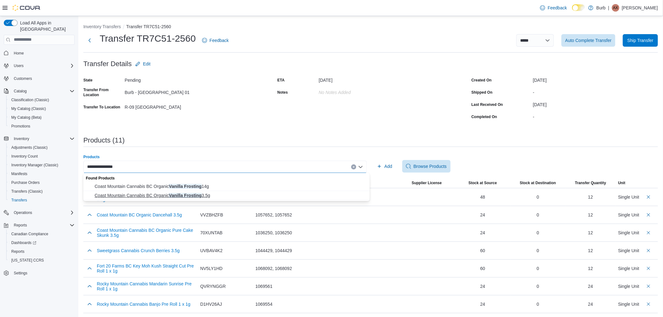
type input "**********"
click at [168, 195] on span "Coast Mountain Cannabis BC Organic Vanilla Frosting 3.5g" at bounding box center [230, 195] width 271 height 6
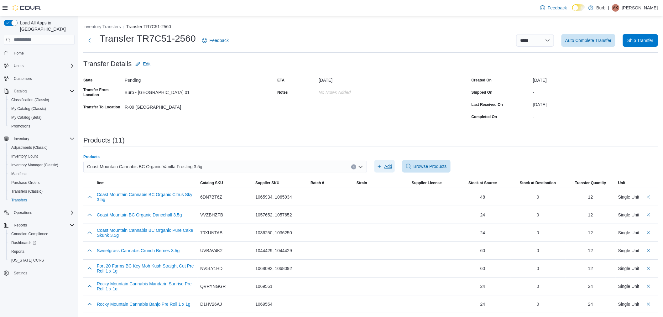
click at [392, 164] on span "Add" at bounding box center [388, 166] width 8 height 6
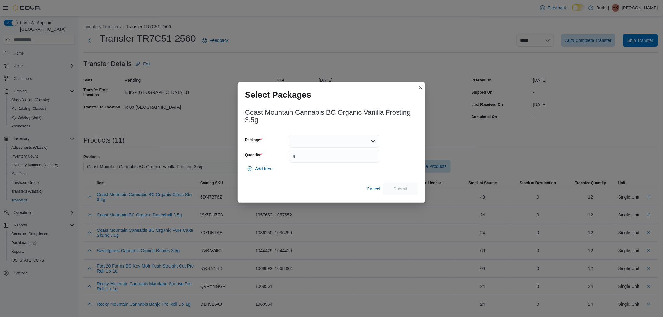
click at [335, 136] on div at bounding box center [334, 141] width 90 height 13
click at [323, 162] on span "01008723870010511325082810LOTUELOSOMQLFC" at bounding box center [338, 161] width 75 height 6
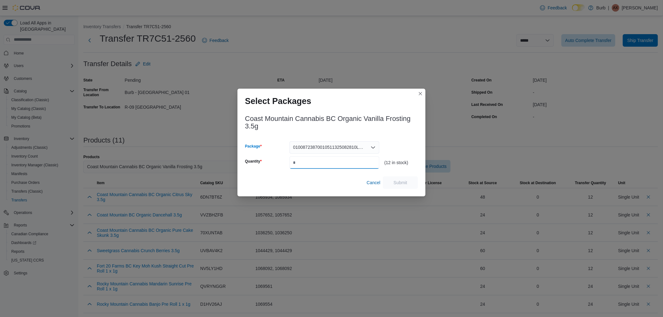
click at [323, 162] on input "Quantity" at bounding box center [334, 162] width 90 height 13
type input "**"
click at [402, 179] on span "Submit" at bounding box center [400, 182] width 14 height 6
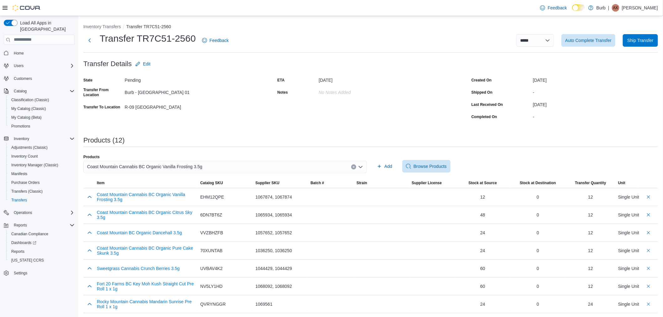
click at [172, 167] on span "Coast Mountain Cannabis BC Organic Vanilla Frosting 3.5g" at bounding box center [144, 167] width 115 height 8
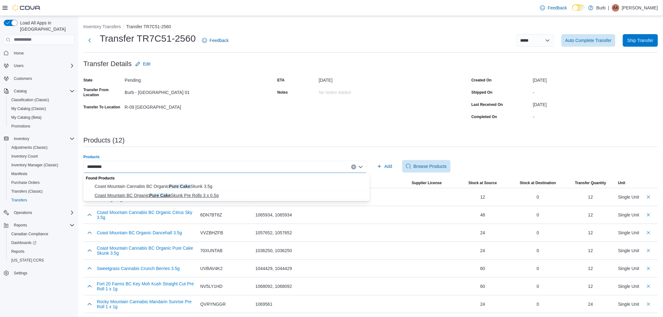
type input "*********"
click at [162, 192] on span "Coast Mountain BC Organic Pure Cake Skunk Pre Rolls 3 x 0.5g" at bounding box center [230, 195] width 271 height 6
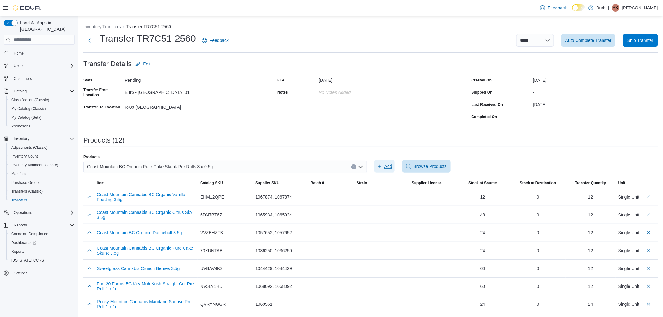
click at [391, 165] on span "Add" at bounding box center [388, 166] width 8 height 6
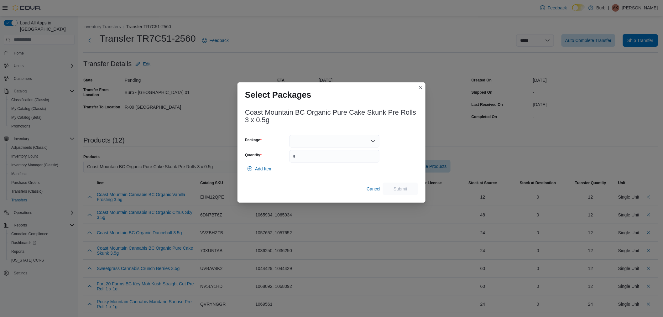
click at [330, 142] on div at bounding box center [334, 141] width 90 height 13
click at [321, 159] on span "01008723870000541325100210LOTXR2QBD2PMFX" at bounding box center [338, 161] width 75 height 6
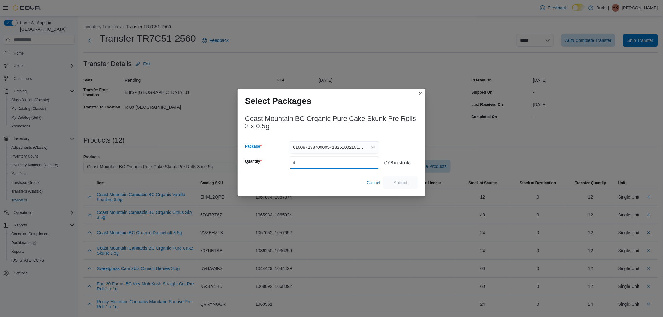
click at [322, 160] on input "Quantity" at bounding box center [334, 162] width 90 height 13
type input "**"
click at [408, 184] on span "Submit" at bounding box center [401, 182] width 28 height 13
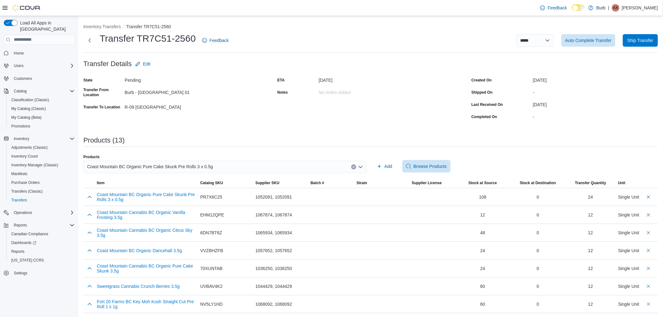
click at [172, 165] on span "Coast Mountain BC Organic Pure Cake Skunk Pre Rolls 3 x 0.5g" at bounding box center [150, 167] width 126 height 8
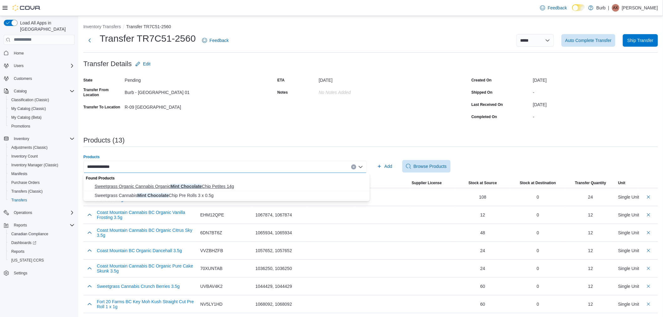
type input "**********"
click at [171, 184] on span "Sweetgrass Organic Cannabis Organic Mint Chocolate Chip Petites 14g" at bounding box center [230, 186] width 271 height 6
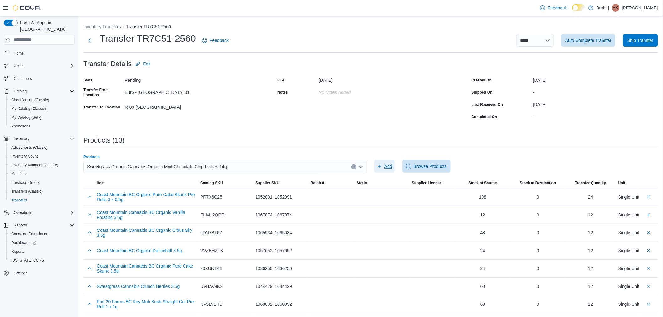
click at [382, 165] on icon "button" at bounding box center [379, 166] width 5 height 5
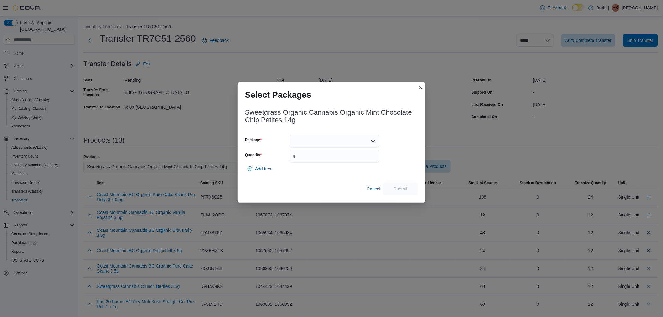
click at [318, 142] on div at bounding box center [334, 141] width 90 height 13
click at [311, 162] on span "01006282515001401325100210250147" at bounding box center [338, 161] width 75 height 6
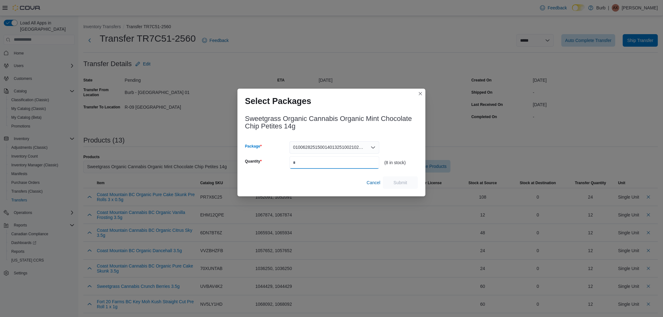
click at [310, 165] on input "Quantity" at bounding box center [334, 162] width 90 height 13
type input "*"
click at [392, 183] on span "Submit" at bounding box center [401, 182] width 28 height 13
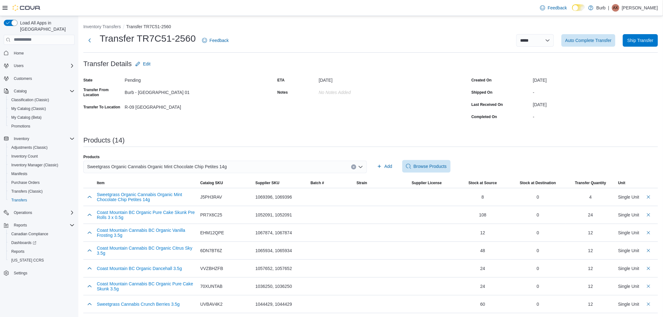
click at [206, 166] on span "Sweetgrass Organic Cannabis Organic Mint Chocolate Chip Petites 14g" at bounding box center [157, 167] width 140 height 8
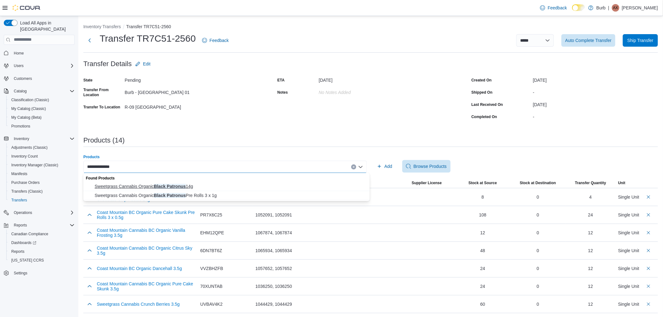
type input "**********"
click at [178, 183] on span "Sweetgrass Cannabis Organic Black Patronus 14g" at bounding box center [230, 186] width 271 height 6
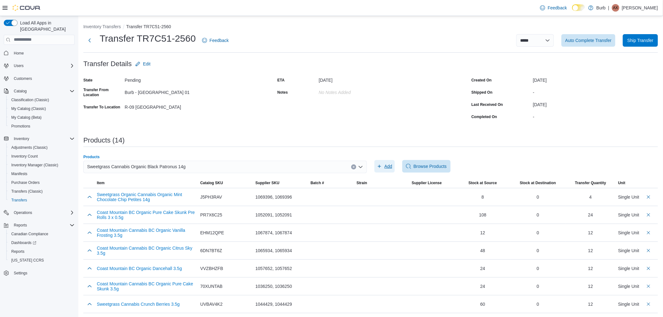
click at [387, 164] on span "Add" at bounding box center [388, 166] width 8 height 6
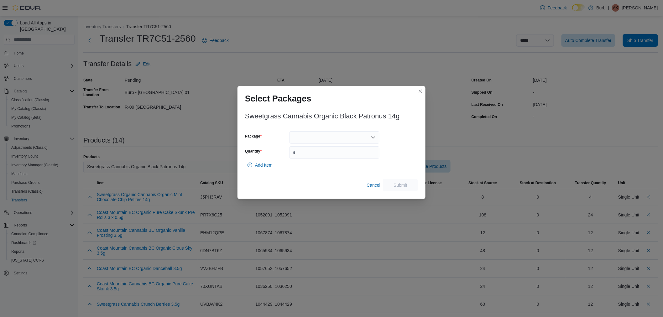
click at [335, 137] on div at bounding box center [334, 137] width 90 height 13
click at [323, 156] on span "01006289429969001325100310250166" at bounding box center [338, 157] width 75 height 6
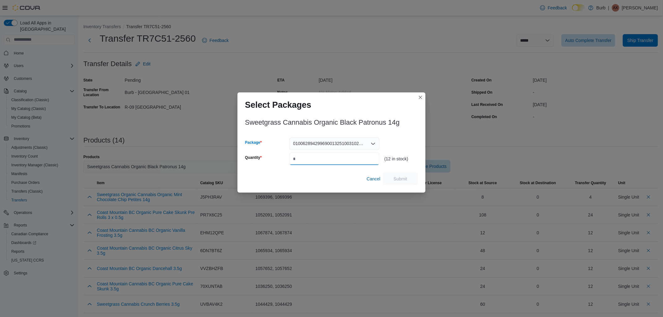
click at [321, 159] on input "Quantity" at bounding box center [334, 159] width 90 height 13
type input "*"
click at [396, 173] on span "Submit" at bounding box center [401, 178] width 28 height 13
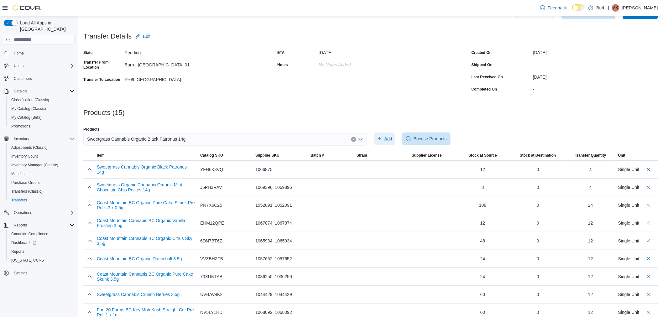
scroll to position [70, 0]
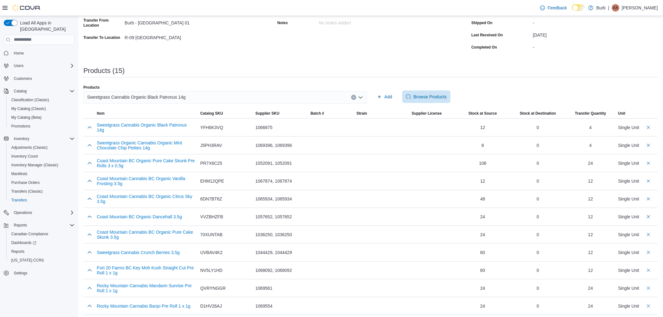
click at [198, 98] on div "Sweetgrass Cannabis Organic Black Patronus 14g" at bounding box center [224, 97] width 283 height 13
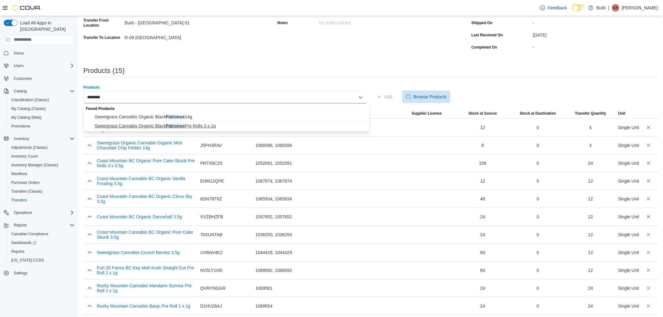
type input "********"
click at [193, 127] on span "Sweetgrass Cannabis Organic Black Patronus Pre Rolls 3 x 1g" at bounding box center [230, 126] width 271 height 6
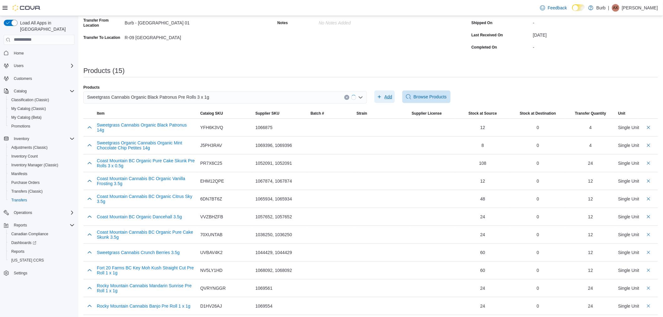
click at [392, 96] on span "Add" at bounding box center [388, 97] width 8 height 6
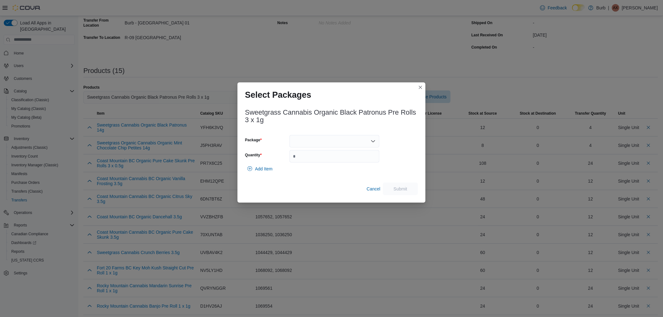
click at [319, 138] on div at bounding box center [334, 141] width 90 height 13
click at [315, 161] on span "01006282515001641325092410250153" at bounding box center [338, 161] width 75 height 6
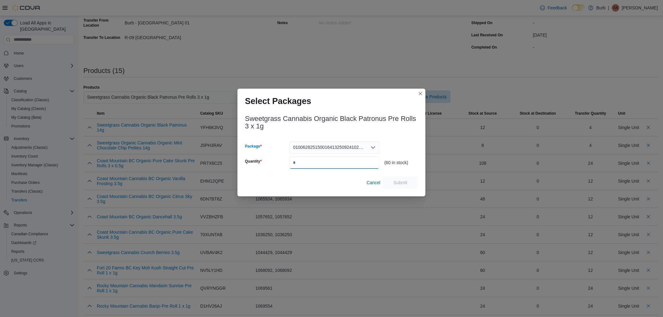
click at [323, 161] on input "Quantity" at bounding box center [334, 162] width 90 height 13
type input "**"
click at [403, 179] on span "Submit" at bounding box center [401, 182] width 28 height 13
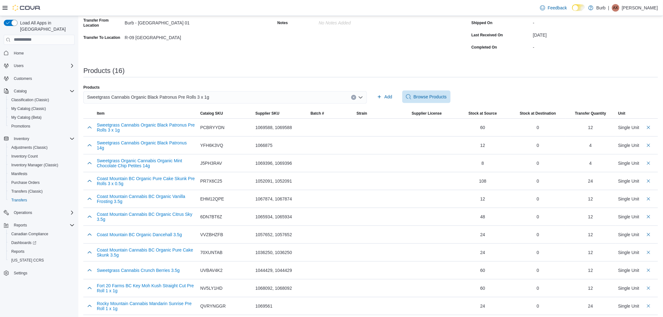
click at [195, 91] on div "Sweetgrass Cannabis Organic Black Patronus Pre Rolls 3 x 1g" at bounding box center [224, 97] width 283 height 13
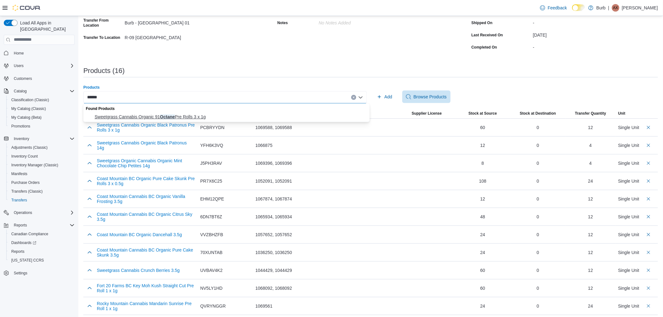
type input "******"
click at [190, 115] on span "Sweetgrass Cannabis Organic 91 Octane Pre Rolls 3 x 1g" at bounding box center [230, 117] width 271 height 6
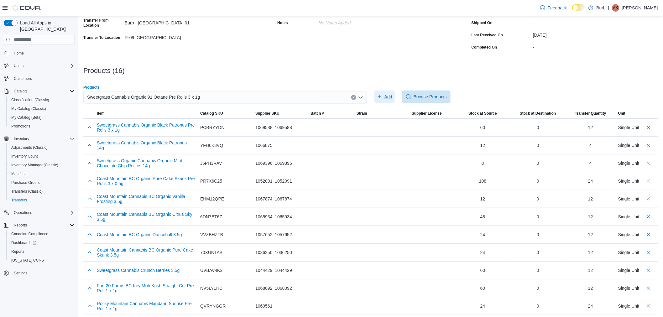
click at [389, 95] on span "Add" at bounding box center [388, 97] width 8 height 6
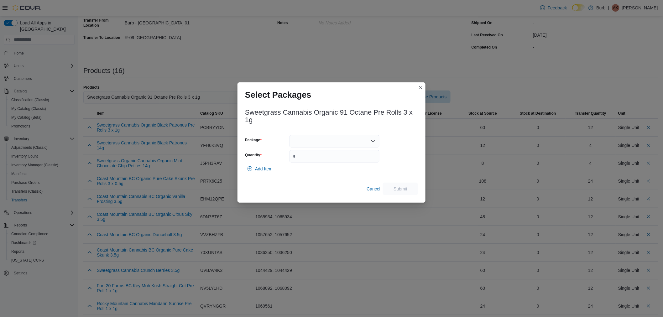
click at [306, 137] on div at bounding box center [334, 141] width 90 height 13
click at [317, 162] on span "01006282515002011325092410250156" at bounding box center [338, 161] width 75 height 6
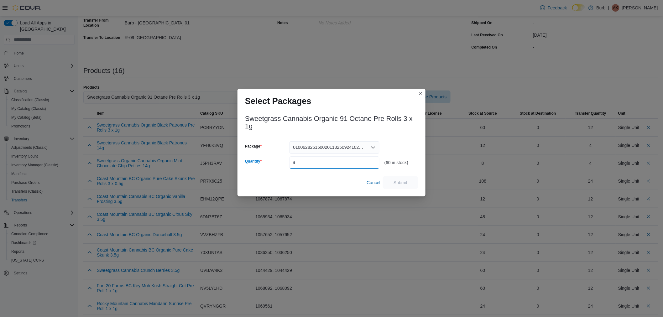
click at [318, 162] on input "Quantity" at bounding box center [334, 162] width 90 height 13
type input "**"
click at [409, 183] on span "Submit" at bounding box center [401, 182] width 28 height 13
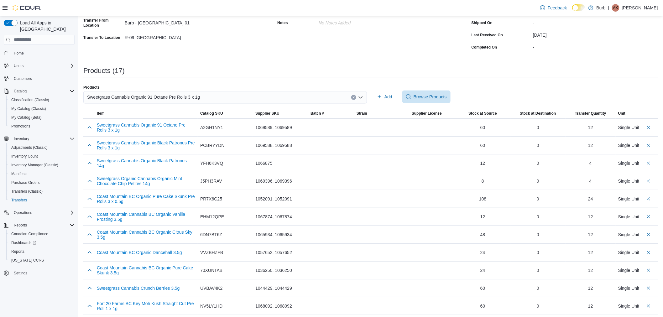
click at [204, 98] on div "Sweetgrass Cannabis Organic 91 Octane Pre Rolls 3 x 1g" at bounding box center [224, 97] width 283 height 13
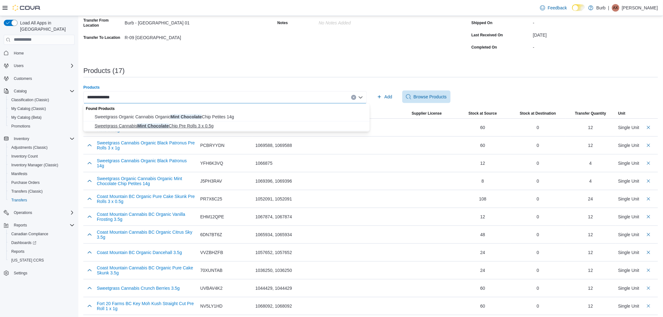
type input "**********"
click at [202, 127] on span "Sweetgrass Cannabis Mint Chocolate Chip Pre Rolls 3 x 0.5g" at bounding box center [230, 126] width 271 height 6
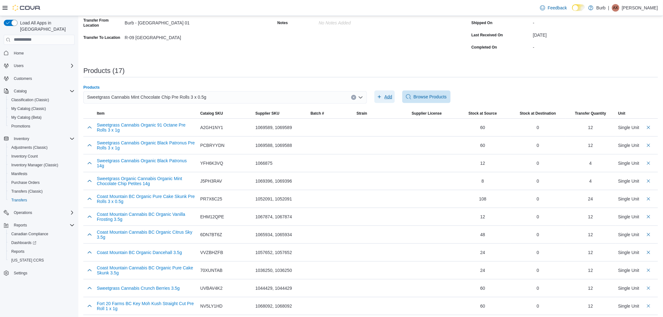
click at [388, 92] on span "Add" at bounding box center [384, 97] width 15 height 13
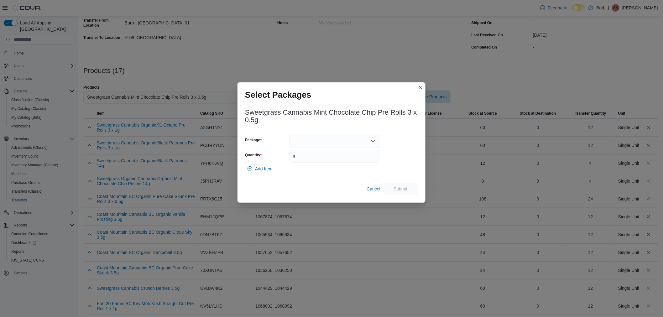
click at [320, 143] on div at bounding box center [334, 141] width 90 height 13
click at [320, 162] on span "01006279875444351325092210250149" at bounding box center [338, 161] width 75 height 6
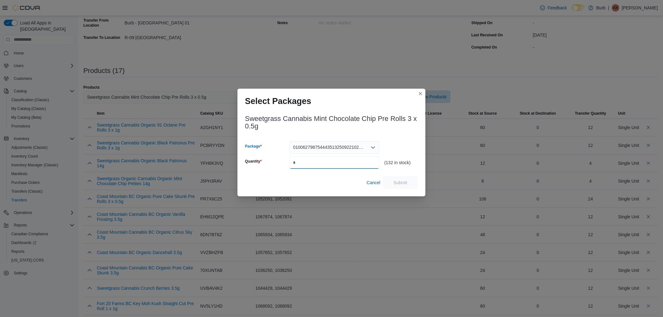
click at [320, 163] on input "Quantity" at bounding box center [334, 162] width 90 height 13
type input "**"
click at [404, 180] on span "Submit" at bounding box center [400, 182] width 14 height 6
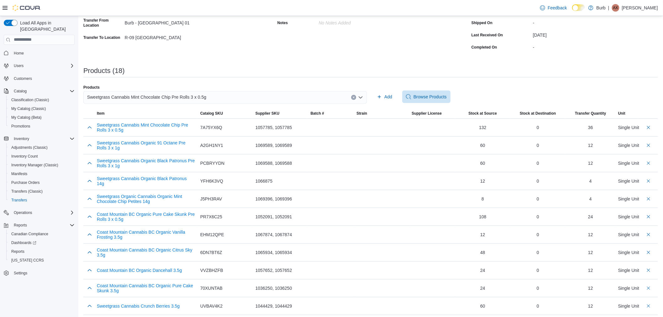
click at [222, 99] on div "Sweetgrass Cannabis Mint Chocolate Chip Pre Rolls 3 x 0.5g" at bounding box center [224, 97] width 283 height 13
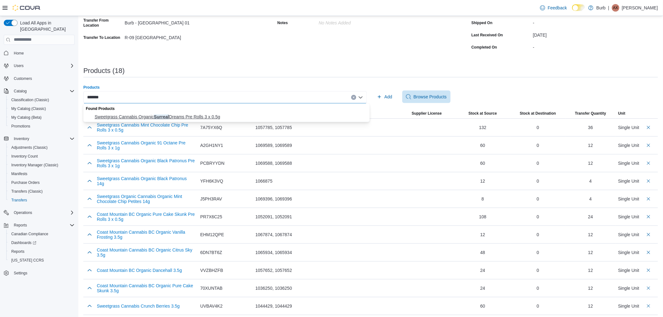
type input "*******"
click at [209, 117] on span "Sweetgrass Cannabis Organic Surreal Dreams Pre Rolls 3 x 0.5g" at bounding box center [230, 117] width 271 height 6
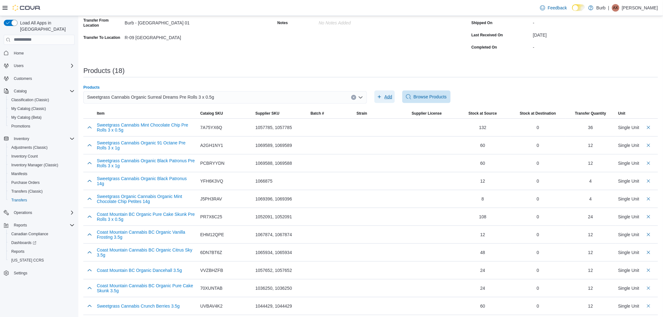
click at [392, 96] on span "Add" at bounding box center [388, 97] width 8 height 6
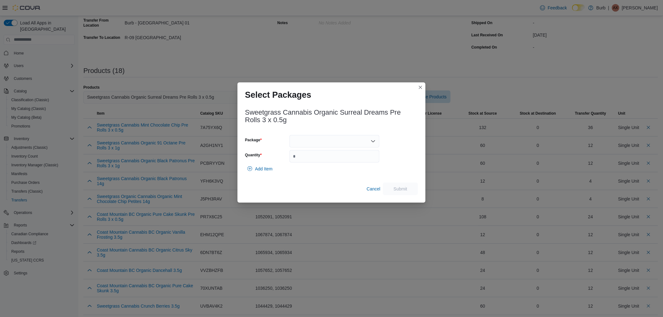
click at [312, 139] on div at bounding box center [334, 141] width 90 height 13
click at [326, 162] on span "01006282515001881325091710250144" at bounding box center [338, 161] width 75 height 6
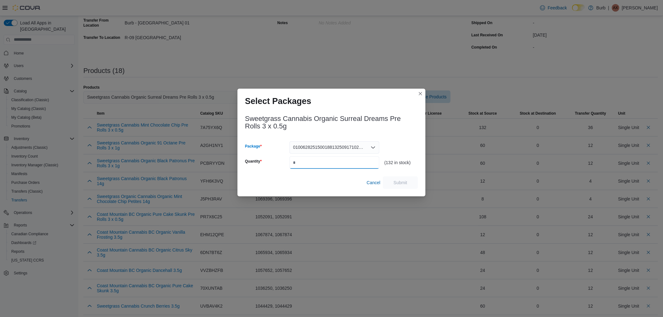
click at [326, 163] on input "Quantity" at bounding box center [334, 162] width 90 height 13
type input "**"
click at [404, 186] on span "Submit" at bounding box center [401, 182] width 28 height 13
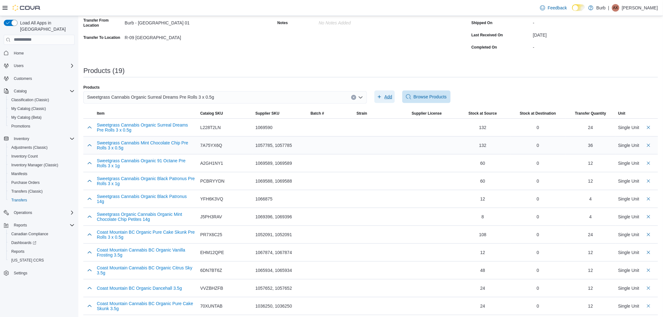
scroll to position [35, 0]
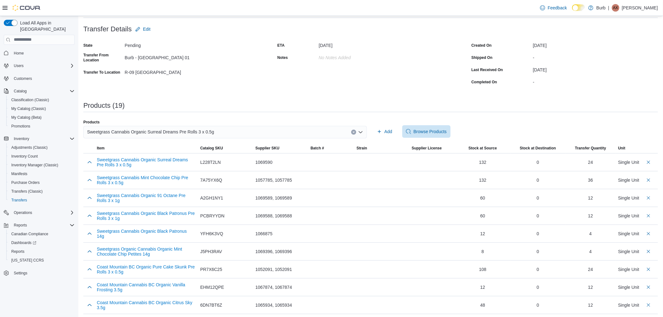
click at [175, 130] on span "Sweetgrass Cannabis Organic Surreal Dreams Pre Rolls 3 x 0.5g" at bounding box center [150, 132] width 127 height 8
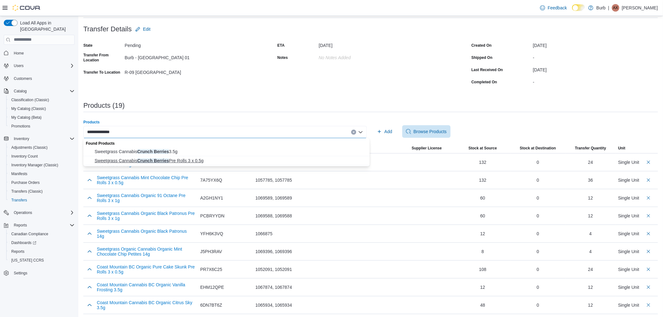
type input "**********"
click at [184, 161] on span "Sweetgrass Cannabis Crunch Berries Pre Rolls 3 x 0.5g" at bounding box center [230, 161] width 271 height 6
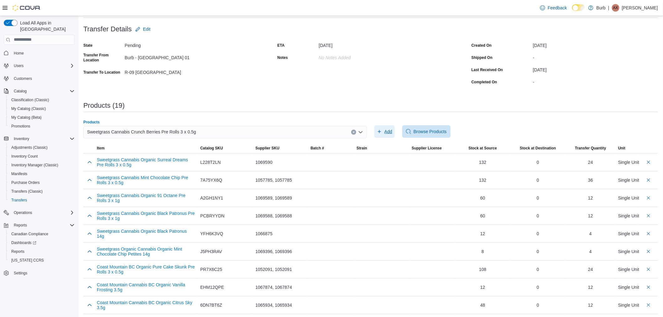
click at [382, 130] on icon "button" at bounding box center [379, 131] width 5 height 5
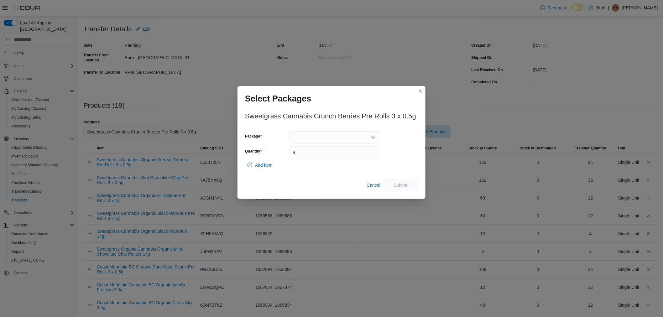
click at [310, 139] on div at bounding box center [334, 137] width 90 height 13
click at [315, 158] on span "01006279875444421325090910250141" at bounding box center [338, 157] width 75 height 6
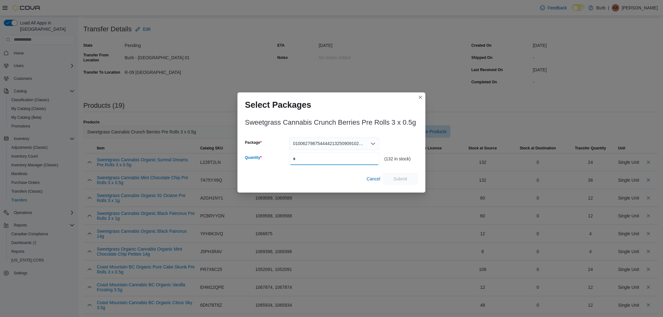
click at [317, 159] on input "Quantity" at bounding box center [334, 159] width 90 height 13
type input "**"
click at [408, 180] on span "Submit" at bounding box center [401, 178] width 28 height 13
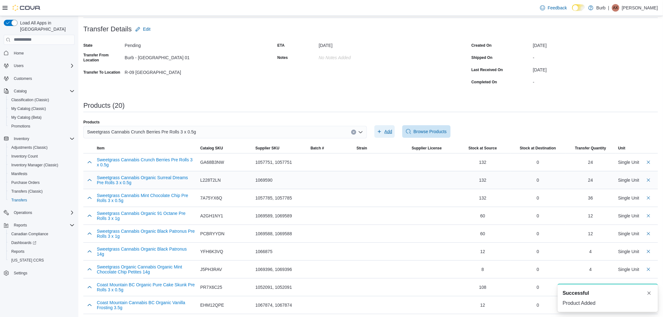
scroll to position [0, 0]
click at [88, 164] on button "button" at bounding box center [90, 162] width 8 height 8
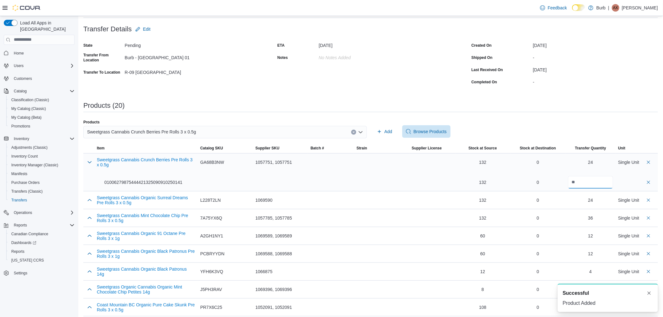
drag, startPoint x: 587, startPoint y: 183, endPoint x: 534, endPoint y: 177, distance: 53.0
click at [534, 177] on tr "Sweetgrass Cannabis Crunch Berries Pre Rolls 3 x 0.5g 0100627987544442132509091…" at bounding box center [370, 172] width 574 height 38
type input "**"
click at [86, 162] on button "button" at bounding box center [90, 162] width 8 height 8
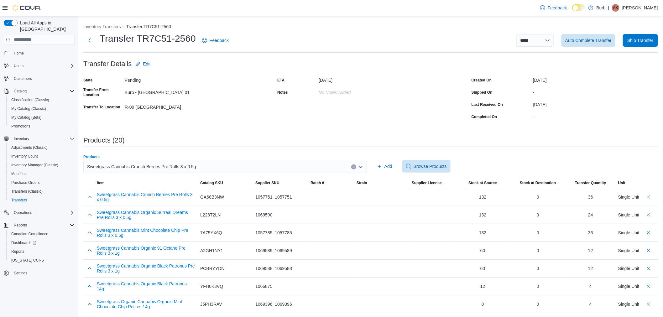
click at [191, 167] on div "Sweetgrass Cannabis Crunch Berries Pre Rolls 3 x 0.5g" at bounding box center [224, 167] width 283 height 13
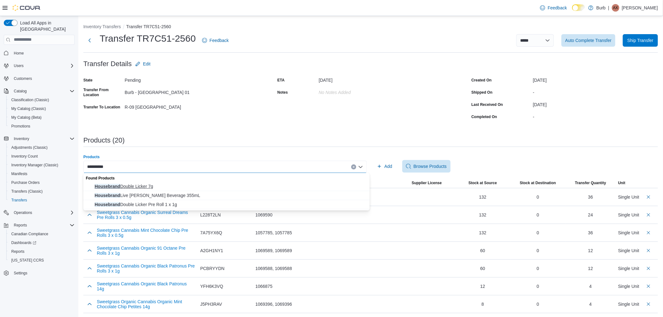
type input "**********"
click at [155, 186] on span "Housebrand Double Licker 7g" at bounding box center [230, 186] width 271 height 6
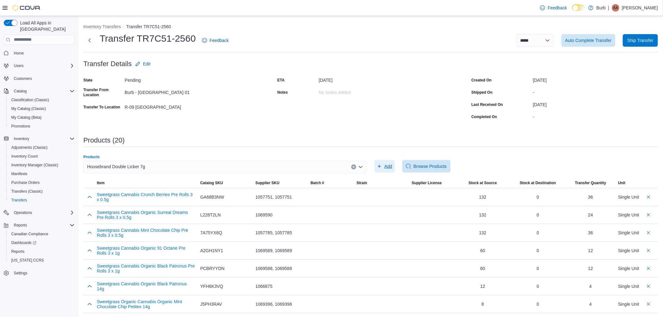
click at [381, 168] on icon "button" at bounding box center [379, 166] width 5 height 5
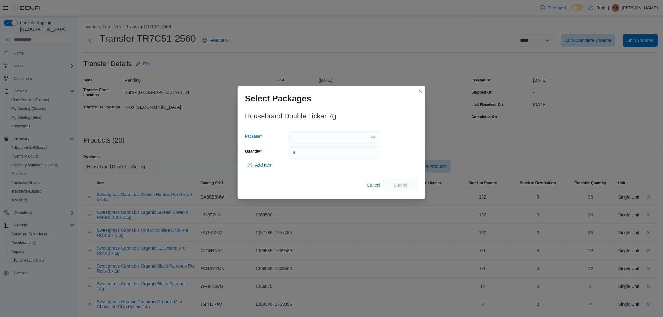
click at [308, 133] on div at bounding box center [334, 137] width 90 height 13
click at [308, 157] on span "01006286935408271325100210537" at bounding box center [338, 157] width 75 height 6
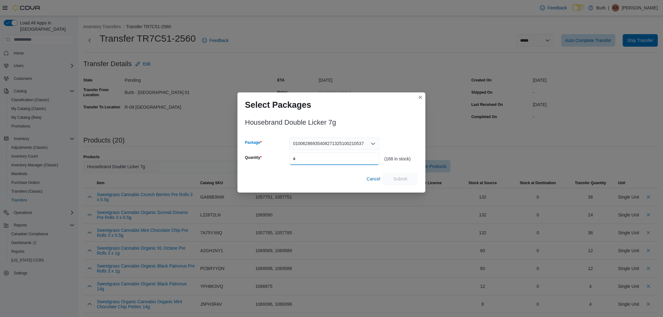
click at [311, 159] on input "Quantity" at bounding box center [334, 159] width 90 height 13
type input "**"
click at [409, 178] on span "Submit" at bounding box center [401, 178] width 28 height 13
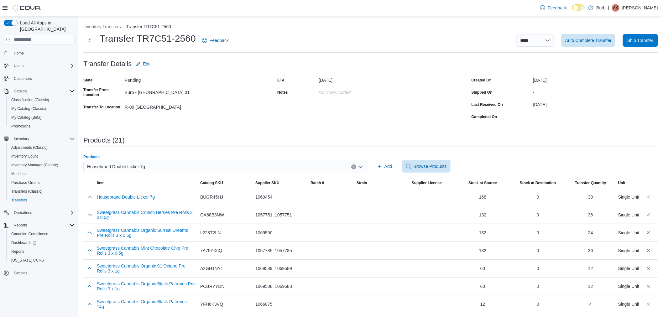
click at [151, 165] on div "Housebrand Double Licker 7g" at bounding box center [224, 167] width 283 height 13
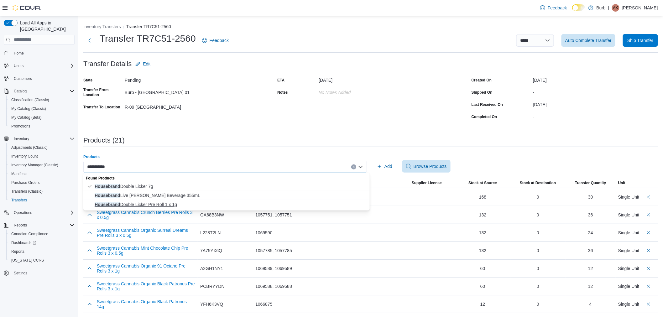
type input "**********"
click at [159, 206] on span "Housebrand Double Licker Pre Roll 1 x 1g" at bounding box center [230, 204] width 271 height 6
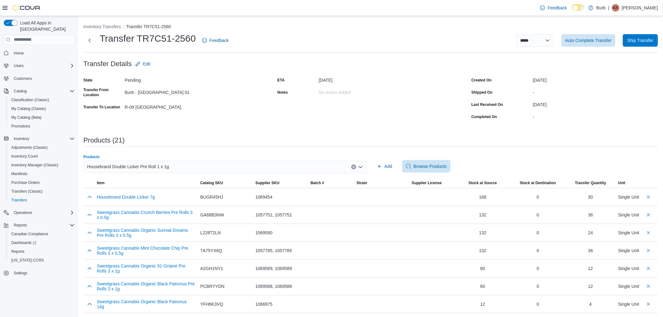
click at [385, 157] on div "Products Housebrand Double Licker Pre Roll 1 x 1g Combo box. Selected. Housebra…" at bounding box center [370, 166] width 574 height 24
click at [386, 165] on span "Add" at bounding box center [384, 166] width 15 height 13
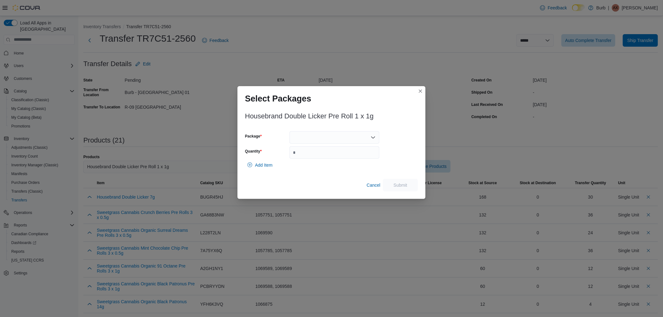
click at [342, 144] on div "Package Quantity" at bounding box center [312, 145] width 134 height 28
click at [330, 128] on div "Housebrand Double Licker Pre Roll 1 x 1g Package Quantity Add Item Cancel Submit" at bounding box center [331, 150] width 173 height 83
click at [330, 142] on div at bounding box center [334, 137] width 90 height 13
click at [331, 155] on span "01006286935408341325100710546" at bounding box center [338, 157] width 75 height 6
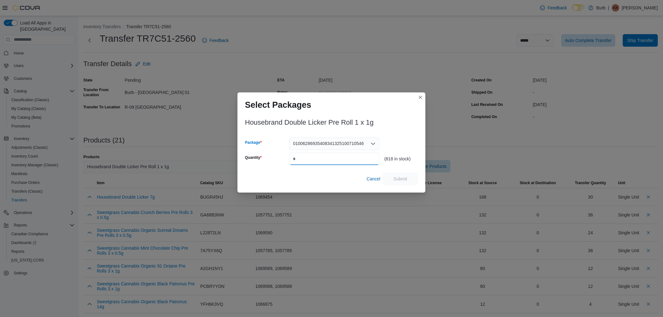
click at [330, 162] on input "Quantity" at bounding box center [334, 159] width 90 height 13
type input "**"
click at [414, 180] on span "Submit" at bounding box center [401, 178] width 28 height 13
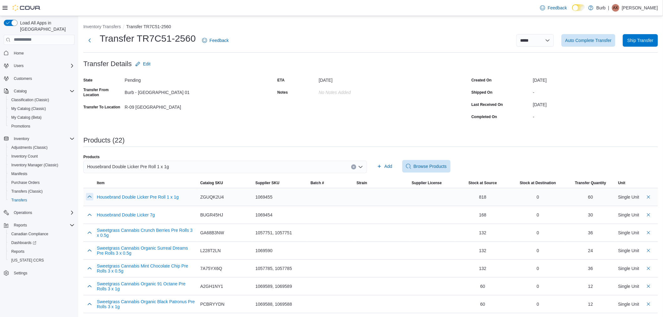
click at [86, 198] on button "button" at bounding box center [90, 197] width 8 height 8
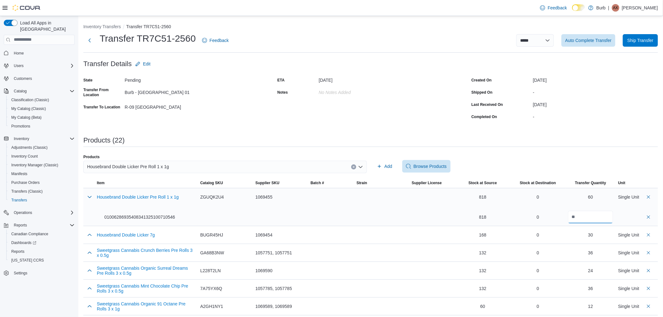
click at [588, 218] on input "**" at bounding box center [590, 217] width 45 height 13
type input "*"
type input "**"
click at [91, 197] on button "button" at bounding box center [90, 197] width 8 height 8
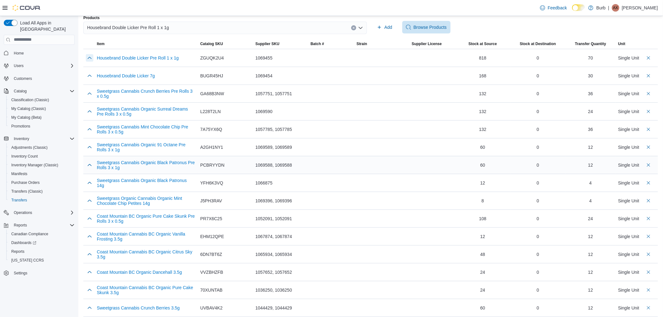
scroll to position [35, 0]
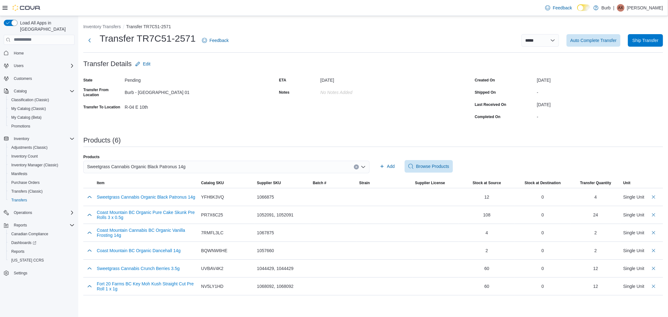
click at [176, 167] on span "Sweetgrass Cannabis Organic Black Patronus 14g" at bounding box center [136, 167] width 98 height 8
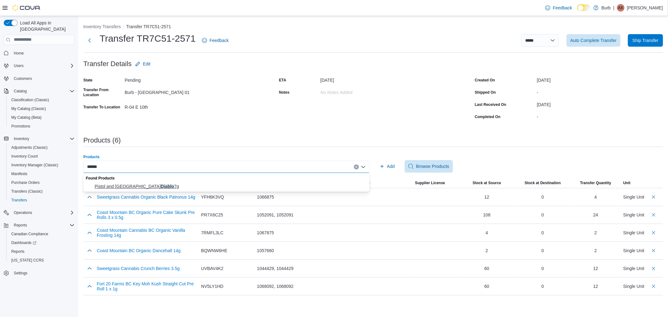
type input "******"
click at [143, 186] on span "Pistol and Paris Diablo 7g" at bounding box center [230, 186] width 271 height 6
click at [393, 164] on span "Add" at bounding box center [391, 166] width 8 height 6
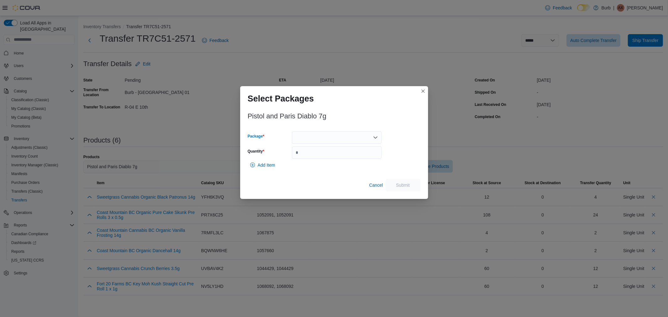
click at [330, 137] on div at bounding box center [337, 137] width 90 height 13
click at [323, 154] on span "01009900153009531325092610DI0825003" at bounding box center [340, 157] width 75 height 6
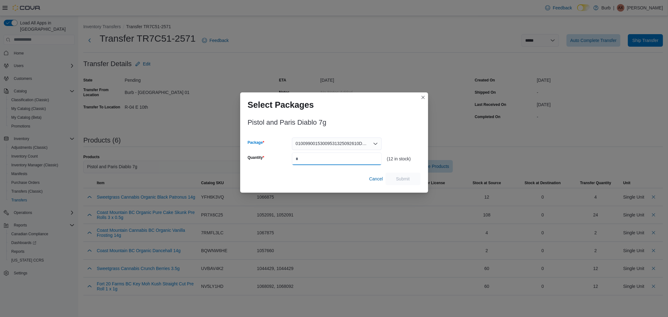
click at [321, 161] on input "Quantity" at bounding box center [337, 159] width 90 height 13
type input "**"
click at [400, 177] on span "Submit" at bounding box center [403, 178] width 14 height 6
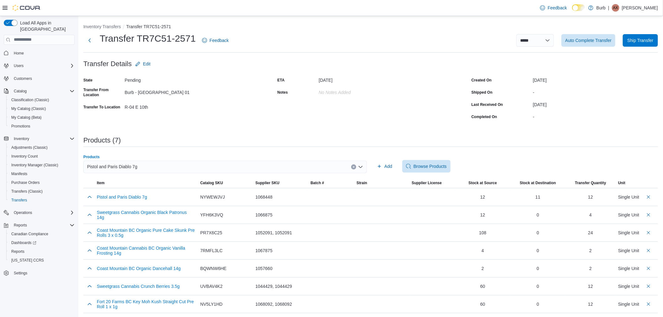
click at [213, 170] on div "Pistol and Paris Diablo 7g" at bounding box center [224, 167] width 283 height 13
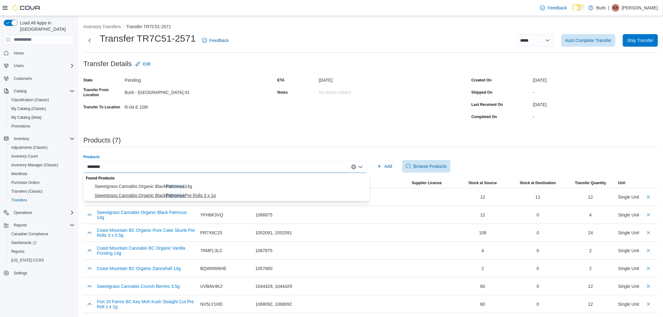
type input "********"
click at [196, 199] on button "Sweetgrass Cannabis Organic Black Patronus Pre Rolls 3 x 1g" at bounding box center [226, 195] width 286 height 9
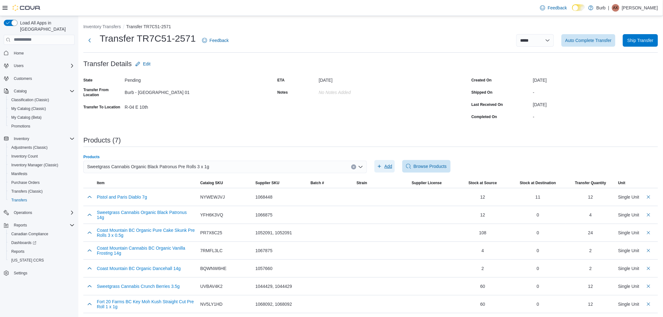
click at [389, 164] on span "Add" at bounding box center [388, 166] width 8 height 6
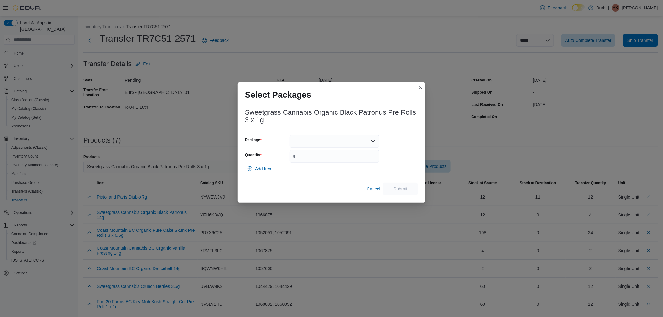
click at [311, 143] on div at bounding box center [334, 141] width 90 height 13
click at [309, 161] on span "01006282515001641325092410250153" at bounding box center [338, 161] width 75 height 6
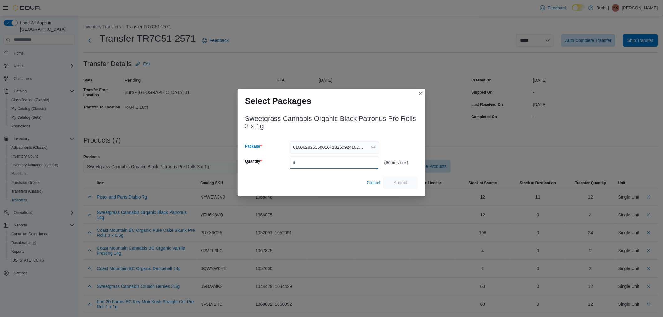
click at [310, 161] on input "Quantity" at bounding box center [334, 162] width 90 height 13
type input "**"
click at [397, 185] on span "Submit" at bounding box center [400, 182] width 14 height 6
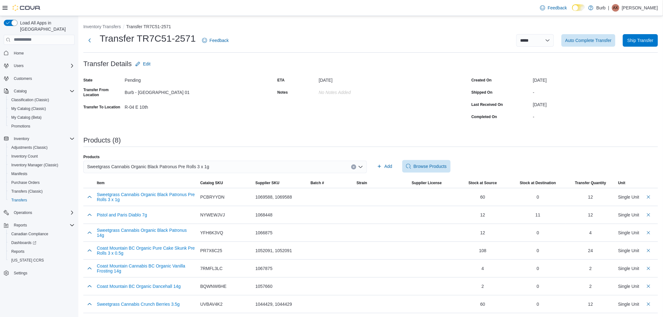
click at [195, 163] on span "Sweetgrass Cannabis Organic Black Patronus Pre Rolls 3 x 1g" at bounding box center [148, 167] width 122 height 8
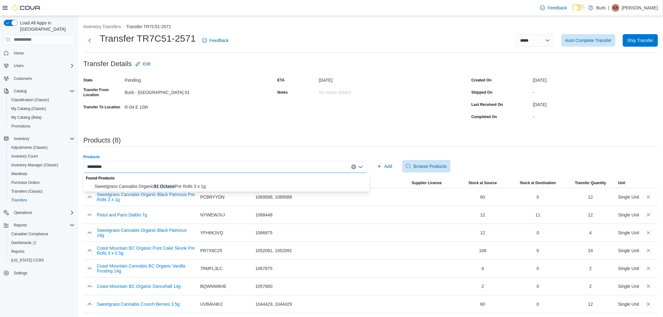
type input "*********"
click at [187, 188] on span "Sweetgrass Cannabis Organic 91 Octane Pre Rolls 3 x 1g" at bounding box center [230, 186] width 271 height 6
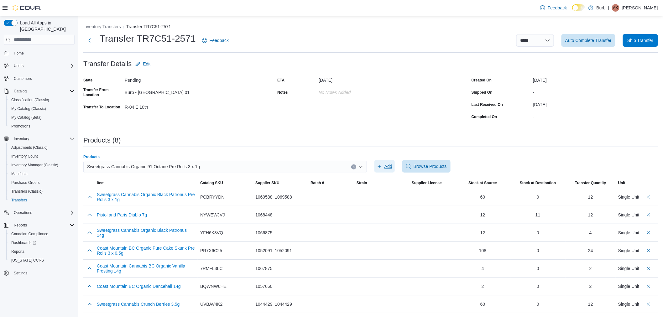
click at [389, 166] on span "Add" at bounding box center [388, 166] width 8 height 6
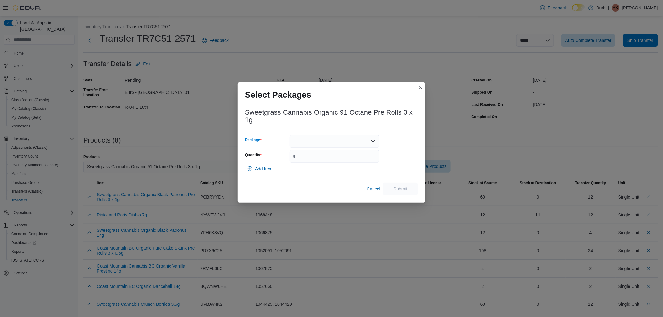
click at [326, 142] on div at bounding box center [334, 141] width 90 height 13
drag, startPoint x: 326, startPoint y: 146, endPoint x: 328, endPoint y: 158, distance: 12.4
click at [328, 158] on span "01006282515002011325092410250156" at bounding box center [338, 161] width 75 height 6
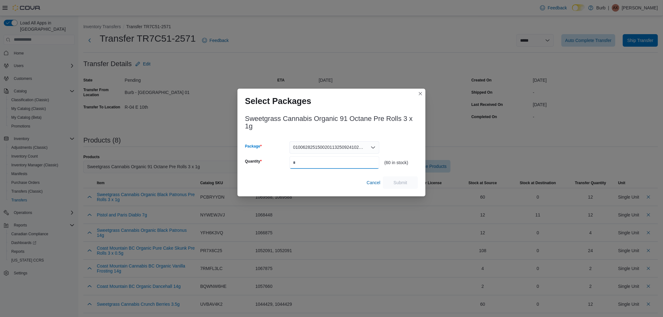
click at [328, 159] on input "Quantity" at bounding box center [334, 162] width 90 height 13
type input "**"
click at [391, 179] on span "Submit" at bounding box center [401, 182] width 28 height 13
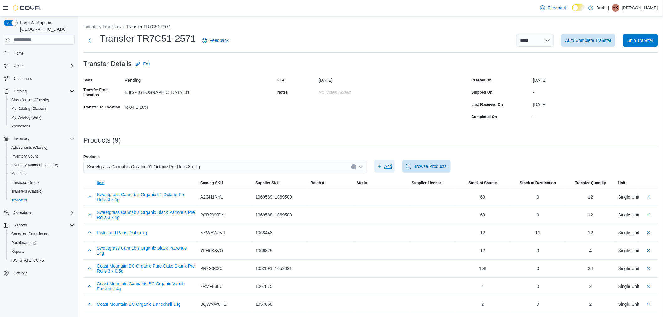
scroll to position [37, 0]
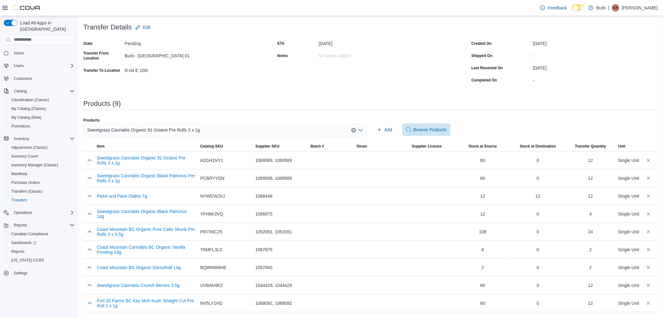
click at [177, 128] on span "Sweetgrass Cannabis Organic 91 Octane Pre Rolls 3 x 1g" at bounding box center [143, 130] width 113 height 8
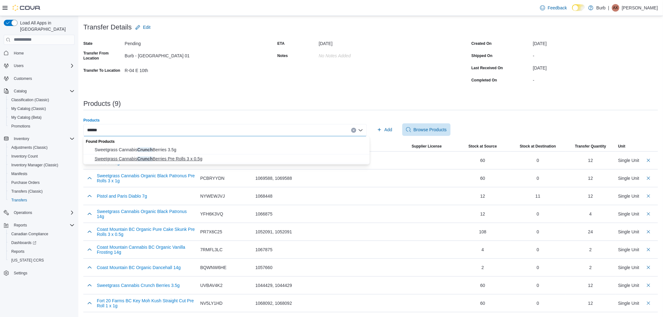
type input "******"
click at [174, 161] on span "Sweetgrass Cannabis Crunch Berries Pre Rolls 3 x 0.5g" at bounding box center [230, 159] width 271 height 6
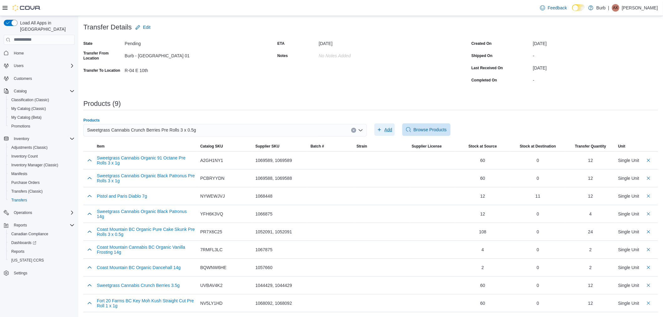
click at [386, 125] on span "Add" at bounding box center [384, 129] width 15 height 13
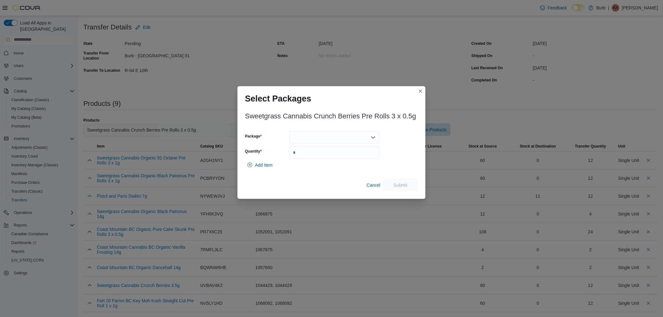
click at [319, 137] on div at bounding box center [334, 137] width 90 height 13
click at [315, 158] on span "01006279875444421325090910250141" at bounding box center [338, 157] width 75 height 6
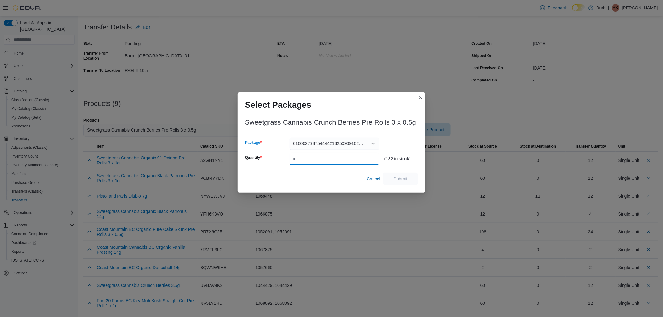
click at [315, 158] on input "Quantity" at bounding box center [334, 159] width 90 height 13
type input "**"
click at [394, 179] on span "Submit" at bounding box center [400, 178] width 14 height 6
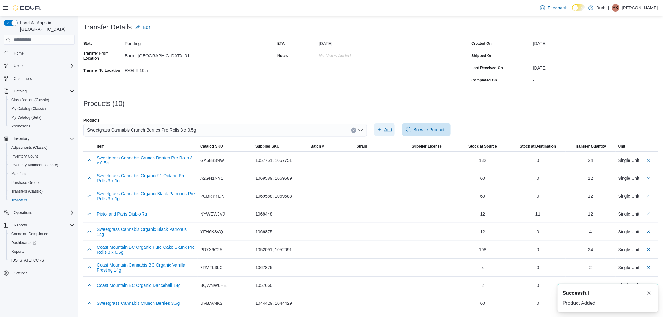
scroll to position [0, 0]
click at [178, 131] on span "Sweetgrass Cannabis Crunch Berries Pre Rolls 3 x 0.5g" at bounding box center [141, 130] width 109 height 8
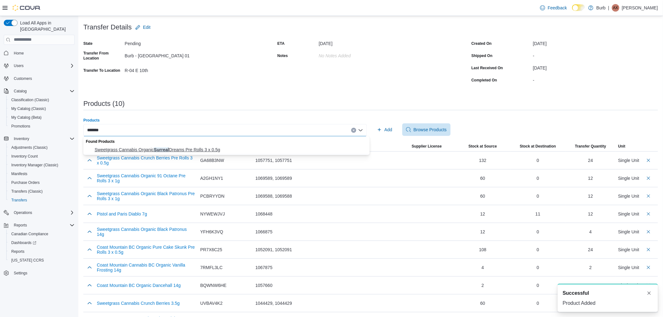
type input "*******"
click at [180, 148] on span "Sweetgrass Cannabis Organic Surreal Dreams Pre Rolls 3 x 0.5g" at bounding box center [230, 150] width 271 height 6
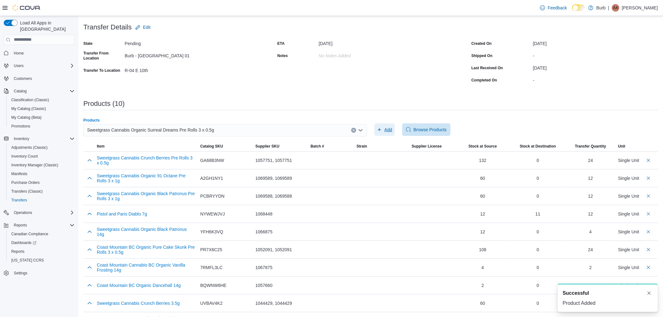
click at [389, 128] on span "Add" at bounding box center [388, 130] width 8 height 6
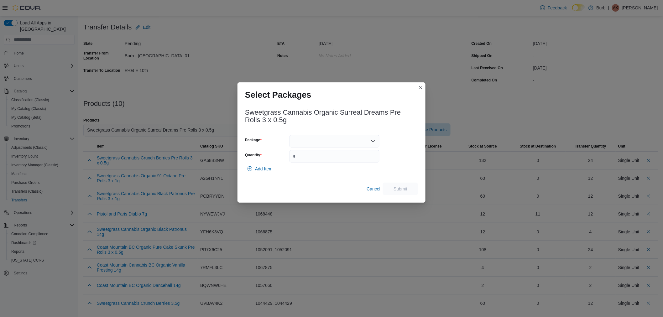
click at [331, 138] on div at bounding box center [334, 141] width 90 height 13
click at [324, 158] on span "01006282515001881325091710250144" at bounding box center [338, 161] width 75 height 6
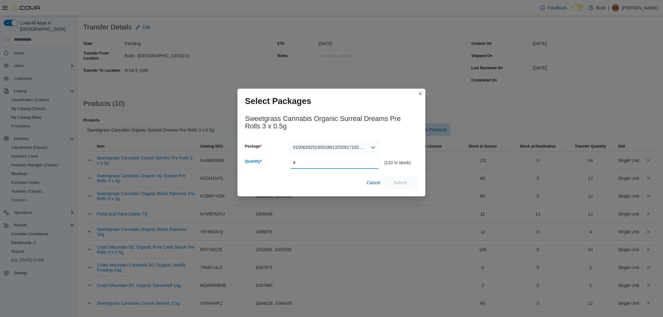
click at [317, 163] on input "Quantity" at bounding box center [334, 162] width 90 height 13
type input "**"
click at [409, 182] on span "Submit" at bounding box center [401, 182] width 28 height 13
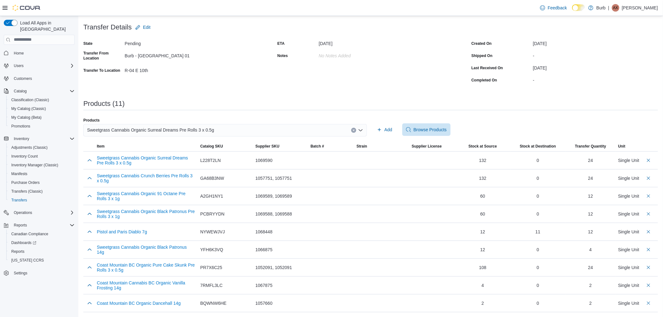
click at [192, 128] on span "Sweetgrass Cannabis Organic Surreal Dreams Pre Rolls 3 x 0.5g" at bounding box center [150, 130] width 127 height 8
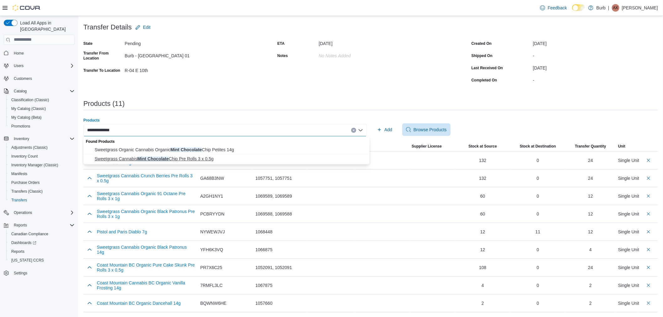
type input "**********"
click at [196, 157] on span "Sweetgrass Cannabis Mint Chocolate Chip Pre Rolls 3 x 0.5g" at bounding box center [230, 159] width 271 height 6
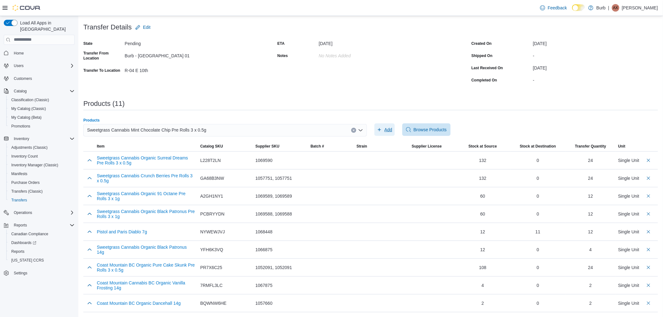
click at [387, 125] on span "Add" at bounding box center [384, 129] width 15 height 13
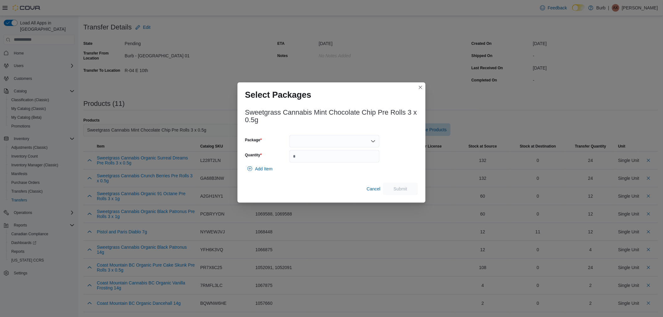
click at [317, 138] on div at bounding box center [334, 141] width 90 height 13
click at [314, 152] on div "Packages In Stock" at bounding box center [334, 152] width 90 height 9
click at [312, 157] on button "01006279875444351325092210250149" at bounding box center [334, 161] width 90 height 9
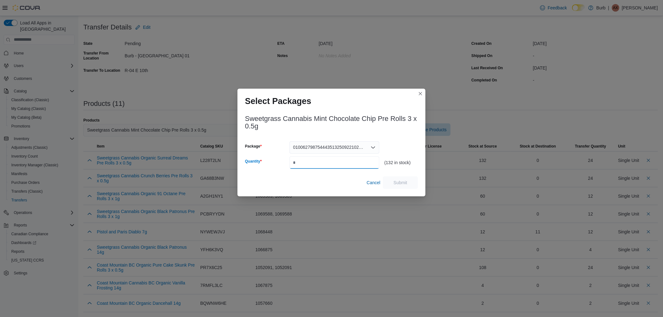
click at [312, 157] on input "Quantity" at bounding box center [334, 162] width 90 height 13
type input "**"
click at [396, 185] on span "Submit" at bounding box center [400, 182] width 14 height 6
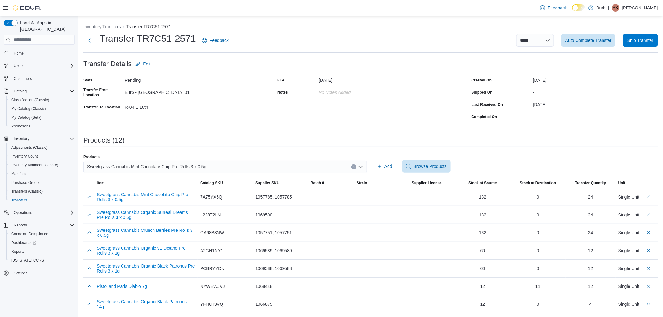
click at [190, 166] on span "Sweetgrass Cannabis Mint Chocolate Chip Pre Rolls 3 x 0.5g" at bounding box center [146, 167] width 119 height 8
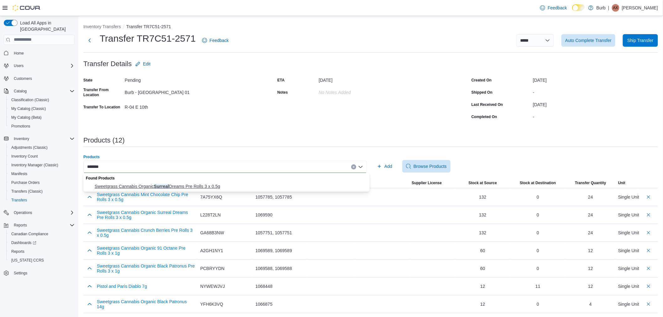
type input "*******"
click at [192, 184] on span "Sweetgrass Cannabis Organic Surreal Dreams Pre Rolls 3 x 0.5g" at bounding box center [230, 186] width 271 height 6
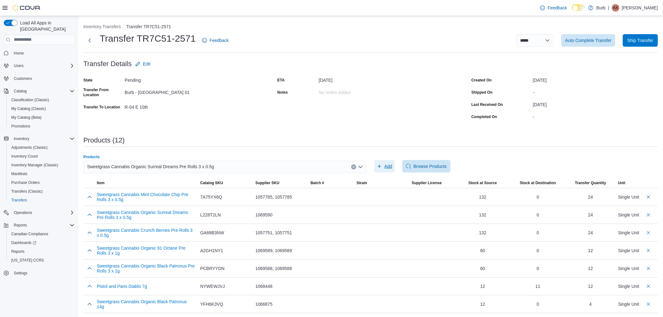
click at [389, 163] on span "Add" at bounding box center [388, 166] width 8 height 6
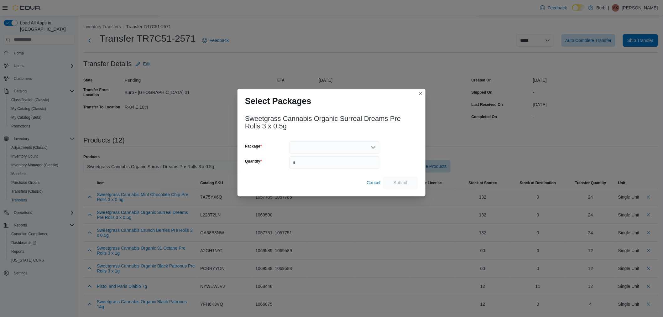
click at [342, 147] on div at bounding box center [334, 147] width 90 height 13
click at [399, 139] on div "Sweetgrass Cannabis Organic Surreal Dreams Pre Rolls 3 x 0.5g Package Quantity …" at bounding box center [331, 150] width 173 height 78
click at [377, 184] on span "Cancel" at bounding box center [374, 182] width 14 height 6
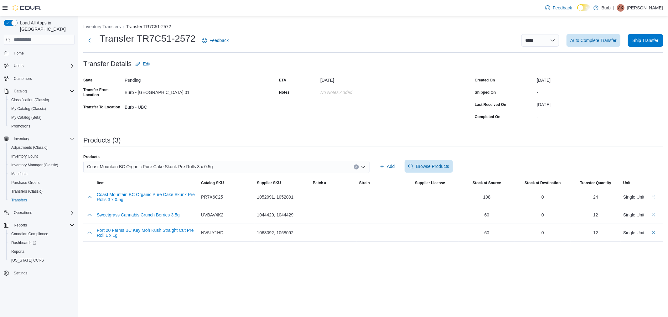
click at [244, 169] on div "Coast Mountain BC Organic Pure Cake Skunk Pre Rolls 3 x 0.5g" at bounding box center [226, 167] width 286 height 13
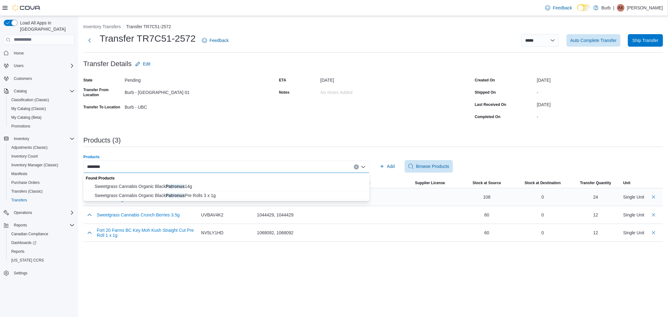
type input "********"
click at [213, 196] on span "Sweetgrass Cannabis Organic Black Patronus Pre Rolls 3 x 1g" at bounding box center [230, 195] width 271 height 6
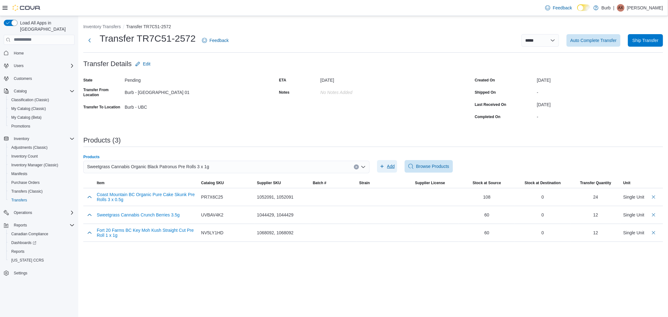
click at [391, 163] on span "Add" at bounding box center [391, 166] width 8 height 6
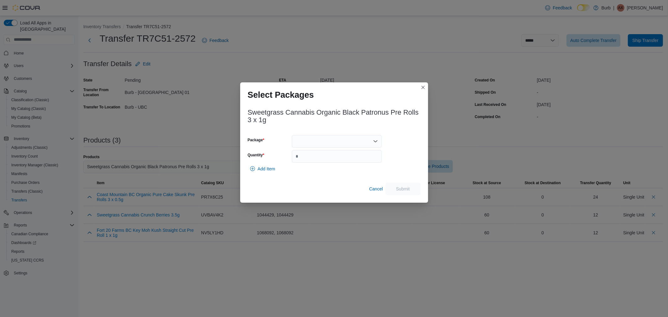
click at [318, 138] on div at bounding box center [337, 141] width 90 height 13
click at [321, 164] on button "01006282515001641325092410250153" at bounding box center [337, 161] width 90 height 9
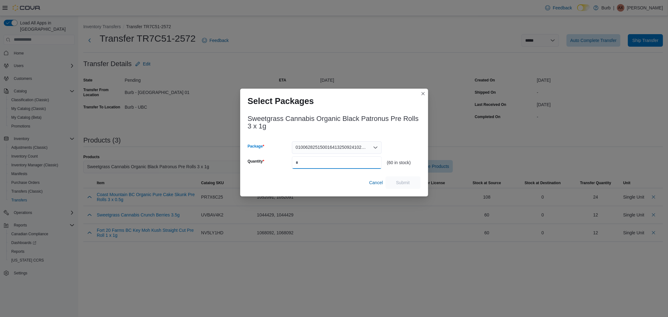
drag, startPoint x: 338, startPoint y: 165, endPoint x: 357, endPoint y: 171, distance: 20.5
click at [340, 165] on input "Quantity" at bounding box center [337, 162] width 90 height 13
type input "**"
click at [407, 183] on span "Submit" at bounding box center [403, 182] width 14 height 6
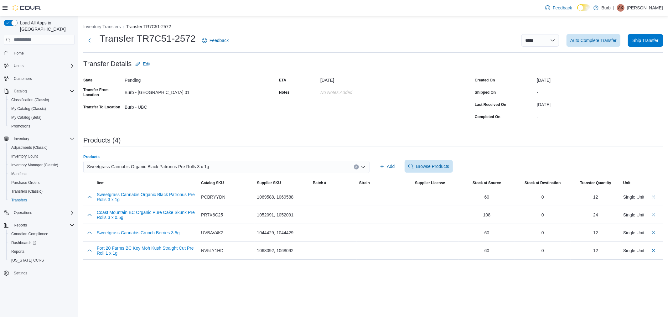
click at [207, 169] on div "Sweetgrass Cannabis Organic Black Patronus Pre Rolls 3 x 1g" at bounding box center [226, 167] width 286 height 13
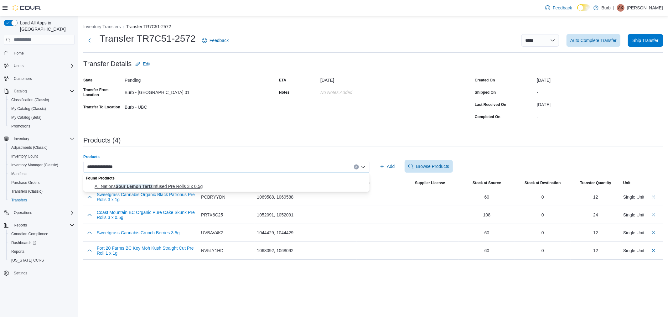
type input "**********"
click at [163, 183] on span "All Nations Sour Lemon Tartz Infused Pre Rolls 3 x 0.5g" at bounding box center [230, 186] width 271 height 6
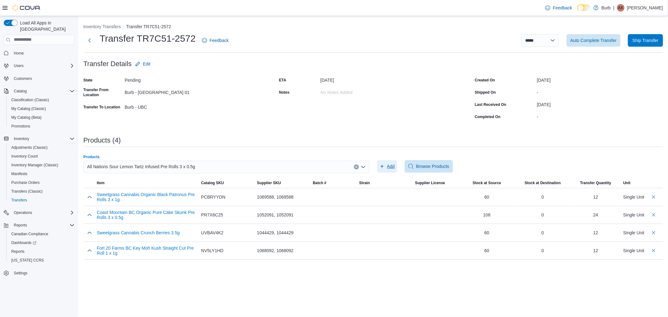
click at [392, 165] on span "Add" at bounding box center [391, 166] width 8 height 6
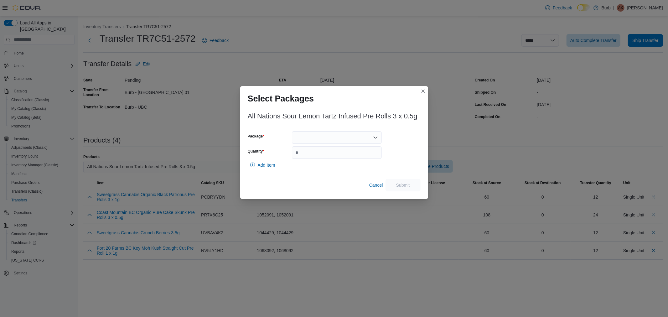
drag, startPoint x: 335, startPoint y: 137, endPoint x: 333, endPoint y: 143, distance: 6.6
click at [335, 136] on div at bounding box center [337, 137] width 90 height 13
click at [330, 158] on span "010062806946060513250919101000575" at bounding box center [340, 157] width 75 height 6
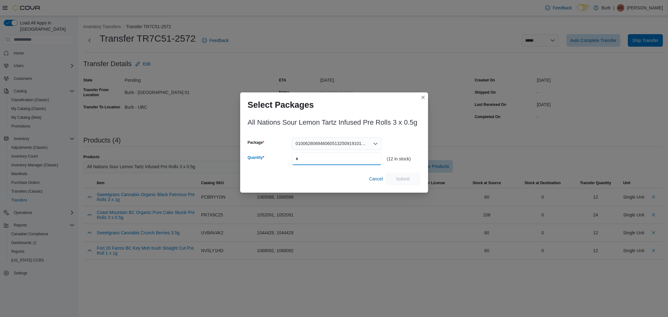
click at [329, 159] on input "Quantity" at bounding box center [337, 159] width 90 height 13
type input "**"
click at [400, 183] on span "Submit" at bounding box center [403, 178] width 28 height 13
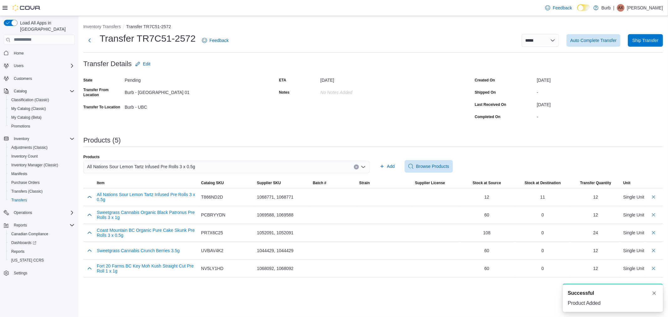
drag, startPoint x: 211, startPoint y: 164, endPoint x: 221, endPoint y: 169, distance: 10.8
click at [211, 165] on div "All Nations Sour Lemon Tartz Infused Pre Rolls 3 x 0.5g" at bounding box center [226, 167] width 286 height 13
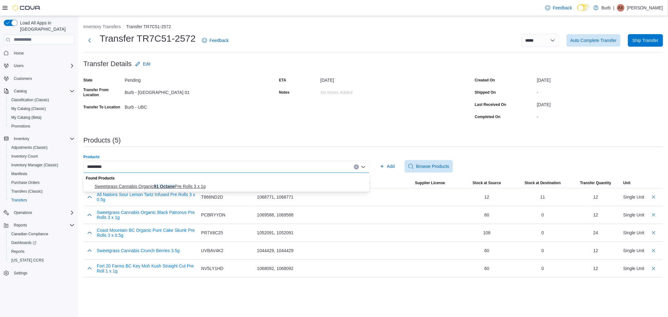
type input "*********"
click at [196, 186] on span "Sweetgrass Cannabis Organic 91 Octane Pre Rolls 3 x 1g" at bounding box center [230, 186] width 271 height 6
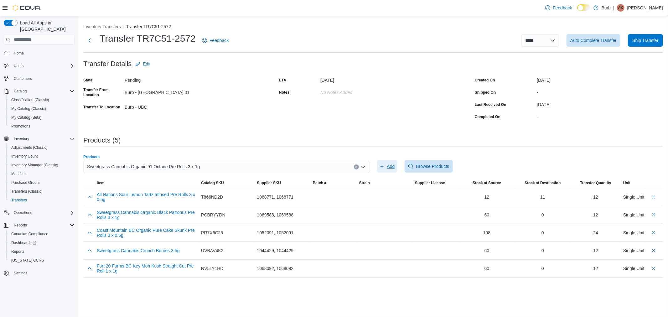
click at [387, 164] on span "Add" at bounding box center [387, 166] width 15 height 13
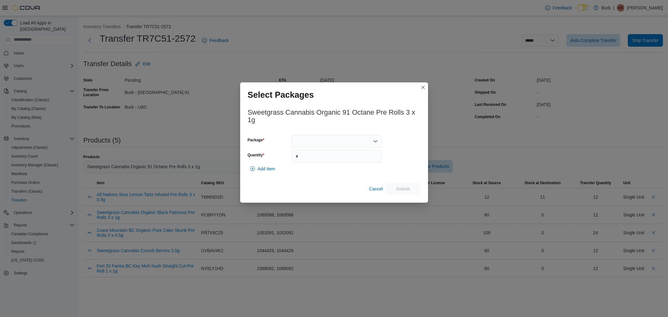
click at [320, 146] on div at bounding box center [337, 141] width 90 height 13
click at [315, 158] on span "01006282515002011325092410250156" at bounding box center [340, 161] width 75 height 6
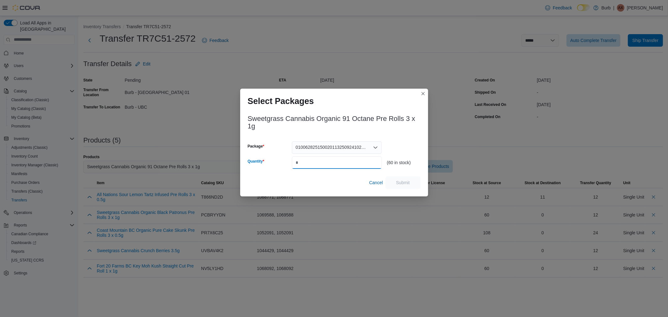
click at [315, 159] on input "Quantity" at bounding box center [337, 162] width 90 height 13
type input "**"
click at [403, 188] on span "Submit" at bounding box center [403, 182] width 28 height 13
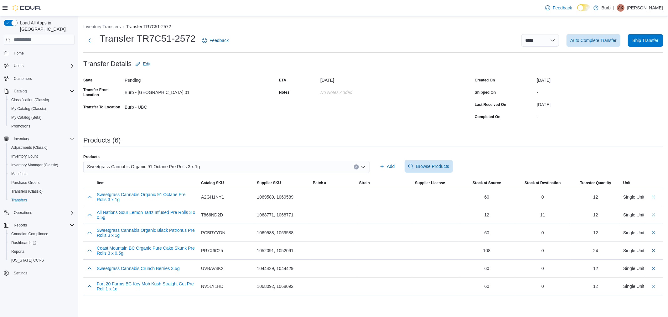
click at [192, 171] on div "Sweetgrass Cannabis Organic 91 Octane Pre Rolls 3 x 1g" at bounding box center [226, 167] width 286 height 13
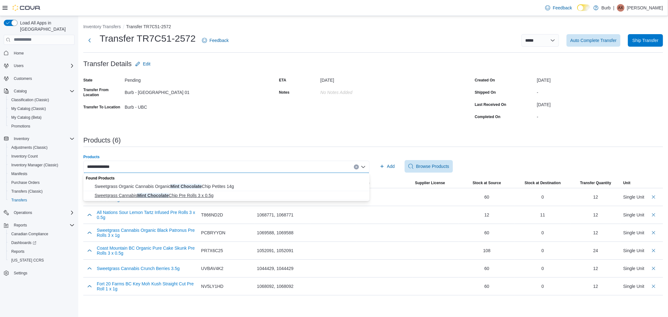
type input "**********"
click at [192, 193] on span "Sweetgrass Cannabis Mint Chocolate Chip Pre Rolls 3 x 0.5g" at bounding box center [230, 195] width 271 height 6
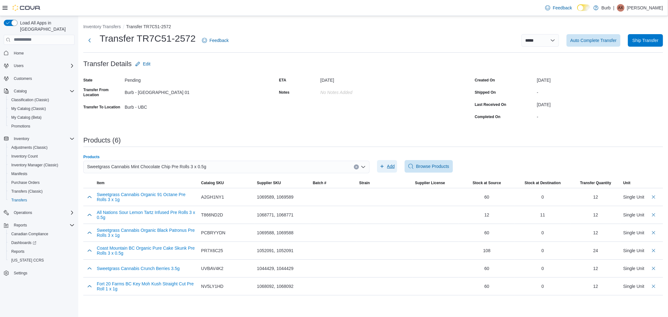
click at [387, 167] on span "Add" at bounding box center [387, 166] width 15 height 13
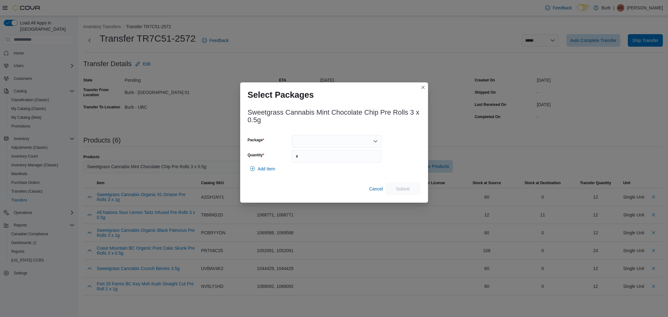
click at [308, 141] on div at bounding box center [337, 141] width 90 height 13
click at [317, 162] on span "01006279875444351325092210250149" at bounding box center [340, 161] width 75 height 6
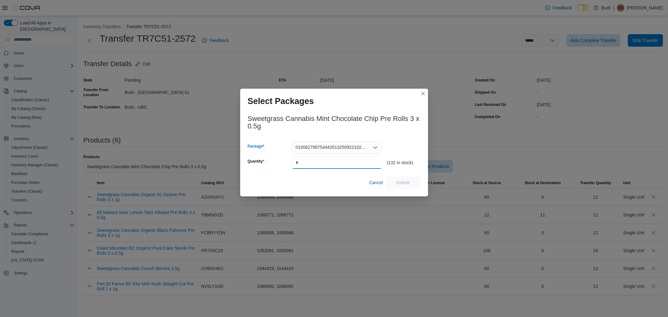
click at [317, 163] on input "Quantity" at bounding box center [337, 162] width 90 height 13
type input "**"
drag, startPoint x: 405, startPoint y: 180, endPoint x: 391, endPoint y: 170, distance: 17.7
click at [405, 181] on span "Submit" at bounding box center [403, 182] width 14 height 6
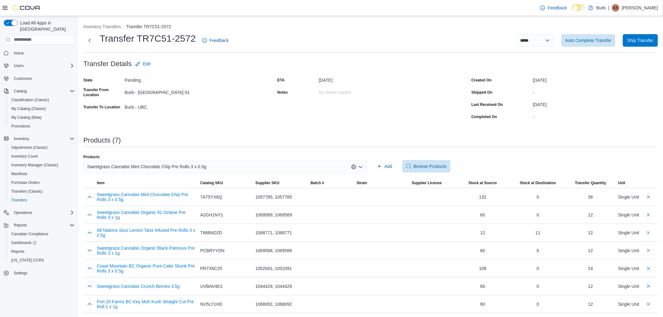
click at [225, 169] on div "Sweetgrass Cannabis Mint Chocolate Chip Pre Rolls 3 x 0.5g" at bounding box center [224, 167] width 283 height 13
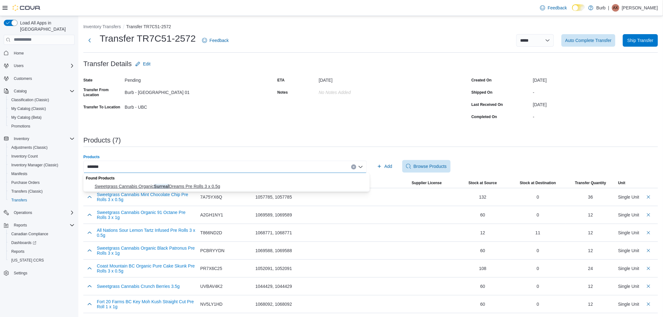
type input "*******"
click at [198, 186] on span "Sweetgrass Cannabis Organic Surreal Dreams Pre Rolls 3 x 0.5g" at bounding box center [230, 186] width 271 height 6
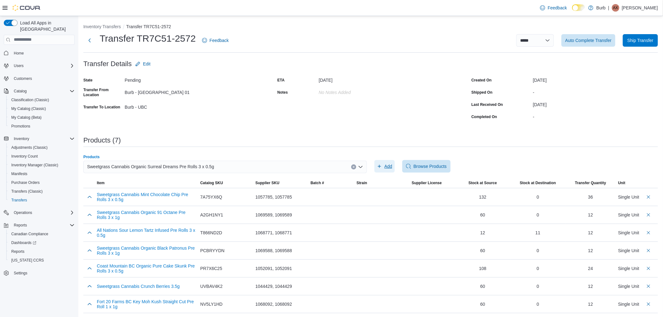
click at [382, 168] on icon "button" at bounding box center [379, 166] width 5 height 5
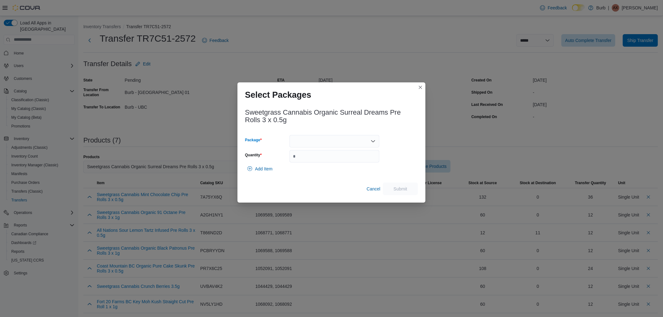
click at [338, 144] on div at bounding box center [334, 141] width 90 height 13
click at [329, 160] on span "01006282515001881325091710250144" at bounding box center [338, 161] width 75 height 6
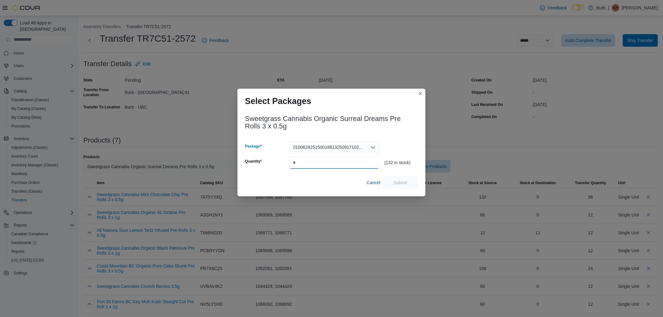
click at [326, 162] on input "Quantity" at bounding box center [334, 162] width 90 height 13
type input "**"
click at [411, 180] on span "Submit" at bounding box center [401, 182] width 28 height 13
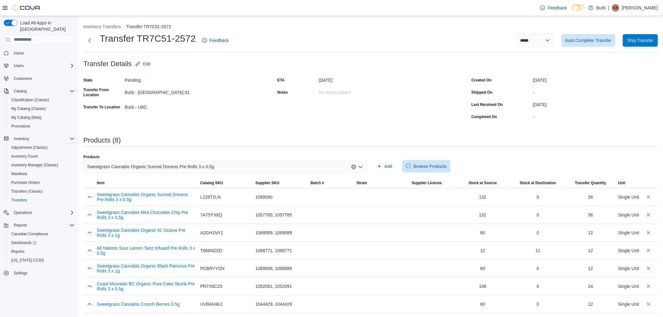
click at [216, 169] on div "Sweetgrass Cannabis Organic Surreal Dreams Pre Rolls 3 x 0.5g" at bounding box center [224, 167] width 283 height 13
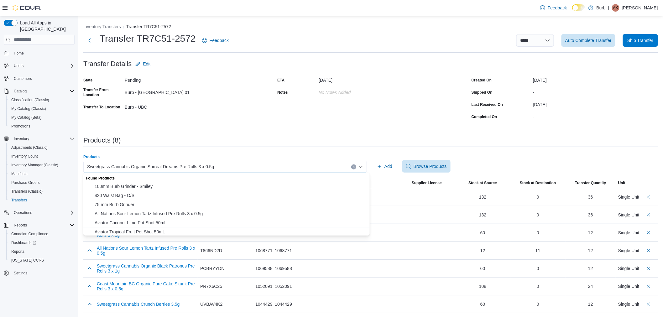
click at [262, 154] on div "Products" at bounding box center [224, 156] width 283 height 5
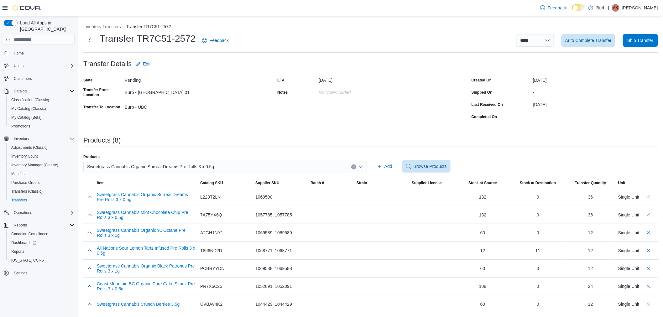
click at [249, 165] on div "Sweetgrass Cannabis Organic Surreal Dreams Pre Rolls 3 x 0.5g" at bounding box center [224, 167] width 283 height 13
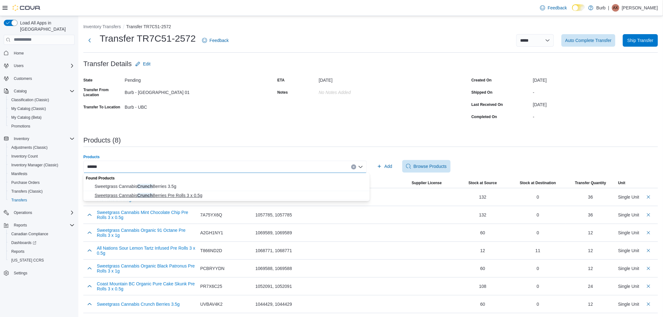
type input "******"
click at [165, 195] on span "Sweetgrass Cannabis Crunch Berries Pre Rolls 3 x 0.5g" at bounding box center [230, 195] width 271 height 6
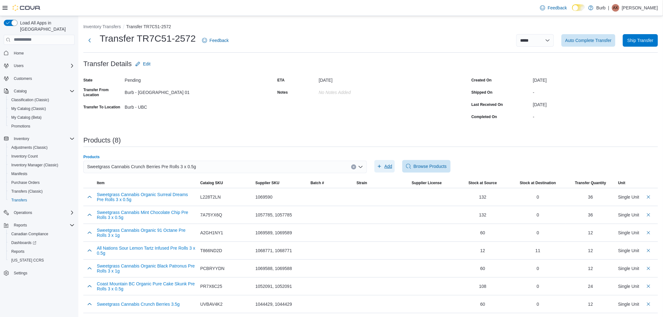
click at [387, 161] on span "Add" at bounding box center [384, 166] width 15 height 13
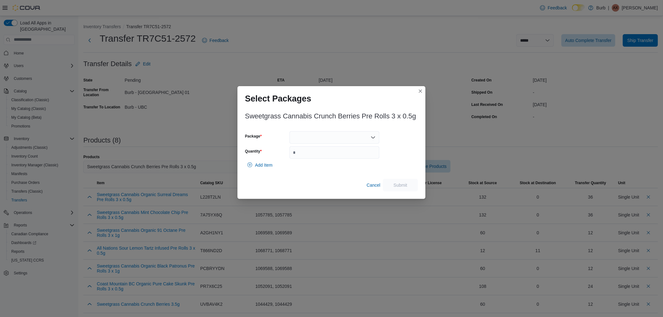
click at [335, 139] on div at bounding box center [334, 137] width 90 height 13
click at [329, 154] on span "01006279875444421325090910250141" at bounding box center [338, 157] width 75 height 6
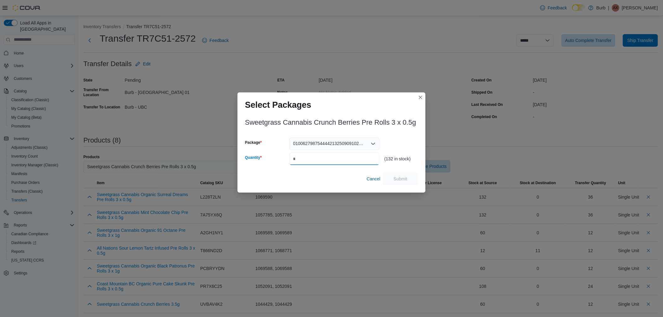
click at [325, 160] on input "Quantity" at bounding box center [334, 159] width 90 height 13
type input "**"
click at [402, 179] on span "Submit" at bounding box center [400, 178] width 14 height 6
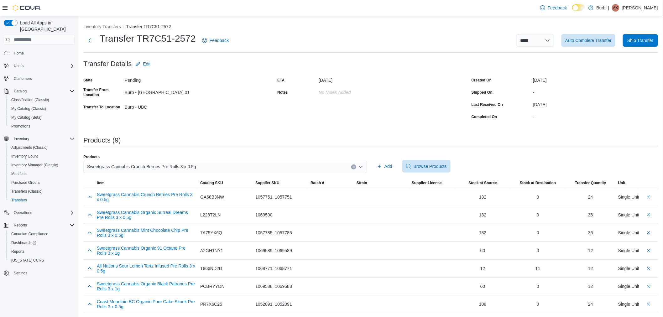
click at [226, 165] on div "Sweetgrass Cannabis Crunch Berries Pre Rolls 3 x 0.5g" at bounding box center [224, 167] width 283 height 13
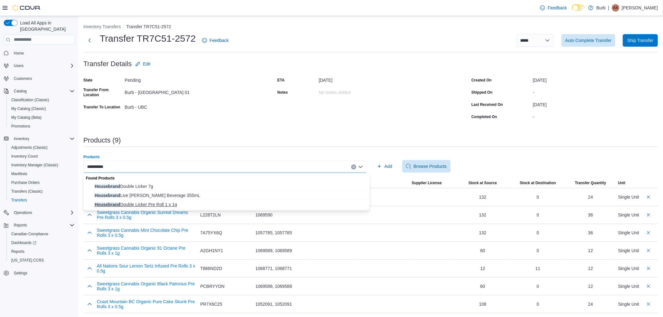
type input "**********"
click at [164, 206] on span "Housebrand Double Licker Pre Roll 1 x 1g" at bounding box center [230, 204] width 271 height 6
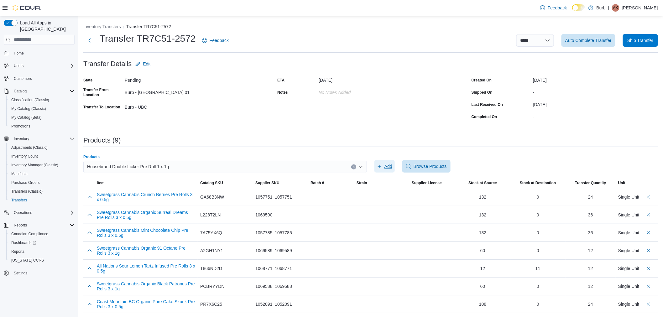
click at [387, 169] on span "Add" at bounding box center [384, 166] width 15 height 13
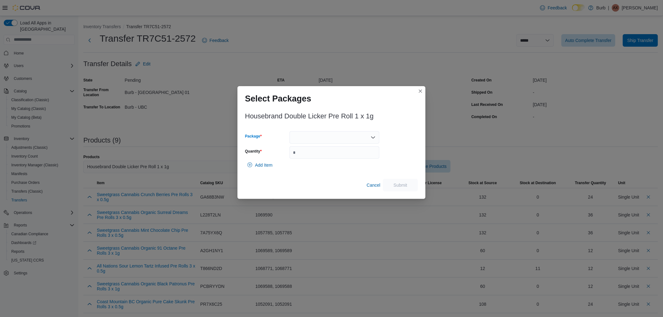
click at [319, 138] on div at bounding box center [334, 137] width 90 height 13
click at [318, 156] on span "01006286935408341325100710546" at bounding box center [338, 157] width 75 height 6
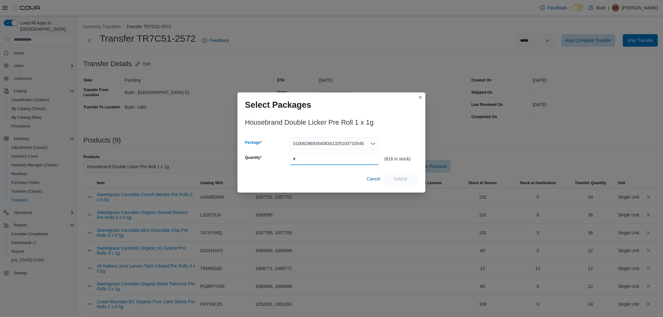
click at [317, 159] on input "Quantity" at bounding box center [334, 159] width 90 height 13
type input "**"
click at [409, 183] on span "Submit" at bounding box center [401, 178] width 28 height 13
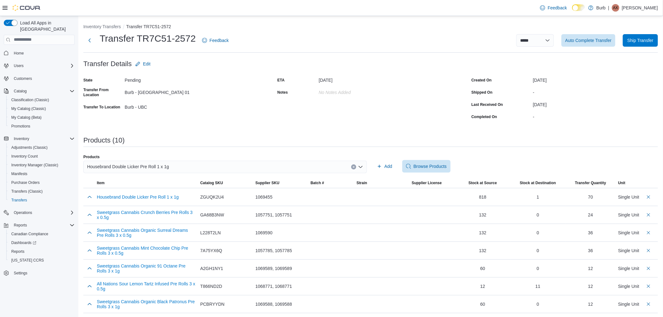
click at [187, 169] on div "Housebrand Double Licker Pre Roll 1 x 1g" at bounding box center [224, 167] width 283 height 13
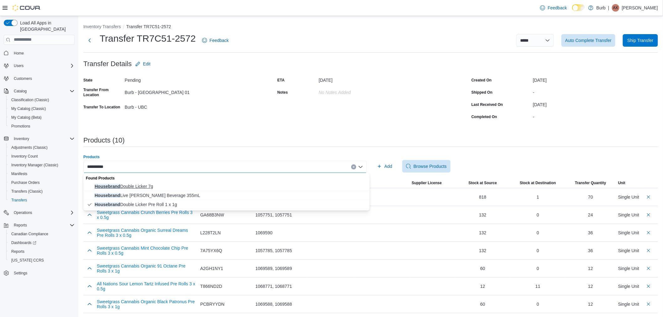
type input "**********"
click at [151, 185] on span "Housebrand Double Licker 7g" at bounding box center [230, 186] width 271 height 6
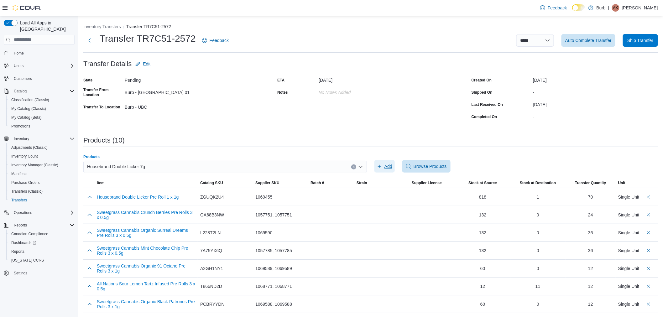
click at [387, 165] on span "Add" at bounding box center [384, 166] width 15 height 13
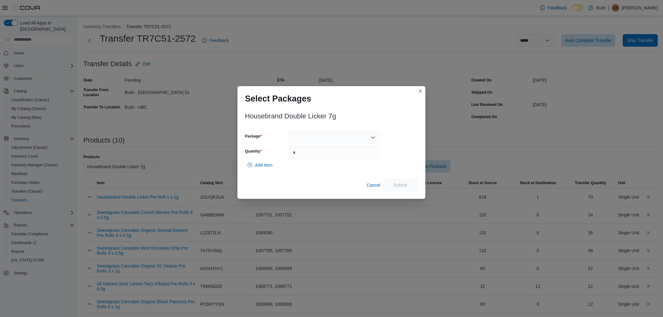
click at [328, 138] on div at bounding box center [334, 137] width 90 height 13
click at [325, 153] on button "01006286935408271325100210537" at bounding box center [334, 157] width 90 height 9
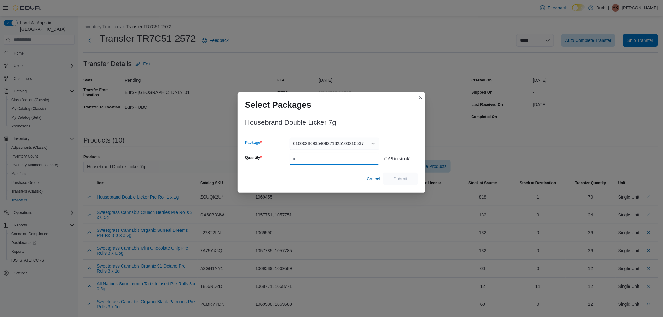
click at [326, 157] on input "Quantity" at bounding box center [334, 159] width 90 height 13
type input "**"
click at [398, 178] on span "Submit" at bounding box center [400, 178] width 14 height 6
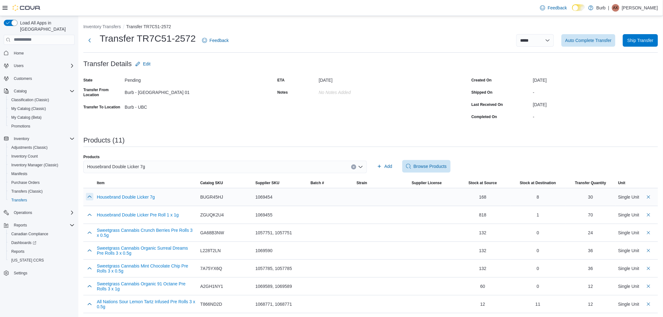
click at [87, 195] on button "button" at bounding box center [90, 197] width 8 height 8
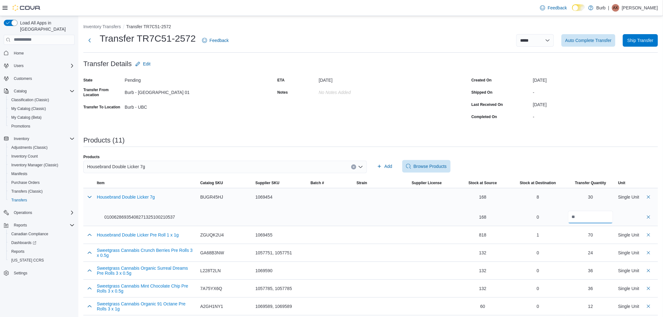
click at [592, 218] on input "**" at bounding box center [590, 217] width 45 height 13
type input "*"
type input "**"
drag, startPoint x: 91, startPoint y: 197, endPoint x: 93, endPoint y: 192, distance: 5.8
click at [91, 197] on button "button" at bounding box center [90, 197] width 8 height 8
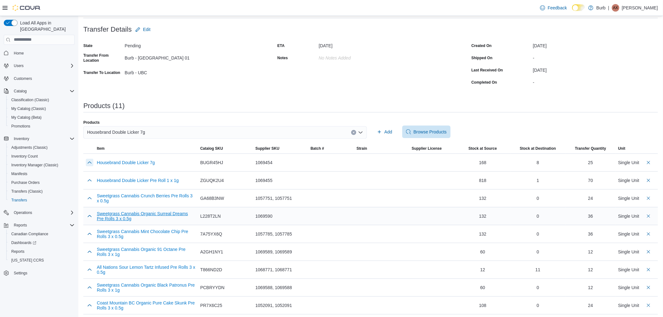
scroll to position [73, 0]
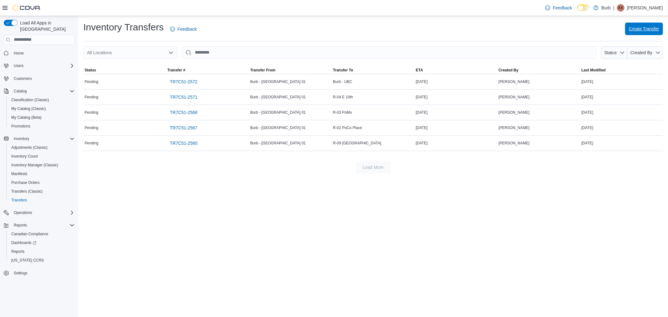
click at [645, 29] on span "Create Transfer" at bounding box center [644, 29] width 30 height 6
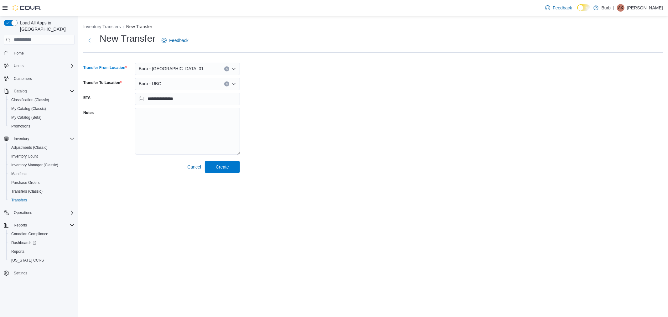
click at [176, 70] on div "Burb - [GEOGRAPHIC_DATA] 01" at bounding box center [187, 69] width 105 height 13
click at [180, 103] on span "R-01 Broadway" at bounding box center [171, 106] width 30 height 6
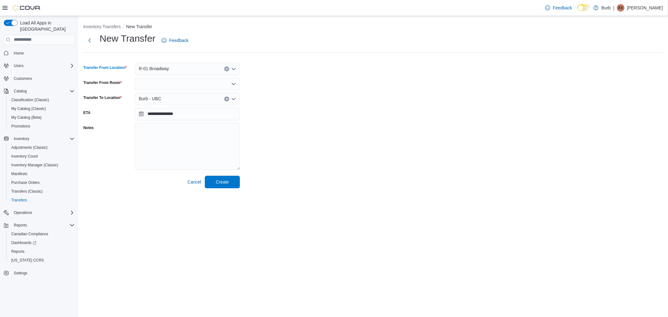
click at [179, 86] on div at bounding box center [187, 84] width 105 height 13
click at [168, 95] on span "Saleable" at bounding box center [191, 94] width 90 height 6
click at [168, 97] on div "Burb - UBC" at bounding box center [187, 99] width 105 height 13
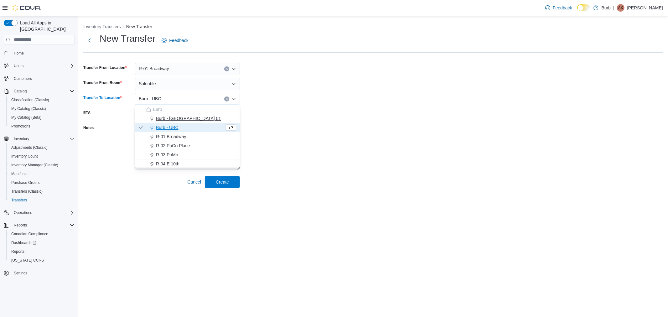
click at [168, 117] on span "Burb - [GEOGRAPHIC_DATA] 01" at bounding box center [188, 118] width 65 height 6
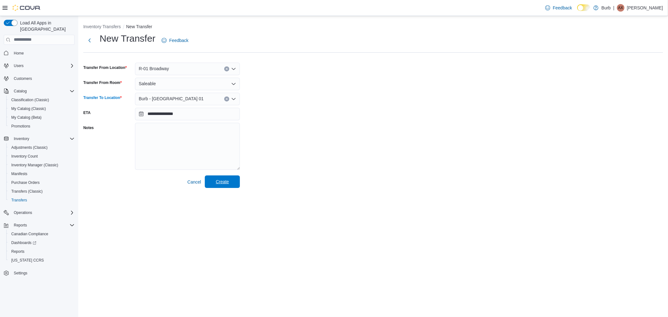
click at [223, 183] on span "Create" at bounding box center [222, 182] width 13 height 6
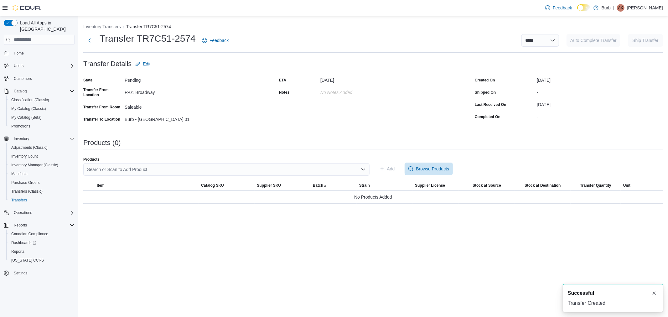
click at [139, 167] on div "Search or Scan to Add Product" at bounding box center [226, 169] width 286 height 13
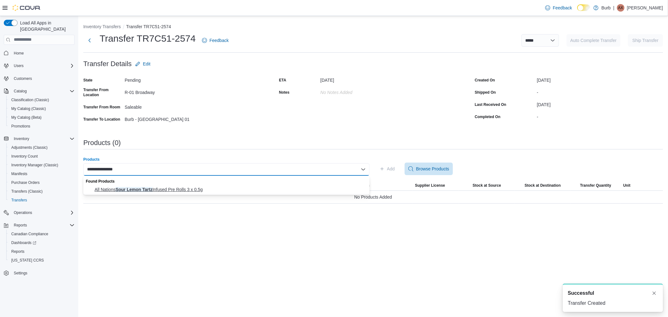
type input "**********"
click at [152, 189] on span "All Nations Sour Lemon Tartz Infused Pre Rolls 3 x 0.5g" at bounding box center [230, 189] width 271 height 6
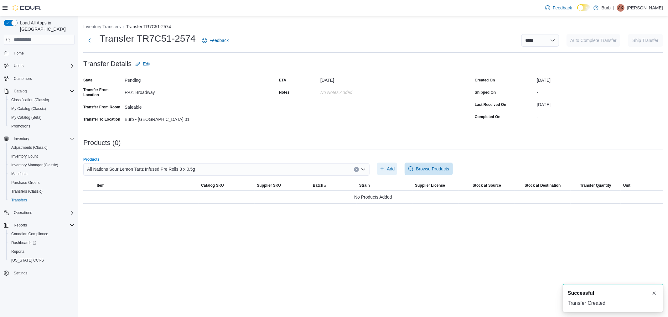
click at [396, 169] on button "Add" at bounding box center [387, 169] width 20 height 13
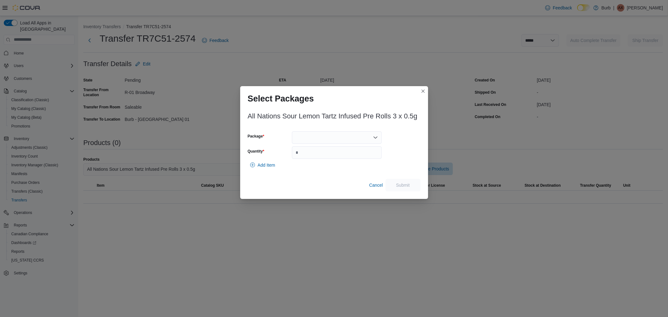
click at [318, 139] on div at bounding box center [337, 137] width 90 height 13
click at [313, 155] on span "010062806946060513250919101000575" at bounding box center [340, 157] width 75 height 6
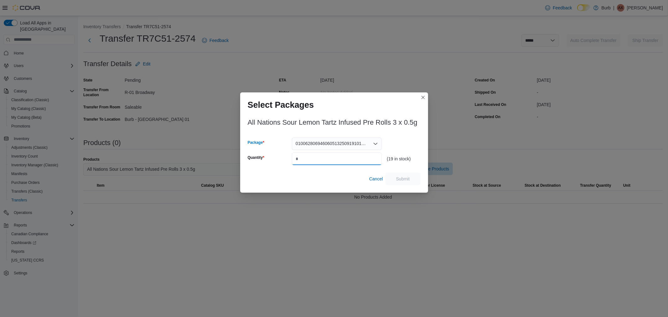
drag, startPoint x: 315, startPoint y: 158, endPoint x: 320, endPoint y: 156, distance: 5.4
click at [315, 157] on input "Quantity" at bounding box center [337, 159] width 90 height 13
type input "**"
click at [411, 182] on span "Submit" at bounding box center [403, 178] width 28 height 13
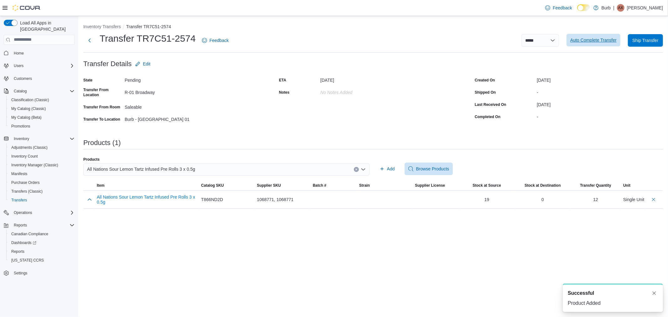
click at [604, 42] on span "Auto Complete Transfer" at bounding box center [593, 40] width 46 height 6
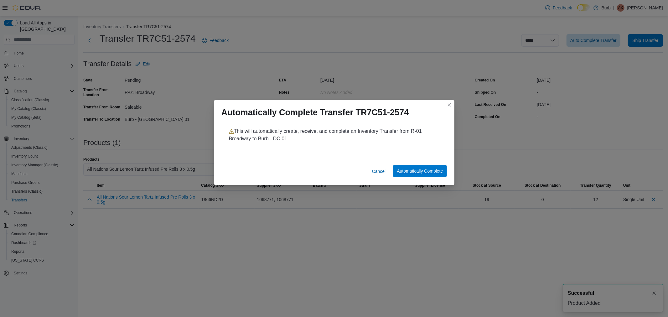
click at [434, 173] on span "Automatically Complete" at bounding box center [420, 171] width 46 height 6
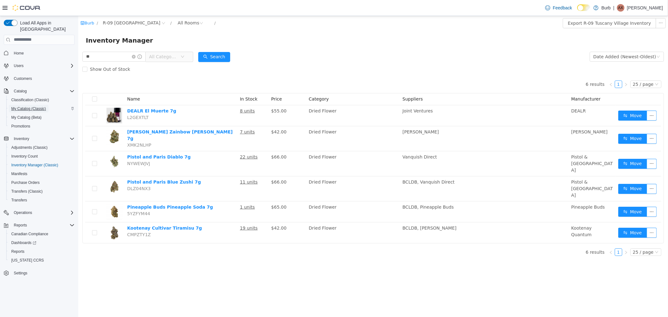
click at [32, 106] on span "My Catalog (Classic)" at bounding box center [28, 108] width 35 height 5
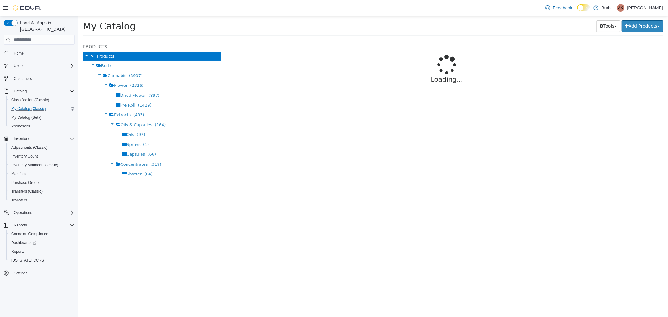
select select "**********"
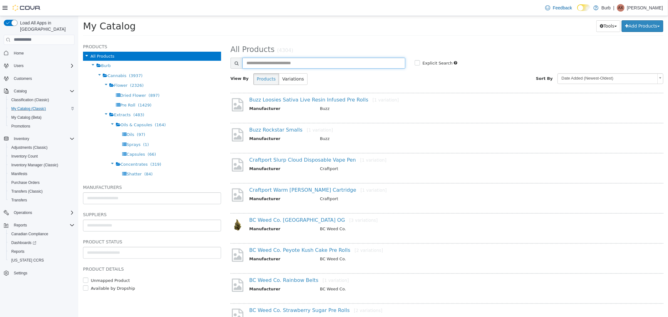
click at [270, 65] on input "text" at bounding box center [323, 62] width 163 height 11
type input "*"
type input "******"
select select "**********"
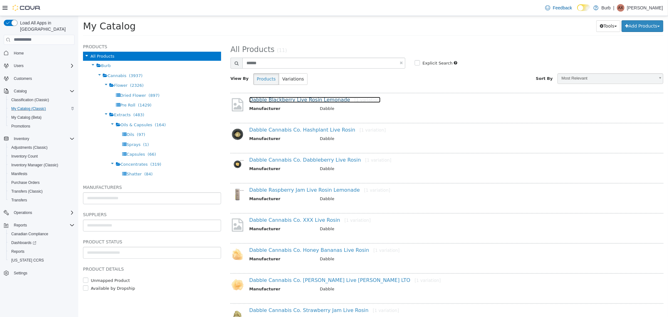
click at [298, 102] on link "Dabble Blackberry Live Rosin Lemonade [1 variation]" at bounding box center [315, 99] width 132 height 6
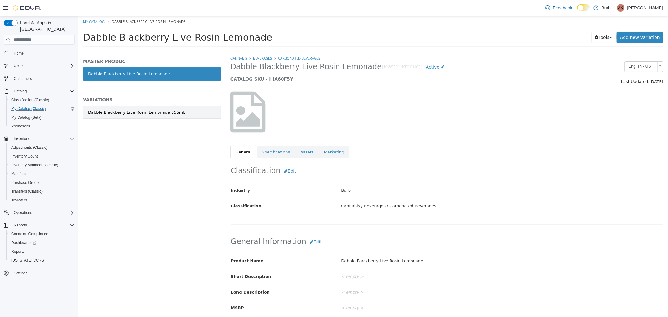
click at [164, 110] on div "Dabble Blackberry Live Rosin Lemonade 355mL" at bounding box center [136, 112] width 97 height 6
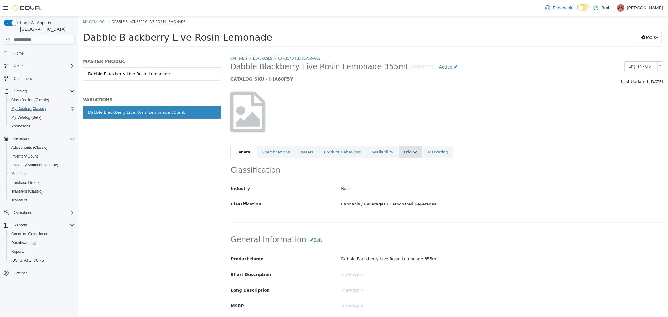
click at [398, 152] on link "Pricing" at bounding box center [410, 151] width 24 height 13
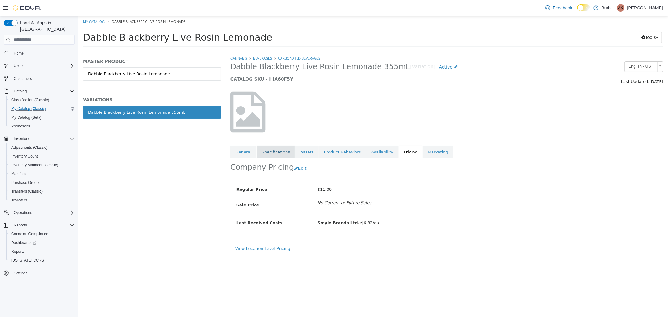
click at [274, 150] on link "Specifications" at bounding box center [276, 151] width 38 height 13
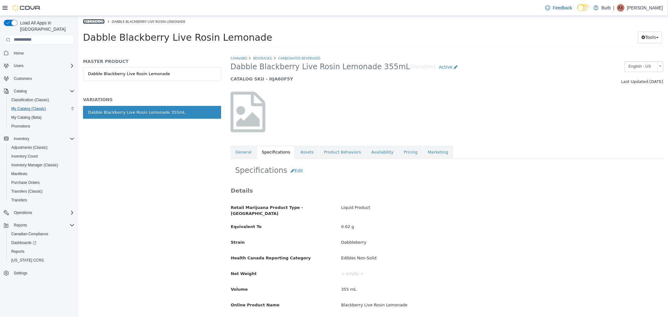
click at [92, 23] on link "My Catalog" at bounding box center [94, 21] width 22 height 5
select select "**********"
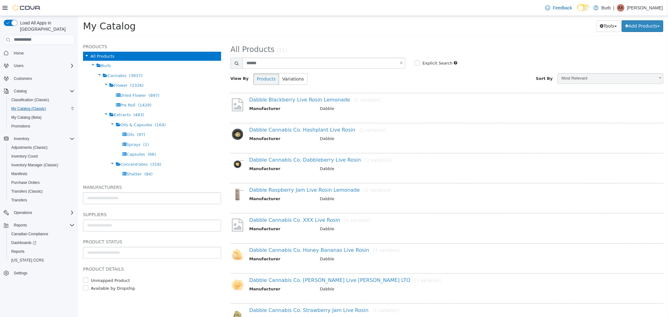
drag, startPoint x: 398, startPoint y: 61, endPoint x: 388, endPoint y: 61, distance: 10.0
click at [399, 62] on link at bounding box center [400, 62] width 3 height 4
select select "**********"
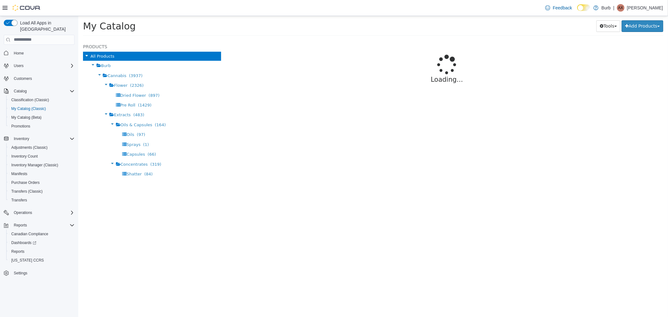
select select "**********"
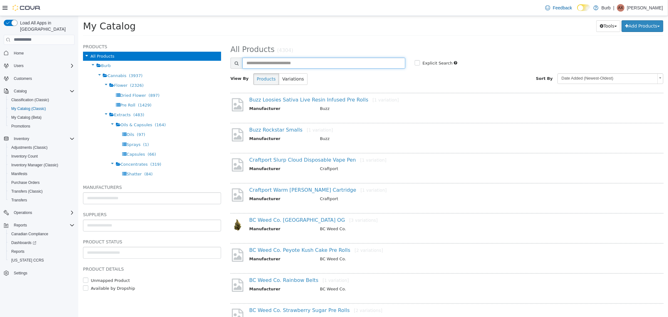
click at [273, 65] on input "text" at bounding box center [323, 62] width 163 height 11
type input "******"
select select "**********"
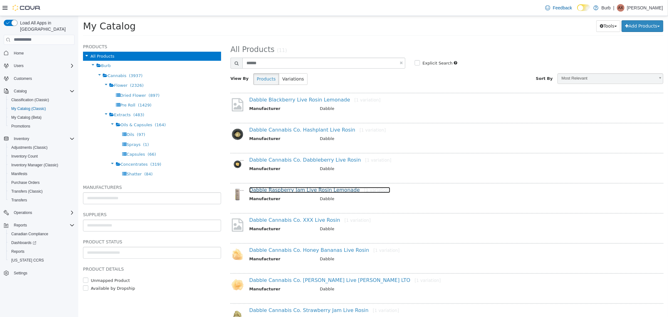
click at [275, 191] on link "Dabble Raspberry Jam Live Rosin Lemonade [1 variation]" at bounding box center [319, 190] width 141 height 6
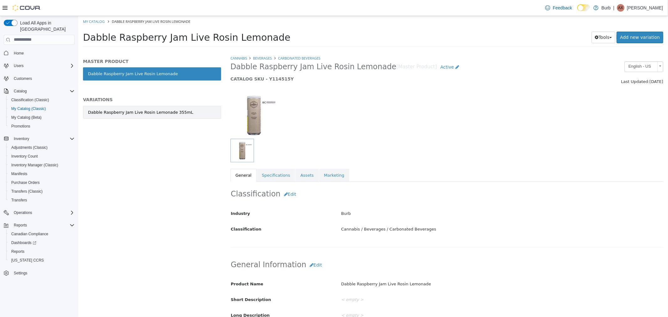
click at [148, 110] on div "Dabble Raspberry Jam Live Rosin Lemonade 355mL" at bounding box center [140, 112] width 105 height 6
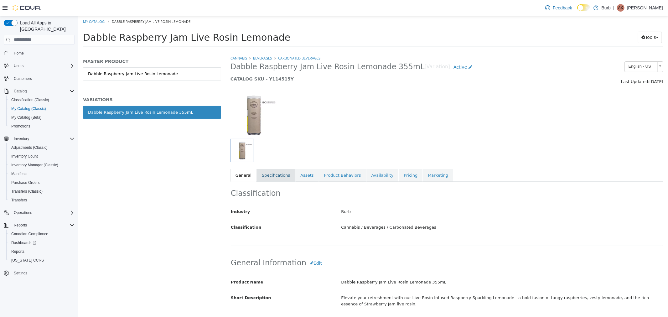
click at [273, 175] on link "Specifications" at bounding box center [276, 175] width 38 height 13
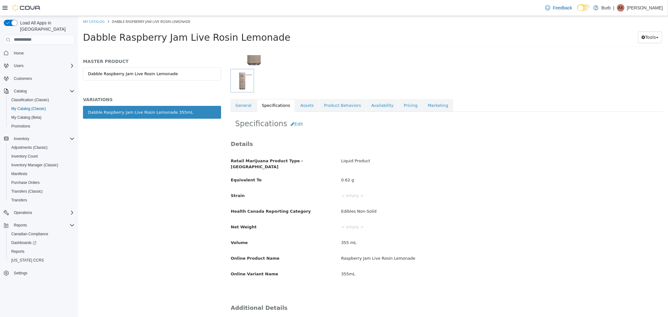
scroll to position [70, 0]
click at [95, 22] on link "My Catalog" at bounding box center [94, 21] width 22 height 5
select select "**********"
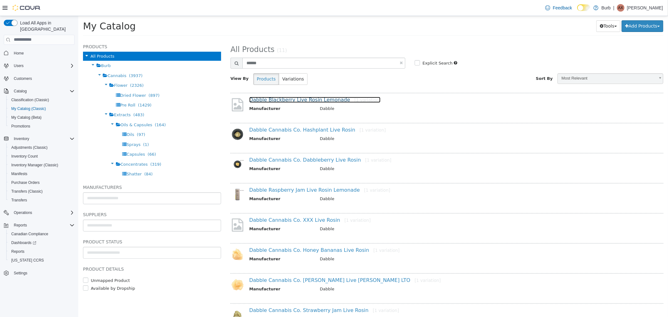
click at [268, 99] on link "Dabble Blackberry Live Rosin Lemonade [1 variation]" at bounding box center [315, 99] width 132 height 6
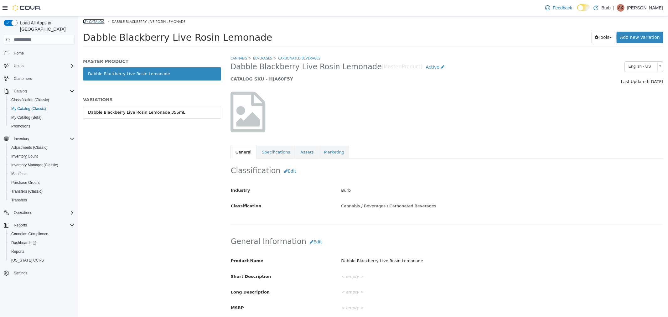
click at [100, 19] on link "My Catalog" at bounding box center [94, 21] width 22 height 5
select select "**********"
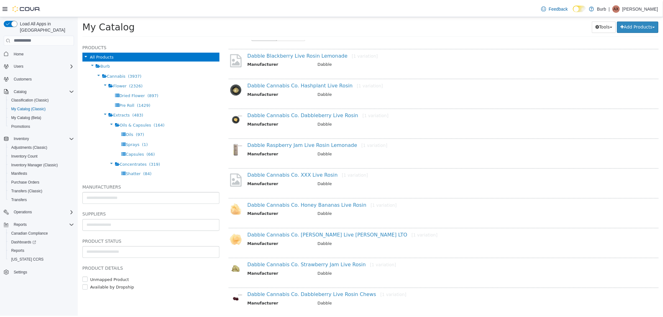
scroll to position [10, 0]
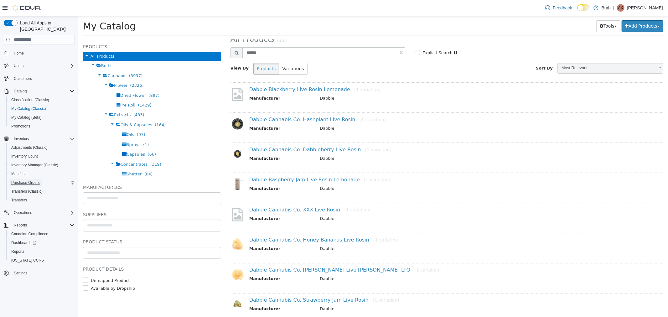
click at [34, 180] on span "Purchase Orders" at bounding box center [25, 182] width 29 height 5
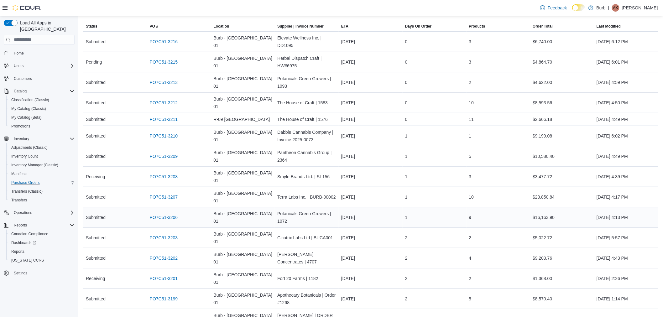
scroll to position [104, 0]
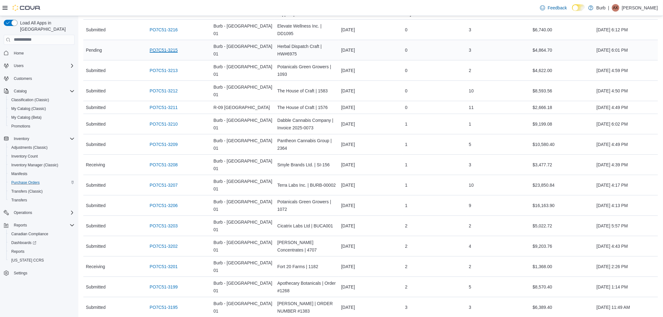
click at [159, 48] on link "PO7C51-3215" at bounding box center [164, 50] width 28 height 8
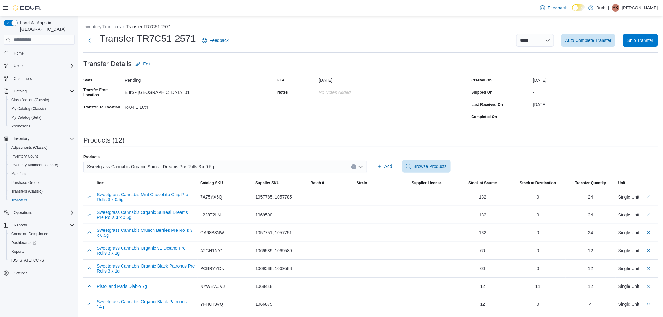
click at [211, 167] on div "Sweetgrass Cannabis Organic Surreal Dreams Pre Rolls 3 x 0.5g" at bounding box center [224, 167] width 283 height 13
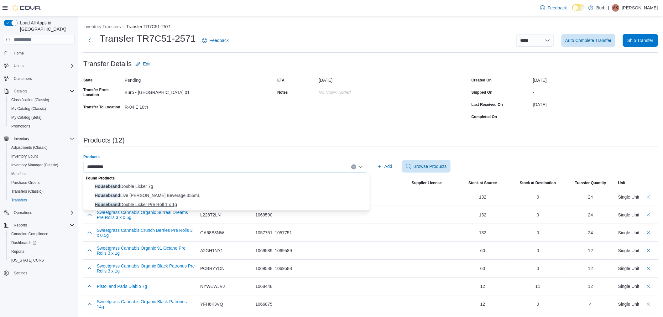
type input "**********"
click at [179, 204] on span "Housebrand Double Licker Pre Roll 1 x 1g" at bounding box center [230, 204] width 271 height 6
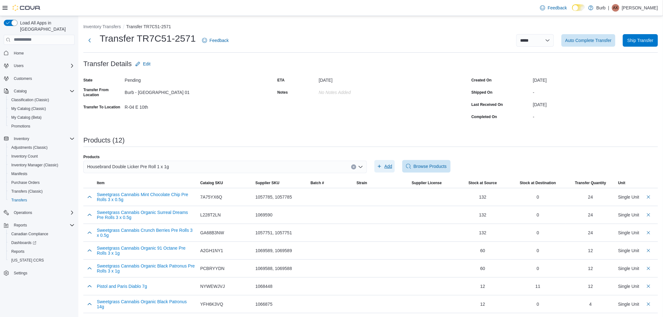
click at [387, 168] on span "Add" at bounding box center [384, 166] width 15 height 13
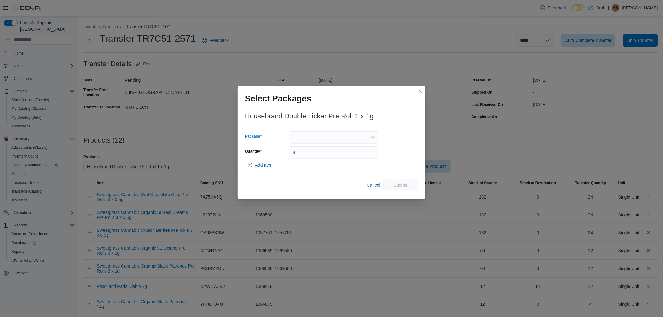
click at [338, 135] on div at bounding box center [334, 137] width 90 height 13
click at [328, 157] on span "01006286935408341325100710546" at bounding box center [338, 157] width 75 height 6
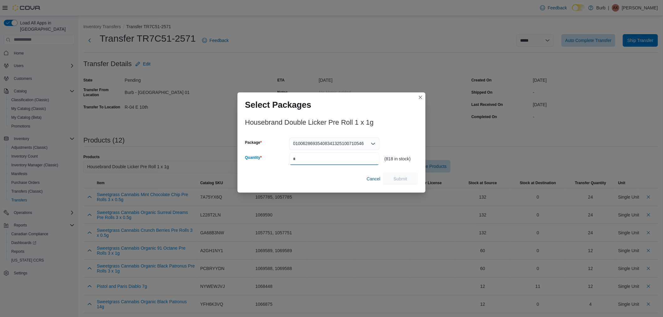
click at [328, 157] on input "Quantity" at bounding box center [334, 159] width 90 height 13
type input "**"
click at [413, 178] on span "Submit" at bounding box center [401, 178] width 28 height 13
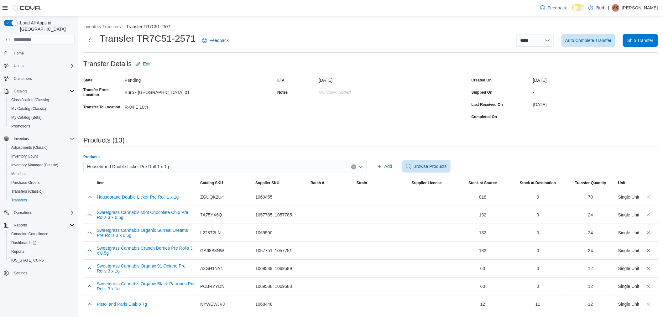
click at [212, 169] on div "Housebrand Double Licker Pre Roll 1 x 1g" at bounding box center [224, 167] width 283 height 13
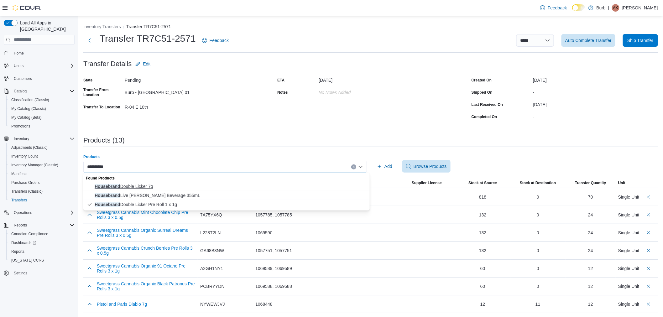
type input "**********"
click at [155, 183] on span "Housebrand Double Licker 7g" at bounding box center [230, 186] width 271 height 6
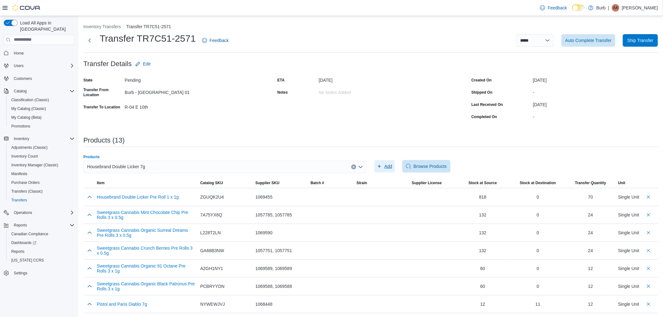
click at [389, 164] on span "Add" at bounding box center [388, 166] width 8 height 6
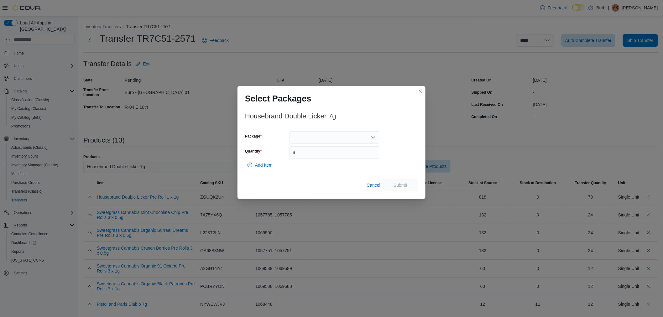
click at [306, 139] on div at bounding box center [334, 137] width 90 height 13
click at [307, 155] on span "01006286935408271325100210537" at bounding box center [338, 157] width 75 height 6
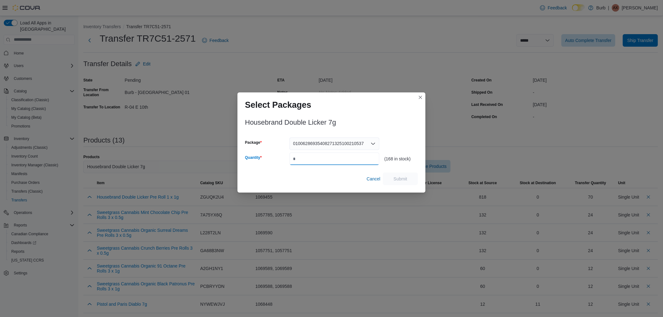
click at [312, 159] on input "Quantity" at bounding box center [334, 159] width 90 height 13
type input "**"
click at [394, 176] on span "Submit" at bounding box center [400, 178] width 14 height 6
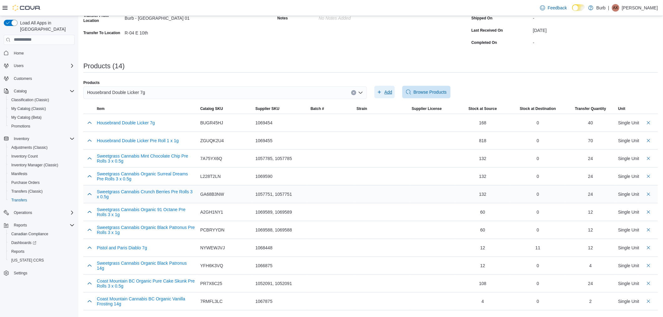
scroll to position [126, 0]
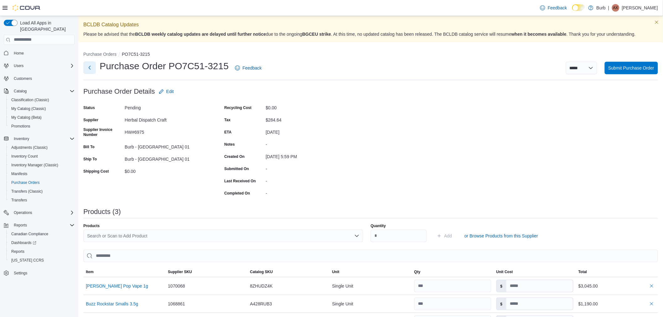
click at [89, 66] on button "Next" at bounding box center [89, 67] width 13 height 13
